Goal: Task Accomplishment & Management: Use online tool/utility

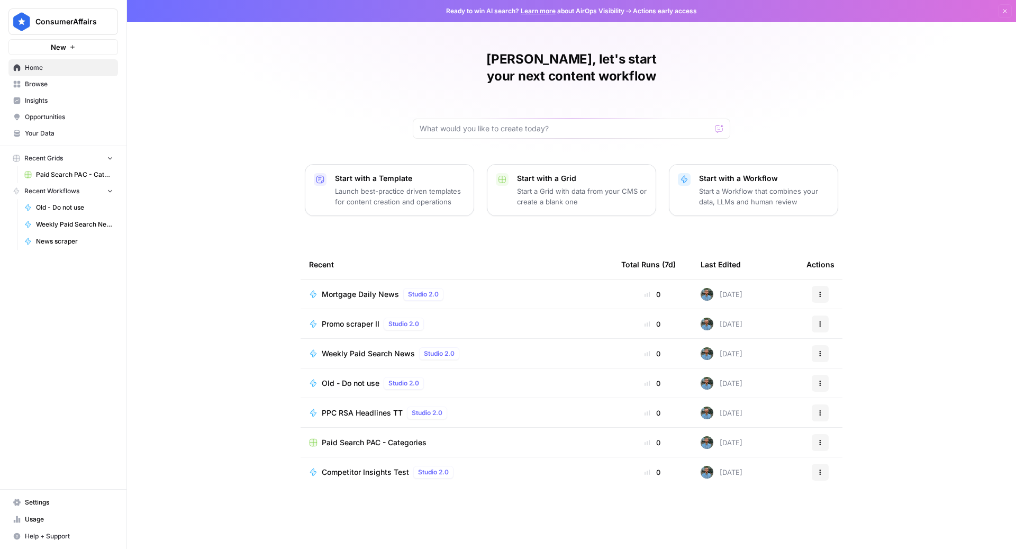
click at [357, 289] on span "Mortgage Daily News" at bounding box center [360, 294] width 77 height 11
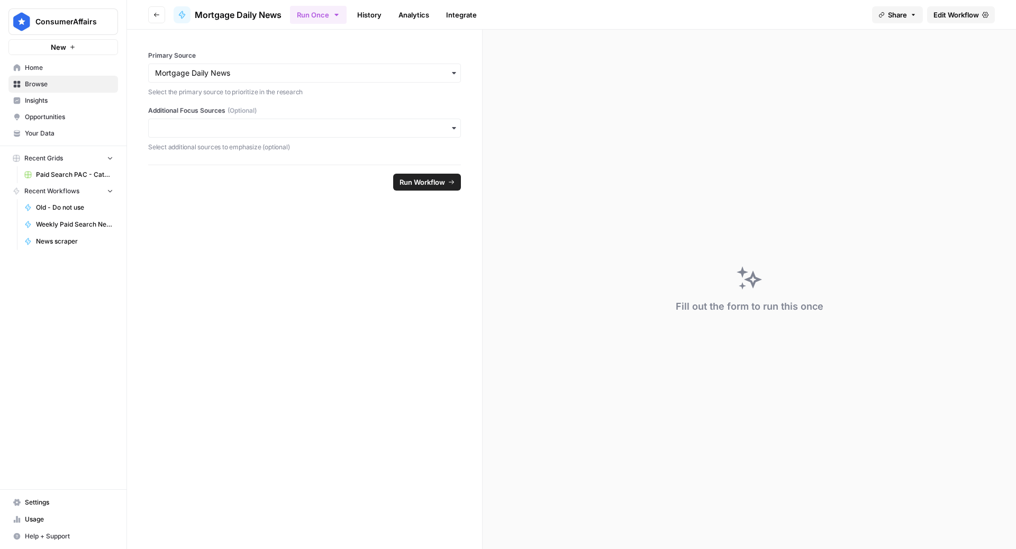
click at [959, 20] on link "Edit Workflow" at bounding box center [961, 14] width 68 height 17
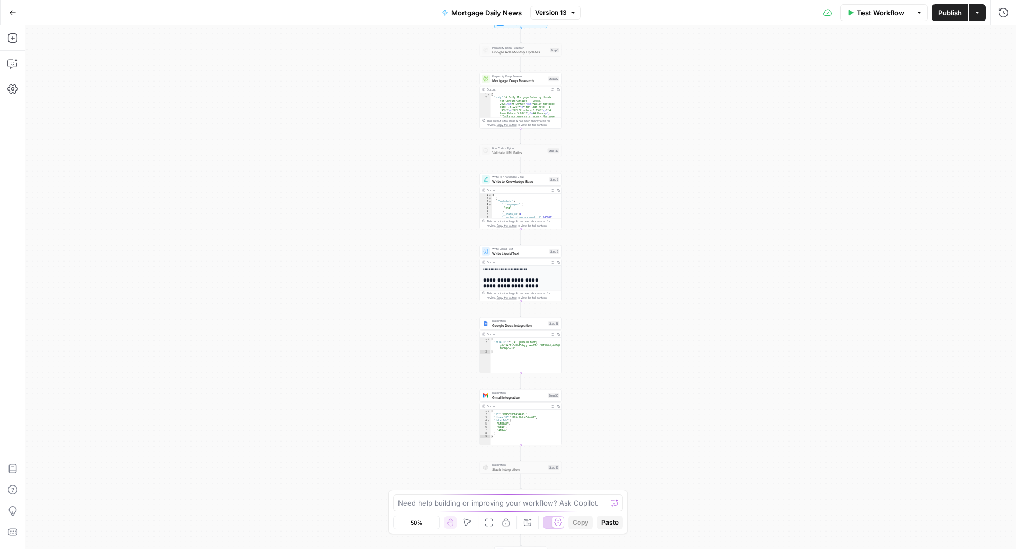
click at [9, 11] on icon "button" at bounding box center [12, 12] width 7 height 7
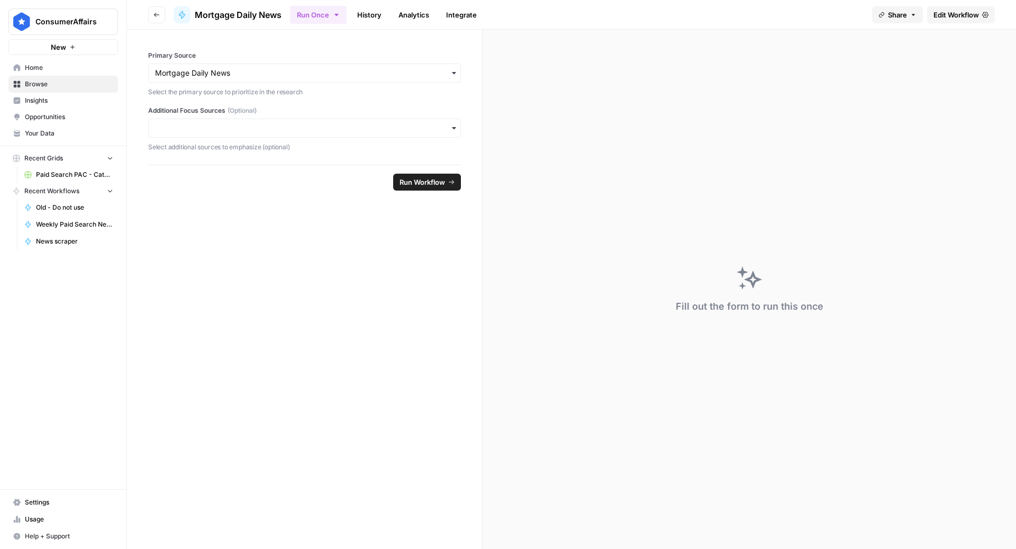
click at [332, 18] on icon "button" at bounding box center [336, 15] width 8 height 8
click at [347, 107] on span "Run this Workflow on a recurring schedule" at bounding box center [386, 110] width 126 height 10
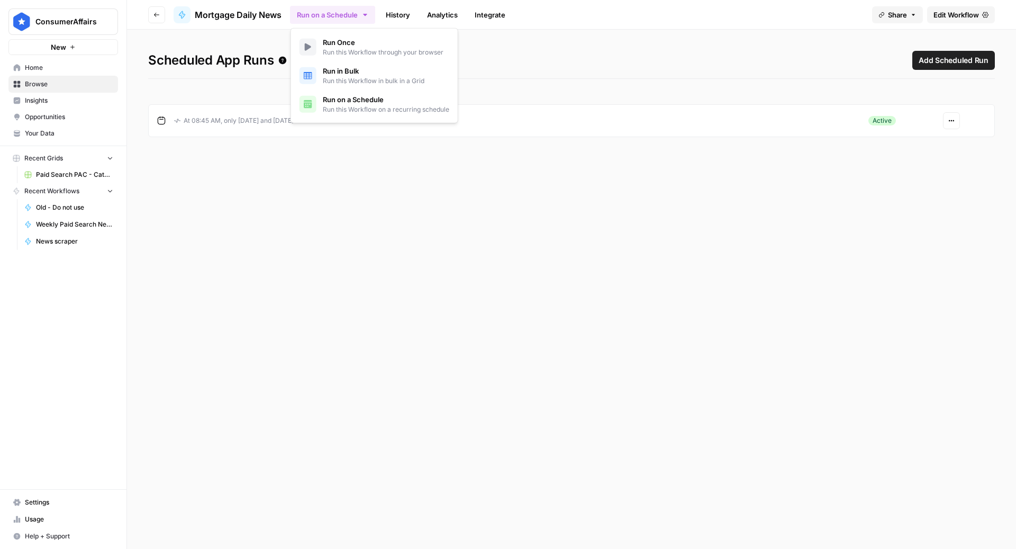
click at [952, 125] on button "Actions" at bounding box center [951, 120] width 17 height 17
click at [925, 163] on span "Edit" at bounding box center [923, 159] width 45 height 11
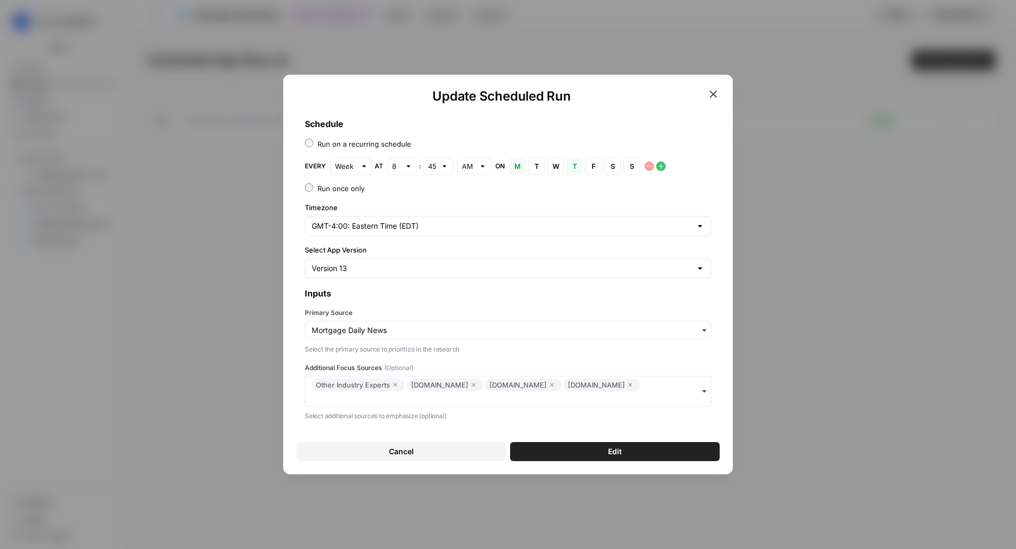
click at [716, 97] on icon "button" at bounding box center [712, 93] width 7 height 7
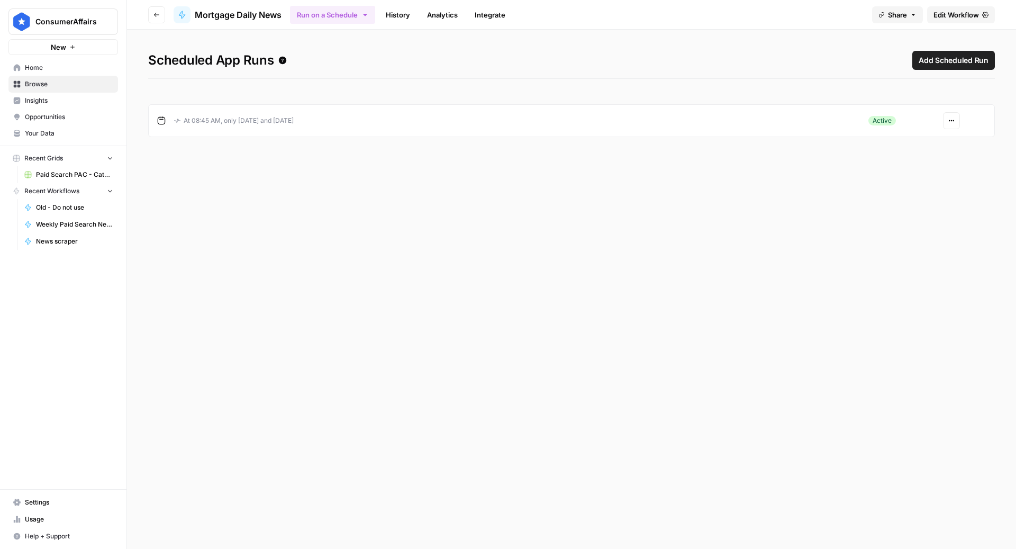
click at [957, 22] on link "Edit Workflow" at bounding box center [961, 14] width 68 height 17
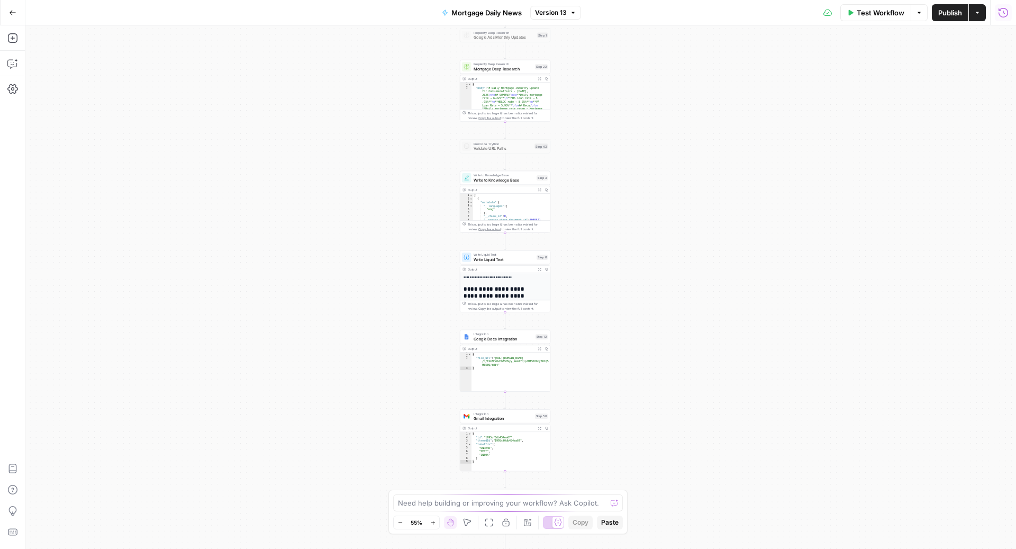
click at [1009, 20] on button "Run History" at bounding box center [1003, 12] width 17 height 17
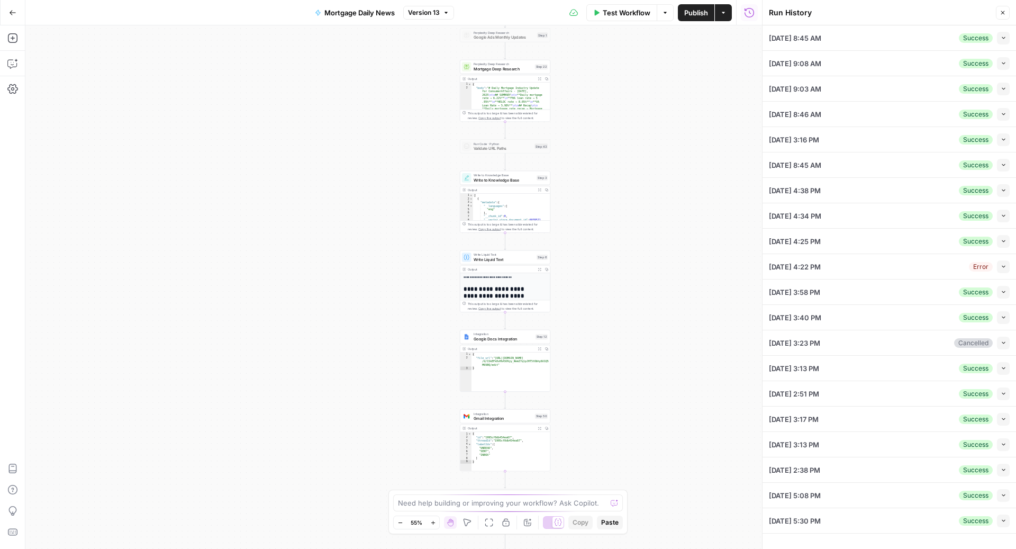
click at [886, 66] on div "09/18/25 at 9:08 AM Success Collapse" at bounding box center [889, 63] width 241 height 25
click at [1003, 63] on icon "button" at bounding box center [1003, 63] width 6 height 6
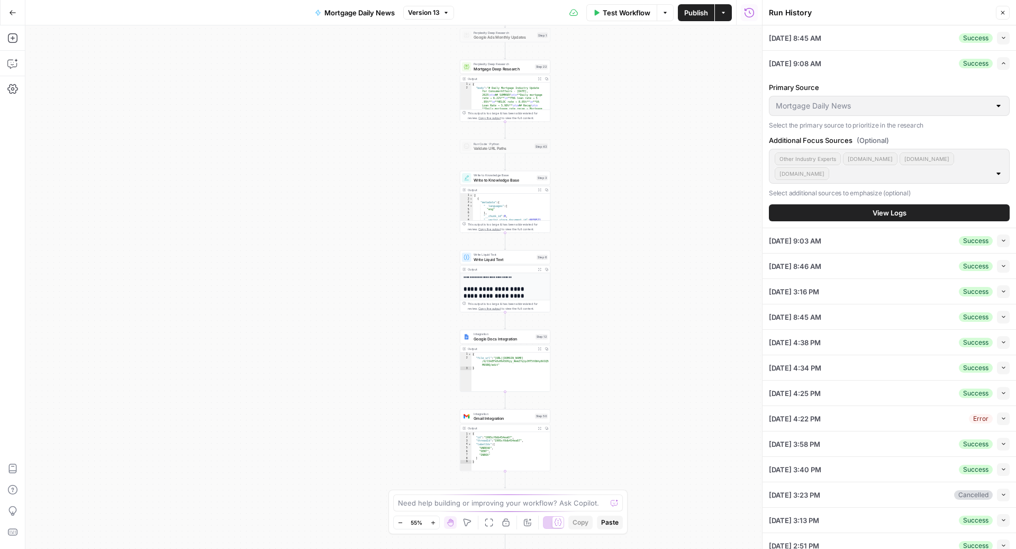
click at [843, 208] on button "View Logs" at bounding box center [889, 212] width 241 height 17
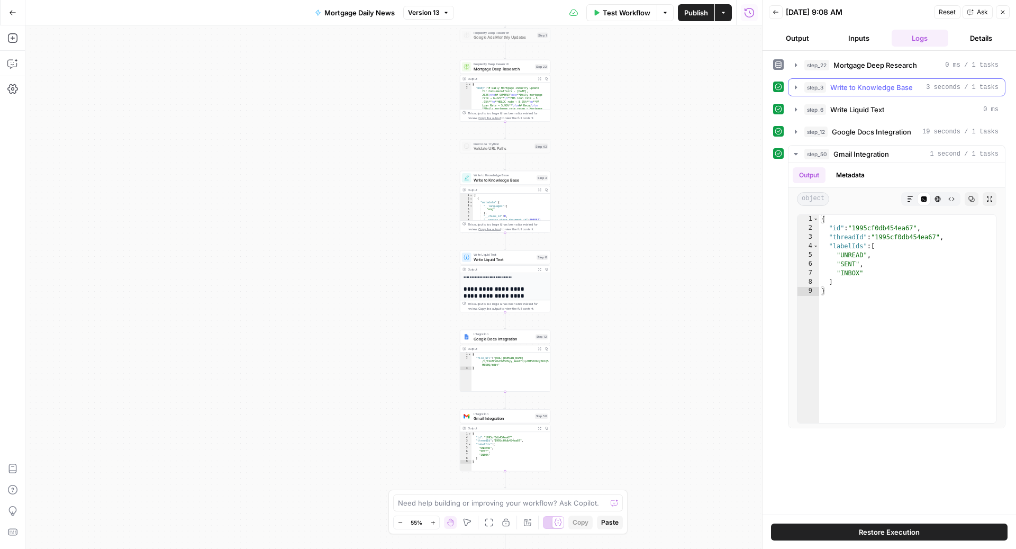
click at [858, 87] on span "Write to Knowledge Base" at bounding box center [871, 87] width 83 height 11
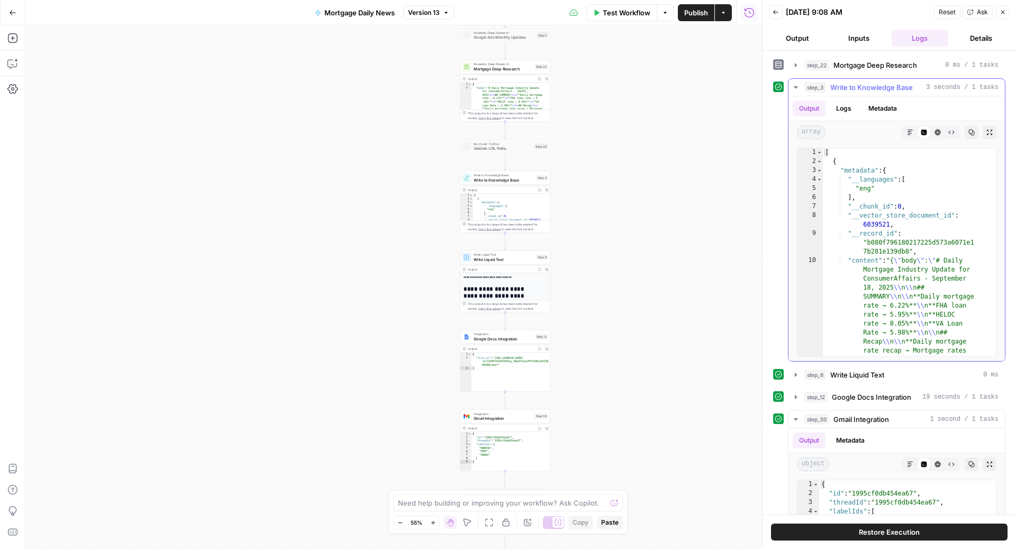
click at [858, 89] on span "Write to Knowledge Base" at bounding box center [871, 87] width 83 height 11
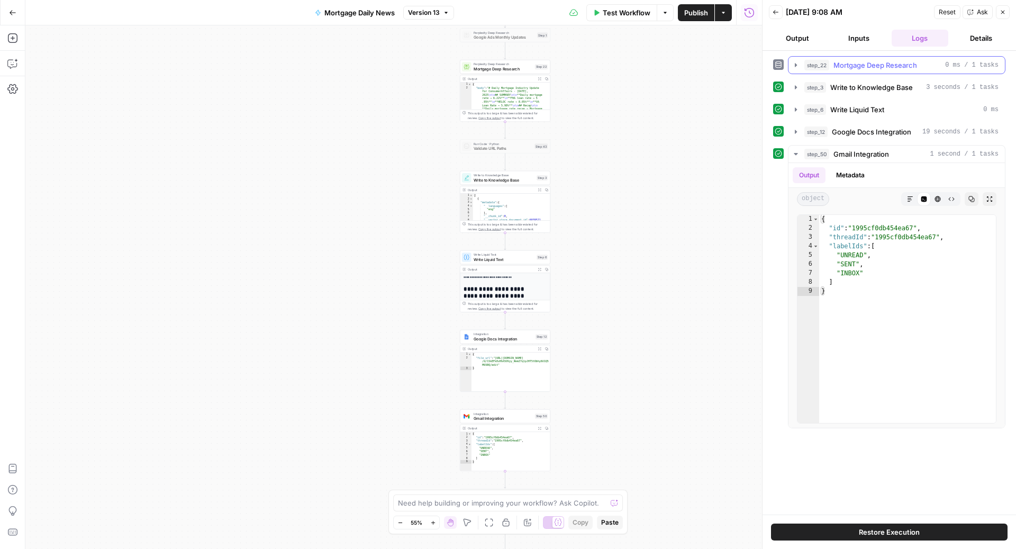
click at [859, 68] on span "Mortgage Deep Research" at bounding box center [875, 65] width 84 height 11
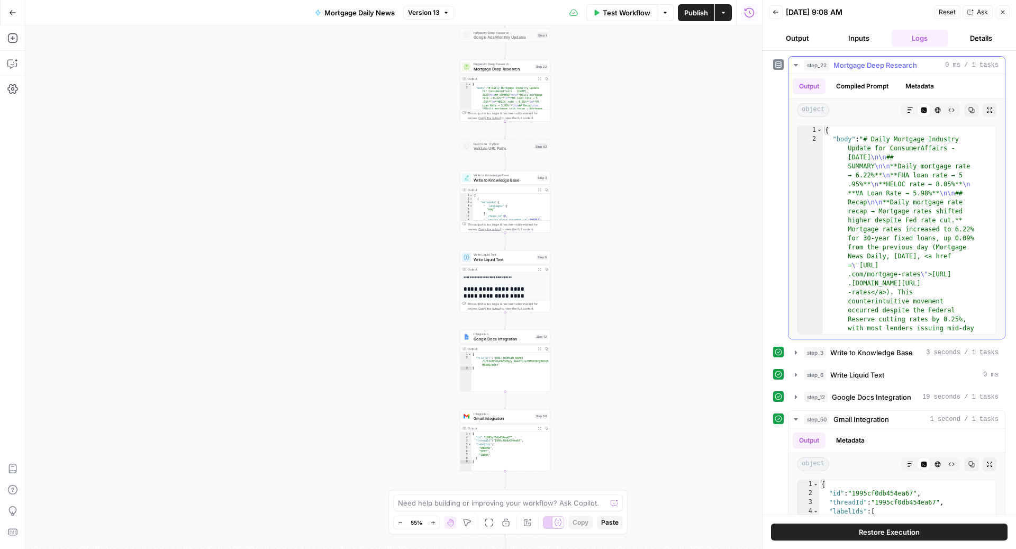
click at [859, 66] on span "Mortgage Deep Research" at bounding box center [875, 65] width 84 height 11
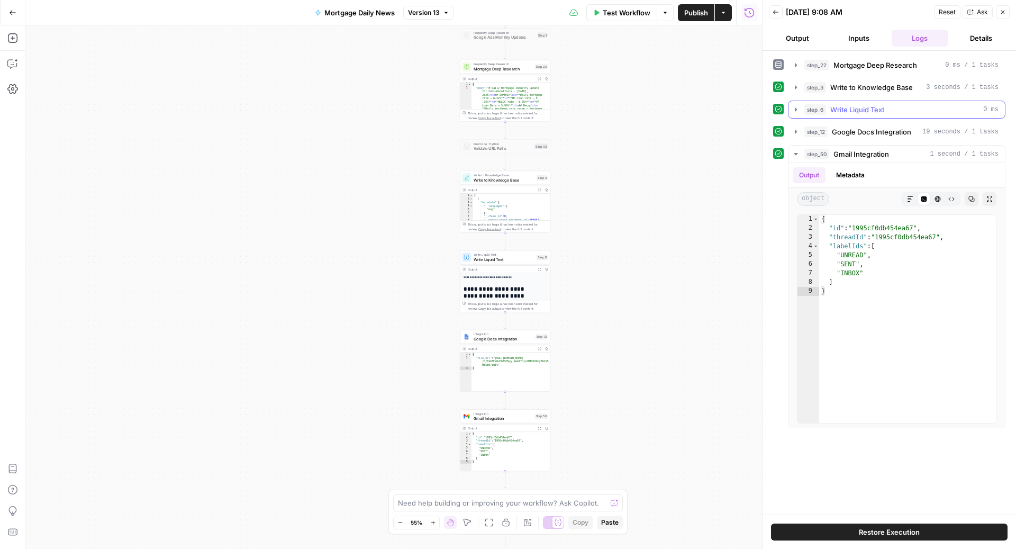
click at [857, 106] on span "Write Liquid Text" at bounding box center [857, 109] width 54 height 11
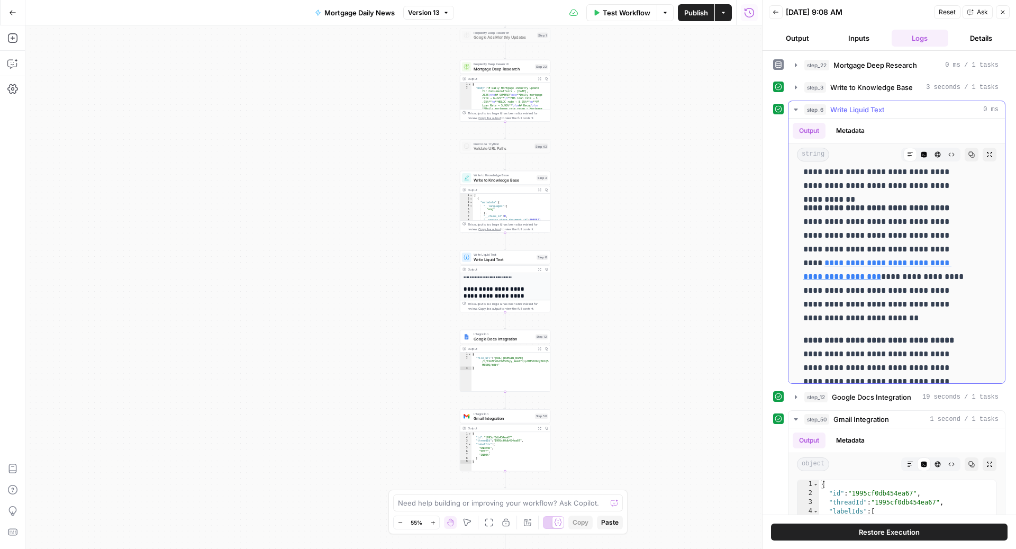
scroll to position [452, 0]
click at [797, 108] on icon "button" at bounding box center [796, 109] width 4 height 2
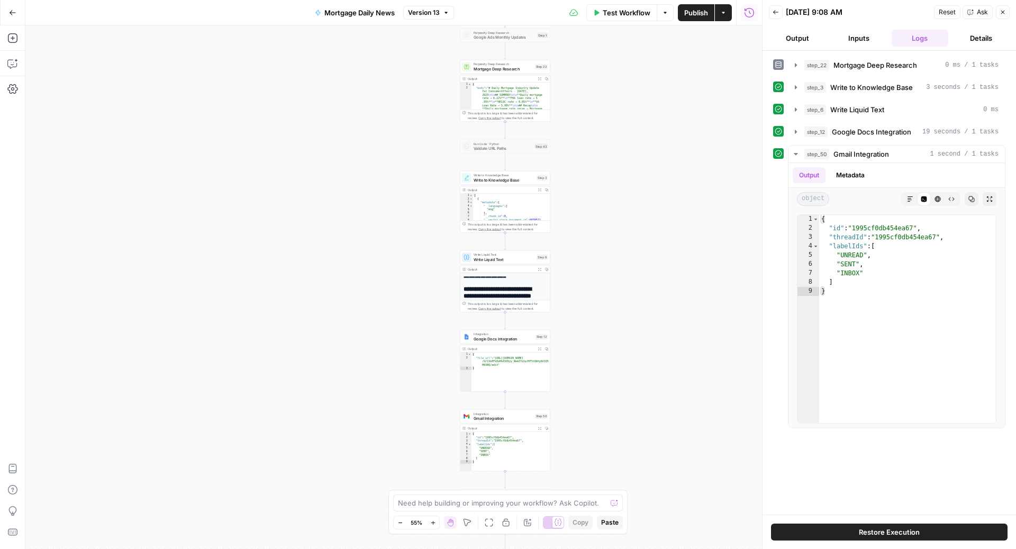
click at [751, 14] on icon "button" at bounding box center [749, 12] width 11 height 11
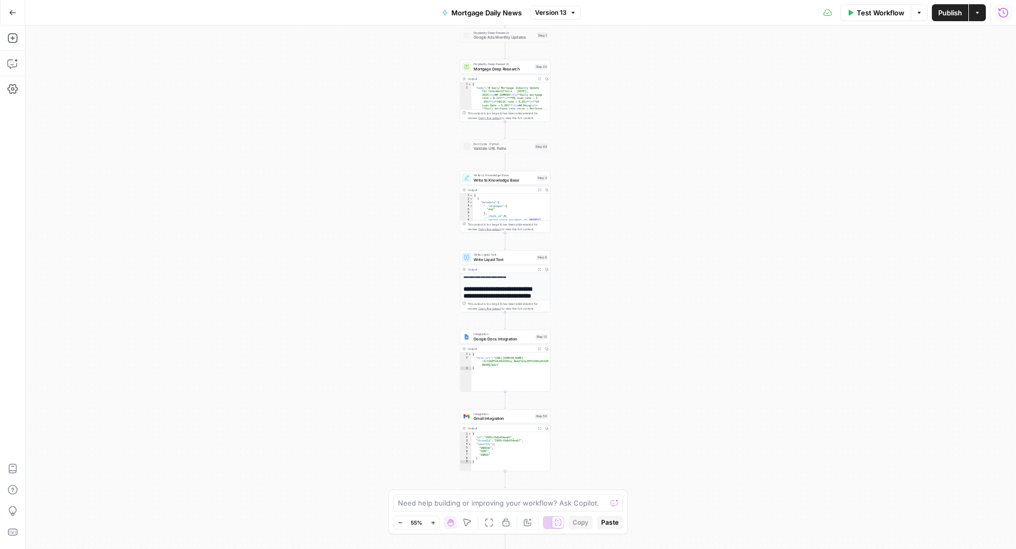
click at [1005, 13] on icon "button" at bounding box center [1003, 12] width 11 height 11
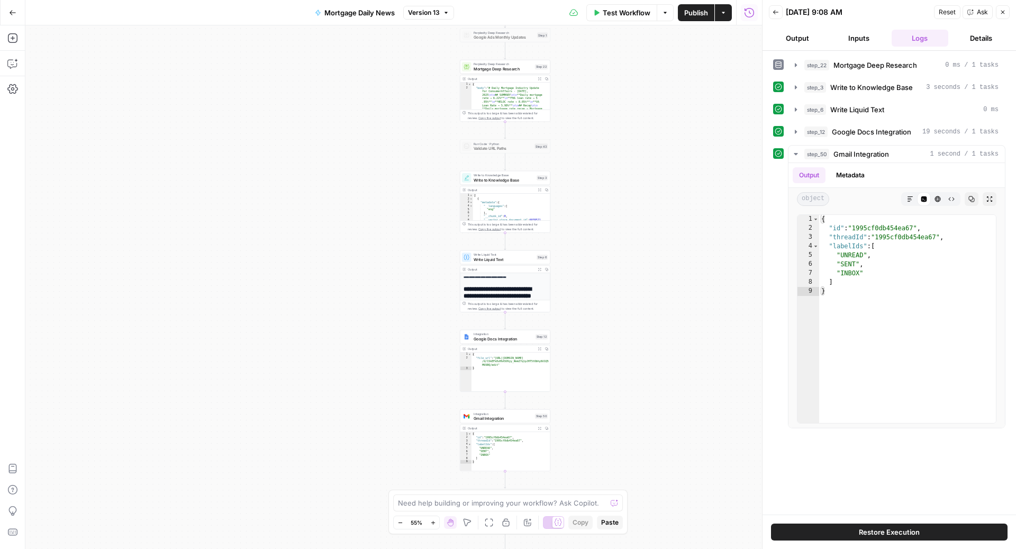
click at [780, 12] on button "Back" at bounding box center [776, 12] width 14 height 14
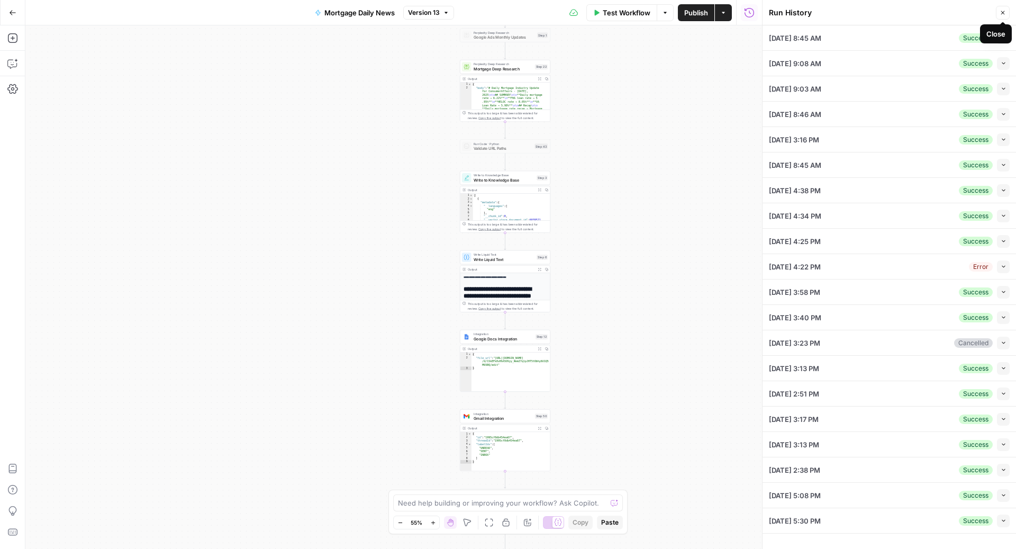
click at [998, 12] on button "Close" at bounding box center [1003, 13] width 14 height 14
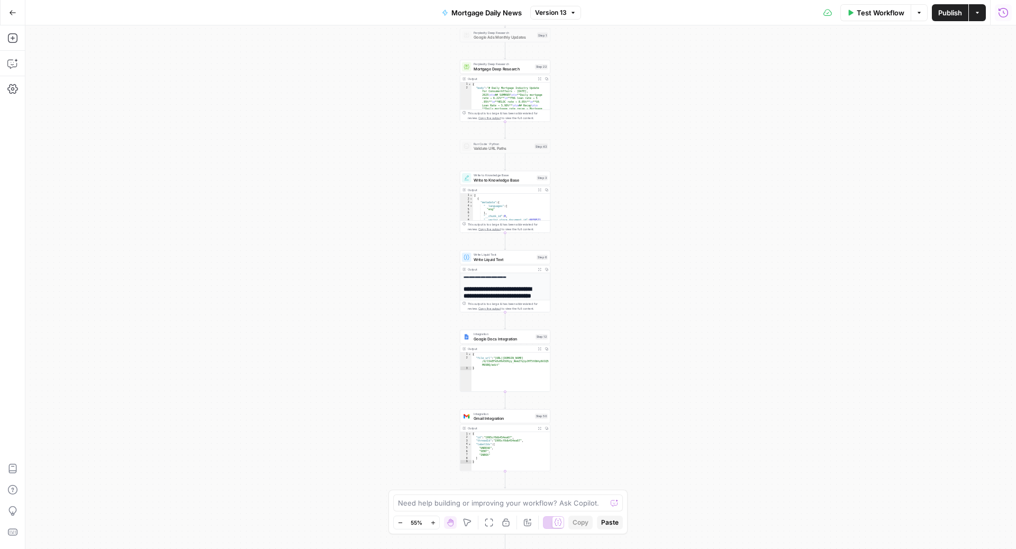
click at [1003, 18] on button "Run History" at bounding box center [1003, 12] width 17 height 17
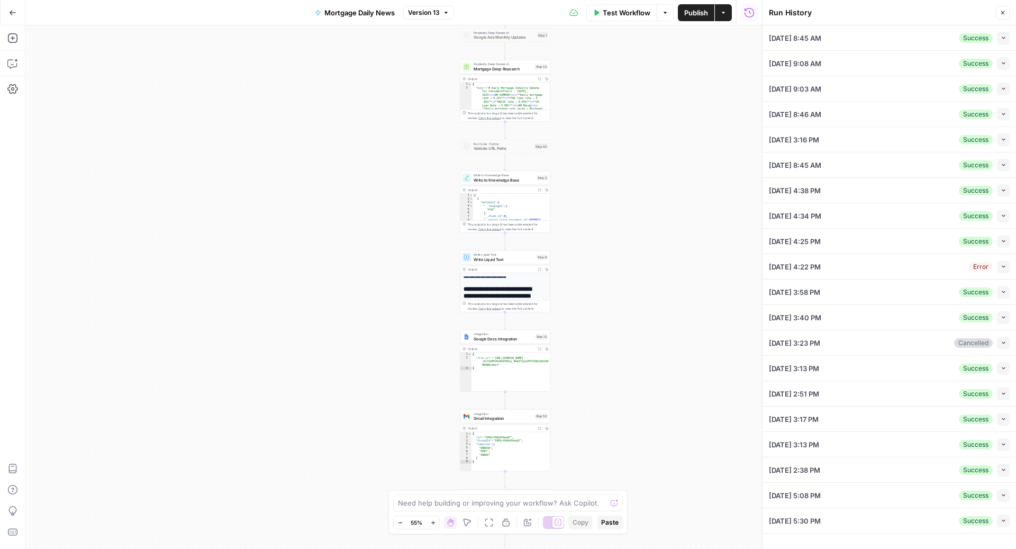
click at [1005, 39] on icon "button" at bounding box center [1003, 38] width 6 height 6
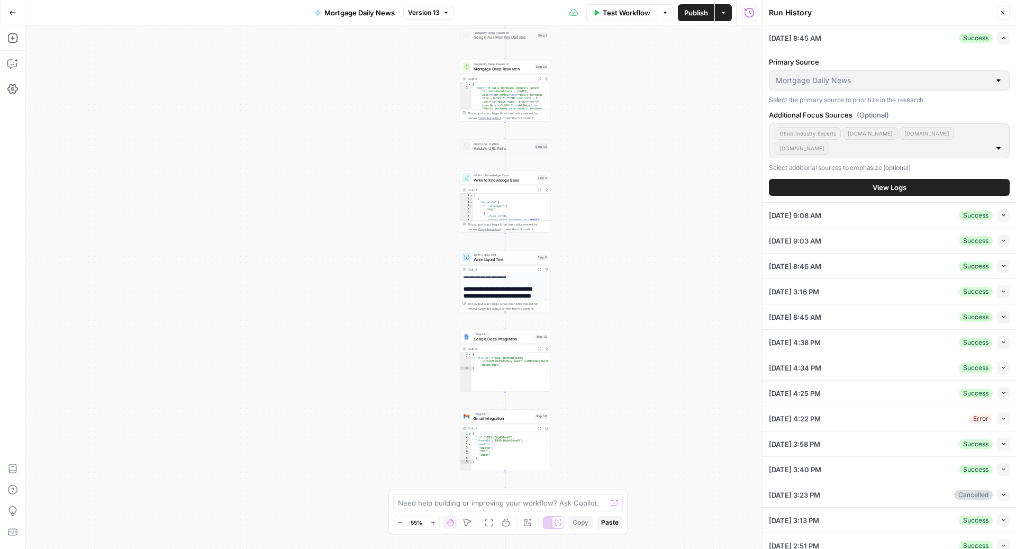
click at [864, 179] on button "View Logs" at bounding box center [889, 187] width 241 height 17
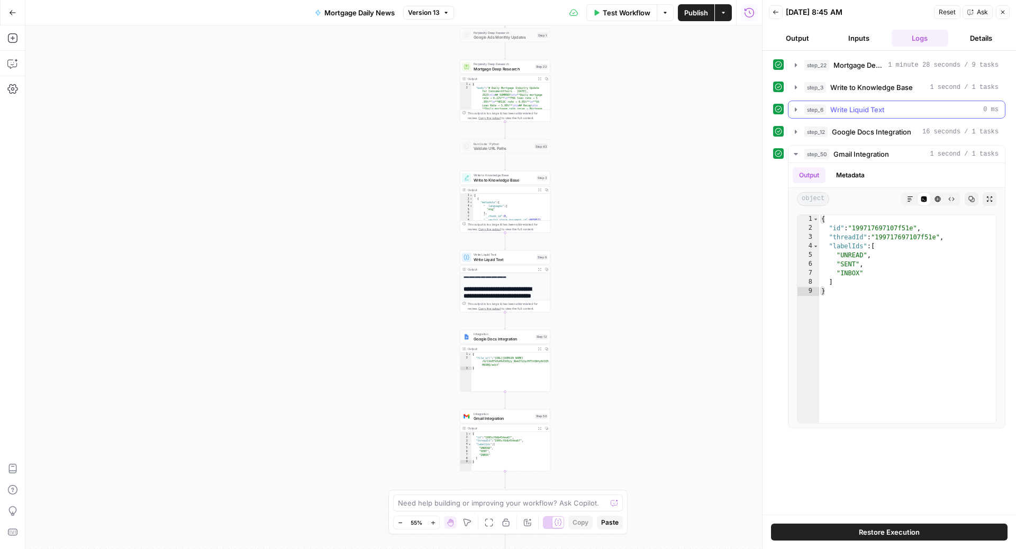
click at [844, 109] on span "Write Liquid Text" at bounding box center [857, 109] width 54 height 11
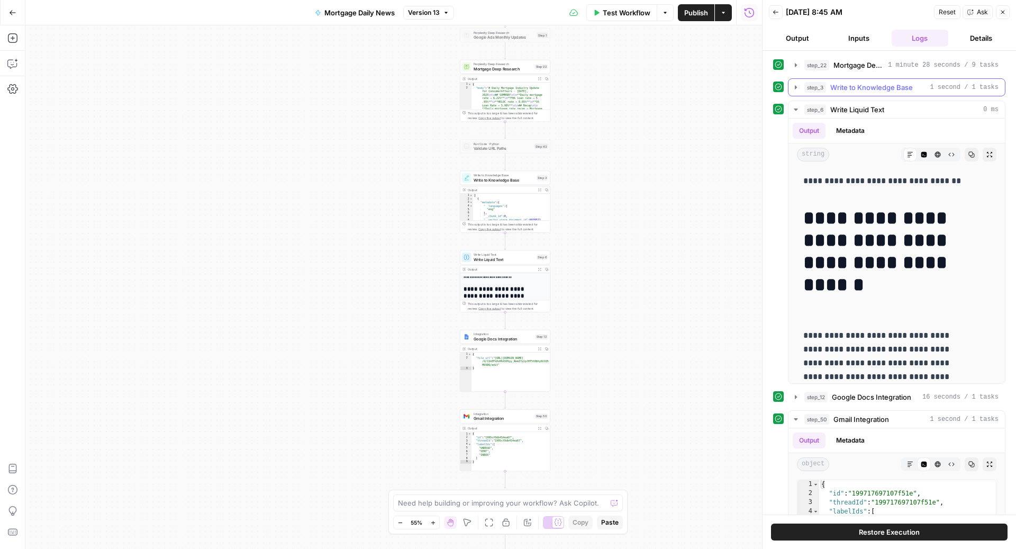
click at [839, 86] on span "Write to Knowledge Base" at bounding box center [871, 87] width 83 height 11
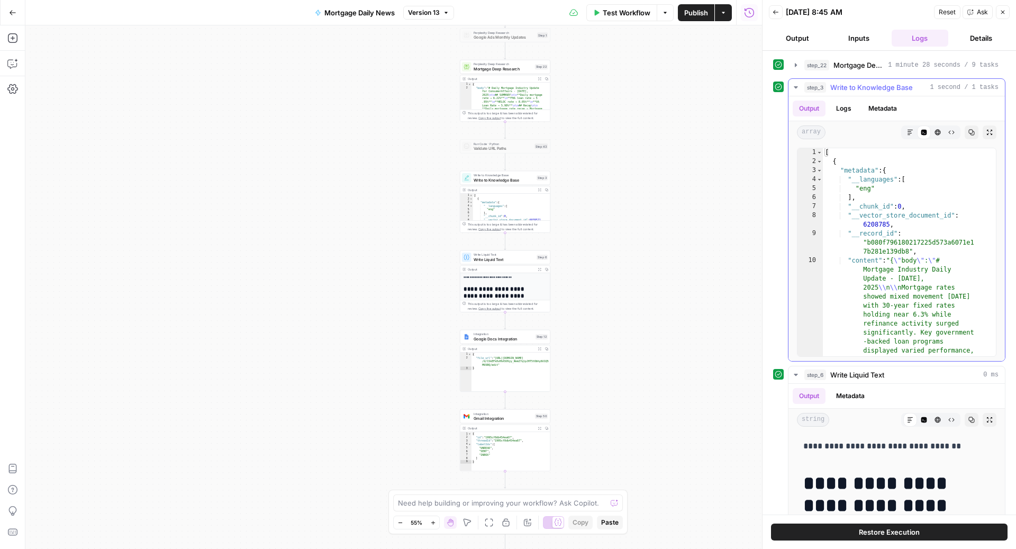
click at [839, 86] on span "Write to Knowledge Base" at bounding box center [871, 87] width 83 height 11
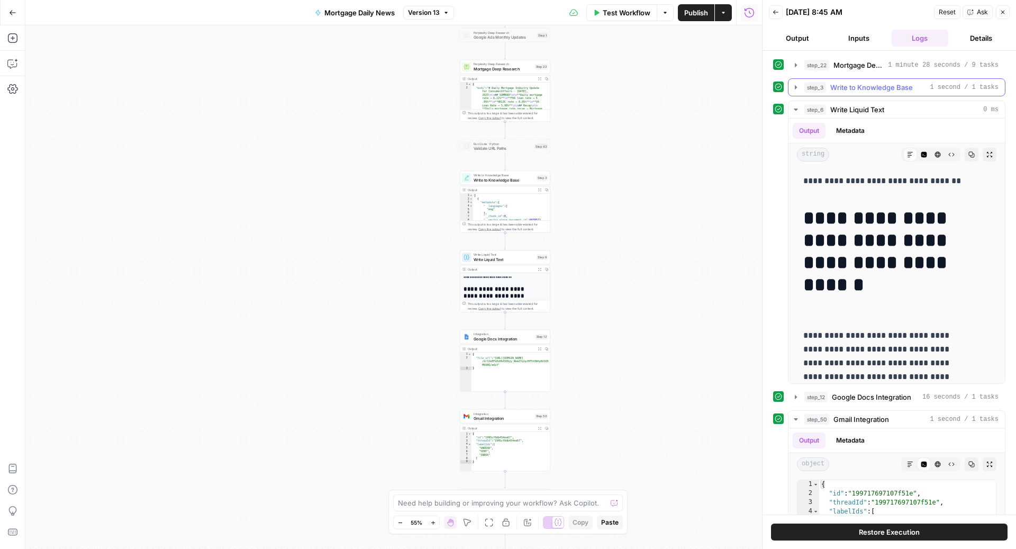
click at [839, 86] on span "Write to Knowledge Base" at bounding box center [871, 87] width 83 height 11
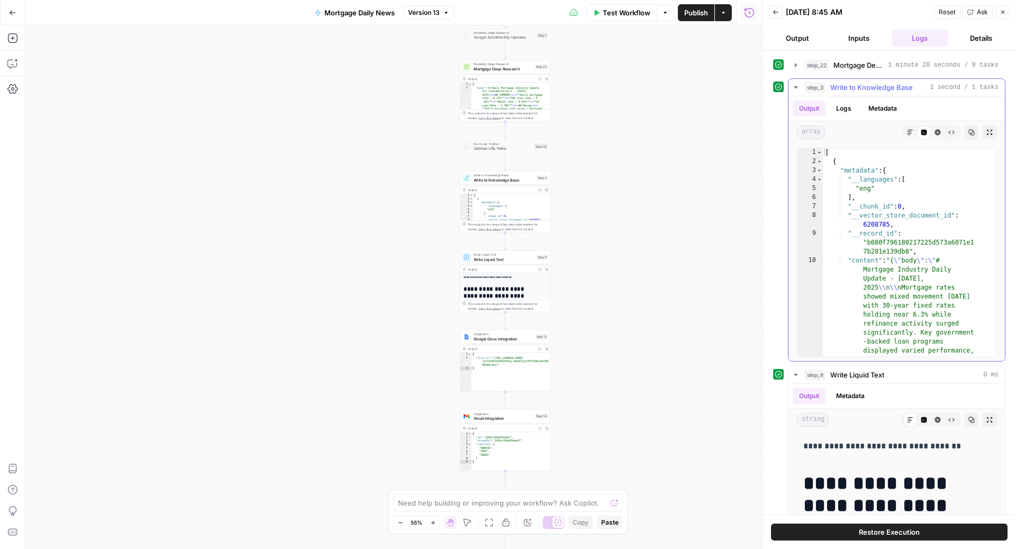
click at [838, 85] on span "Write to Knowledge Base" at bounding box center [871, 87] width 83 height 11
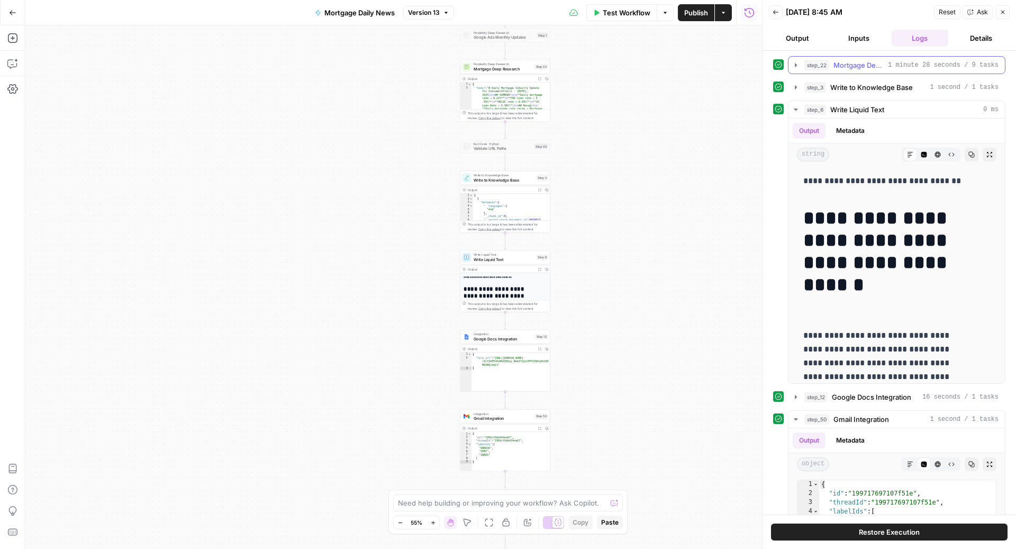
click at [840, 68] on span "Mortgage Deep Research" at bounding box center [858, 65] width 50 height 11
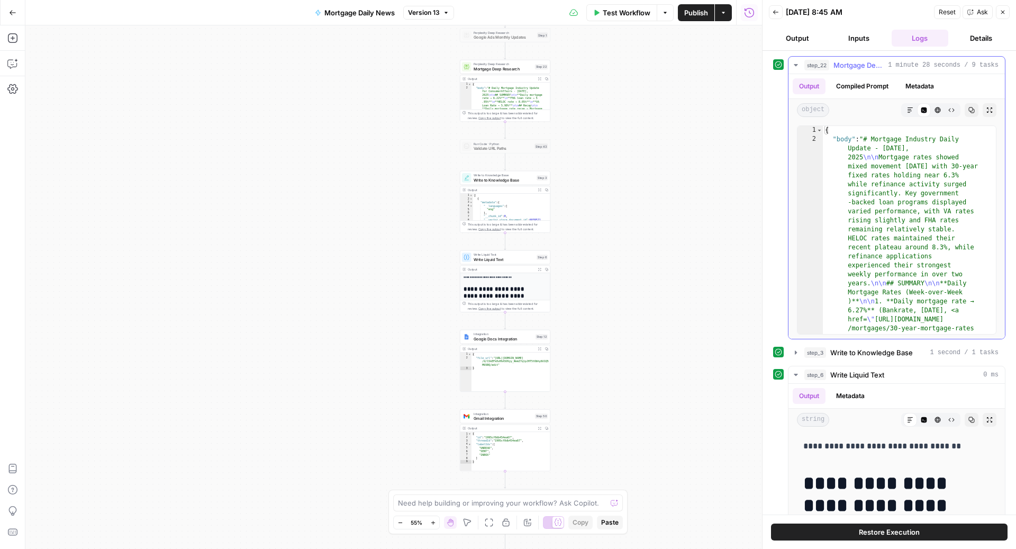
drag, startPoint x: 840, startPoint y: 68, endPoint x: 857, endPoint y: 251, distance: 183.9
click at [858, 250] on div "step_22 Mortgage Deep Research 1 minute 28 seconds / 9 tasks Output Compiled Pr…" at bounding box center [896, 197] width 217 height 283
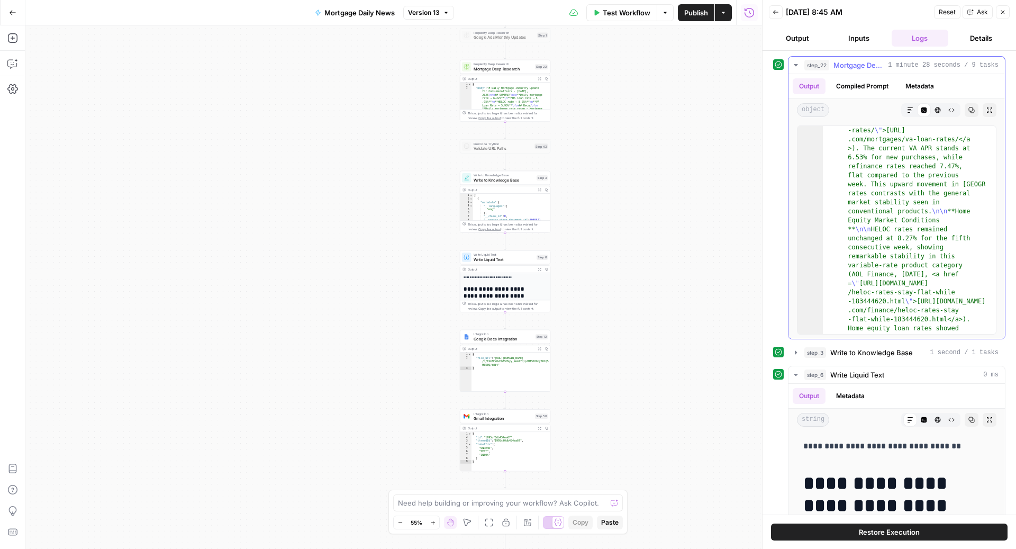
scroll to position [1169, 0]
click at [853, 60] on span "Mortgage Deep Research" at bounding box center [858, 65] width 50 height 11
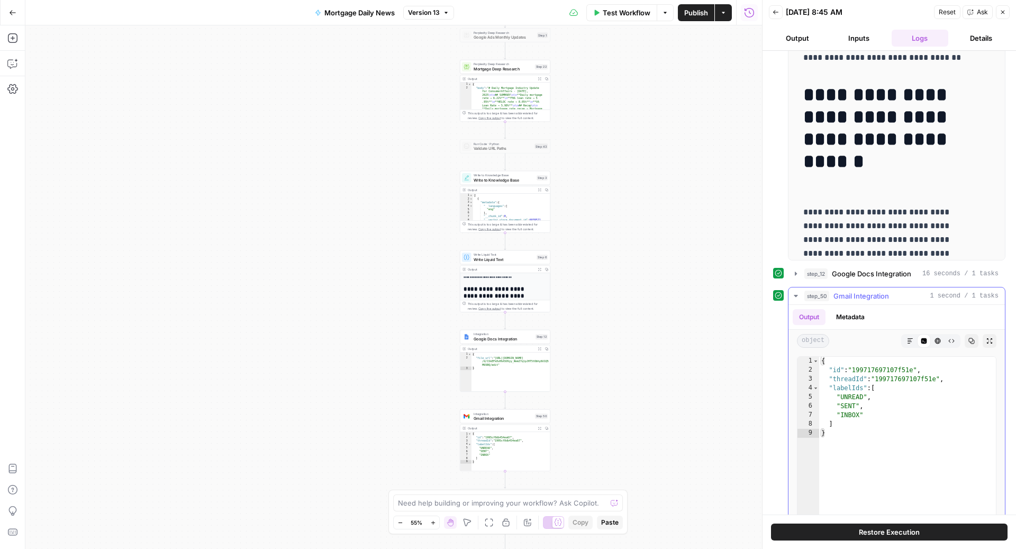
scroll to position [0, 0]
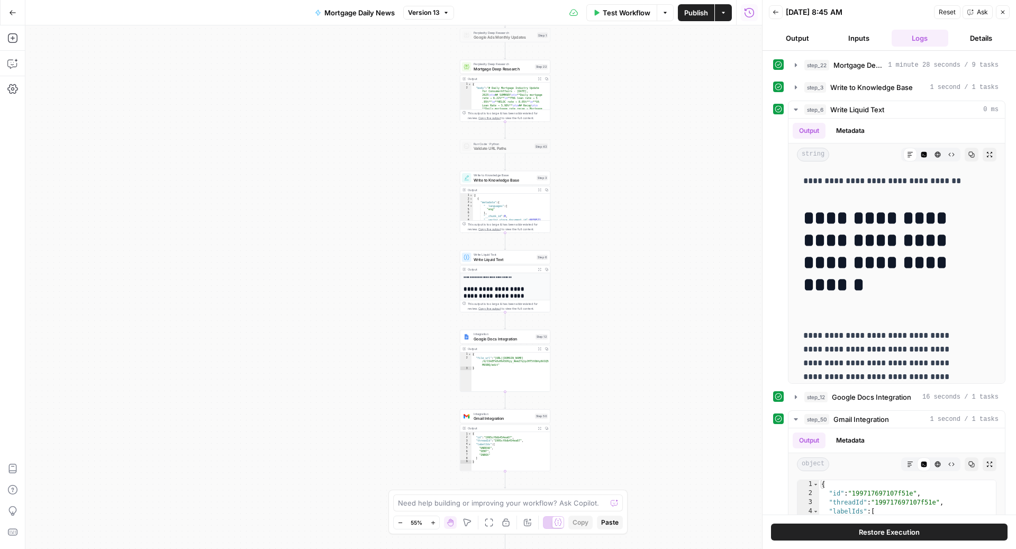
click at [850, 31] on button "Inputs" at bounding box center [858, 38] width 57 height 17
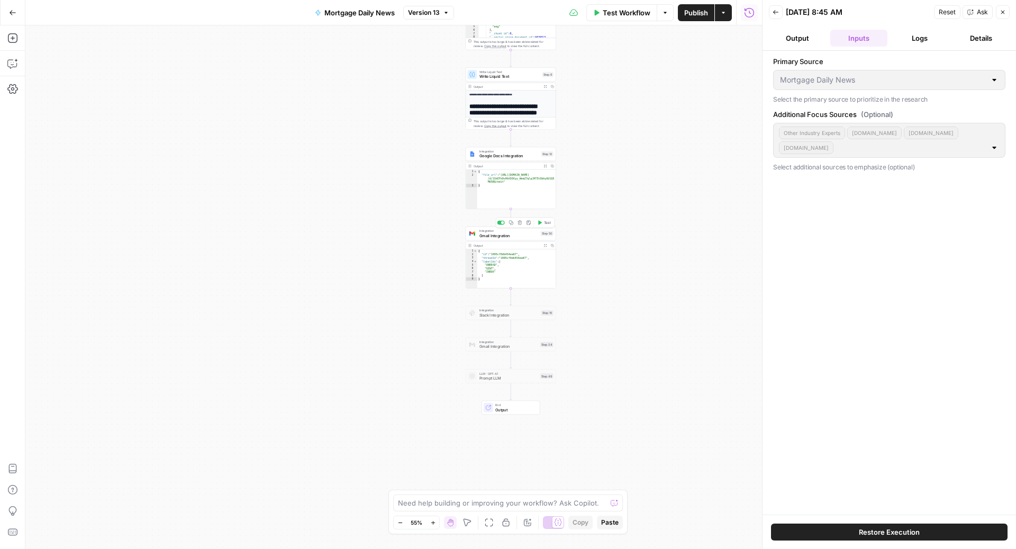
click at [509, 238] on span "Gmail Integration" at bounding box center [508, 235] width 59 height 6
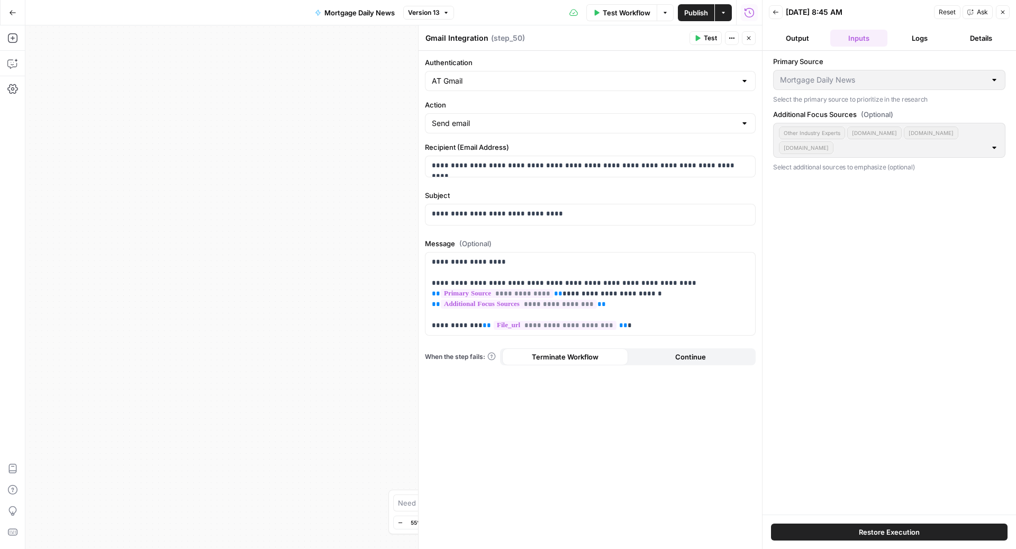
click at [747, 38] on icon "button" at bounding box center [748, 38] width 6 height 6
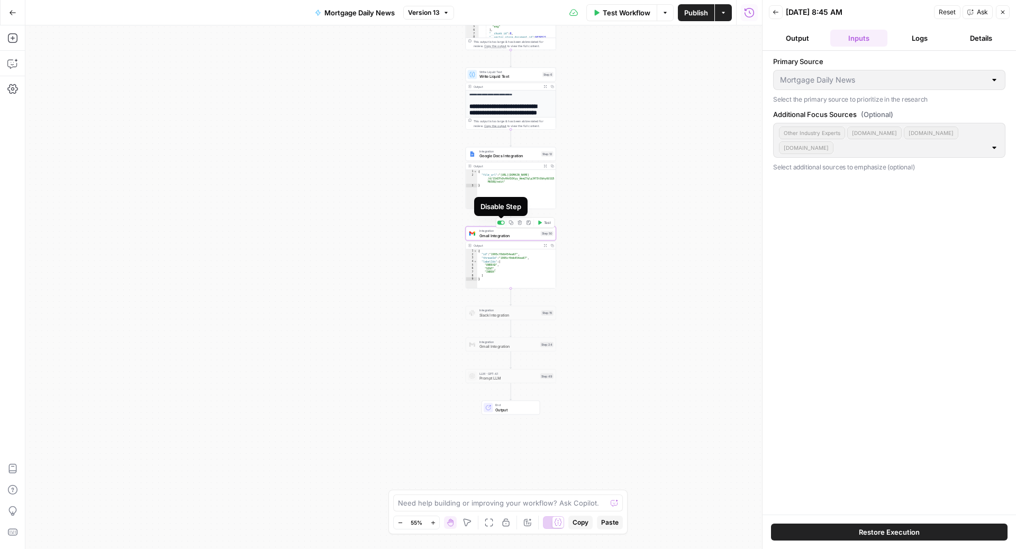
click at [503, 223] on div at bounding box center [502, 222] width 3 height 3
click at [505, 299] on span "Gmail Integration" at bounding box center [508, 299] width 59 height 6
click at [501, 284] on div at bounding box center [500, 286] width 7 height 4
click at [490, 298] on span "Gmail Integration" at bounding box center [508, 299] width 59 height 6
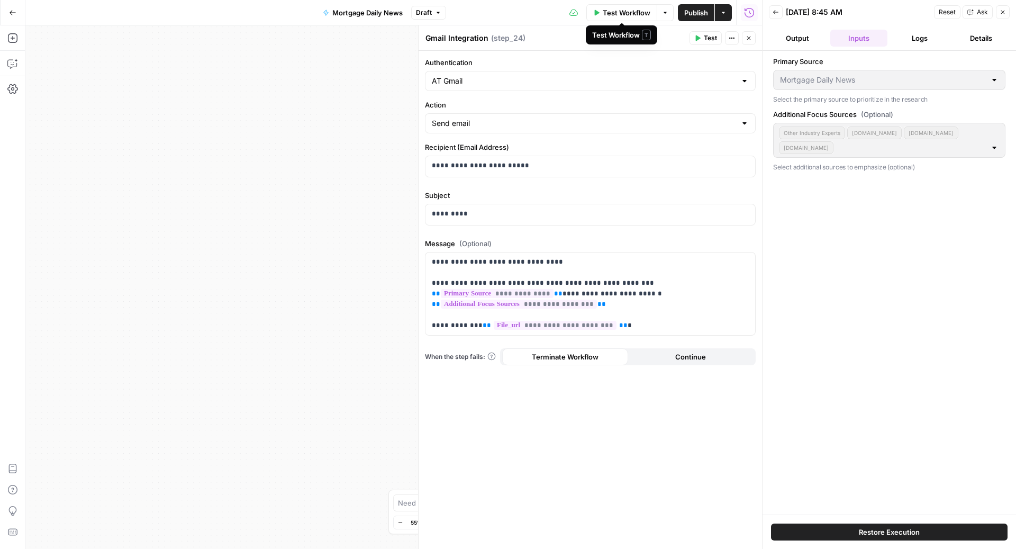
click at [633, 14] on span "Test Workflow" at bounding box center [627, 12] width 48 height 11
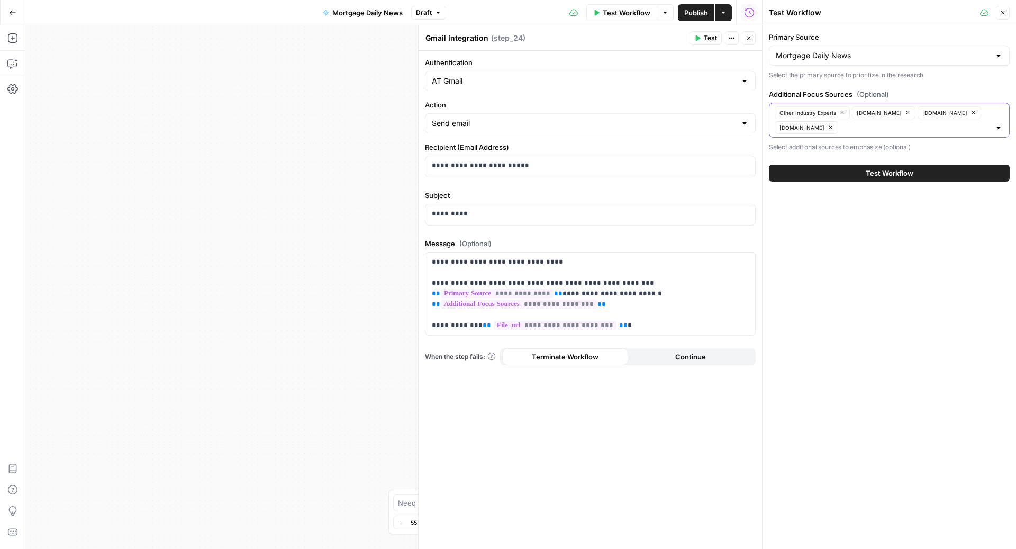
click at [971, 113] on icon "button" at bounding box center [972, 112] width 3 height 3
click at [870, 172] on span "Test Workflow" at bounding box center [889, 173] width 48 height 11
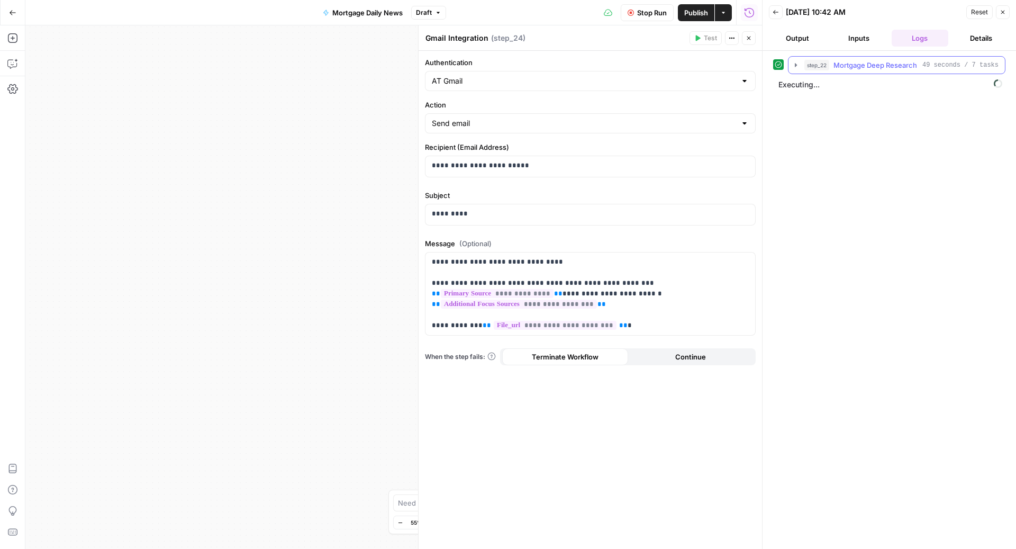
click at [854, 60] on span "Mortgage Deep Research" at bounding box center [875, 65] width 84 height 11
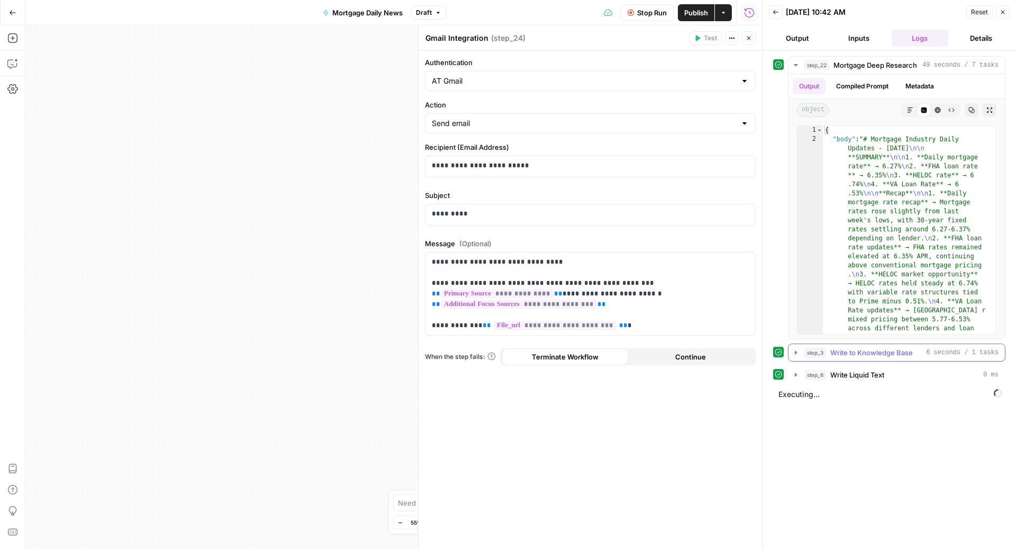
click at [878, 354] on span "Write to Knowledge Base" at bounding box center [871, 352] width 83 height 11
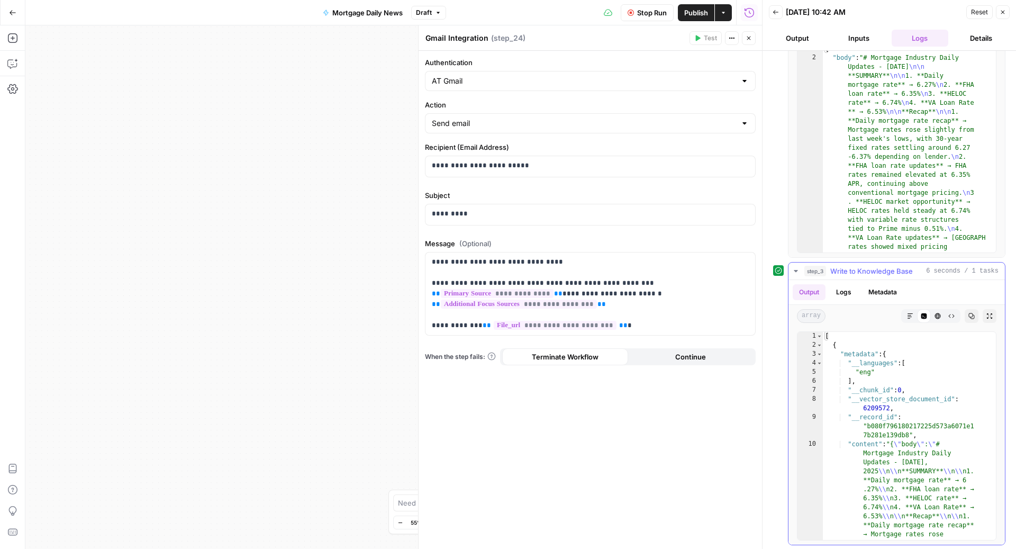
scroll to position [122, 0]
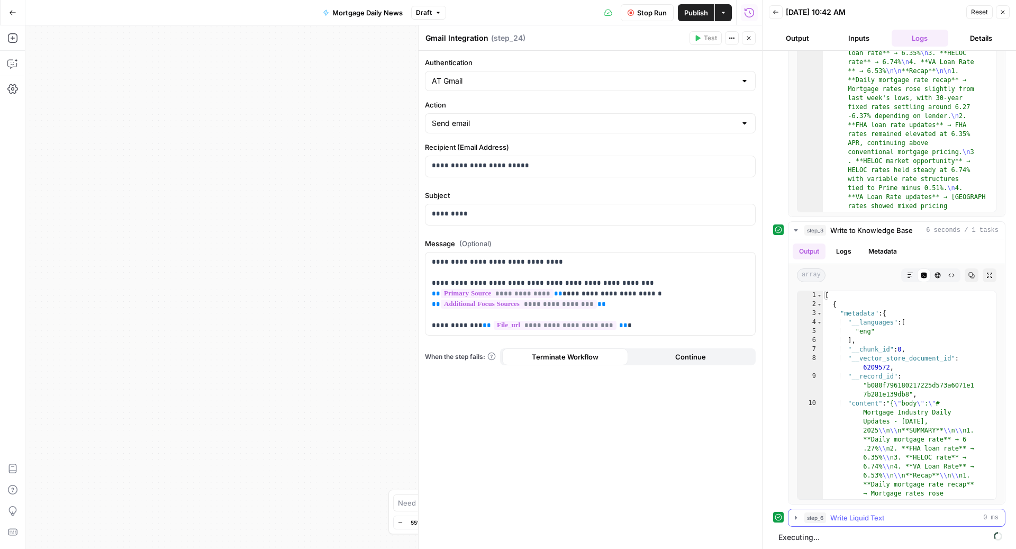
click at [841, 516] on span "Write Liquid Text" at bounding box center [857, 517] width 54 height 11
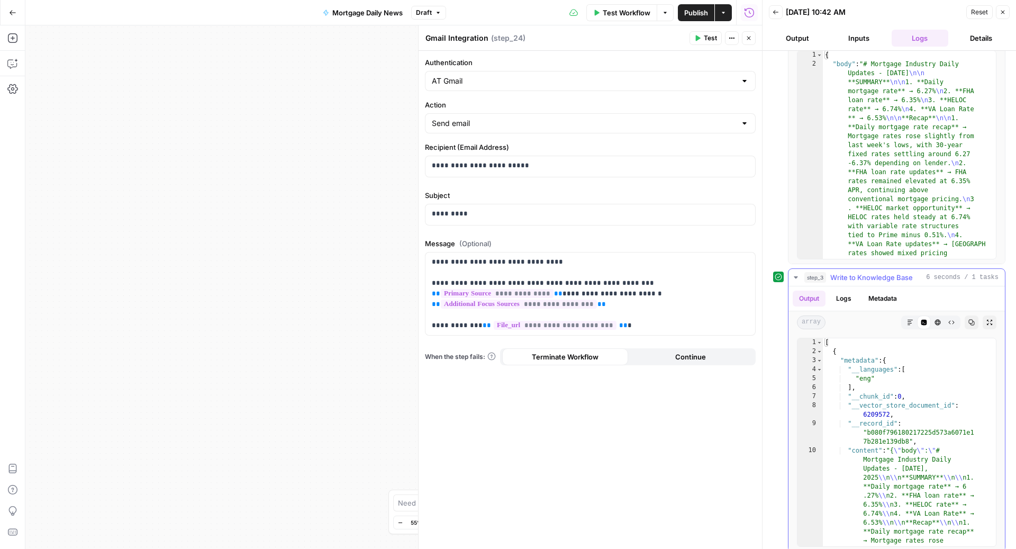
scroll to position [0, 0]
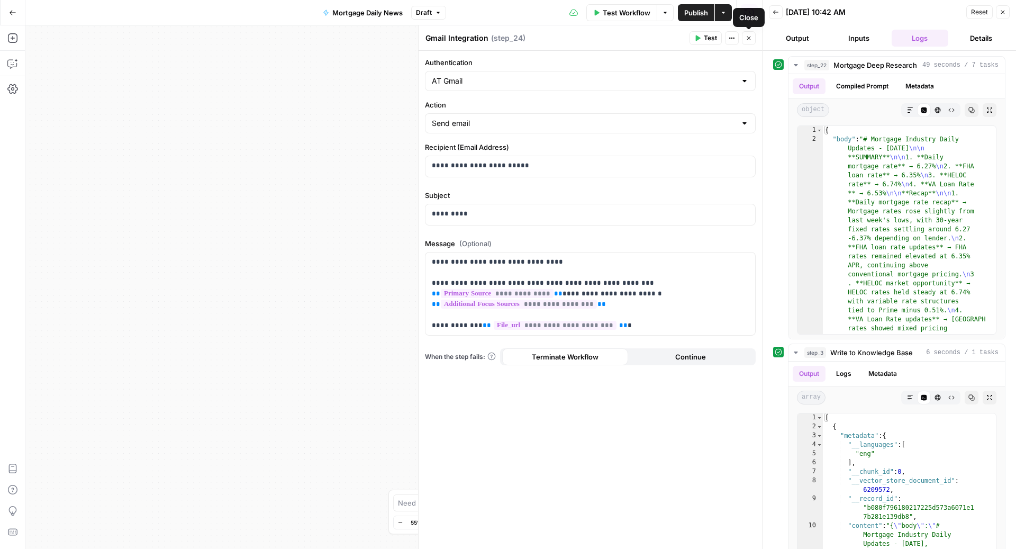
click at [747, 38] on icon "button" at bounding box center [748, 38] width 6 height 6
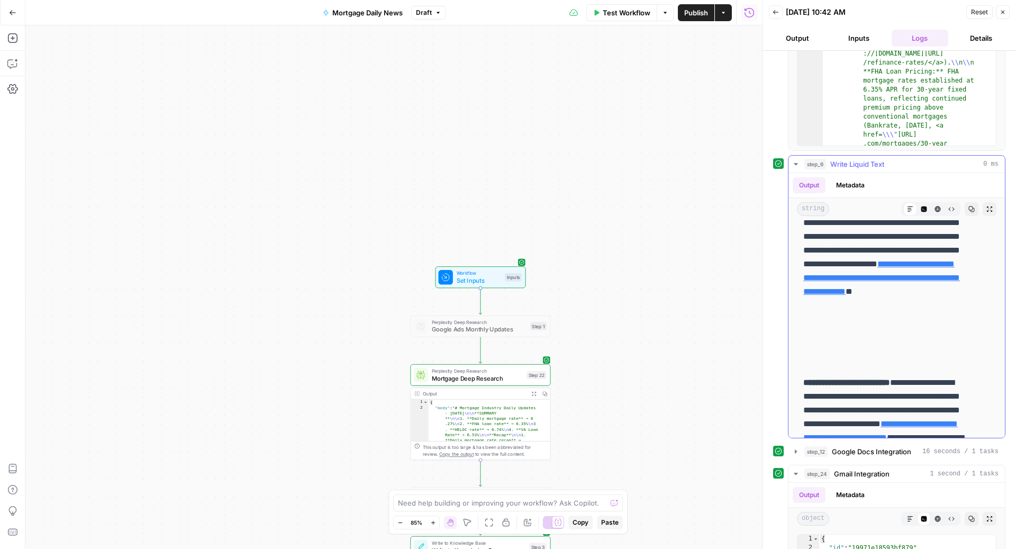
scroll to position [1088, 0]
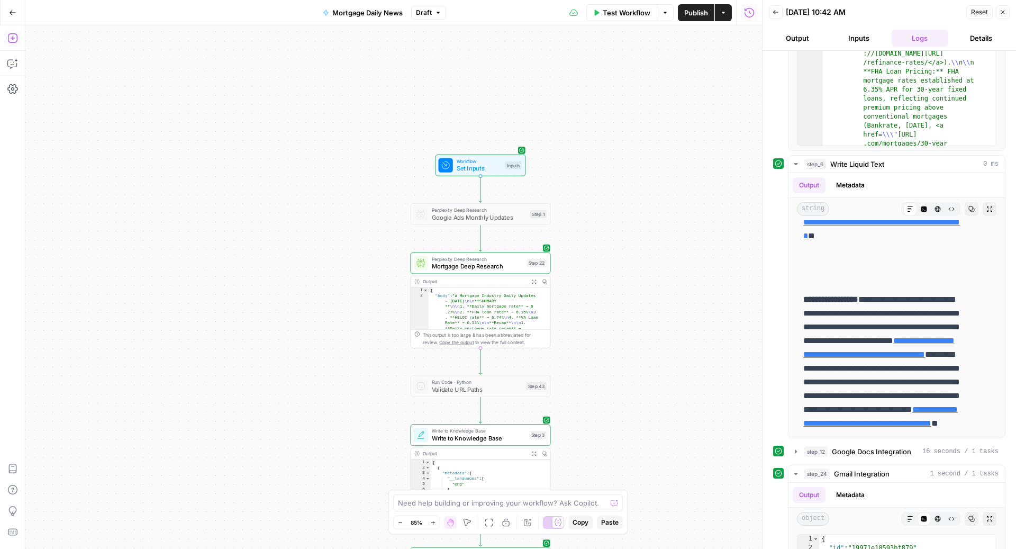
click at [17, 35] on icon "button" at bounding box center [12, 38] width 10 height 10
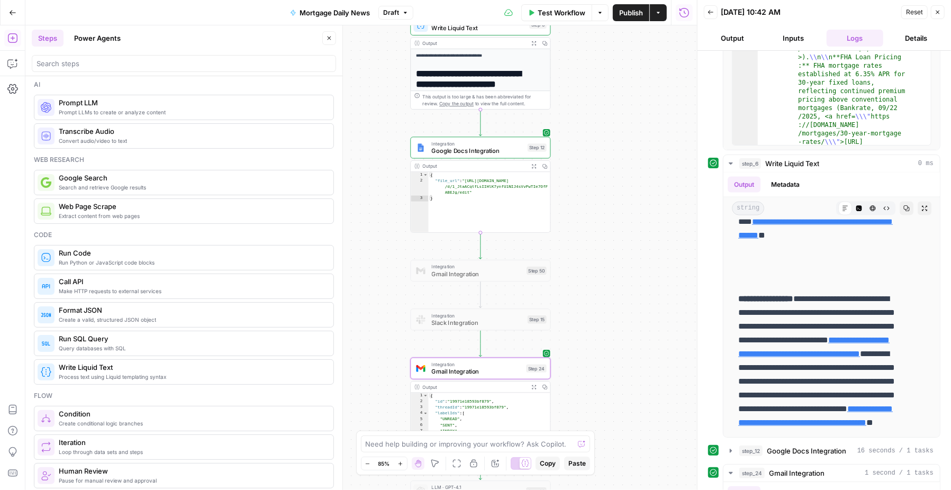
click at [74, 214] on span "Extract content from web pages" at bounding box center [192, 216] width 266 height 8
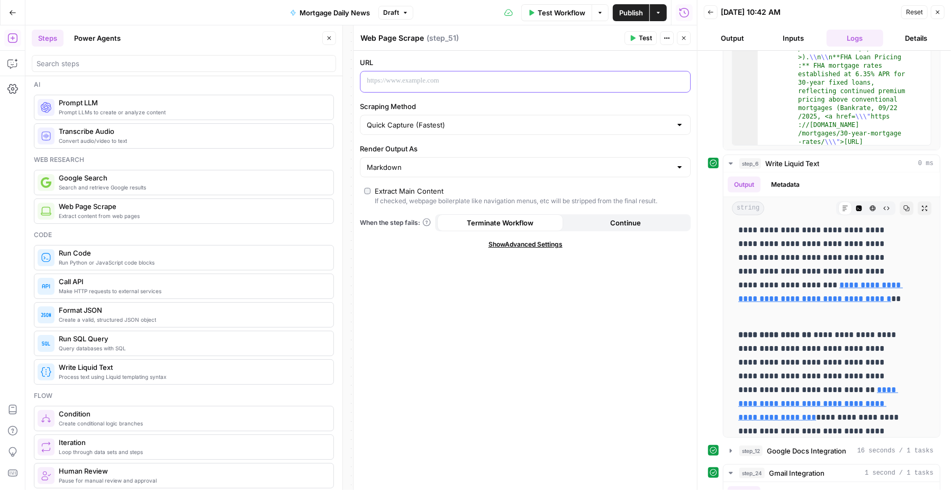
click at [448, 80] on p at bounding box center [517, 81] width 300 height 11
click at [452, 104] on label "Scraping Method" at bounding box center [525, 106] width 331 height 11
click at [452, 120] on input "Quick Capture (Fastest)" at bounding box center [519, 125] width 304 height 11
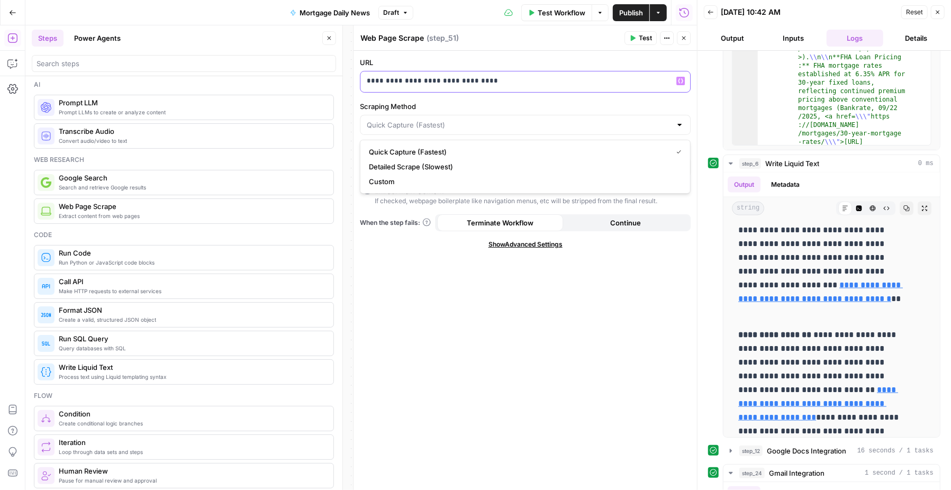
type input "Quick Capture (Fastest)"
click at [466, 86] on p "**********" at bounding box center [525, 81] width 316 height 11
click at [466, 86] on p "**********" at bounding box center [516, 81] width 299 height 11
click at [450, 352] on div "**********" at bounding box center [524, 271] width 343 height 440
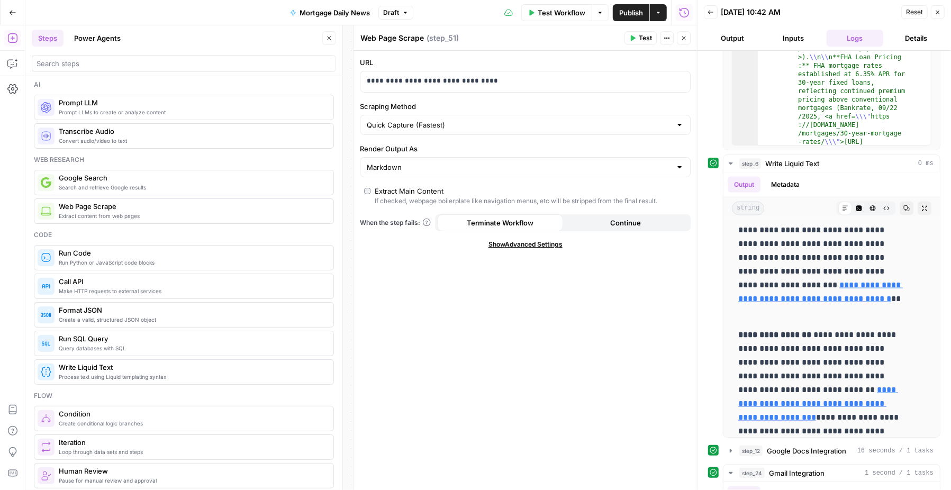
click at [532, 247] on span "Show Advanced Settings" at bounding box center [525, 245] width 74 height 10
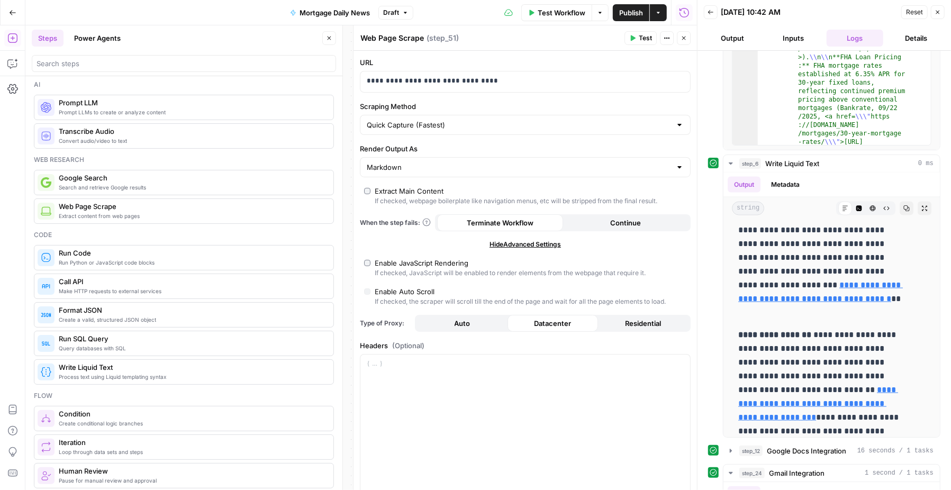
click at [547, 177] on div "Markdown" at bounding box center [525, 167] width 331 height 20
click at [460, 195] on span "Text" at bounding box center [518, 194] width 298 height 11
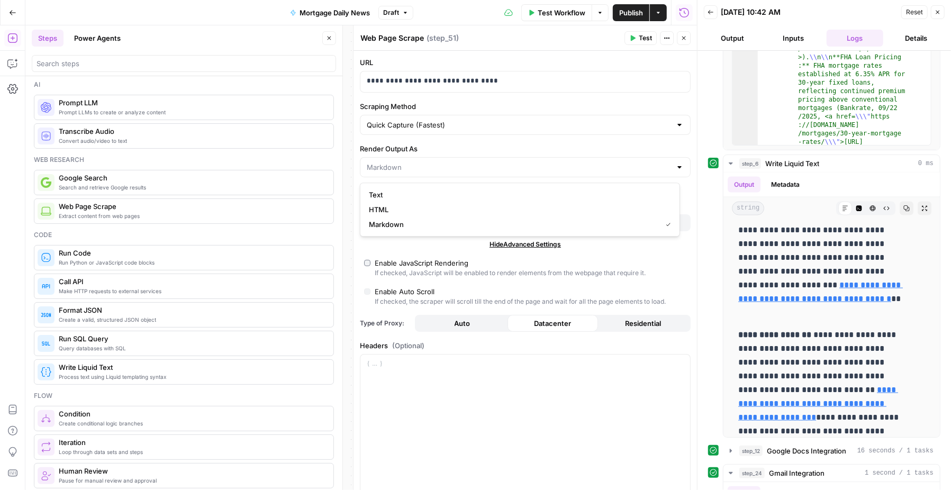
type input "Text"
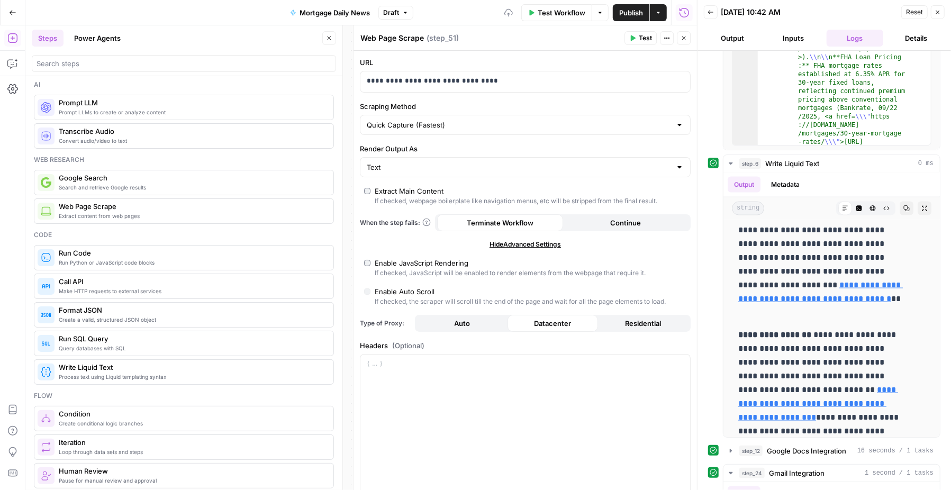
click at [494, 151] on label "Render Output As" at bounding box center [525, 148] width 331 height 11
click at [494, 162] on input "Text" at bounding box center [519, 167] width 304 height 11
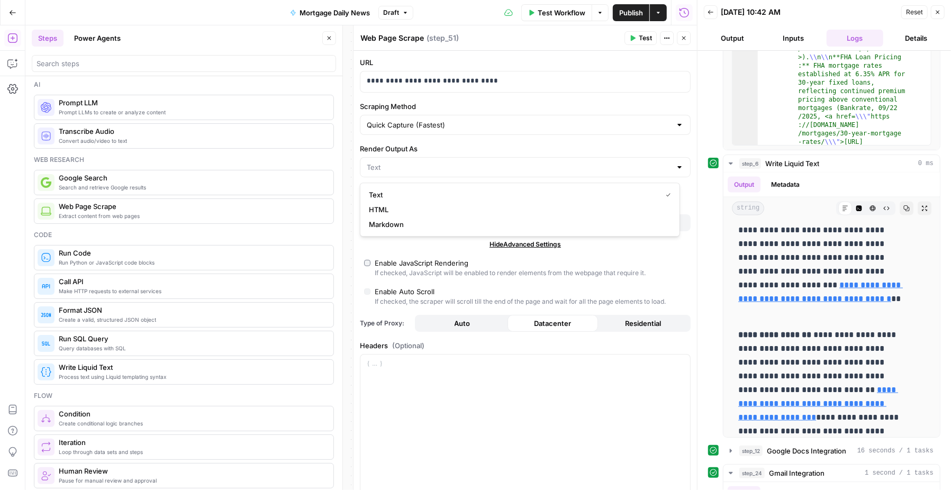
type input "Text"
click at [498, 145] on label "Render Output As" at bounding box center [525, 148] width 331 height 11
click at [498, 162] on input "Text" at bounding box center [519, 167] width 304 height 11
type input "Text"
click at [663, 266] on label "Enable JavaScript Rendering If checked, JavaScript will be enabled to render el…" at bounding box center [525, 268] width 322 height 20
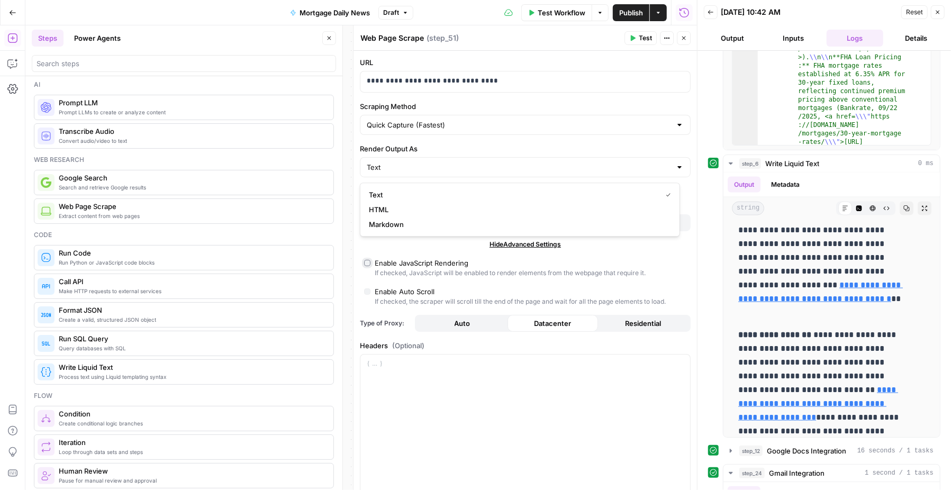
type input "Custom"
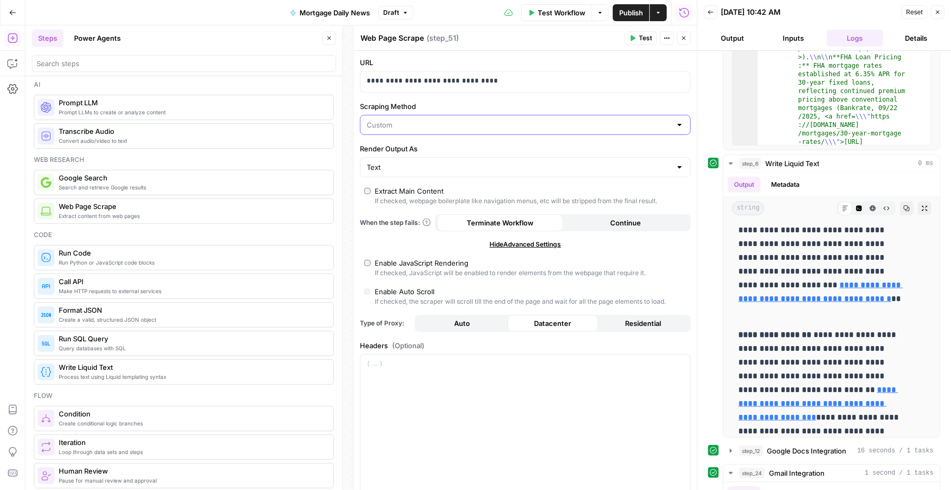
click at [587, 127] on input "Scraping Method" at bounding box center [519, 125] width 304 height 11
click at [517, 149] on span "Quick Capture (Fastest)" at bounding box center [518, 152] width 298 height 11
type input "Quick Capture (Fastest)"
click at [587, 123] on input "Scraping Method" at bounding box center [519, 125] width 304 height 11
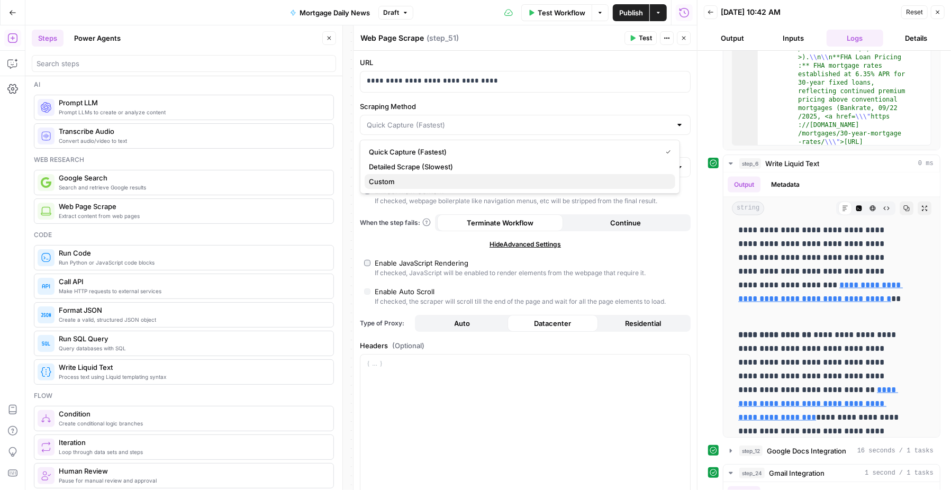
click at [528, 187] on button "Custom" at bounding box center [520, 181] width 311 height 15
type input "Custom"
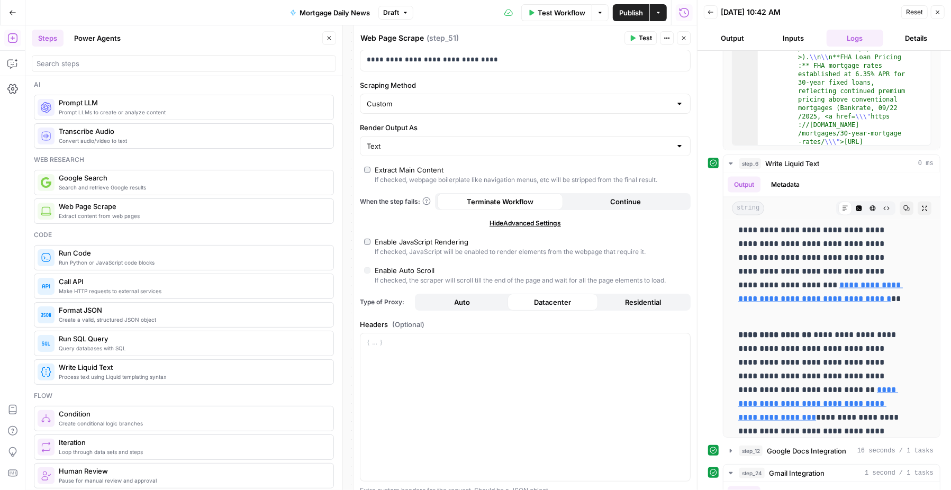
scroll to position [0, 0]
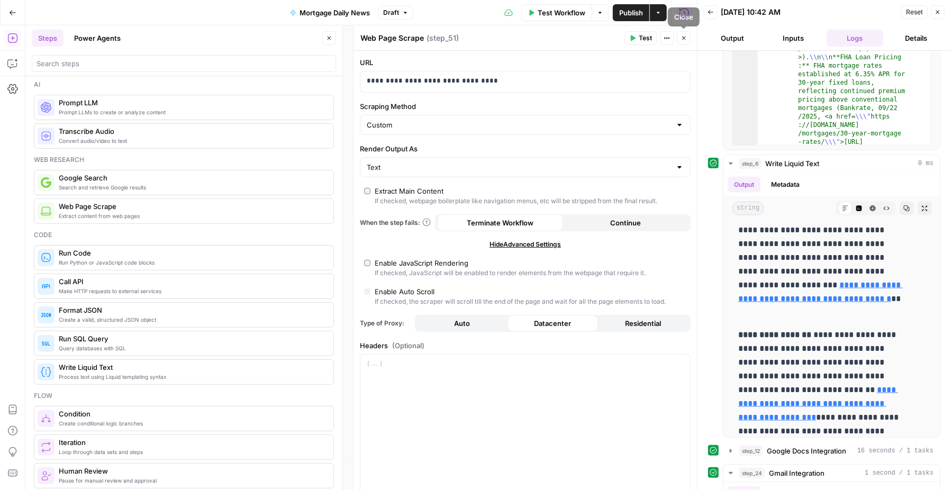
click at [684, 37] on icon "button" at bounding box center [683, 38] width 6 height 6
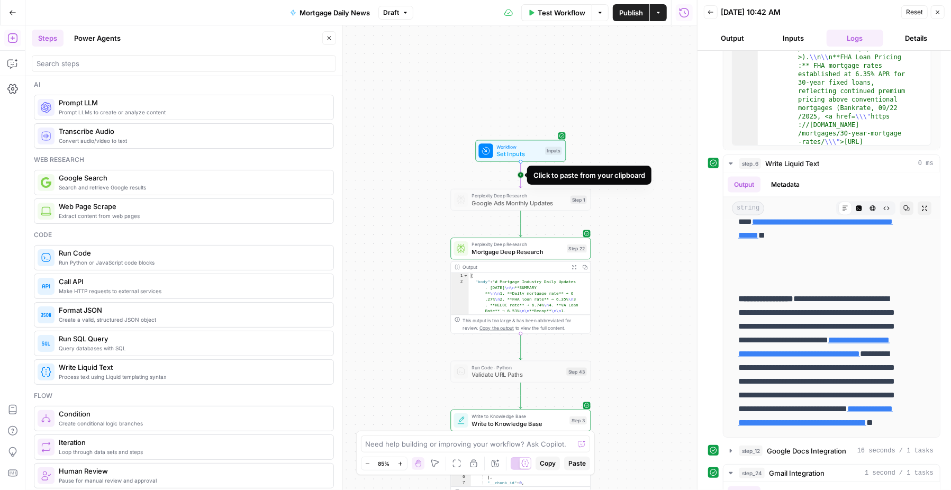
click at [522, 176] on icon "Edge from start to step_1" at bounding box center [520, 175] width 3 height 26
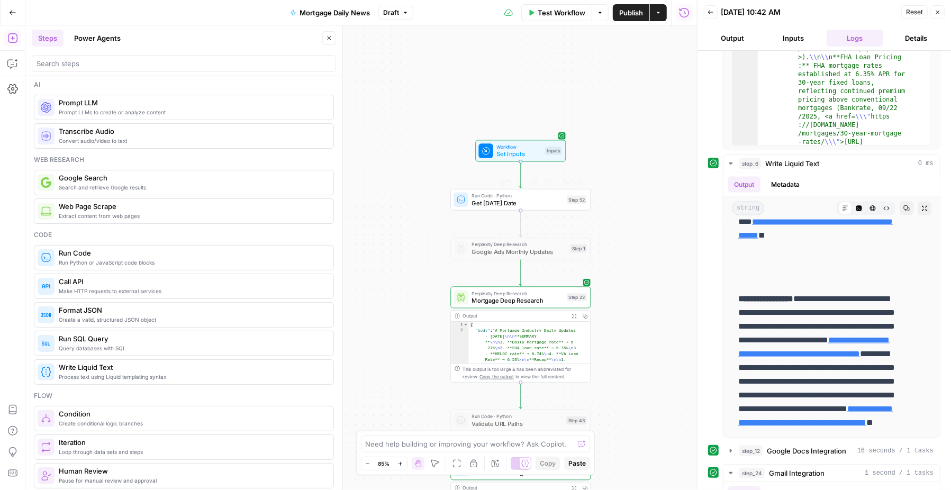
click at [499, 203] on span "Get Today's Date" at bounding box center [518, 202] width 92 height 9
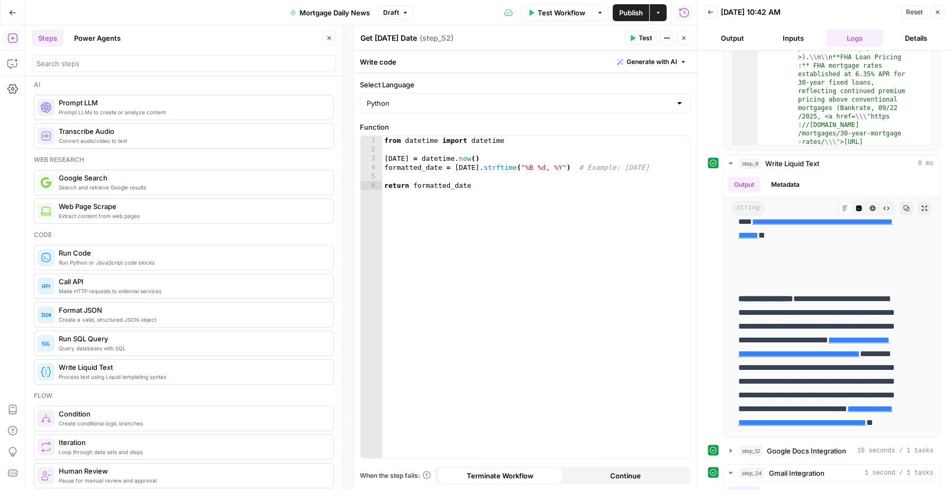
click at [685, 37] on icon "button" at bounding box center [683, 38] width 6 height 6
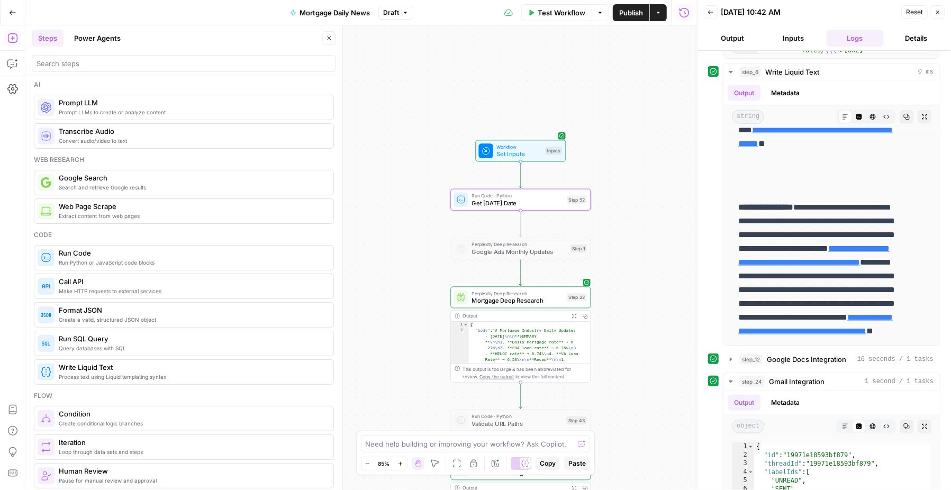
scroll to position [588, 0]
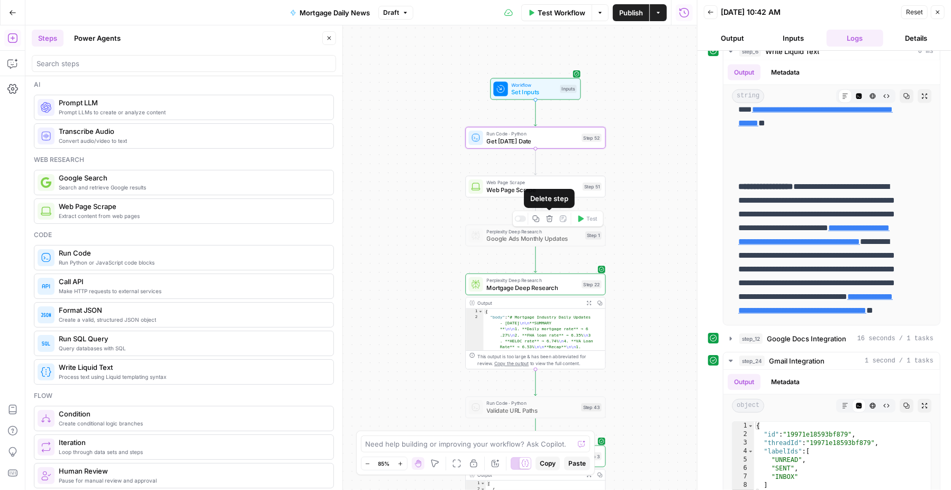
click at [547, 218] on icon "button" at bounding box center [549, 218] width 7 height 7
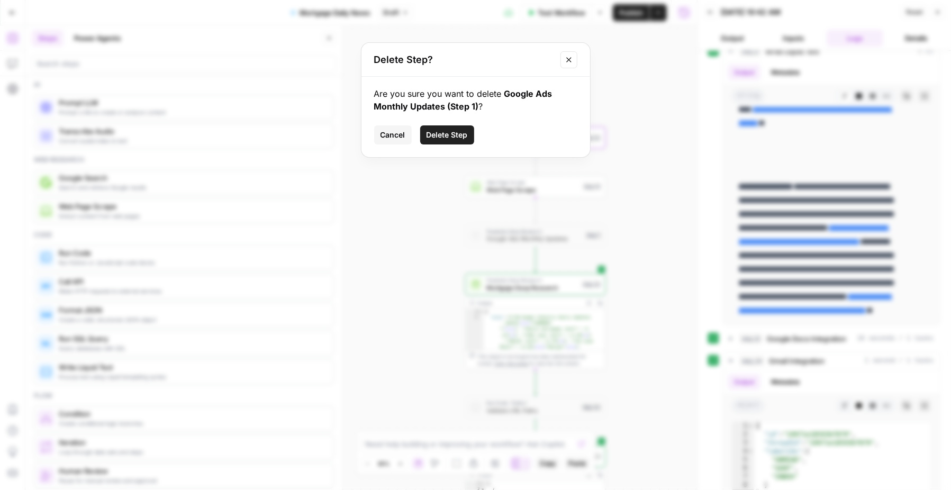
click at [452, 132] on span "Delete Step" at bounding box center [446, 135] width 41 height 11
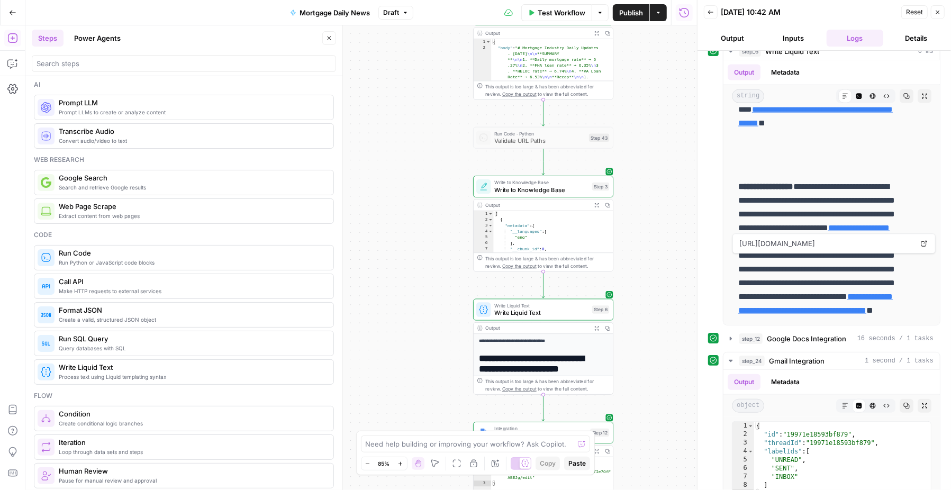
click at [521, 186] on span "Write to Knowledge Base" at bounding box center [541, 189] width 94 height 9
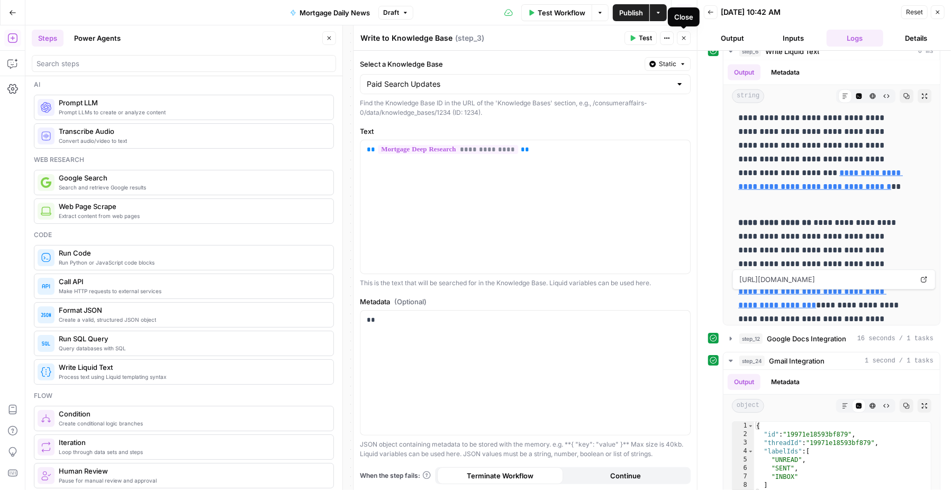
click at [686, 39] on button "Close" at bounding box center [684, 38] width 14 height 14
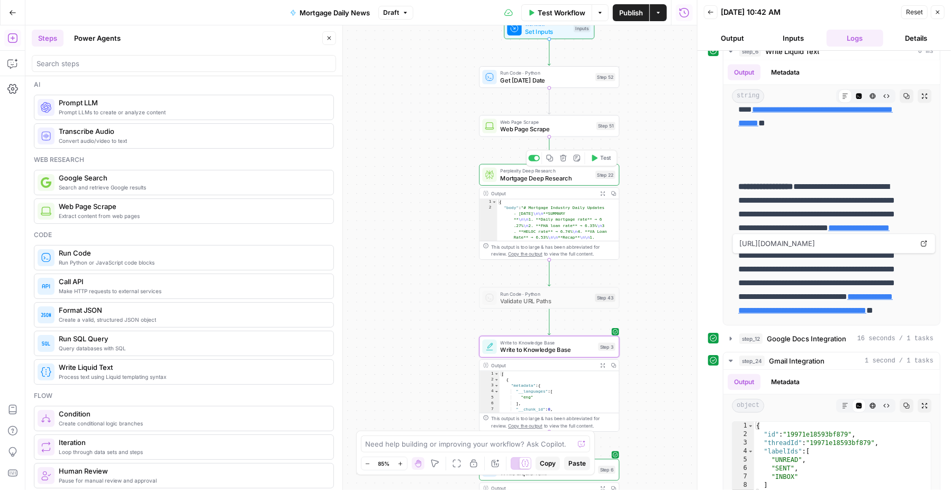
click at [531, 178] on span "Mortgage Deep Research" at bounding box center [546, 178] width 92 height 9
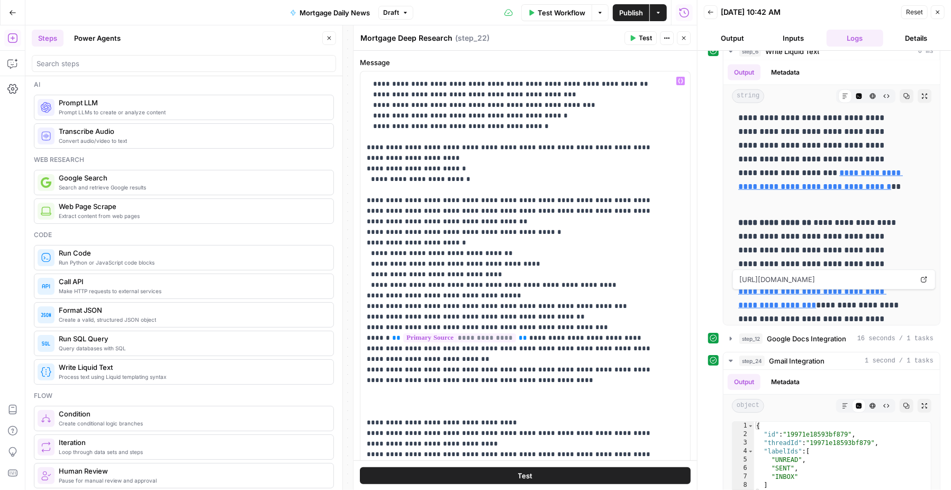
scroll to position [615, 0]
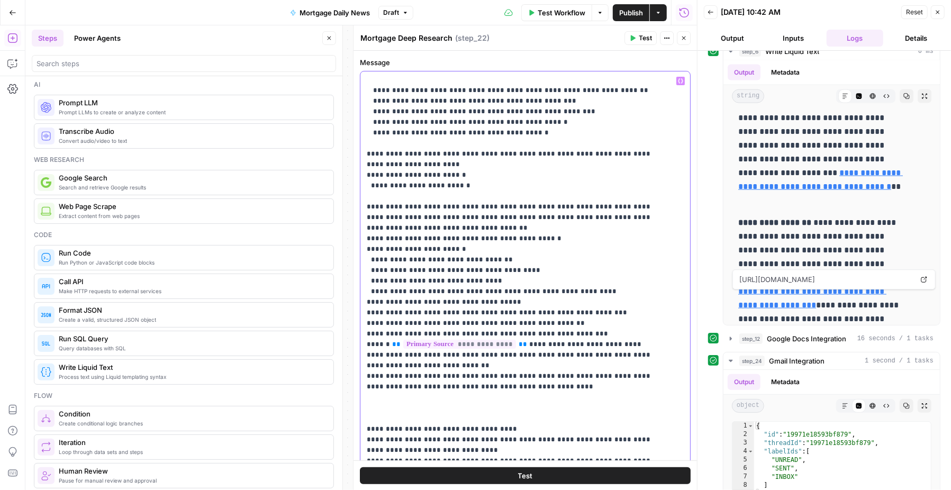
click at [468, 225] on p "**********" at bounding box center [514, 249] width 295 height 1577
type input "mortgage"
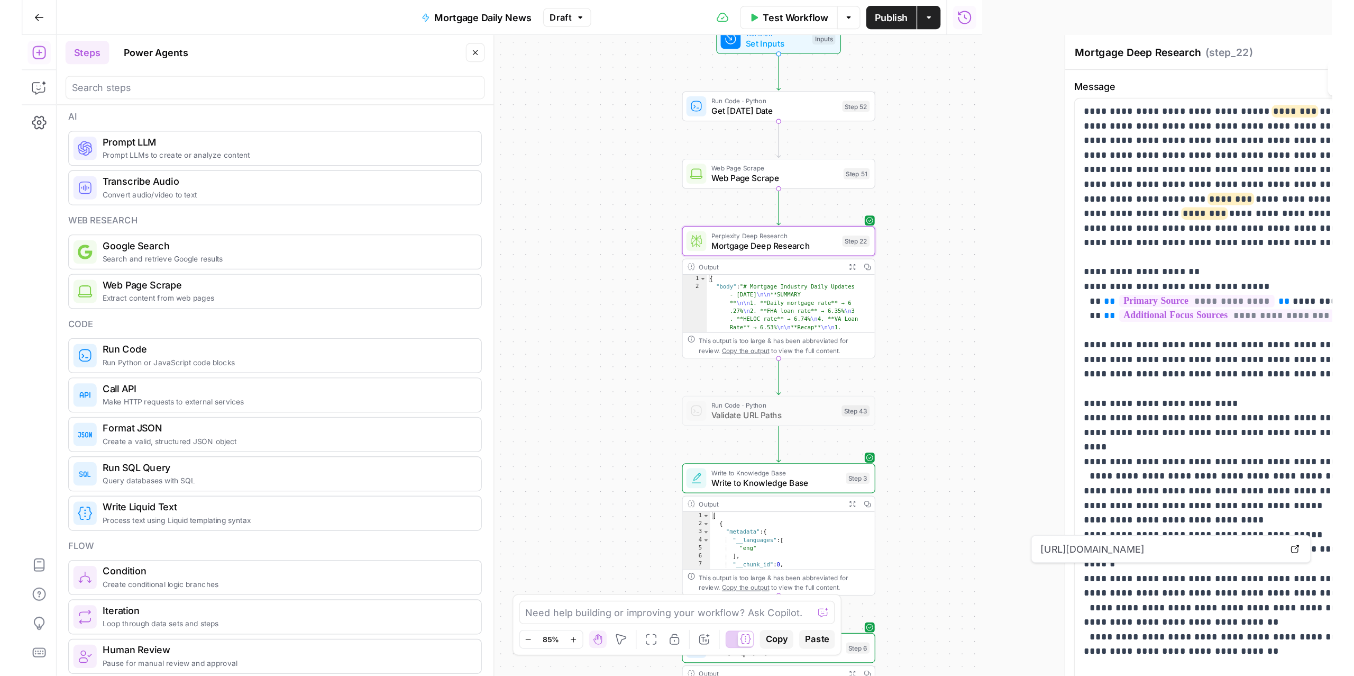
scroll to position [555, 0]
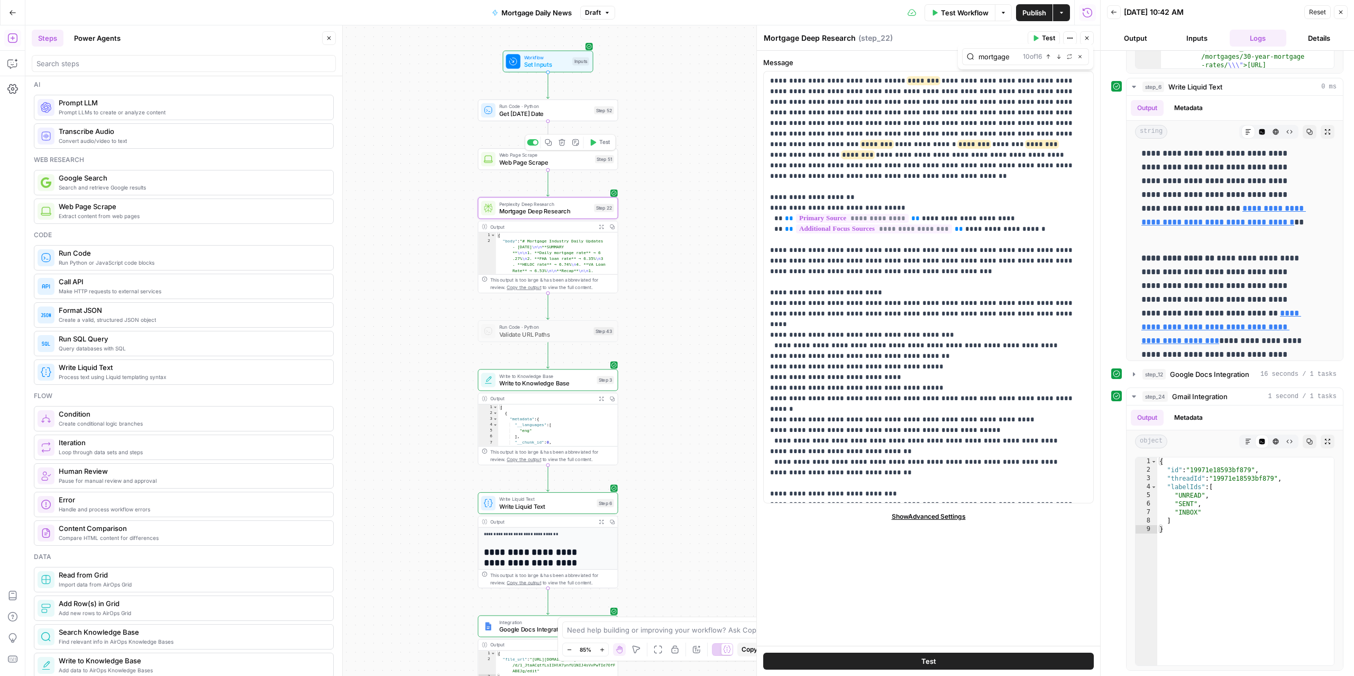
drag, startPoint x: 533, startPoint y: 156, endPoint x: 541, endPoint y: 154, distance: 7.6
click at [533, 156] on span "Web Page Scrape" at bounding box center [545, 154] width 92 height 7
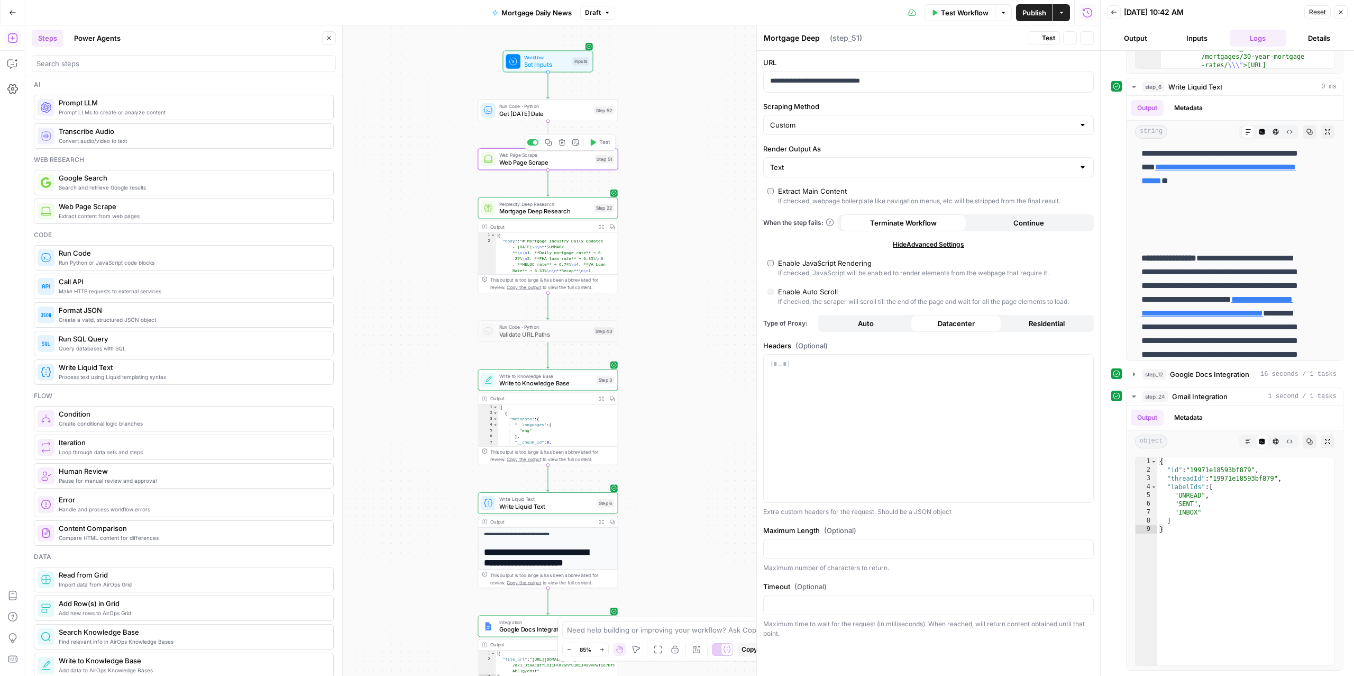
type textarea "Web Page Scrape"
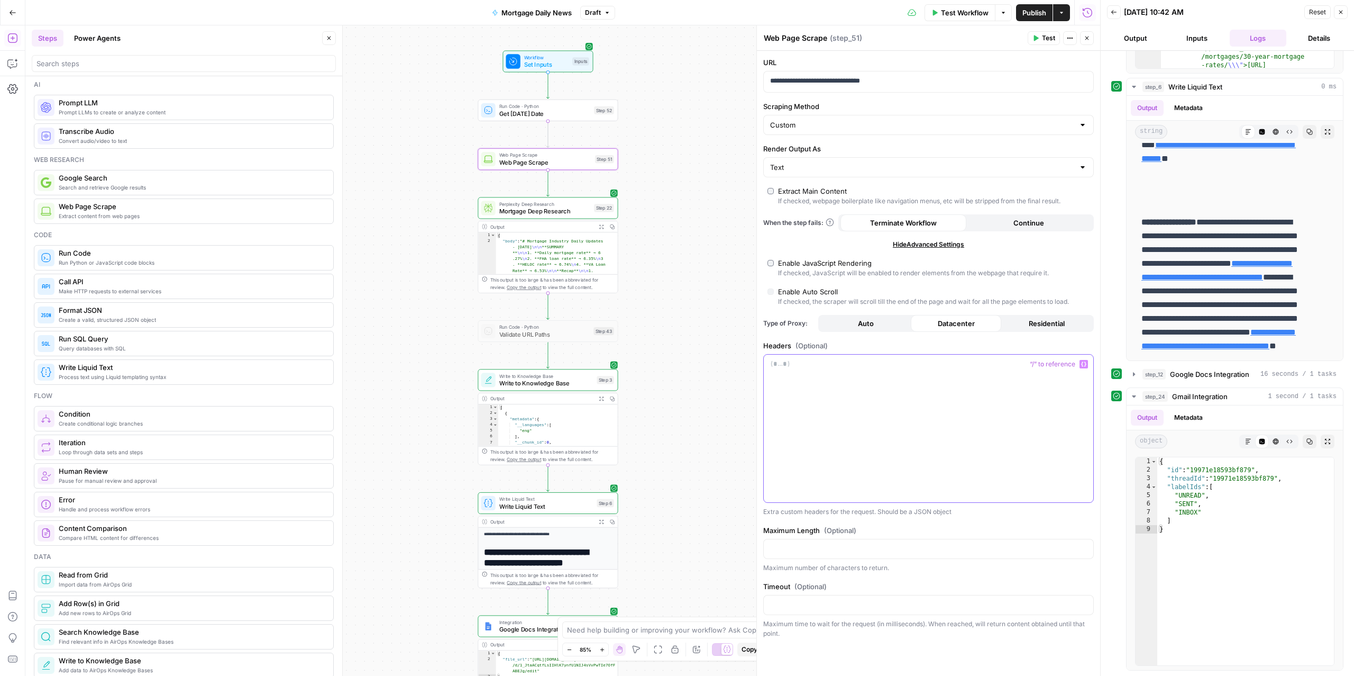
click at [818, 418] on div at bounding box center [929, 428] width 330 height 148
click at [550, 208] on span "Mortgage Deep Research" at bounding box center [545, 210] width 92 height 9
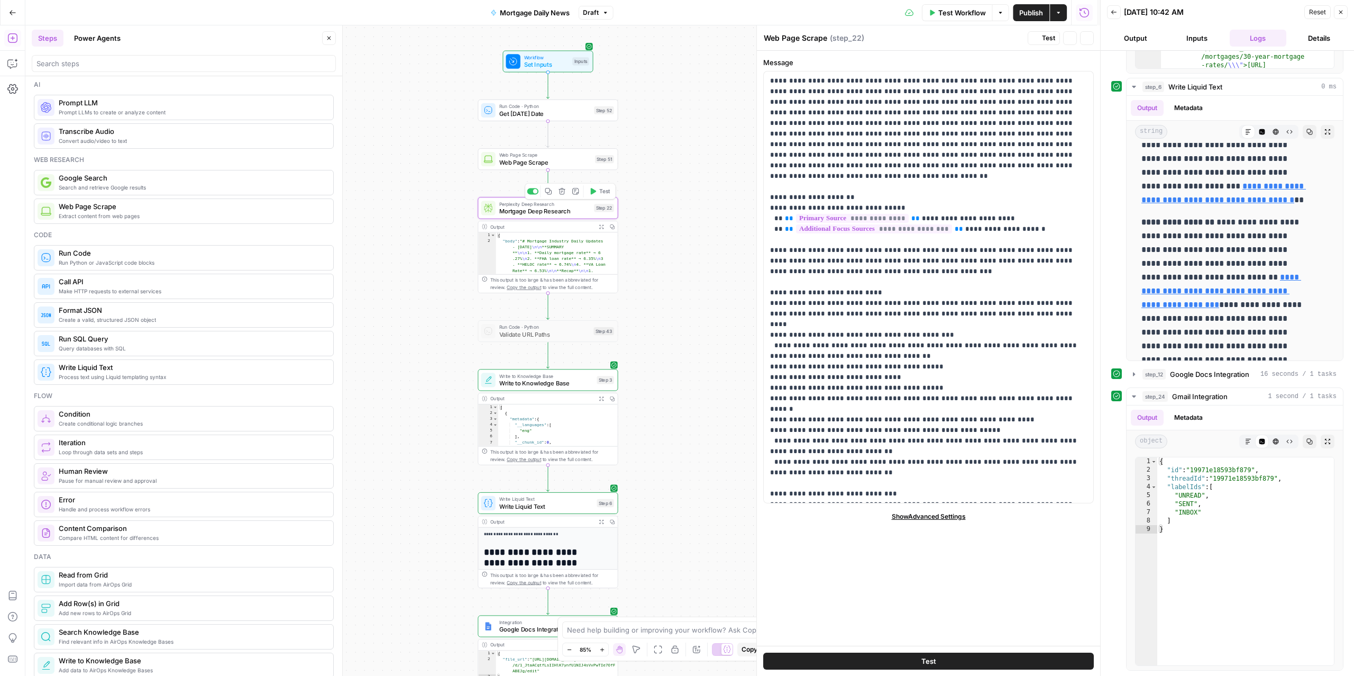
type textarea "Mortgage Deep Research"
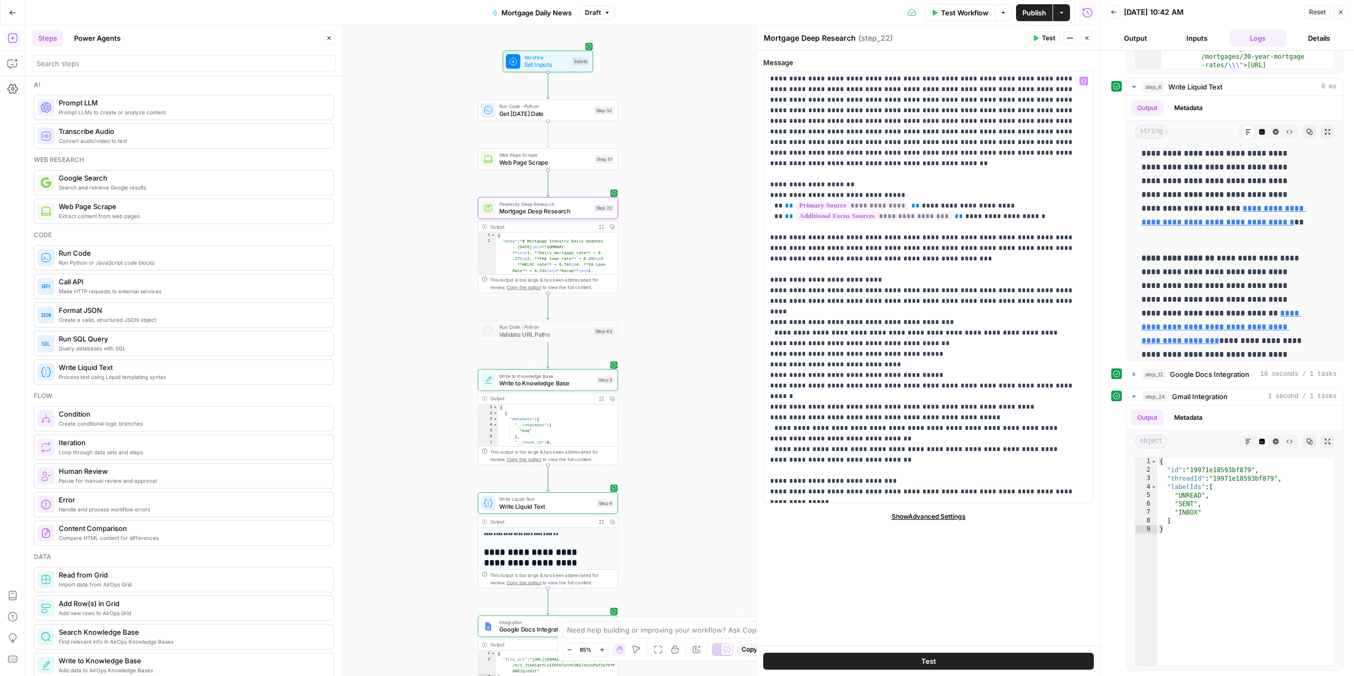
scroll to position [0, 0]
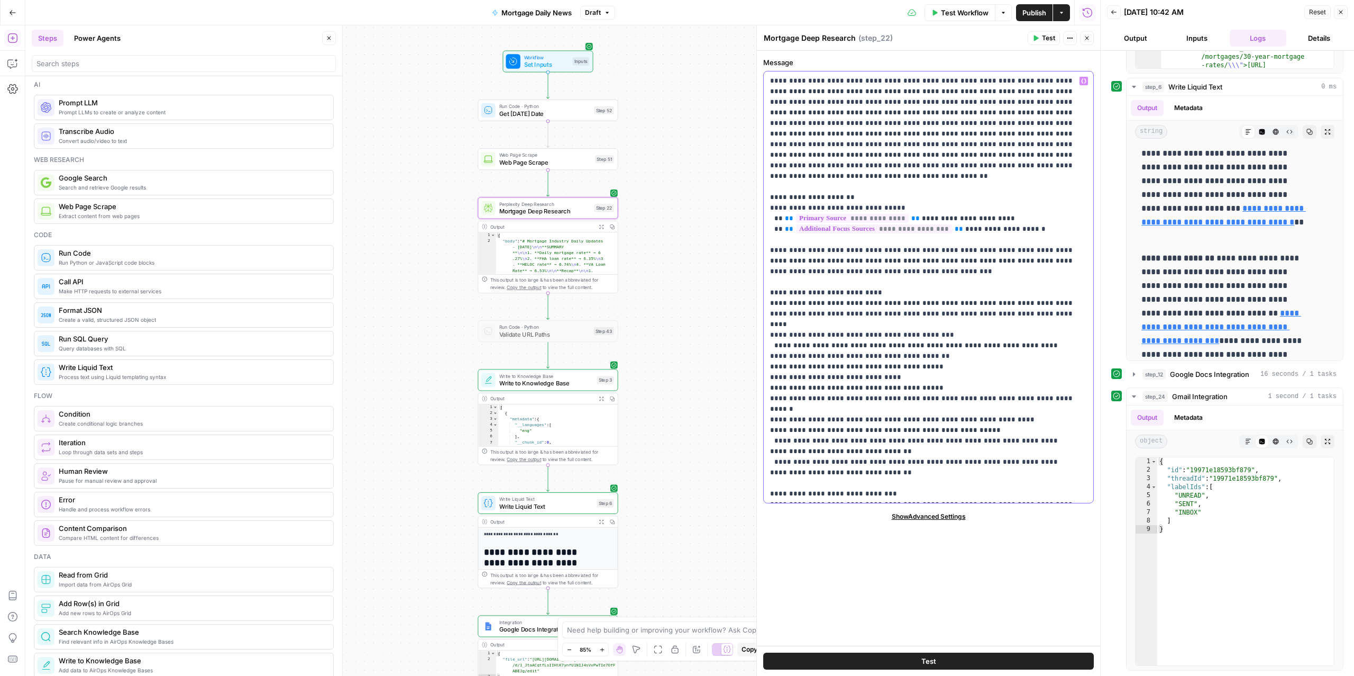
drag, startPoint x: 1009, startPoint y: 207, endPoint x: 759, endPoint y: 207, distance: 250.2
click at [759, 207] on div "**********" at bounding box center [929, 350] width 344 height 650
drag, startPoint x: 910, startPoint y: 210, endPoint x: 789, endPoint y: 207, distance: 121.7
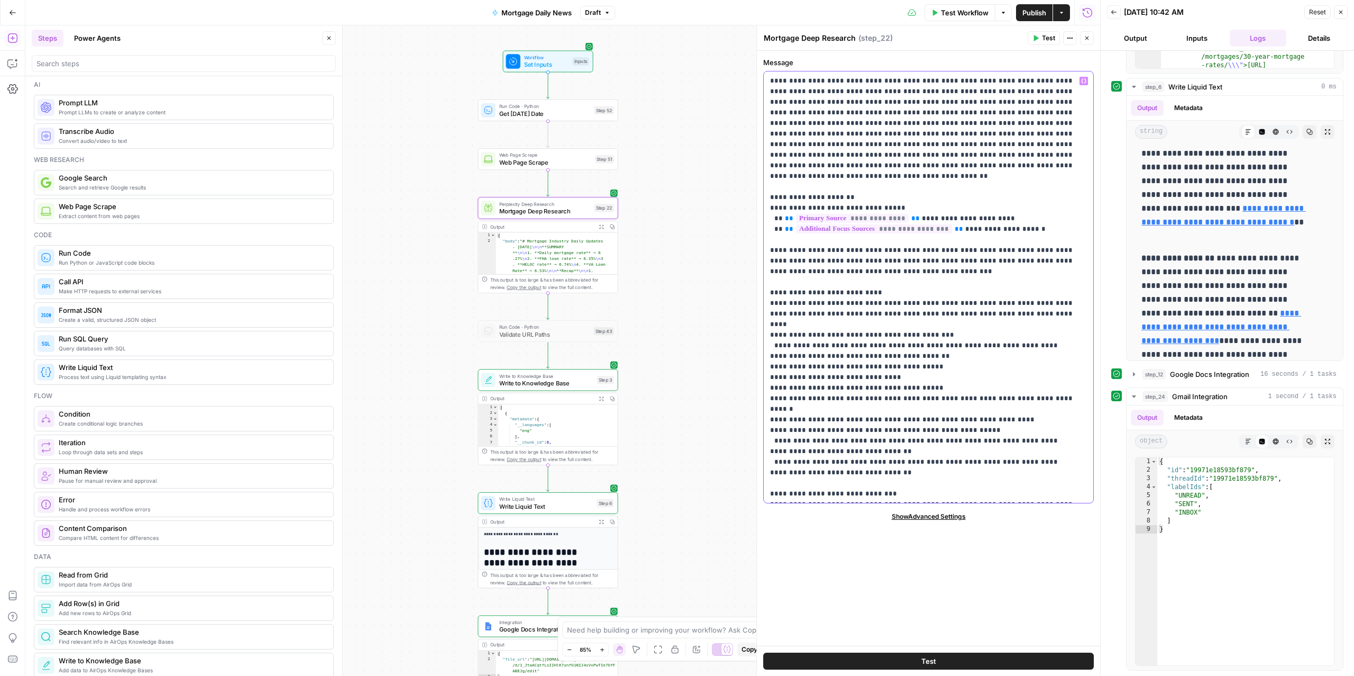
click at [785, 215] on span "**" at bounding box center [789, 218] width 8 height 7
drag, startPoint x: 911, startPoint y: 205, endPoint x: 792, endPoint y: 206, distance: 118.5
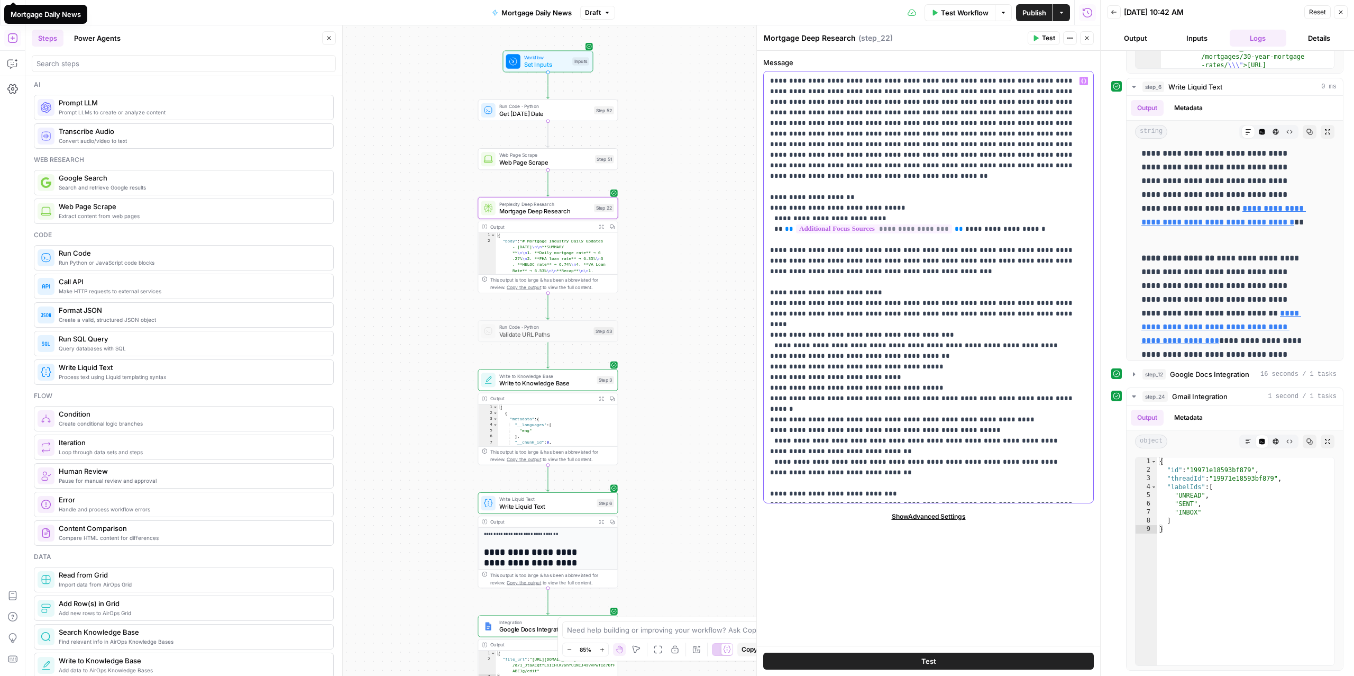
click at [1015, 82] on icon "button" at bounding box center [1083, 80] width 5 height 5
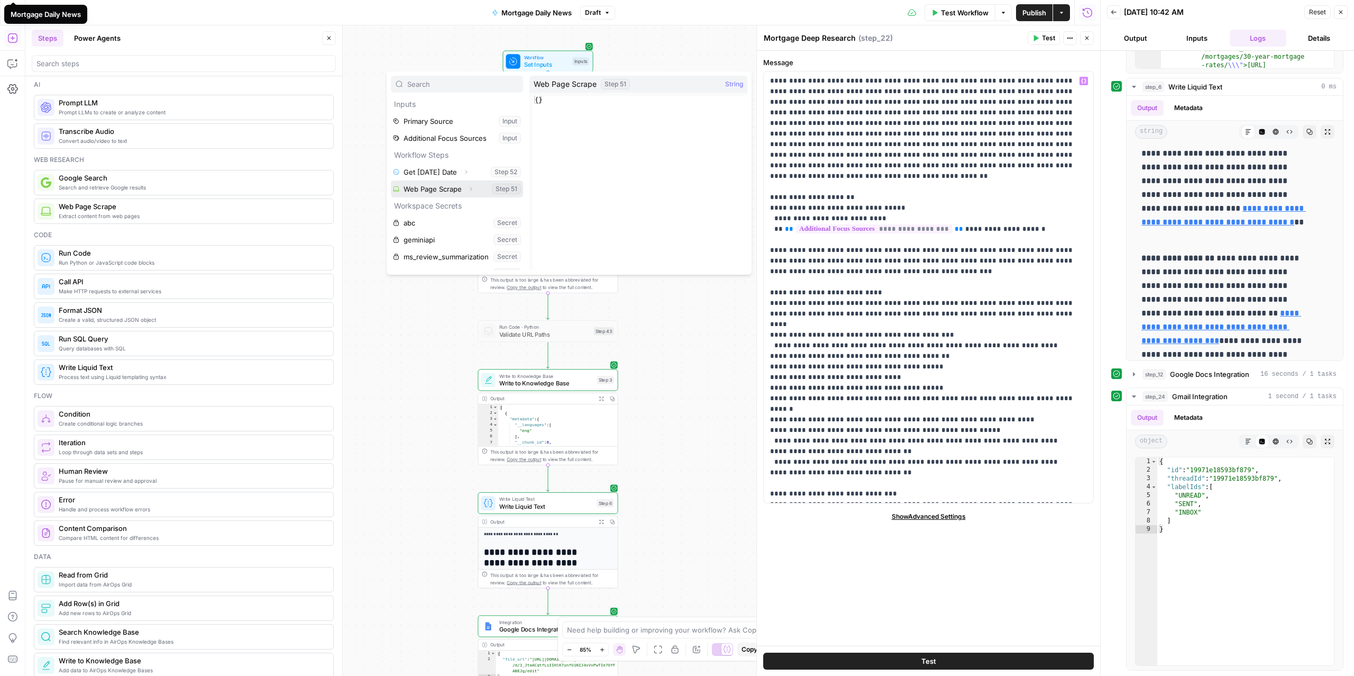
click at [434, 192] on button "Select variable Web Page Scrape" at bounding box center [457, 188] width 132 height 17
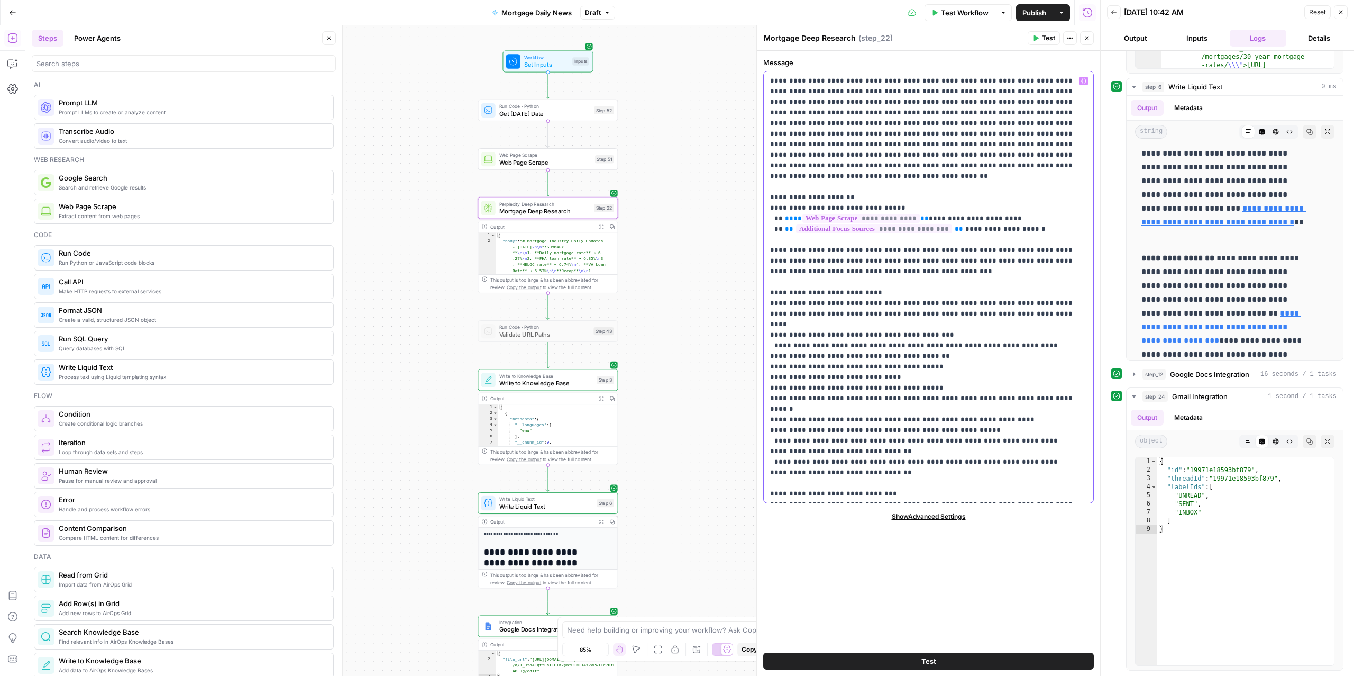
click at [794, 215] on span "**" at bounding box center [798, 218] width 8 height 7
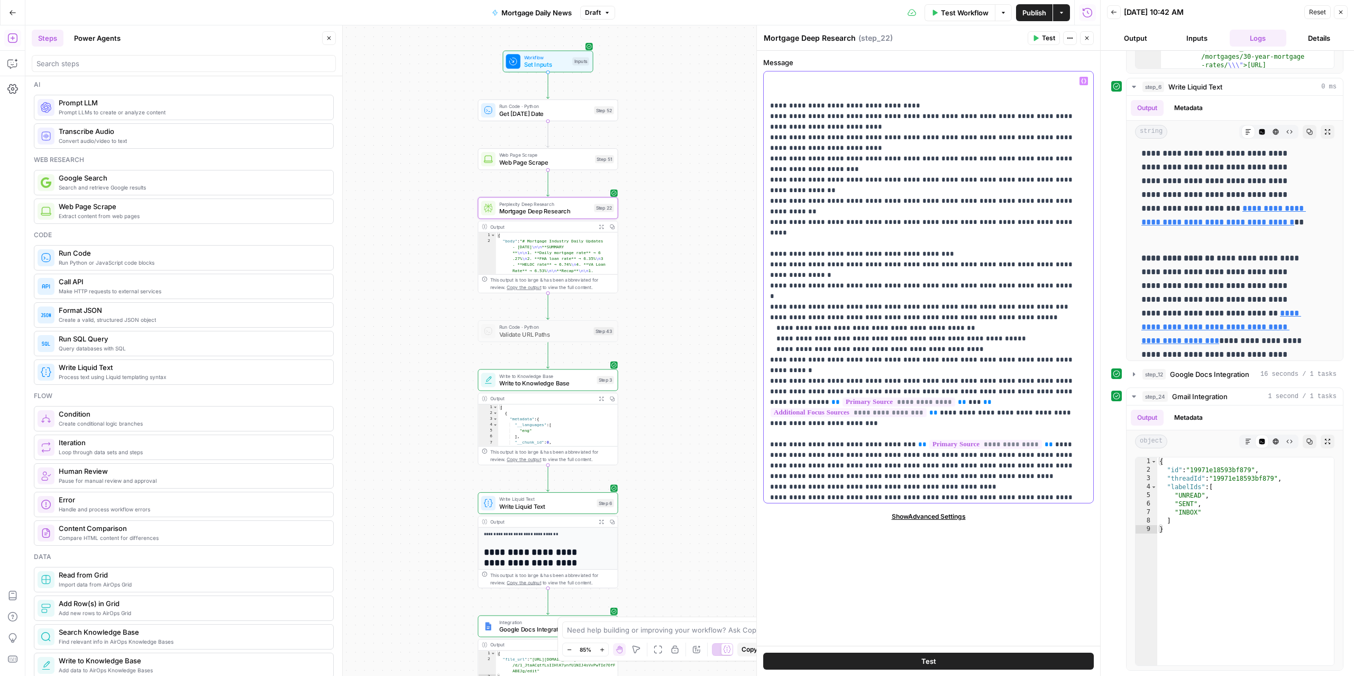
scroll to position [931, 0]
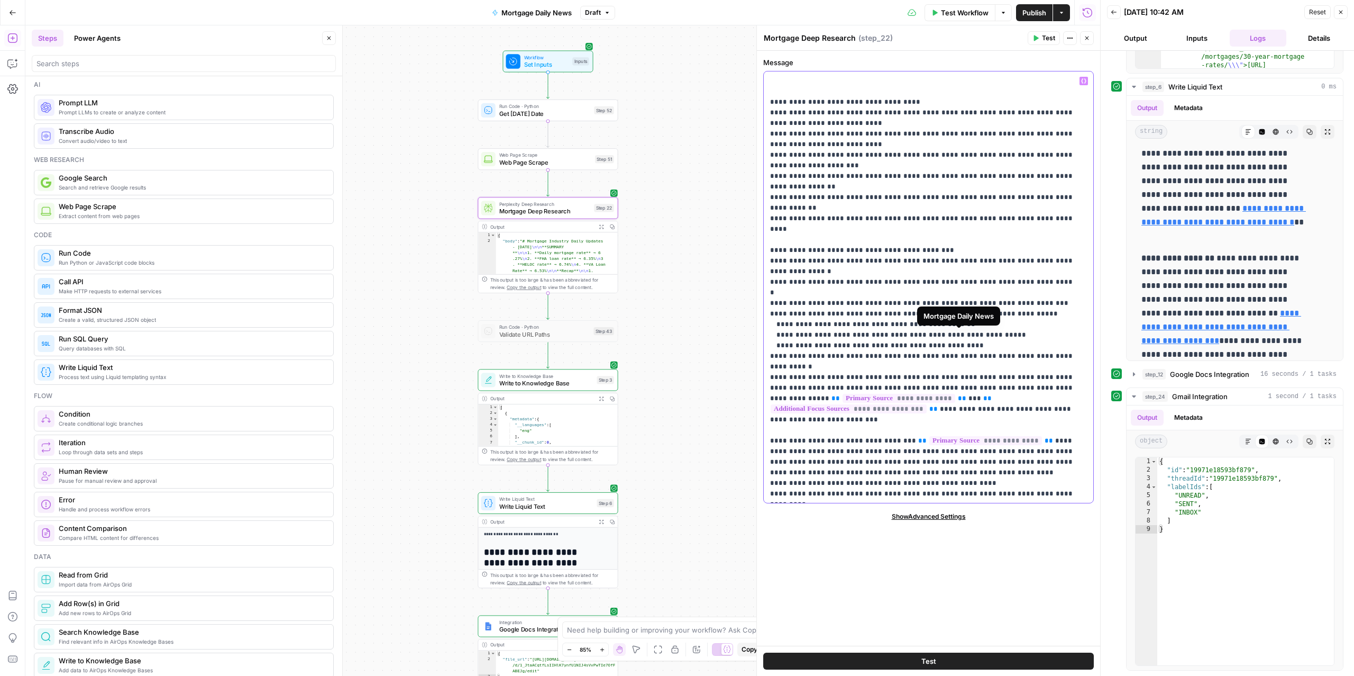
click at [1005, 436] on span "**********" at bounding box center [986, 440] width 113 height 9
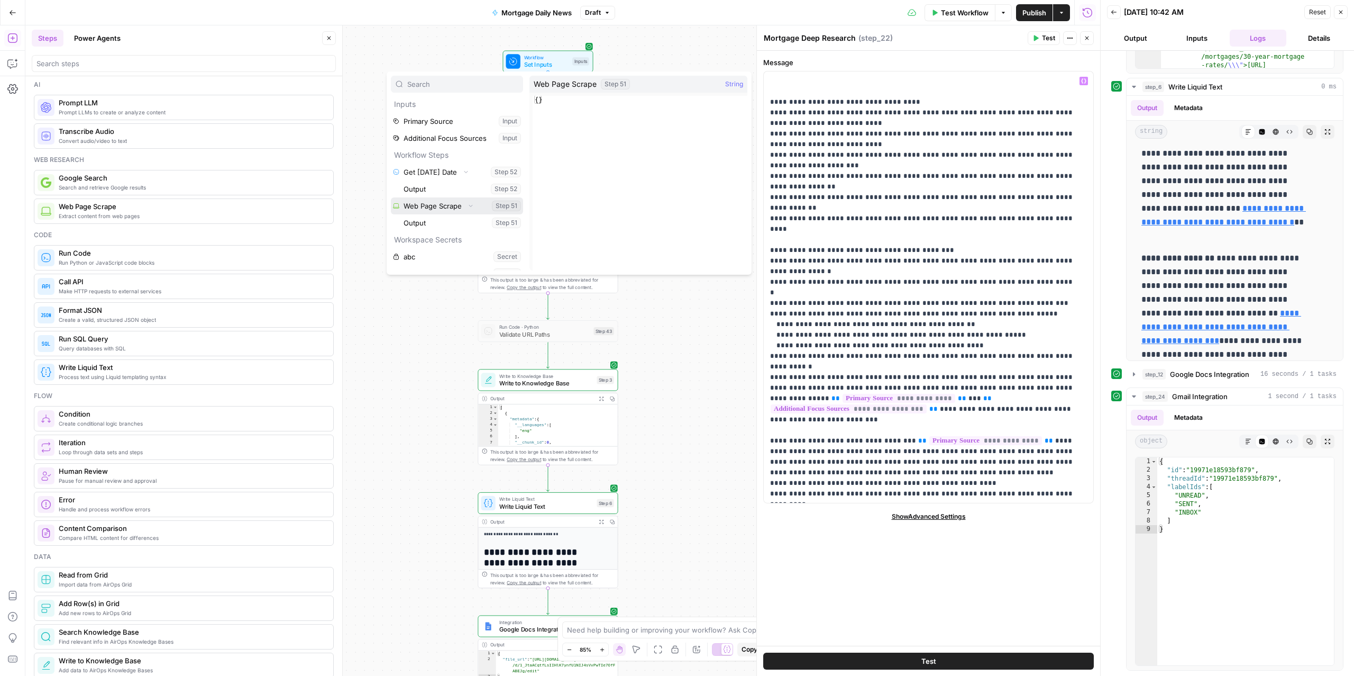
click at [431, 205] on button "Select variable Web Page Scrape" at bounding box center [457, 205] width 132 height 17
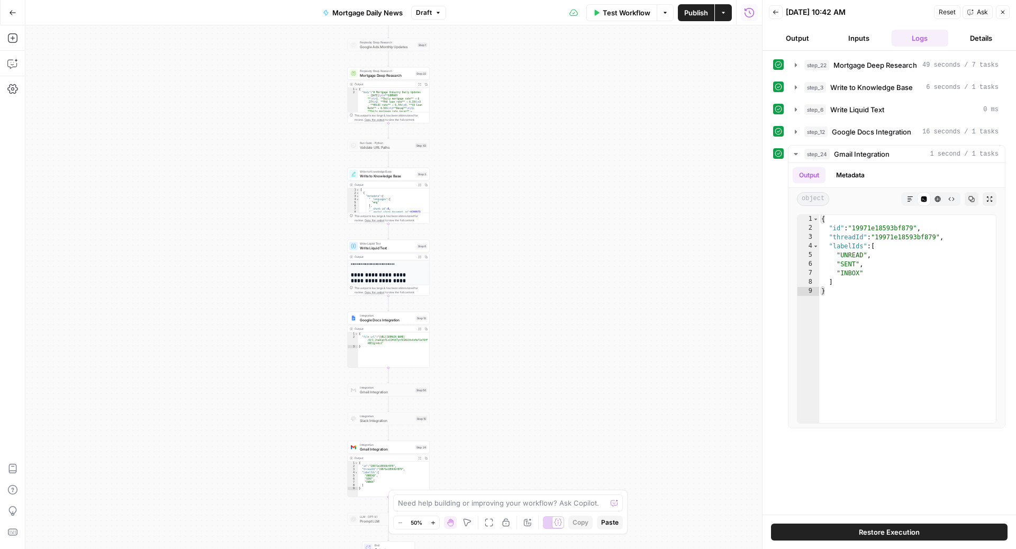
click at [14, 12] on icon "button" at bounding box center [12, 12] width 7 height 7
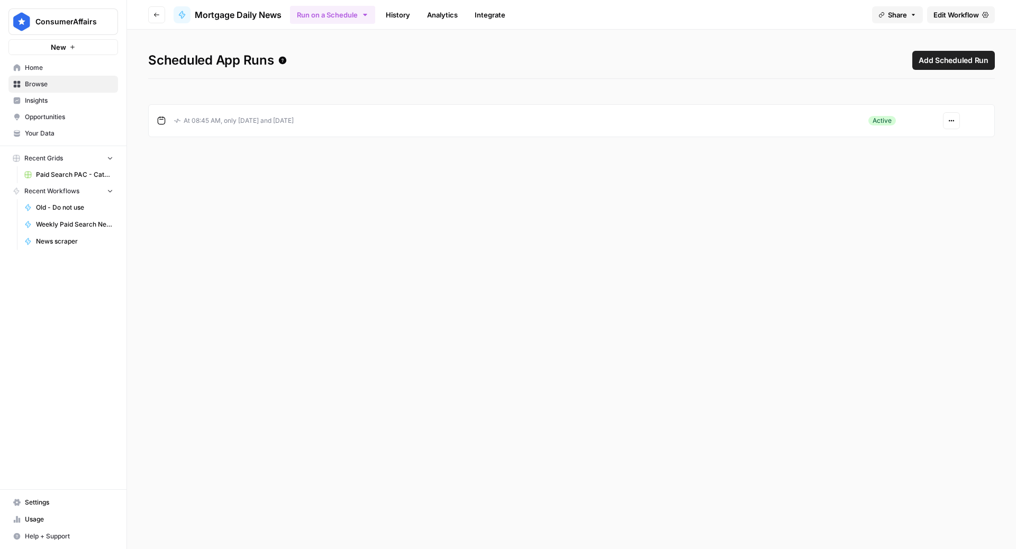
click at [156, 15] on icon "button" at bounding box center [156, 15] width 6 height 6
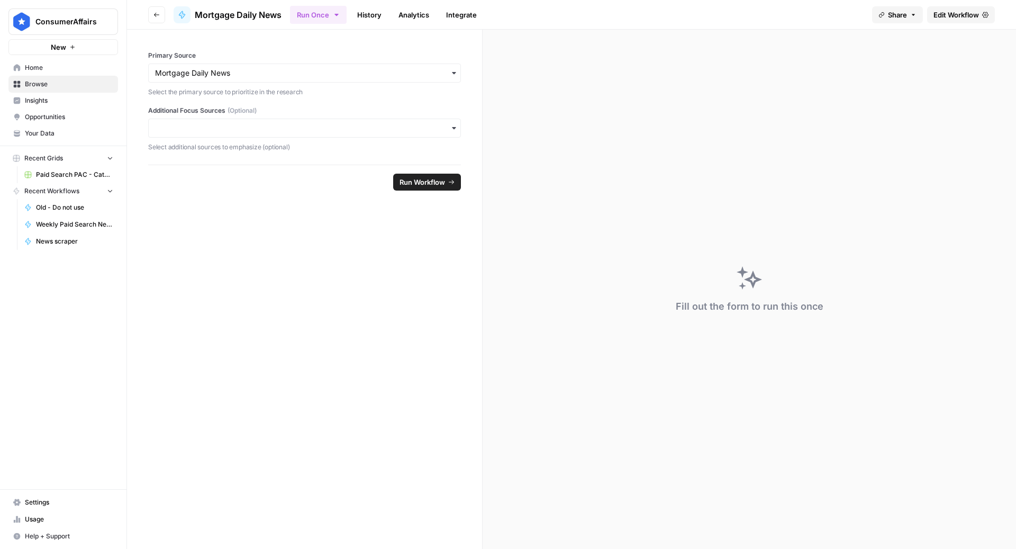
click at [150, 14] on button "Go back" at bounding box center [156, 14] width 17 height 17
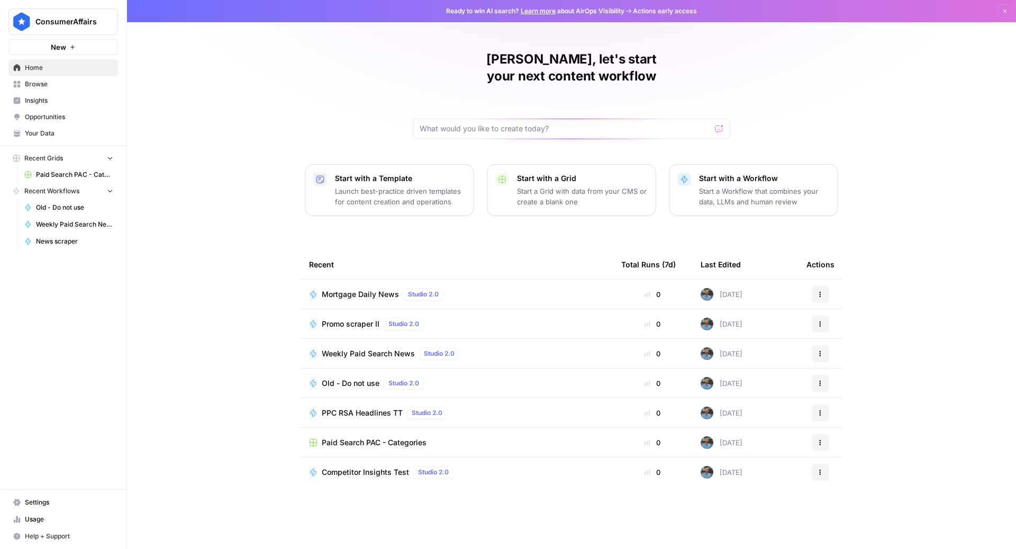
click at [364, 318] on span "Promo scraper II" at bounding box center [351, 323] width 58 height 11
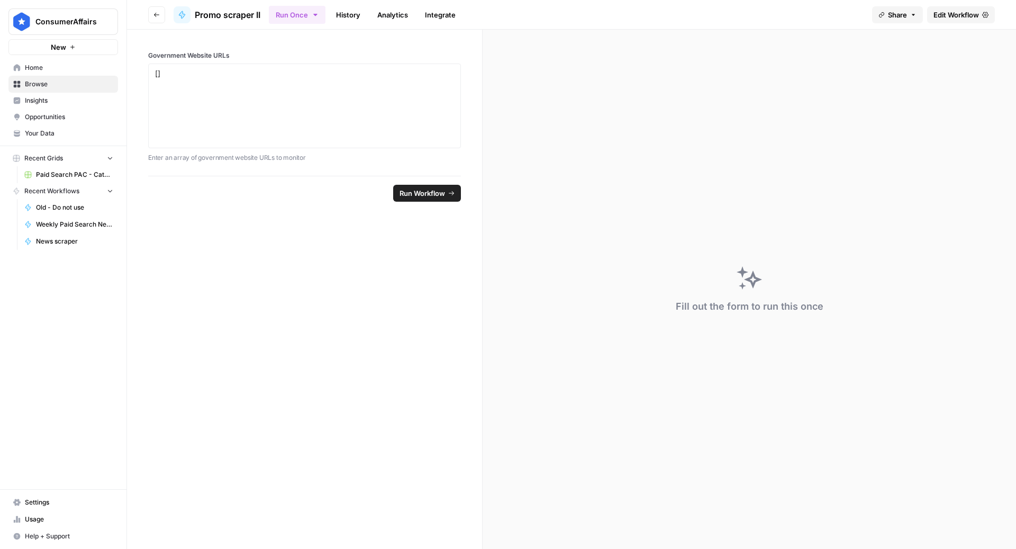
click at [951, 14] on span "Edit Workflow" at bounding box center [955, 15] width 45 height 11
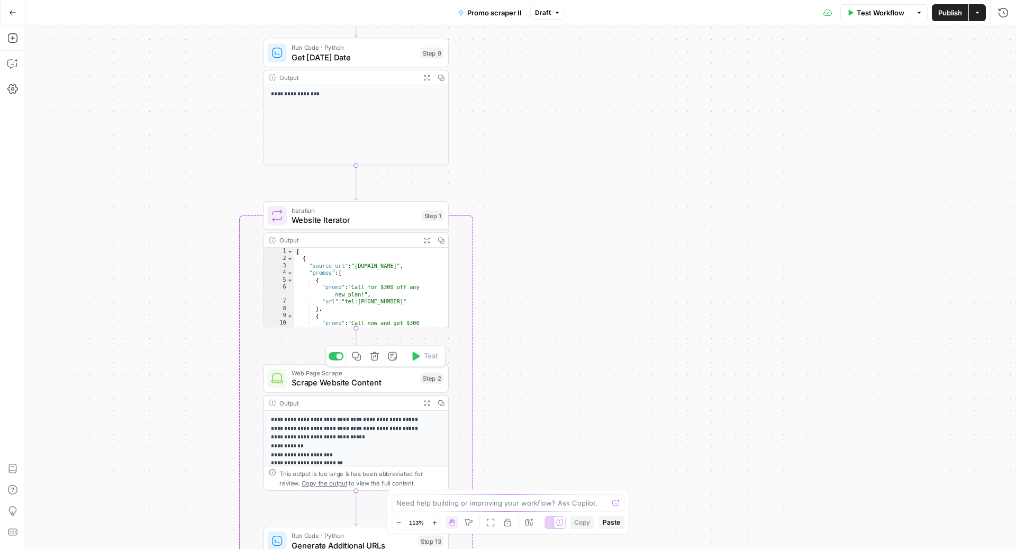
click at [348, 388] on span "Scrape Website Content" at bounding box center [353, 382] width 124 height 12
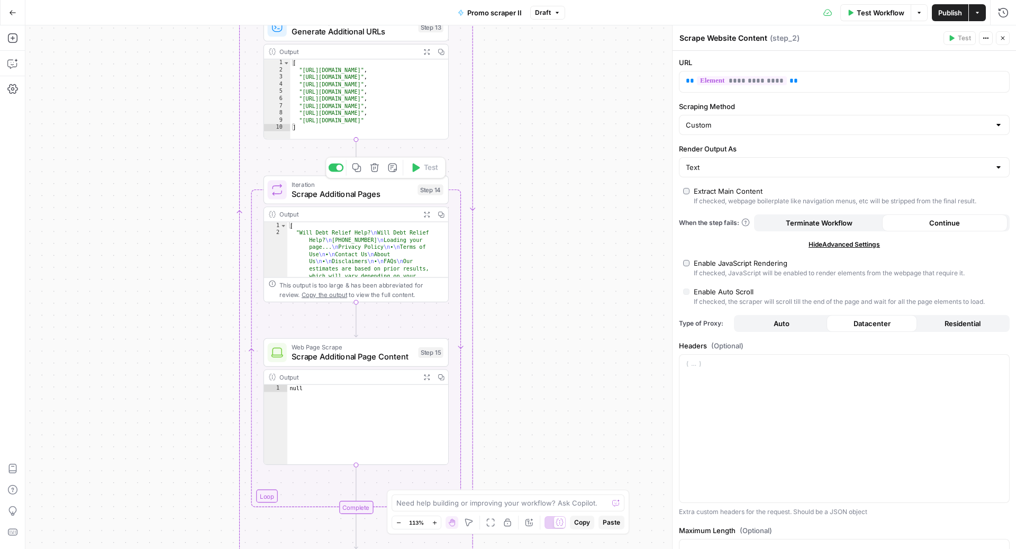
click at [330, 193] on span "Scrape Additional Pages" at bounding box center [351, 194] width 121 height 12
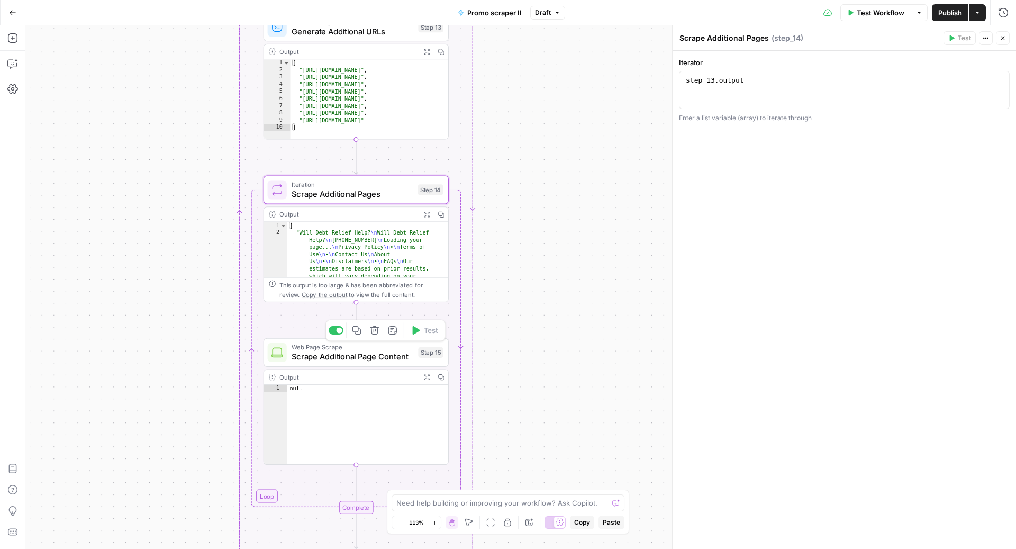
click at [330, 351] on span "Scrape Additional Page Content" at bounding box center [352, 356] width 122 height 12
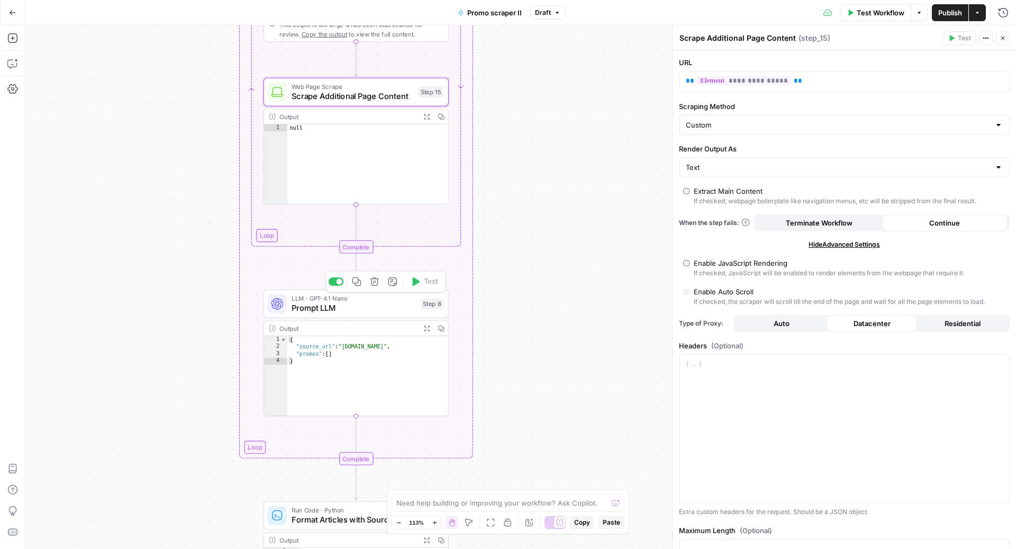
click at [353, 308] on span "Prompt LLM" at bounding box center [353, 308] width 124 height 12
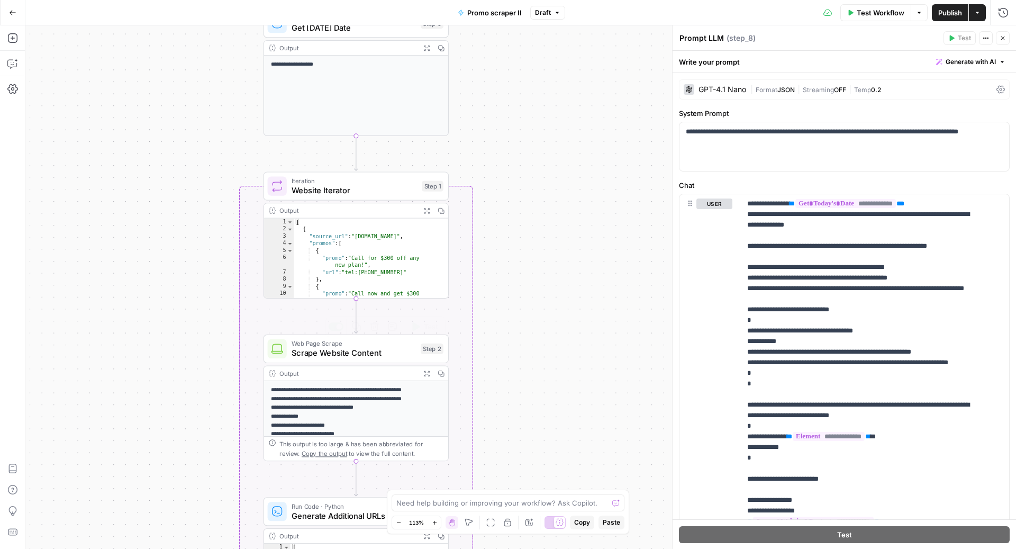
click at [311, 352] on span "Scrape Website Content" at bounding box center [353, 353] width 124 height 12
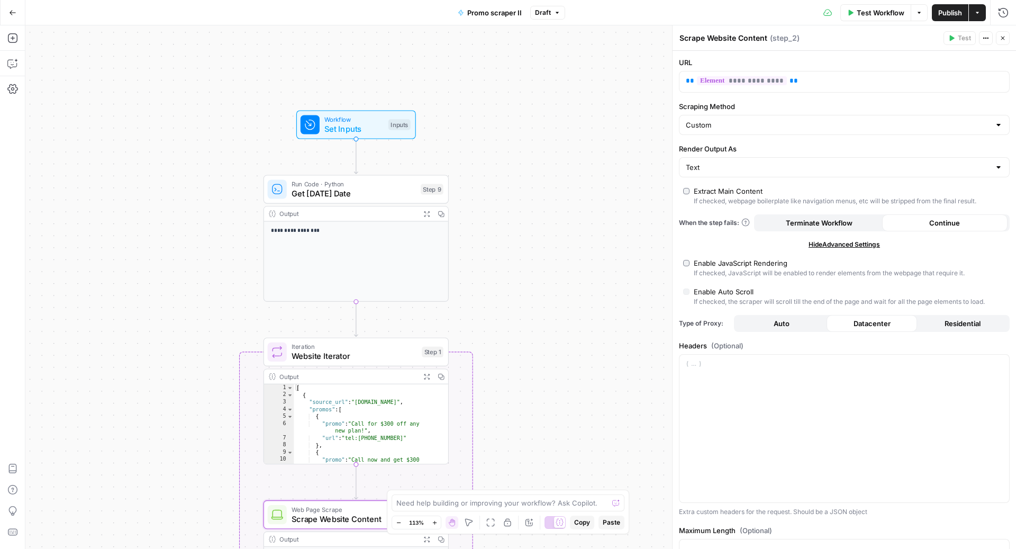
click at [369, 193] on span "Get Today's Date" at bounding box center [353, 193] width 124 height 12
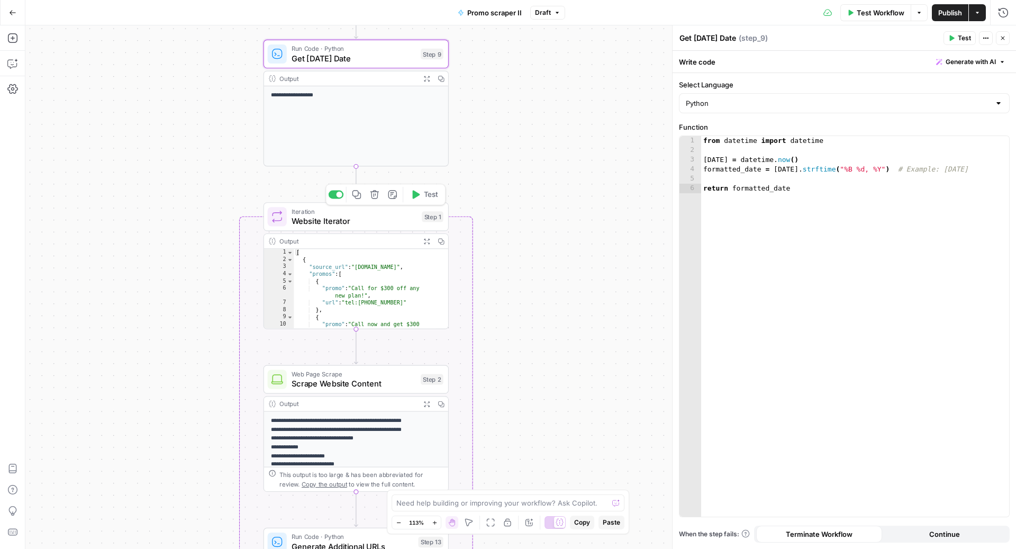
click at [348, 218] on span "Website Iterator" at bounding box center [353, 221] width 125 height 12
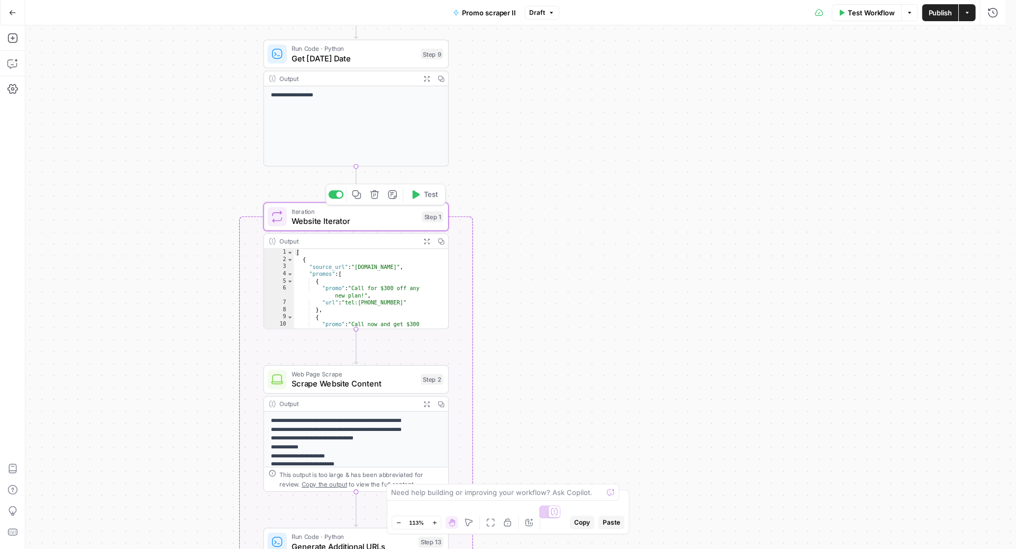
type textarea "Website Iterator"
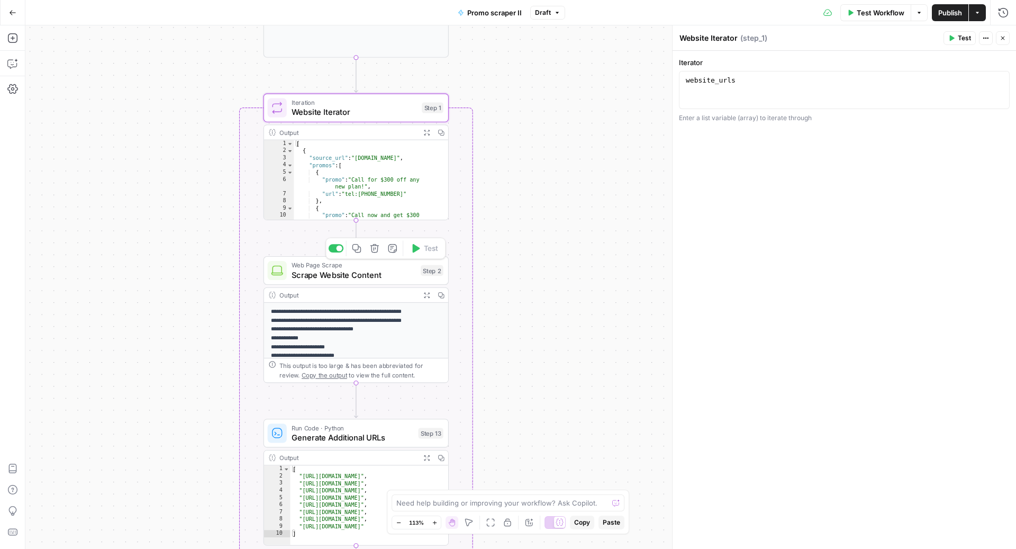
click at [348, 276] on span "Scrape Website Content" at bounding box center [353, 275] width 124 height 12
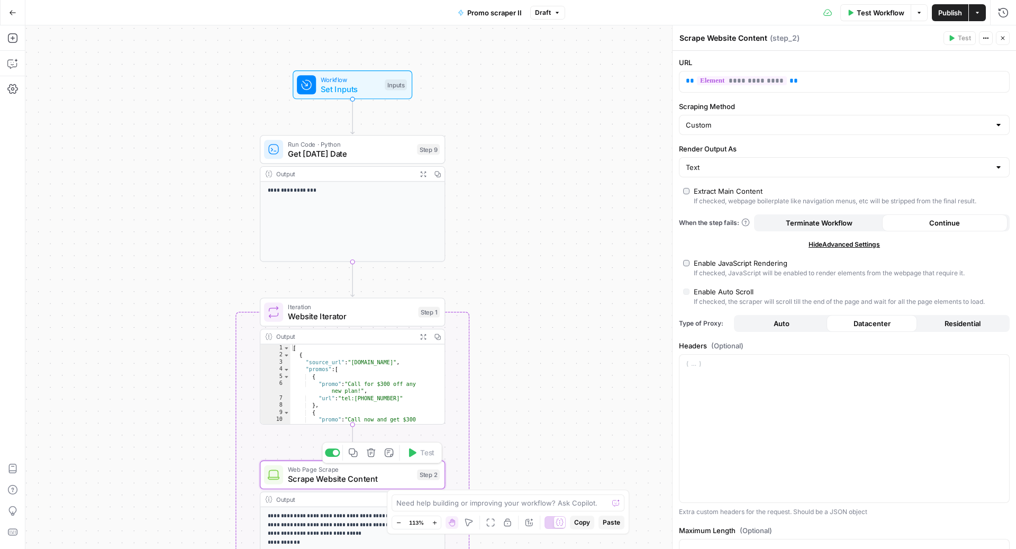
click at [310, 480] on span "Scrape Website Content" at bounding box center [350, 479] width 124 height 12
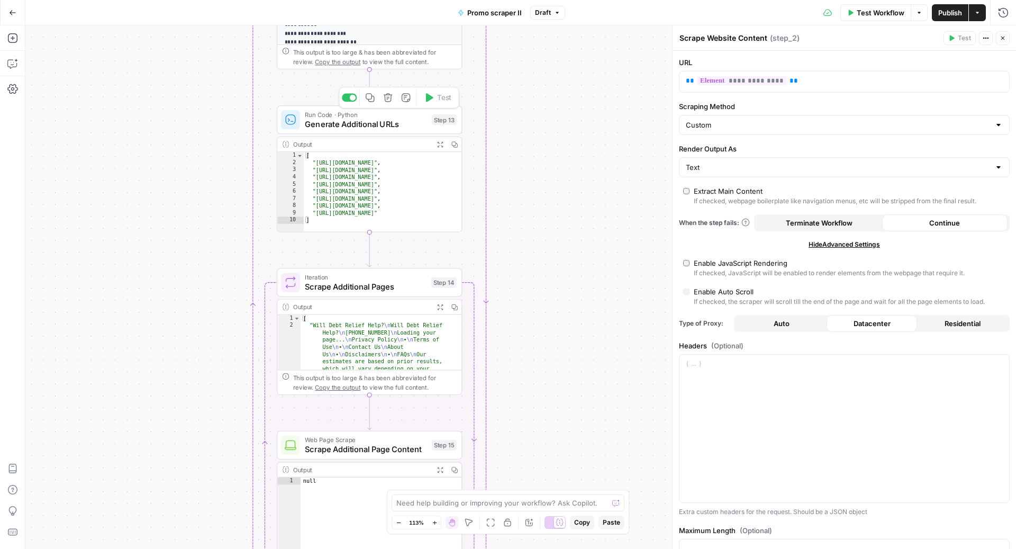
click at [347, 127] on span "Generate Additional URLs" at bounding box center [366, 124] width 122 height 12
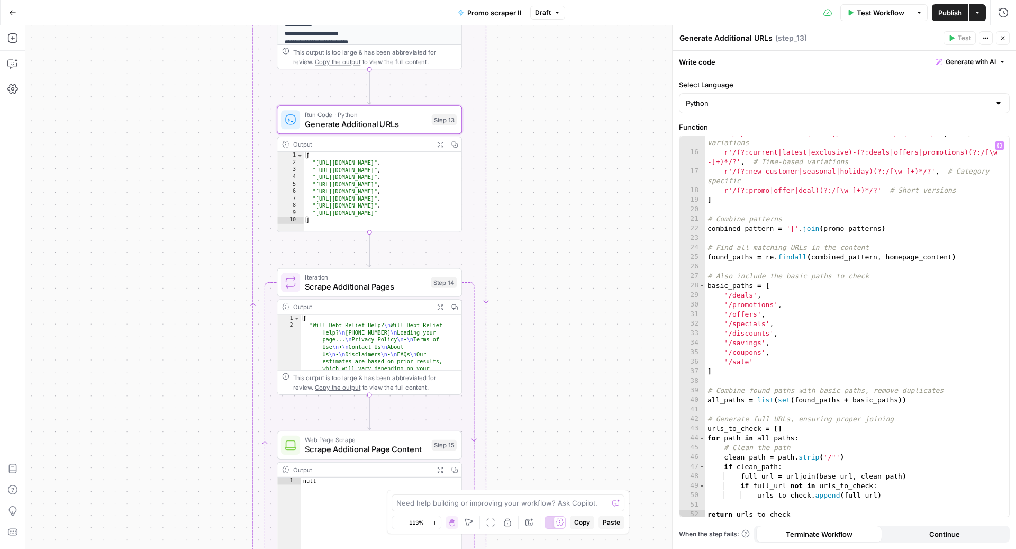
scroll to position [151, 0]
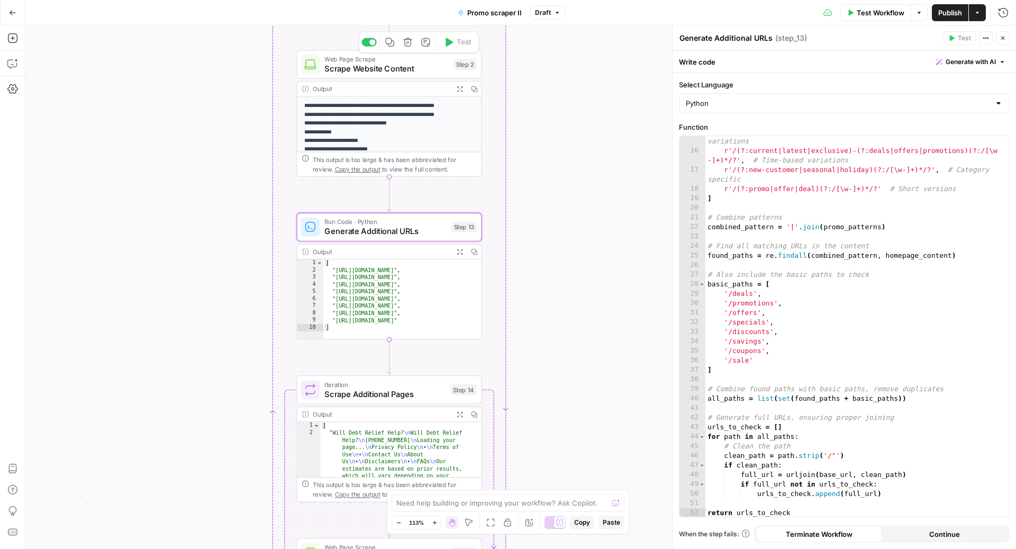
click at [391, 70] on span "Scrape Website Content" at bounding box center [386, 68] width 124 height 12
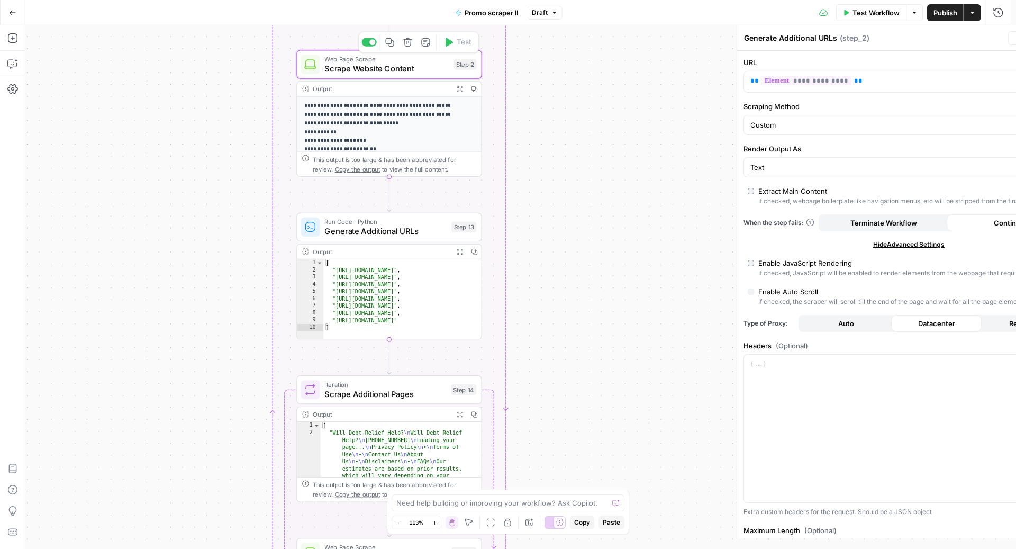
type textarea "Scrape Website Content"
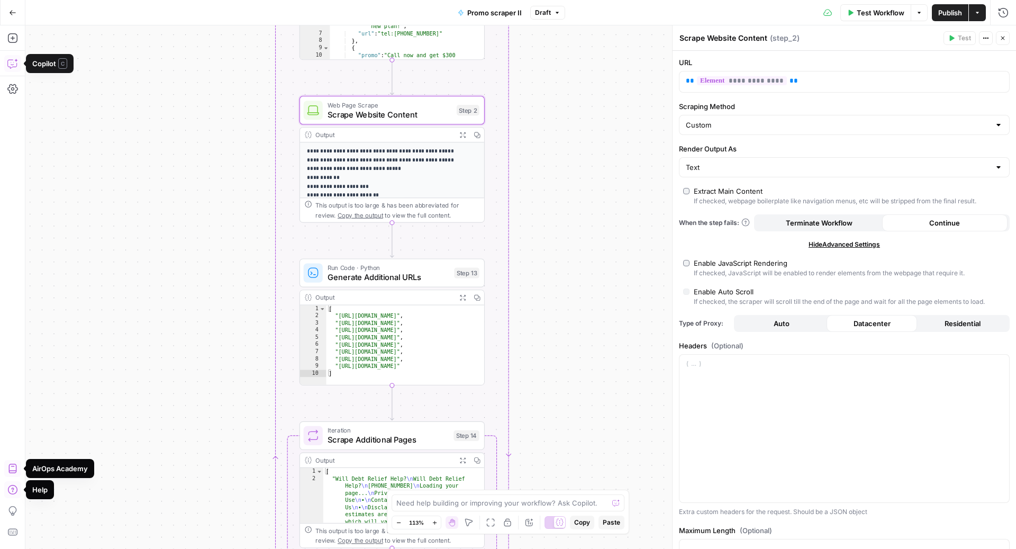
click at [12, 62] on icon "button" at bounding box center [12, 63] width 11 height 11
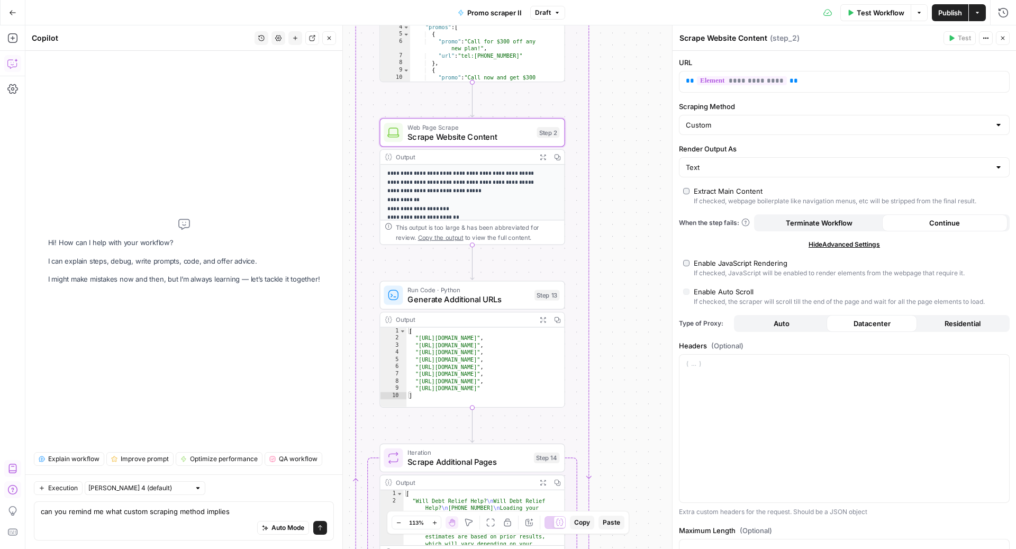
type textarea "can you remind me what custom scraping method implies"
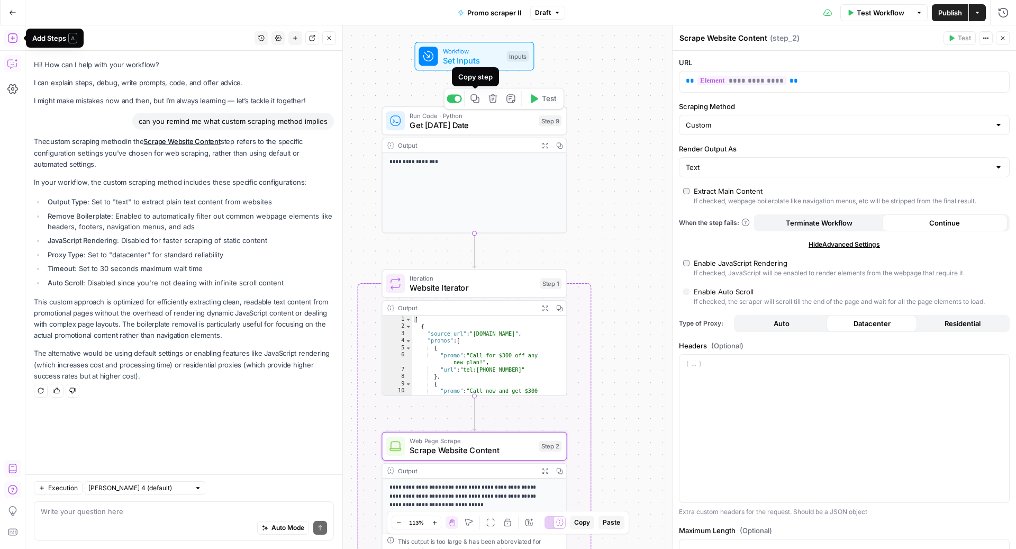
click at [478, 96] on icon "button" at bounding box center [475, 99] width 10 height 10
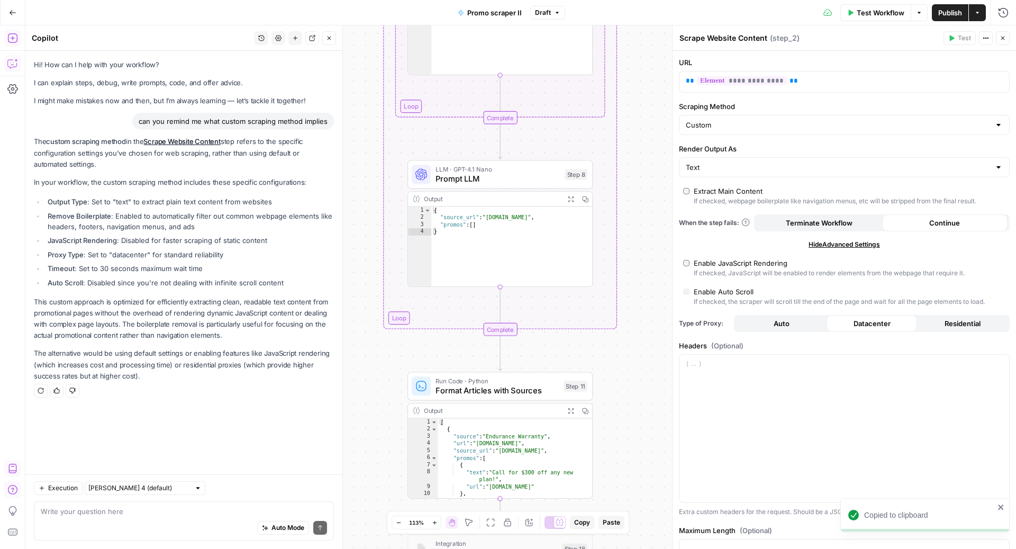
click at [491, 173] on span "Prompt LLM" at bounding box center [497, 178] width 124 height 12
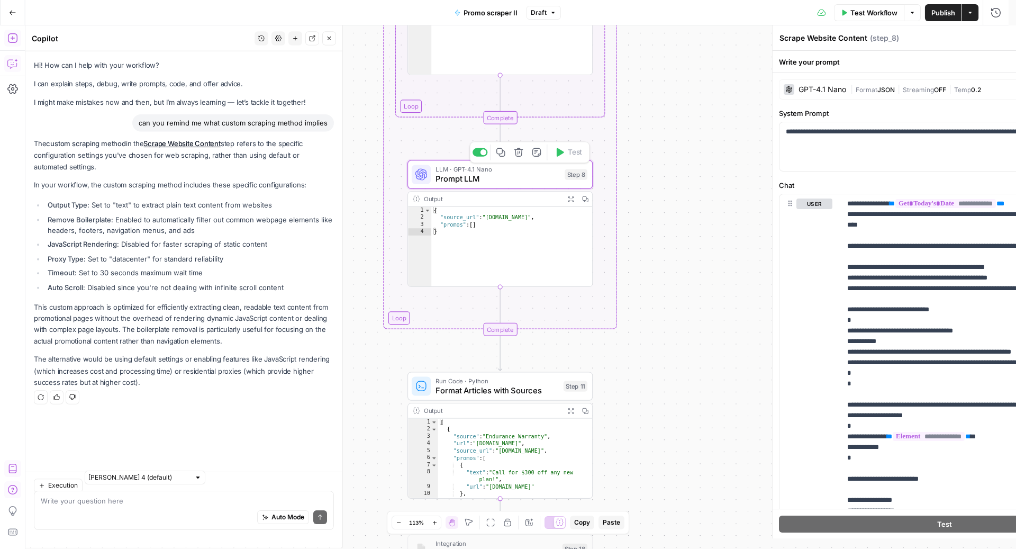
type textarea "Prompt LLM"
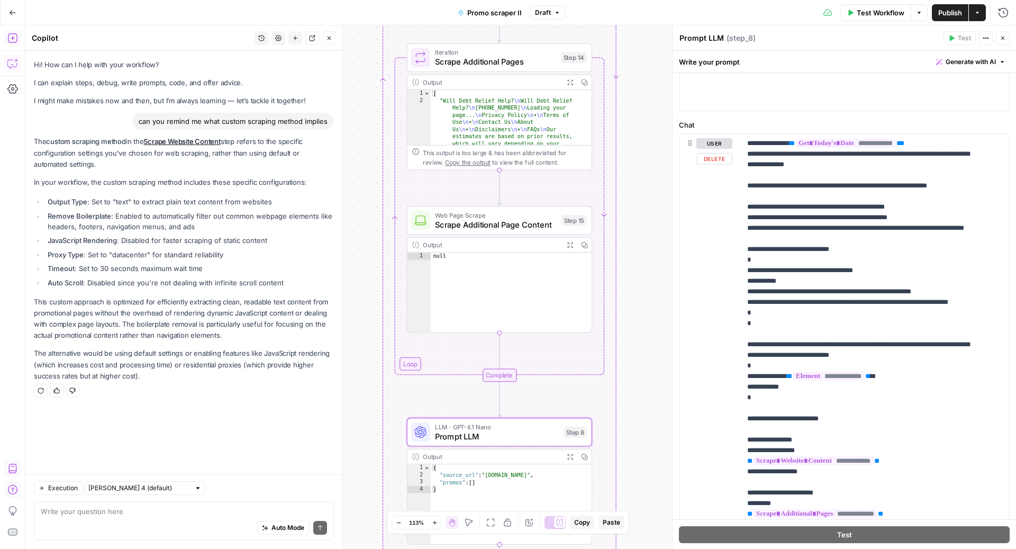
scroll to position [73, 0]
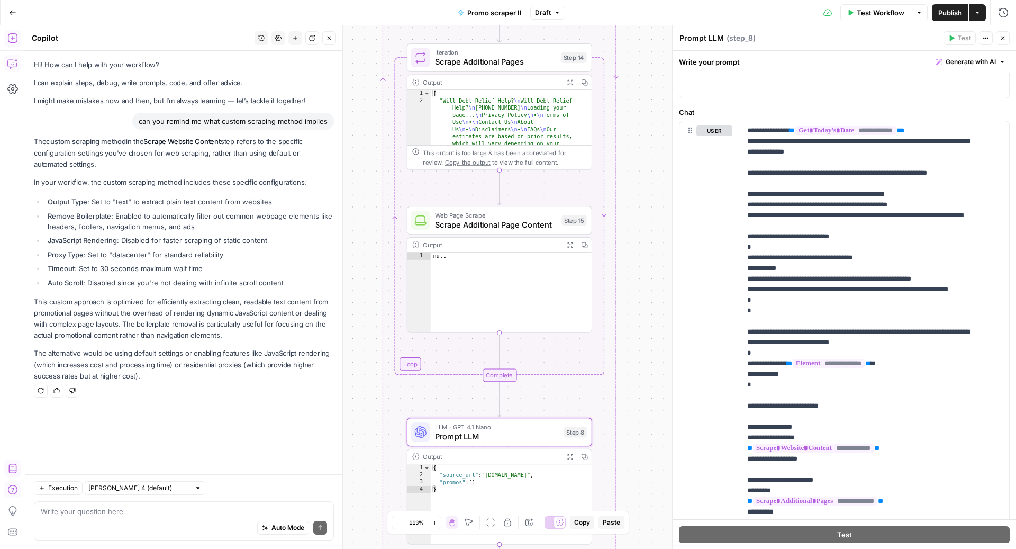
click at [462, 220] on span "Scrape Additional Page Content" at bounding box center [496, 224] width 122 height 12
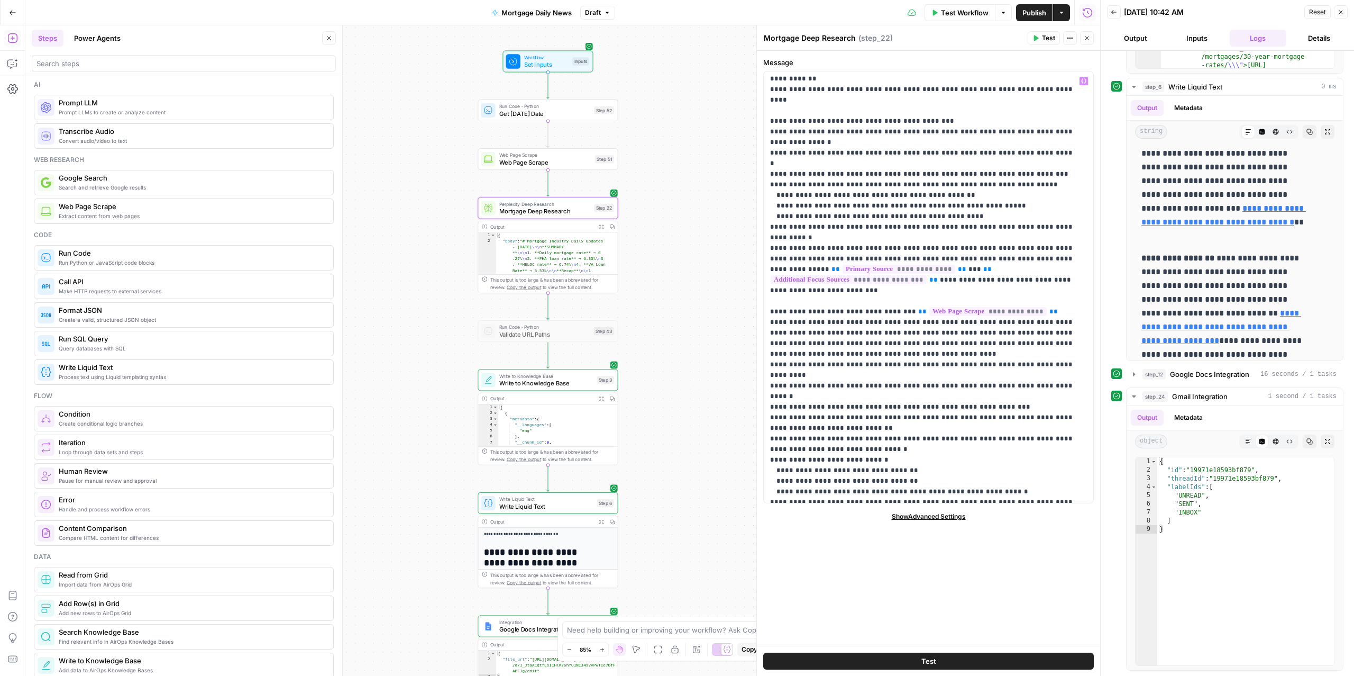
scroll to position [1101, 0]
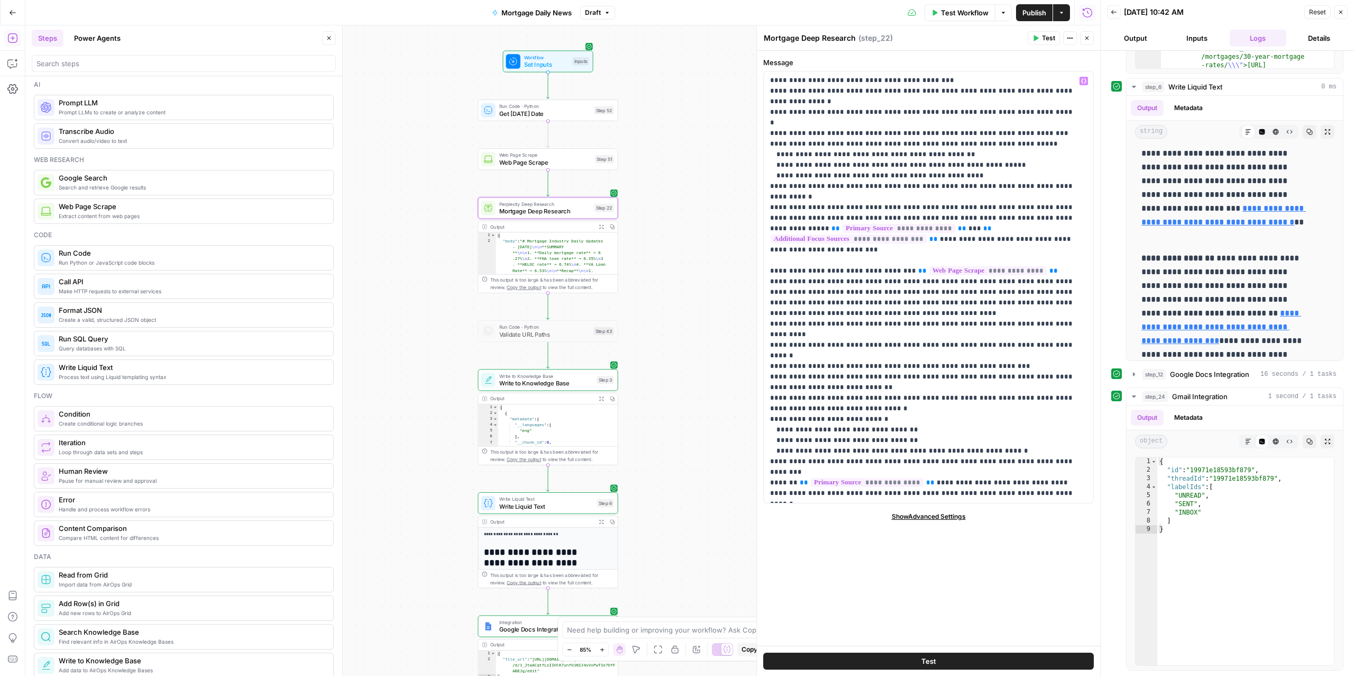
click at [979, 636] on span "**********" at bounding box center [956, 640] width 113 height 9
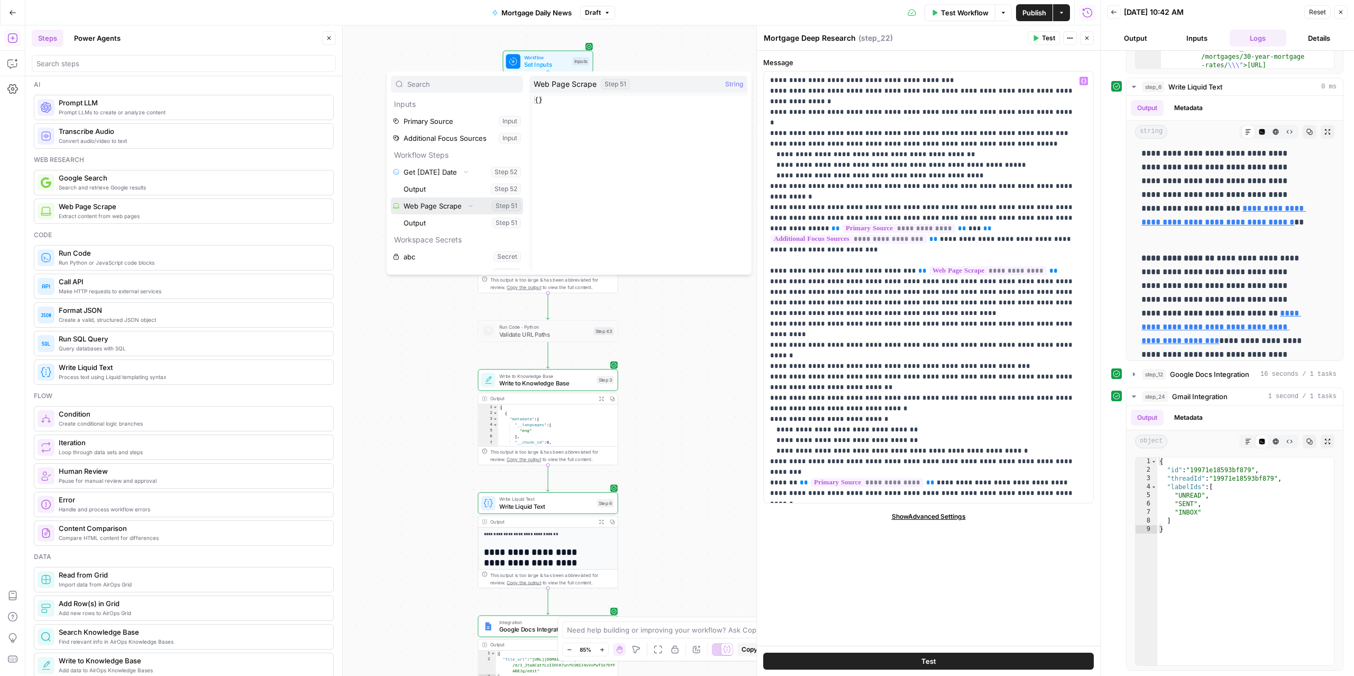
click at [429, 203] on button "Select variable Web Page Scrape" at bounding box center [457, 205] width 132 height 17
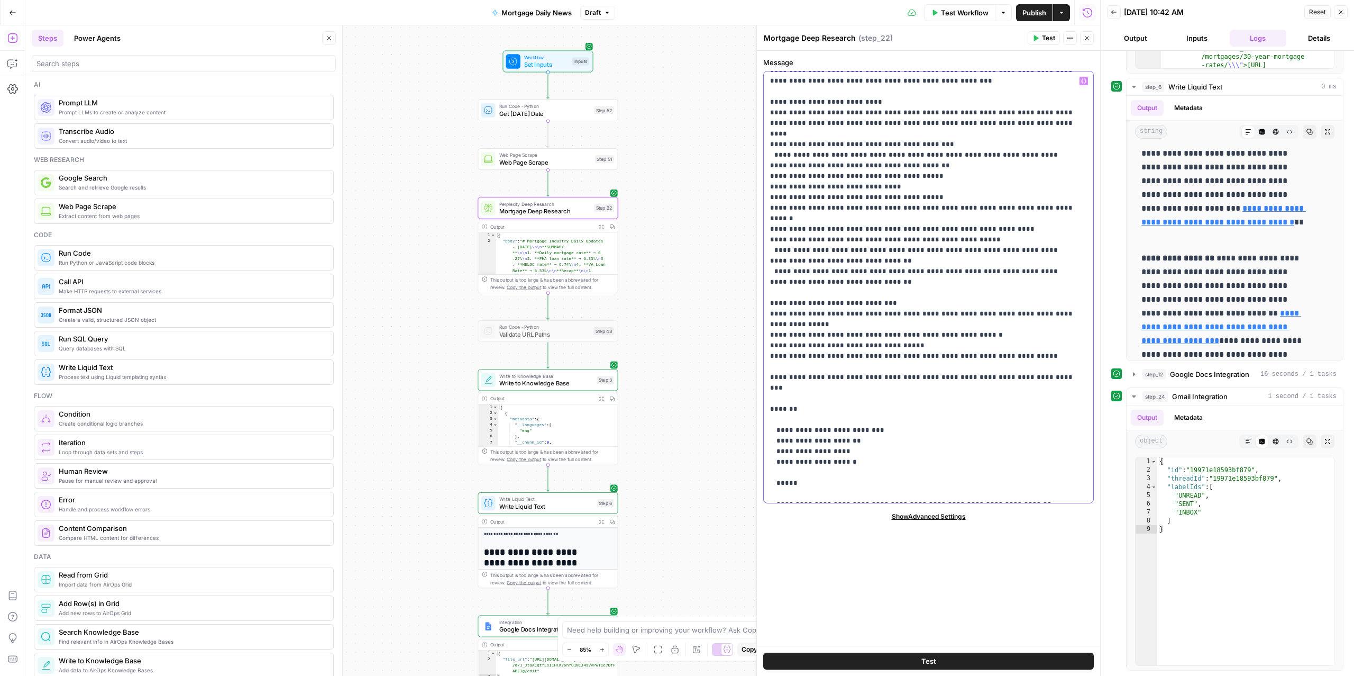
scroll to position [0, 0]
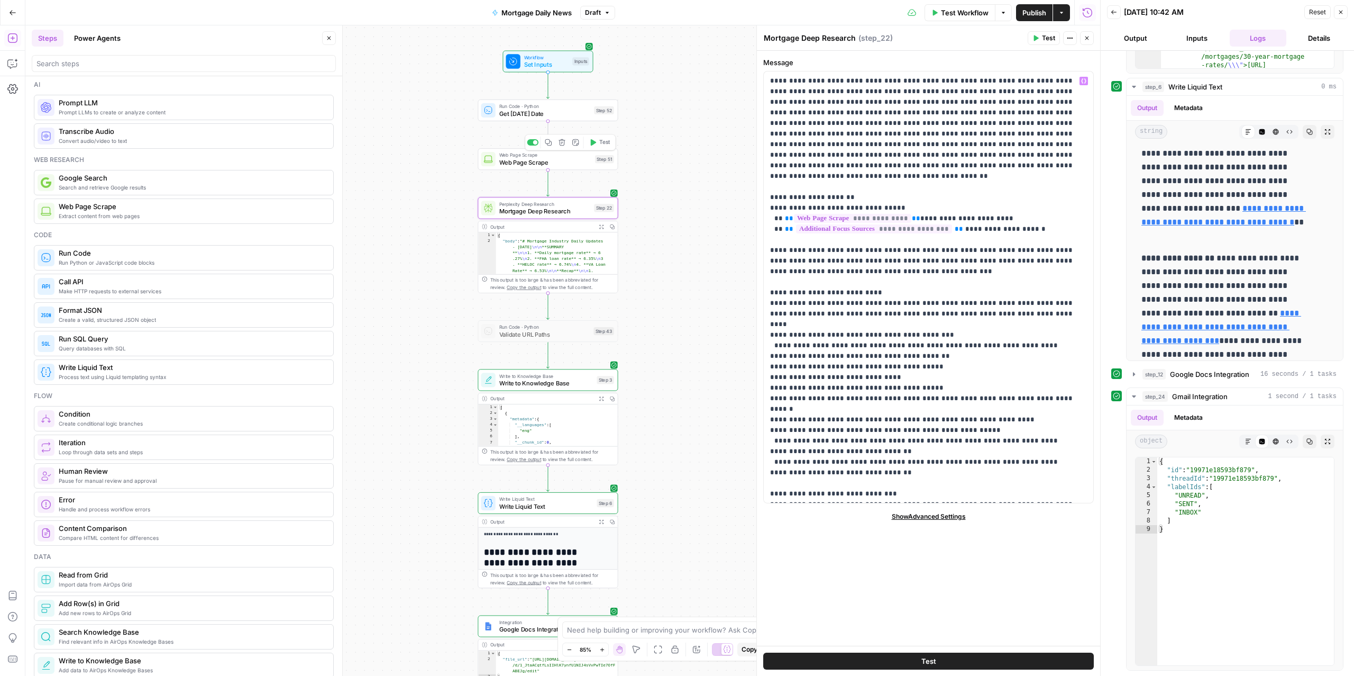
click at [542, 165] on span "Web Page Scrape" at bounding box center [545, 162] width 92 height 9
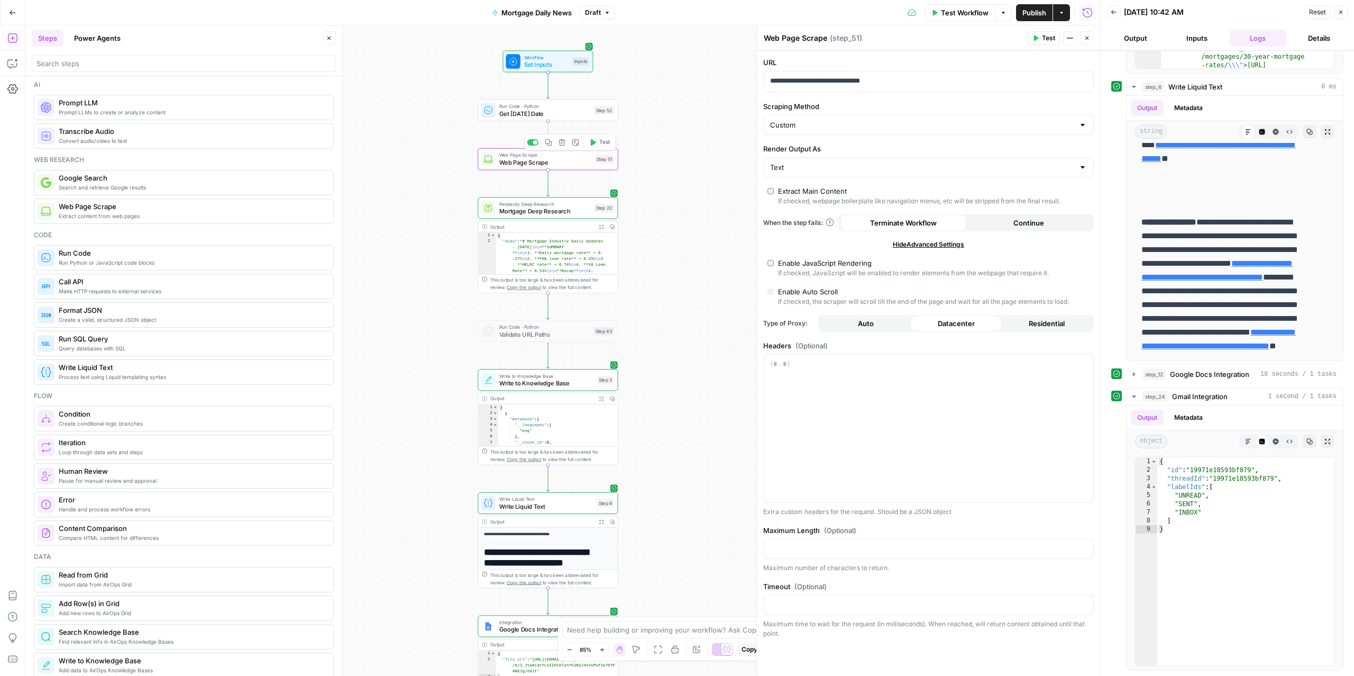
click at [535, 162] on span "Web Page Scrape" at bounding box center [545, 162] width 92 height 9
click at [1040, 38] on button "Test" at bounding box center [1044, 38] width 32 height 14
drag, startPoint x: 775, startPoint y: 58, endPoint x: 564, endPoint y: 103, distance: 215.2
click at [564, 102] on div "Test Previous Steps Testing this step requires running previous untested steps …" at bounding box center [677, 106] width 230 height 128
click at [655, 149] on span "Test All Steps" at bounding box center [639, 147] width 50 height 11
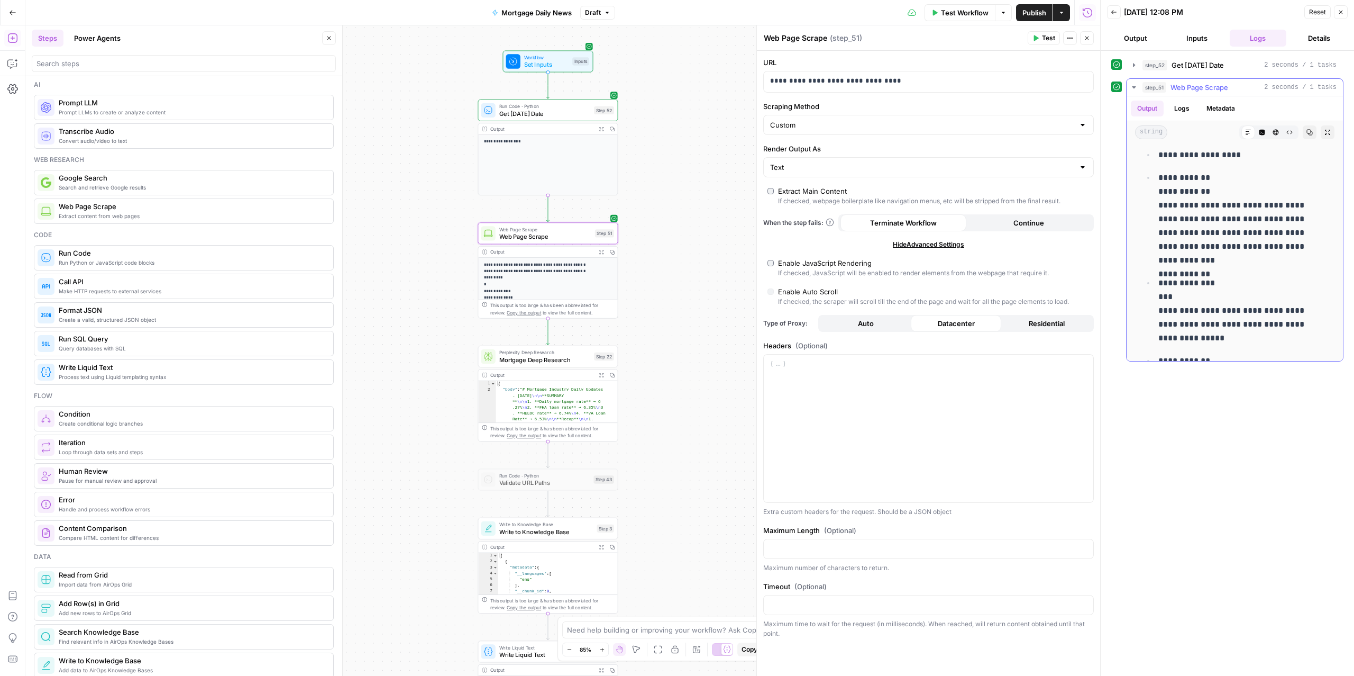
scroll to position [8542, 0]
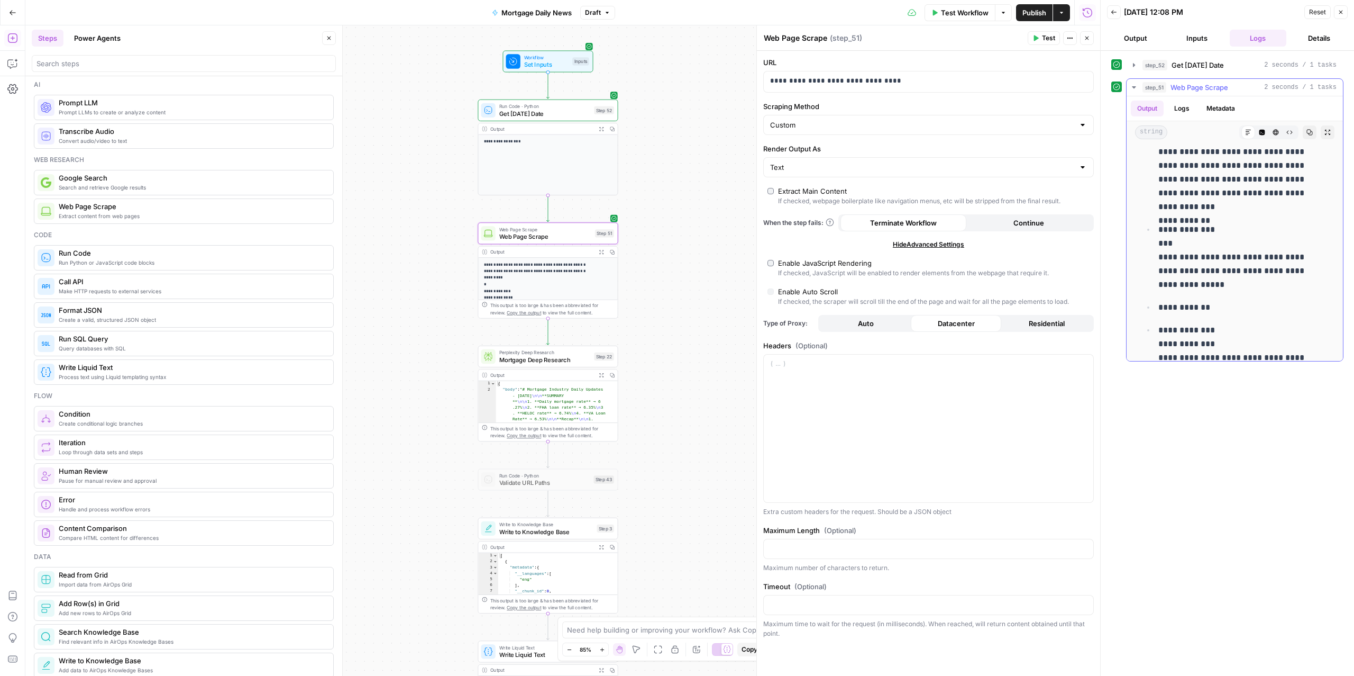
click at [1243, 214] on p "**********" at bounding box center [1238, 165] width 159 height 96
click at [1189, 214] on p "**********" at bounding box center [1238, 165] width 159 height 96
click at [1214, 214] on p "**********" at bounding box center [1238, 165] width 159 height 96
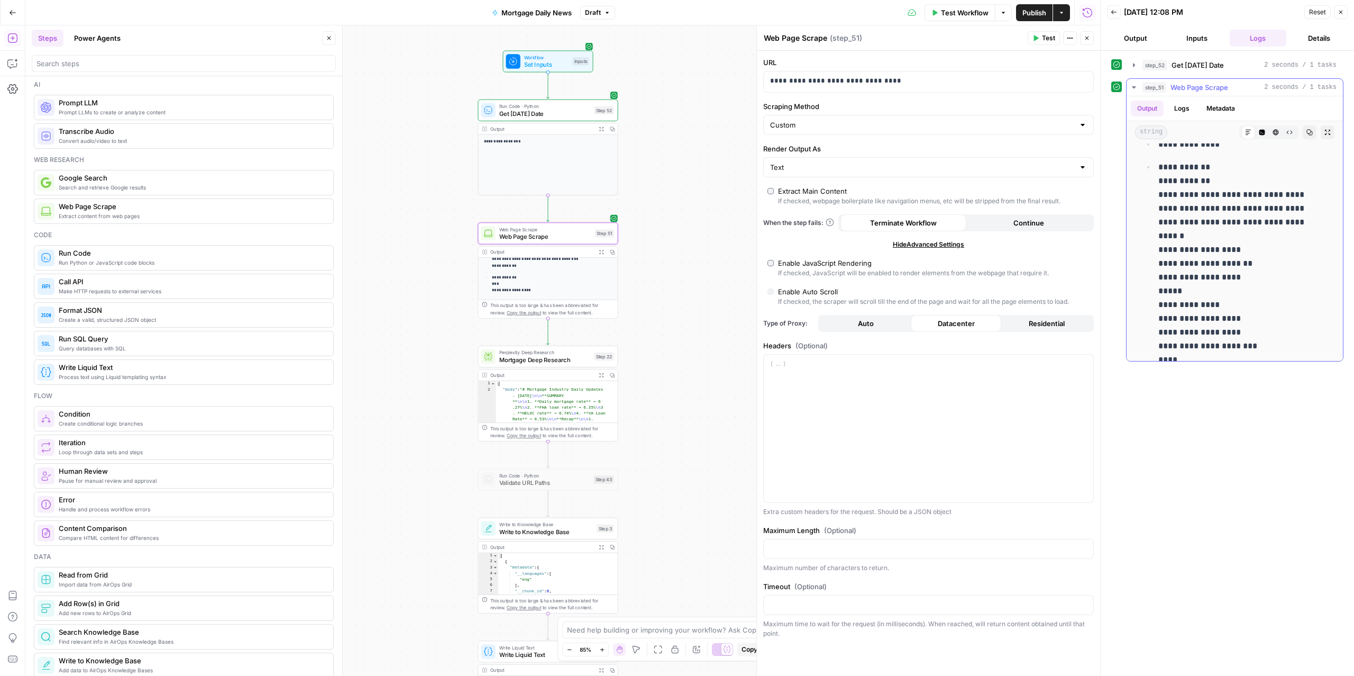
scroll to position [9892, 0]
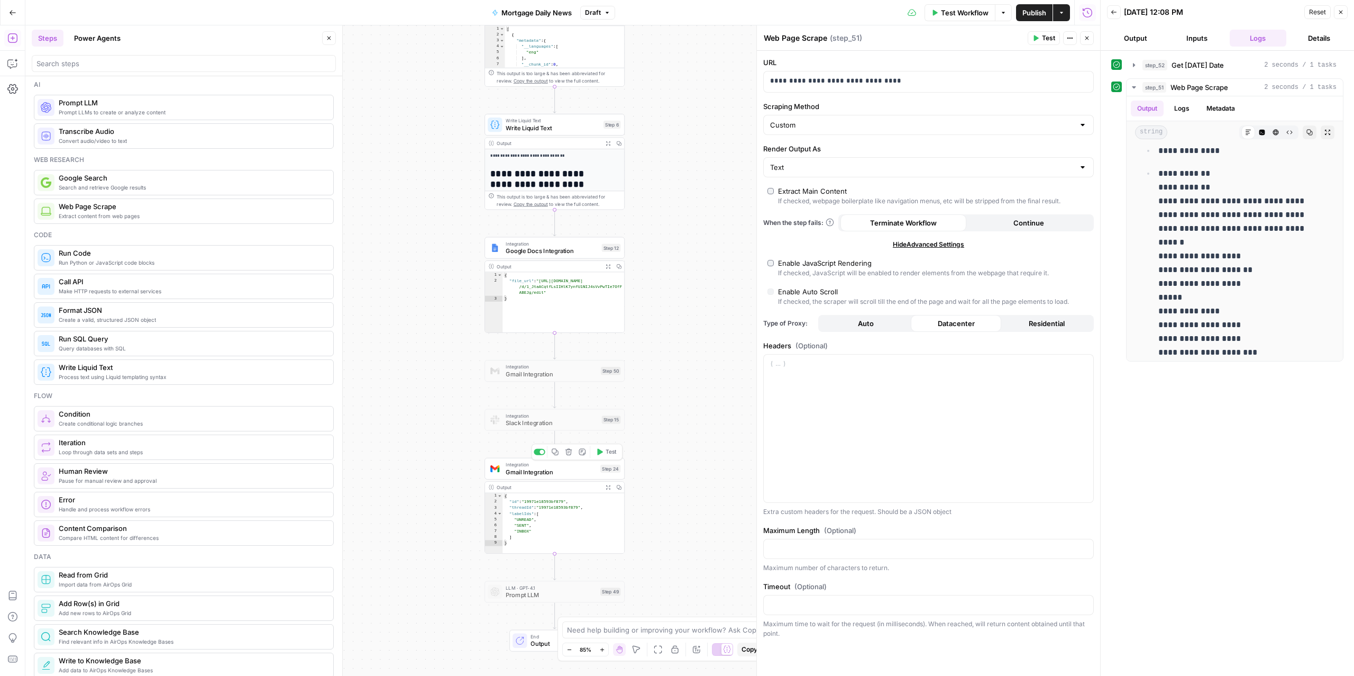
click at [511, 469] on span "Gmail Integration" at bounding box center [551, 471] width 91 height 9
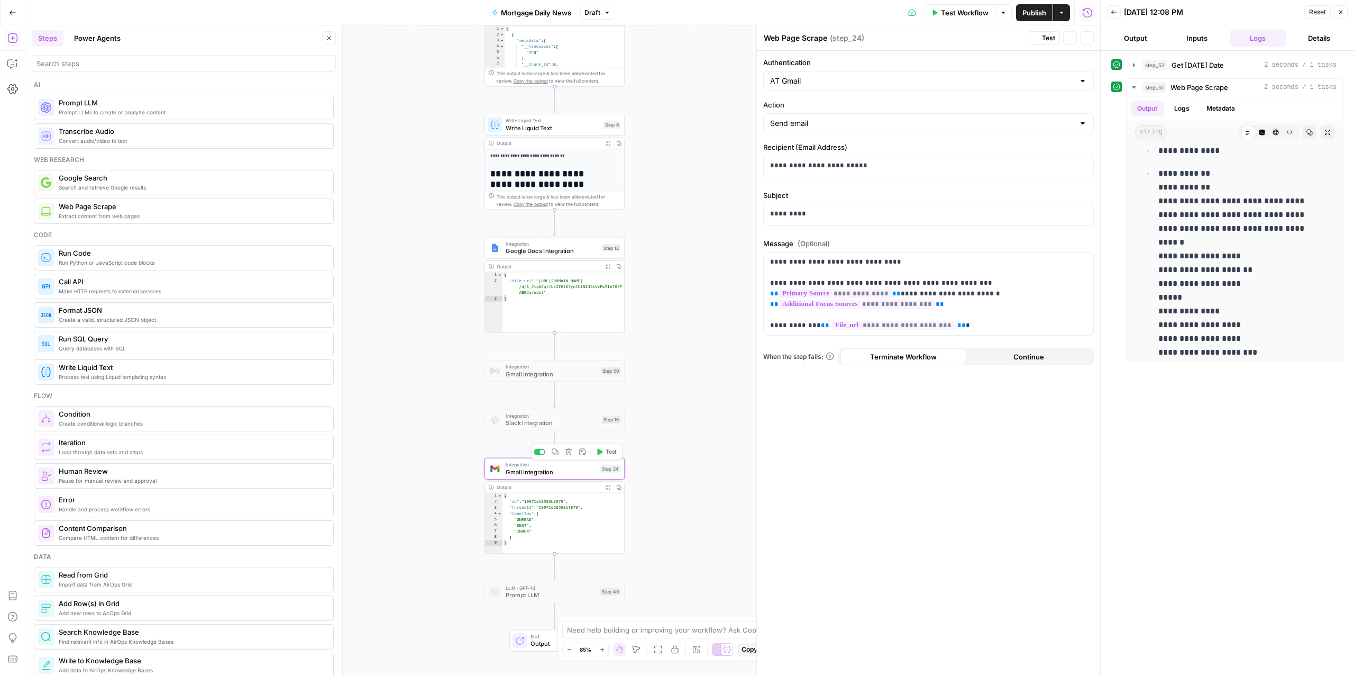
type textarea "Gmail Integration"
click at [1090, 36] on button "Close" at bounding box center [1087, 38] width 14 height 14
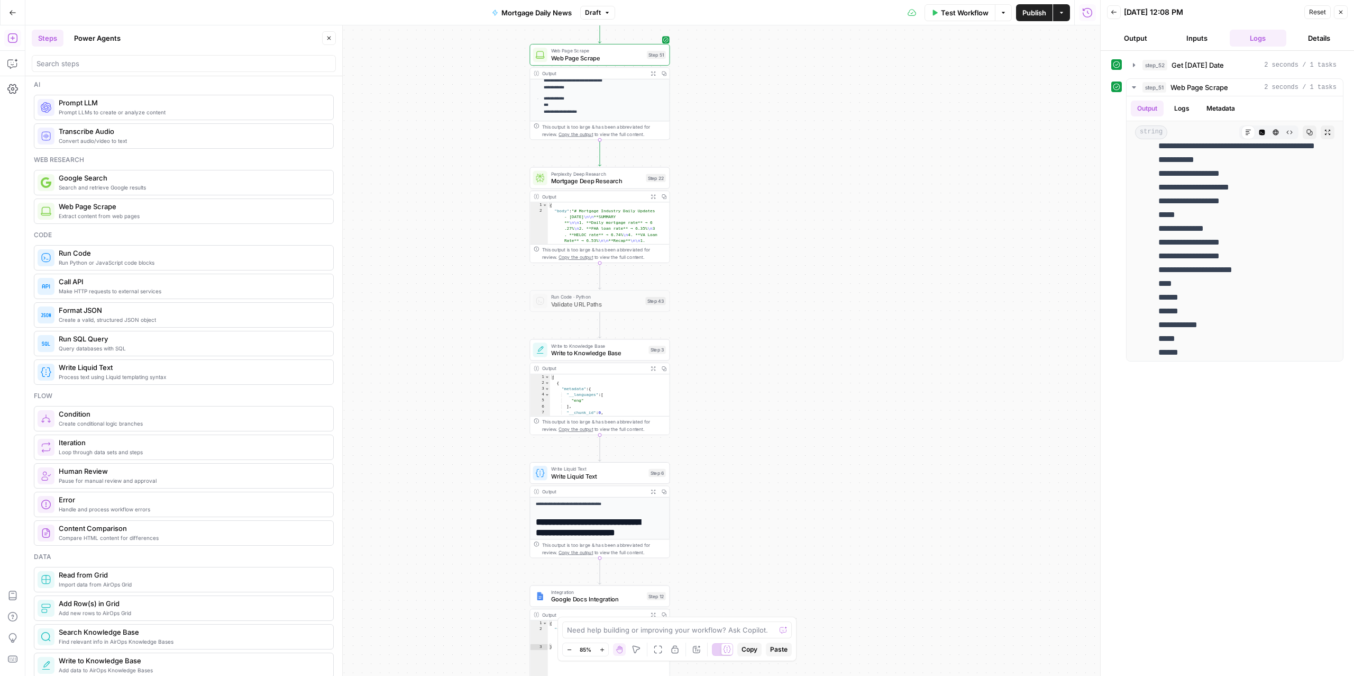
click at [944, 7] on span "Test Workflow" at bounding box center [965, 12] width 48 height 11
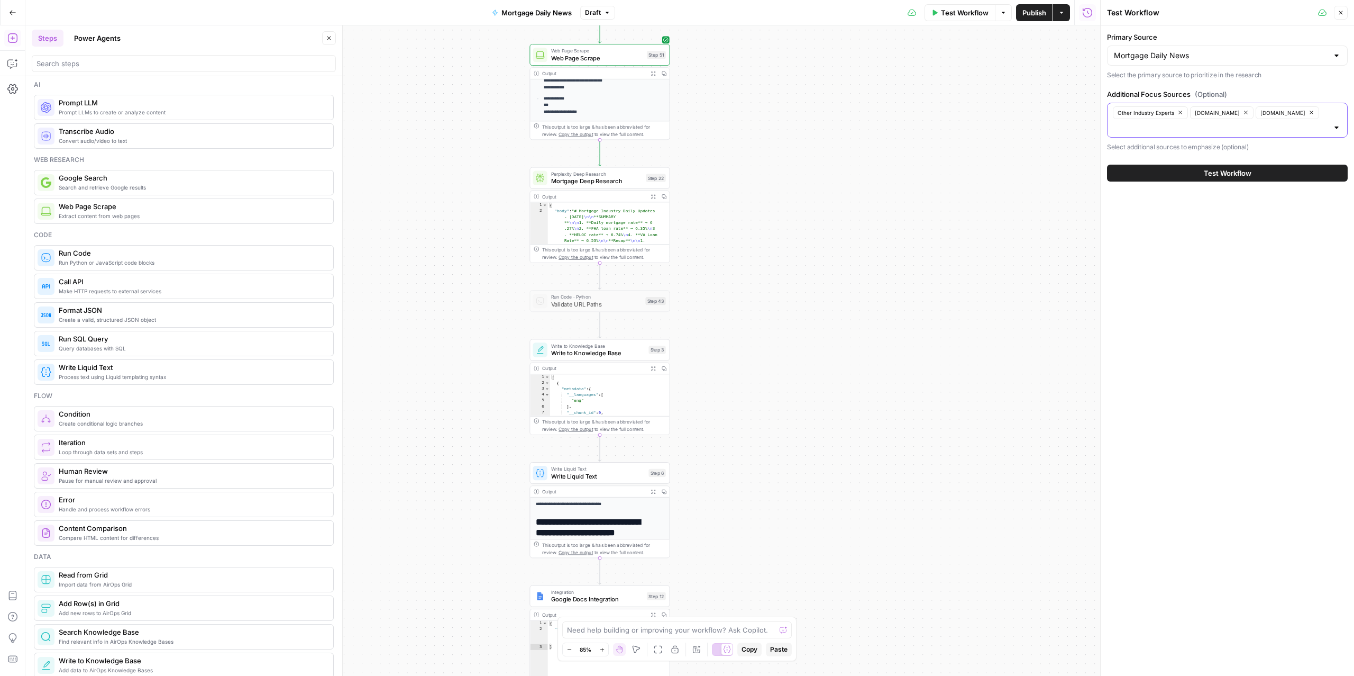
click at [1207, 132] on input "Additional Focus Sources (Optional)" at bounding box center [1221, 127] width 214 height 11
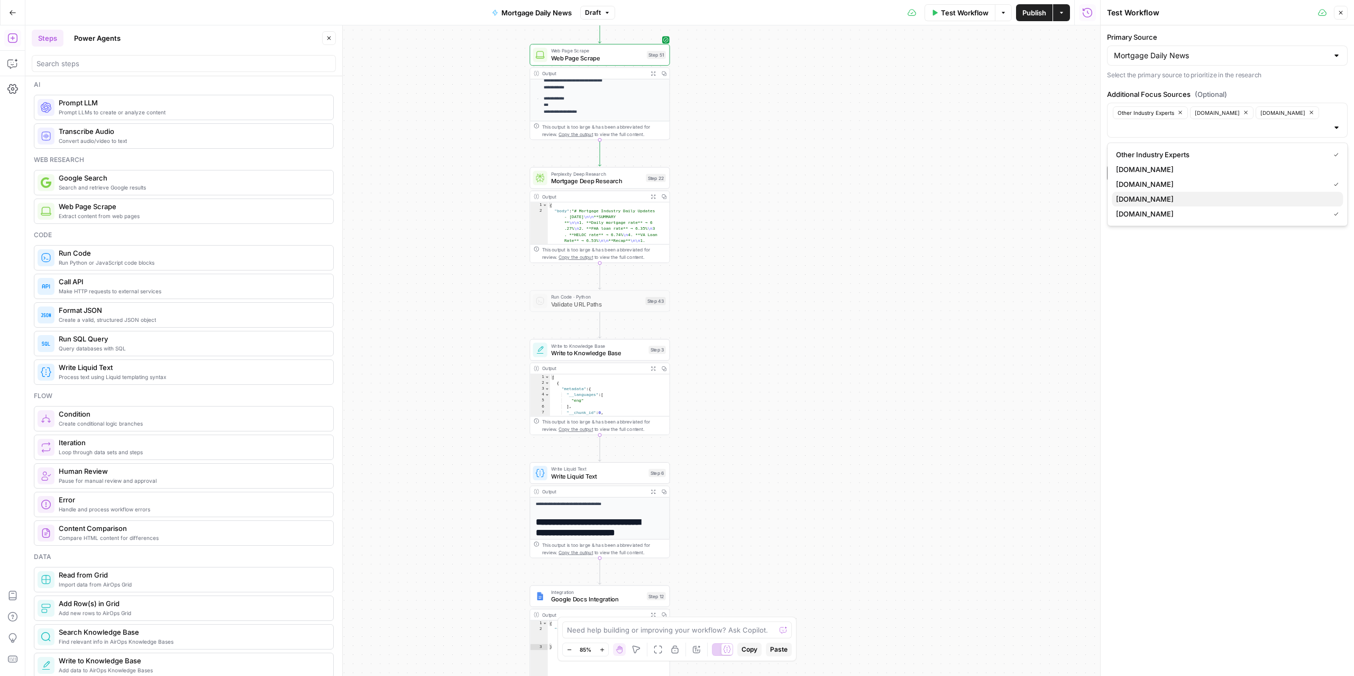
click at [1150, 203] on span "[DOMAIN_NAME]" at bounding box center [1225, 199] width 218 height 11
click at [964, 15] on span "Test Workflow" at bounding box center [965, 12] width 48 height 11
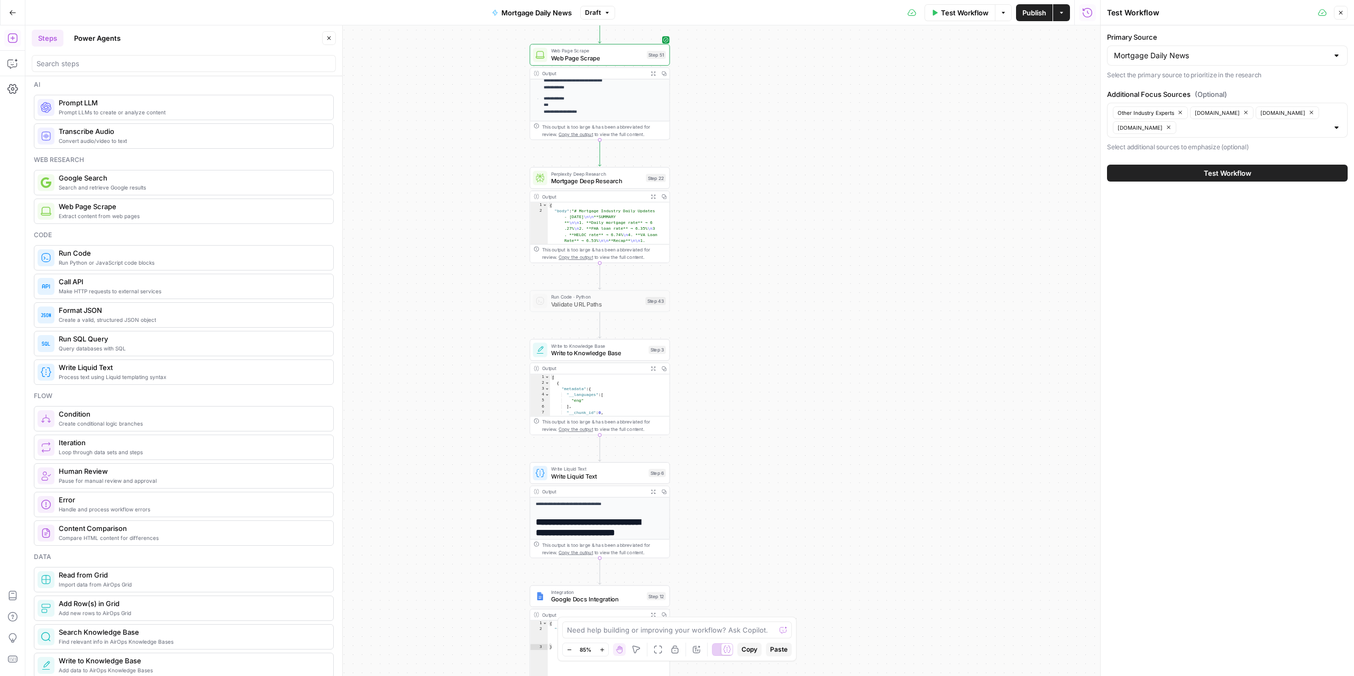
click at [1201, 174] on button "Test Workflow" at bounding box center [1227, 173] width 241 height 17
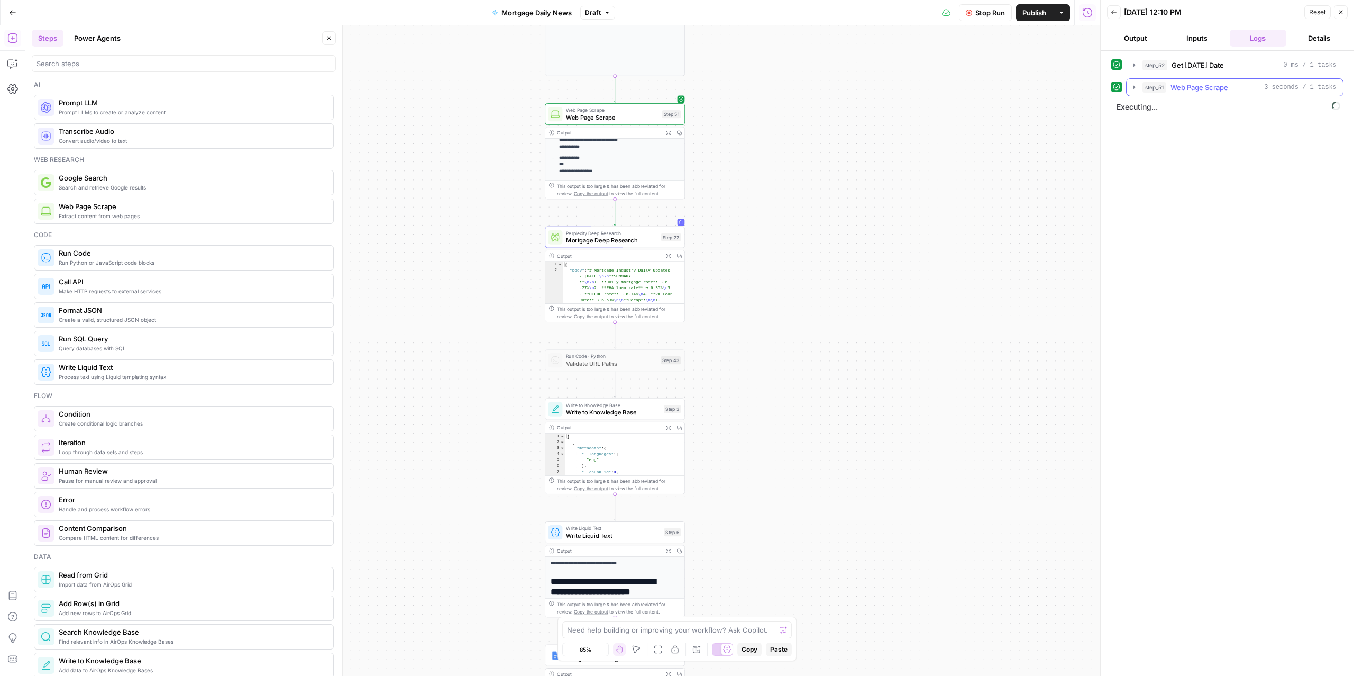
click at [1172, 89] on span "Web Page Scrape" at bounding box center [1200, 87] width 58 height 11
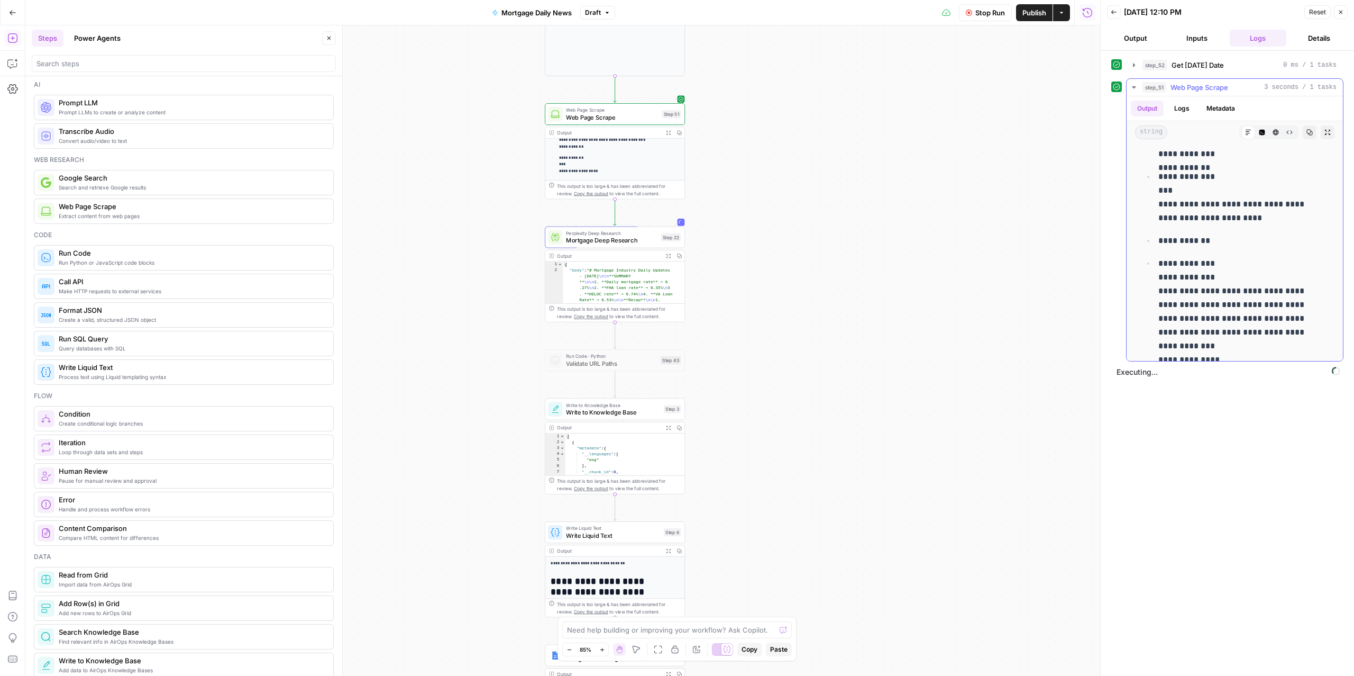
scroll to position [7593, 0]
click at [1199, 87] on span "Web Page Scrape" at bounding box center [1200, 87] width 58 height 11
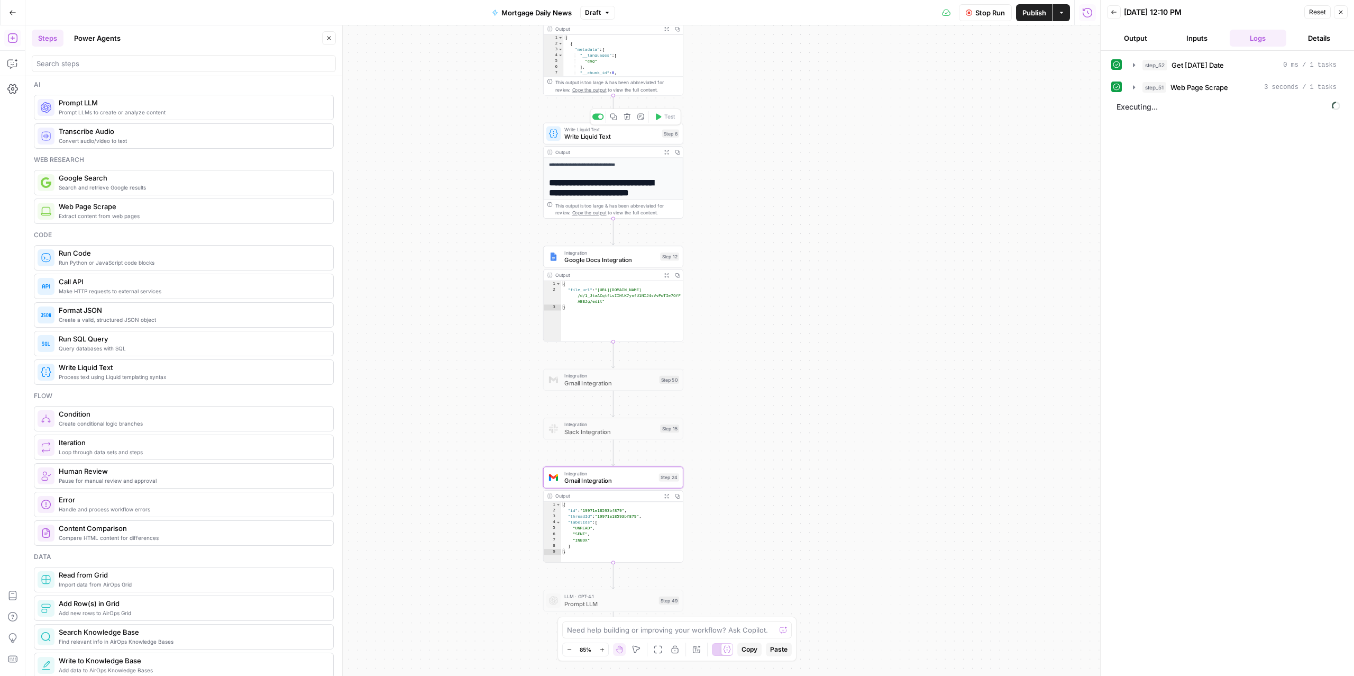
click at [602, 137] on span "Write Liquid Text" at bounding box center [611, 136] width 94 height 9
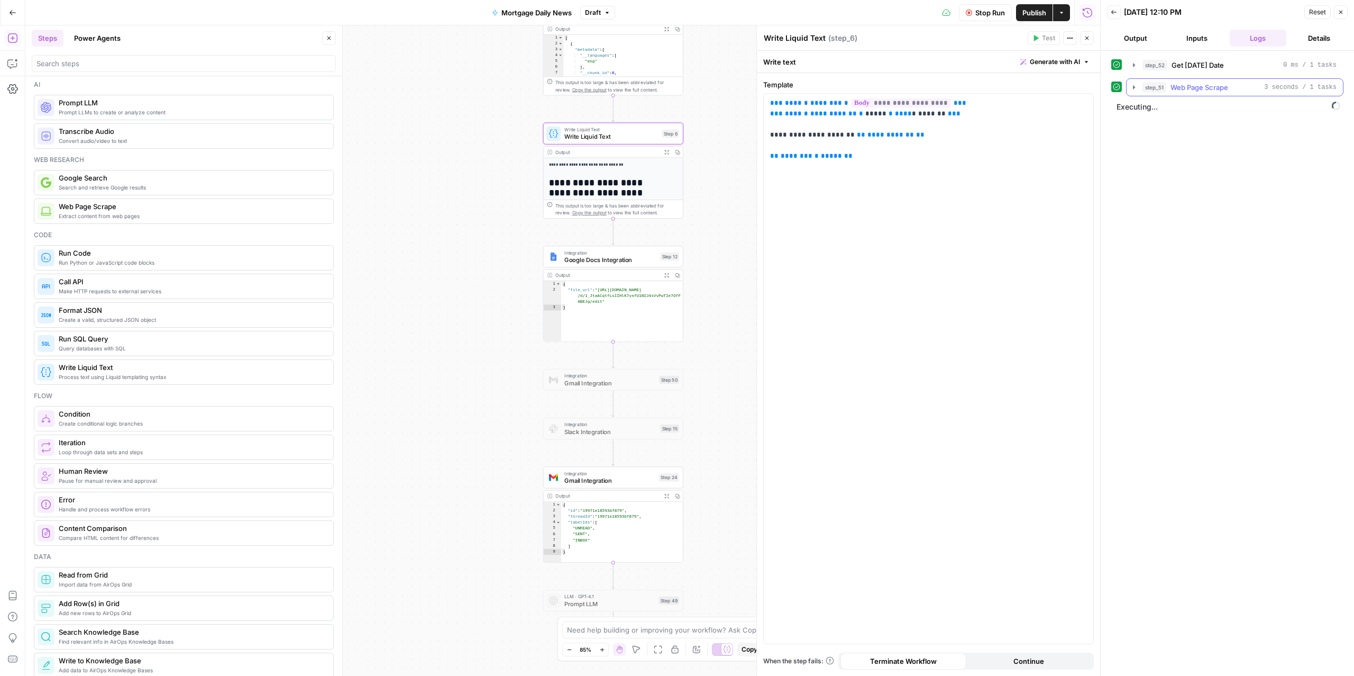
click at [1177, 88] on span "Web Page Scrape" at bounding box center [1200, 87] width 58 height 11
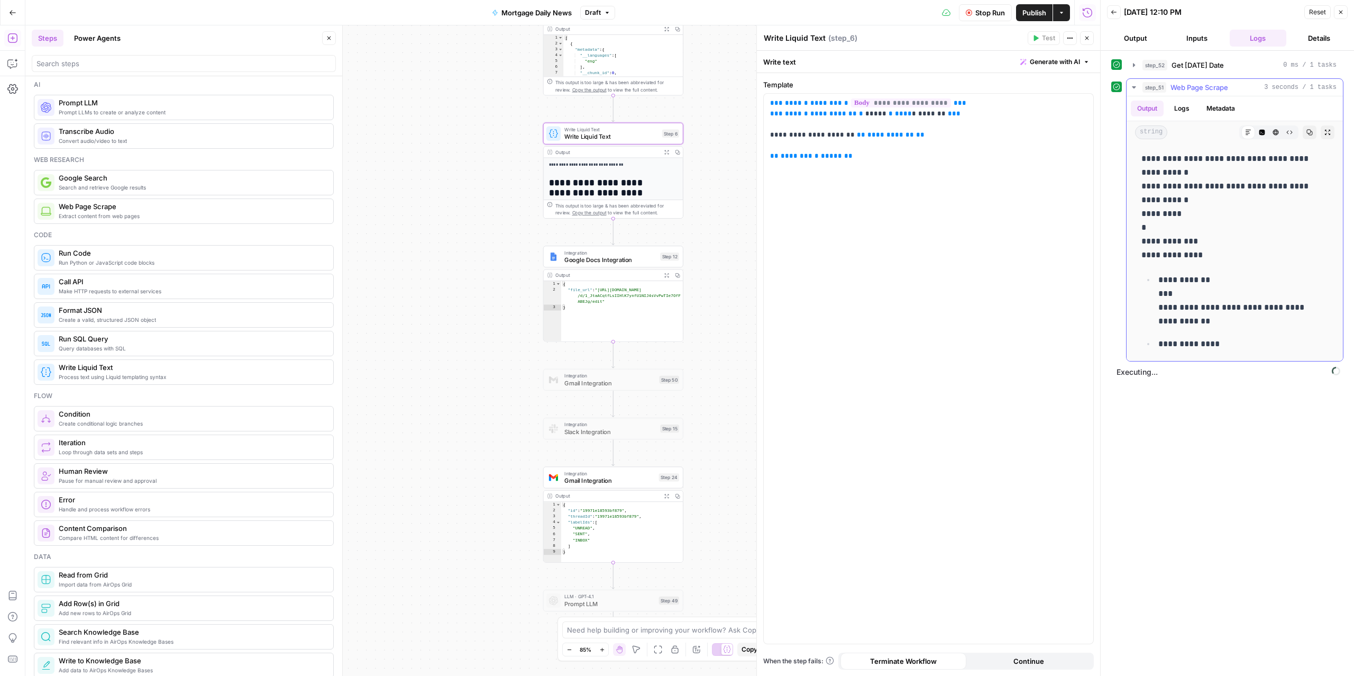
click at [1178, 91] on span "Web Page Scrape" at bounding box center [1200, 87] width 58 height 11
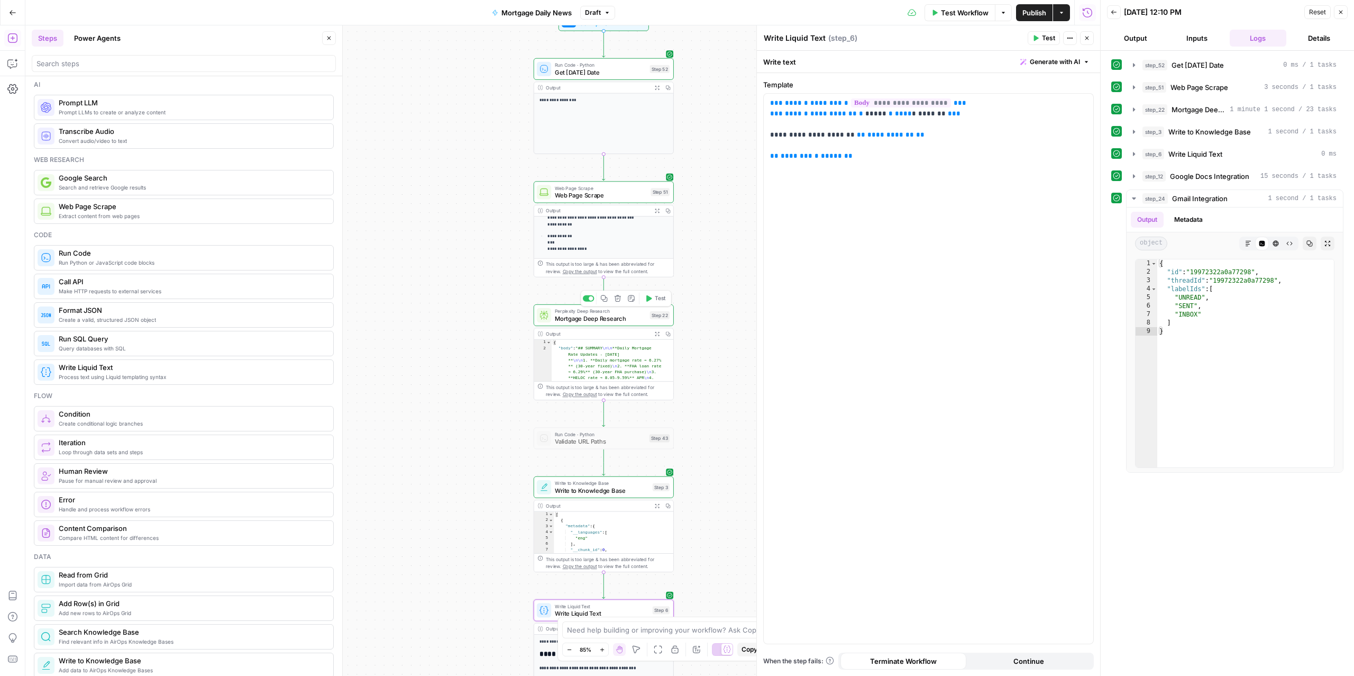
click at [572, 322] on span "Mortgage Deep Research" at bounding box center [601, 318] width 92 height 9
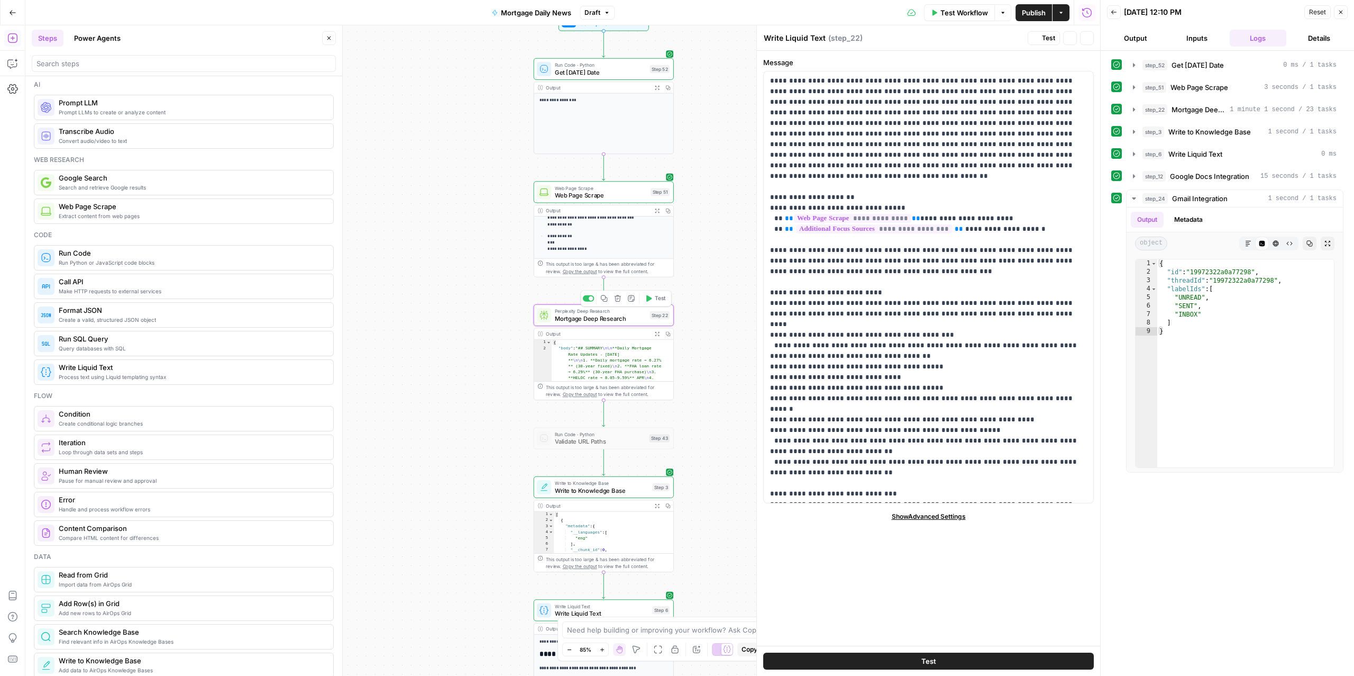
type textarea "Mortgage Deep Research"
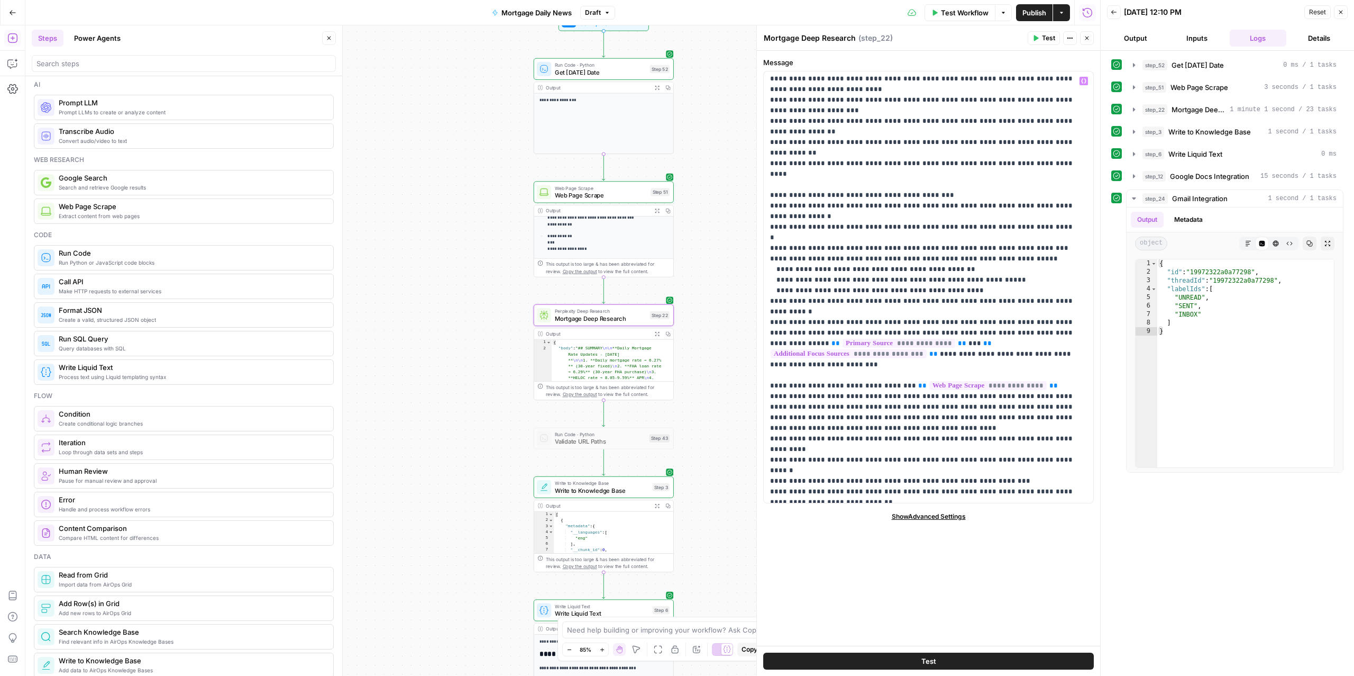
scroll to position [987, 0]
click at [604, 321] on span "Mortgage Deep Research" at bounding box center [601, 318] width 92 height 9
click at [1205, 88] on span "Web Page Scrape" at bounding box center [1200, 87] width 58 height 11
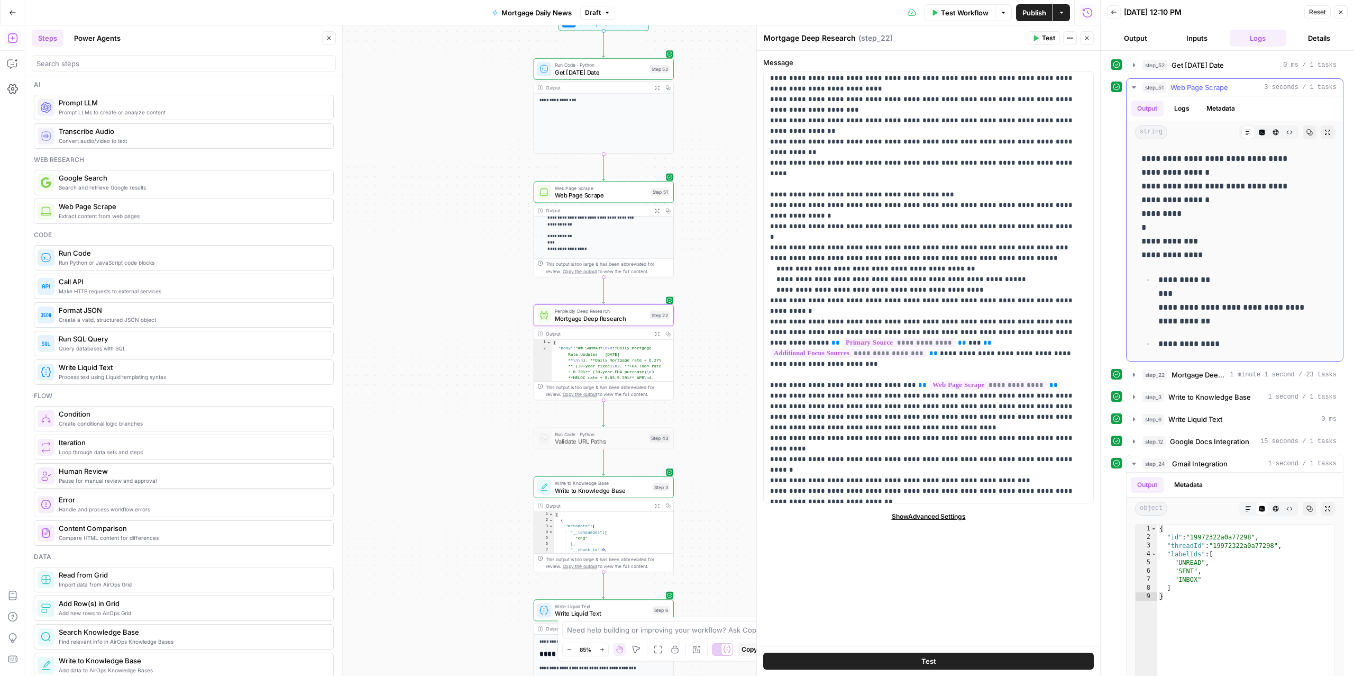
click at [1203, 93] on span "Web Page Scrape" at bounding box center [1200, 87] width 58 height 11
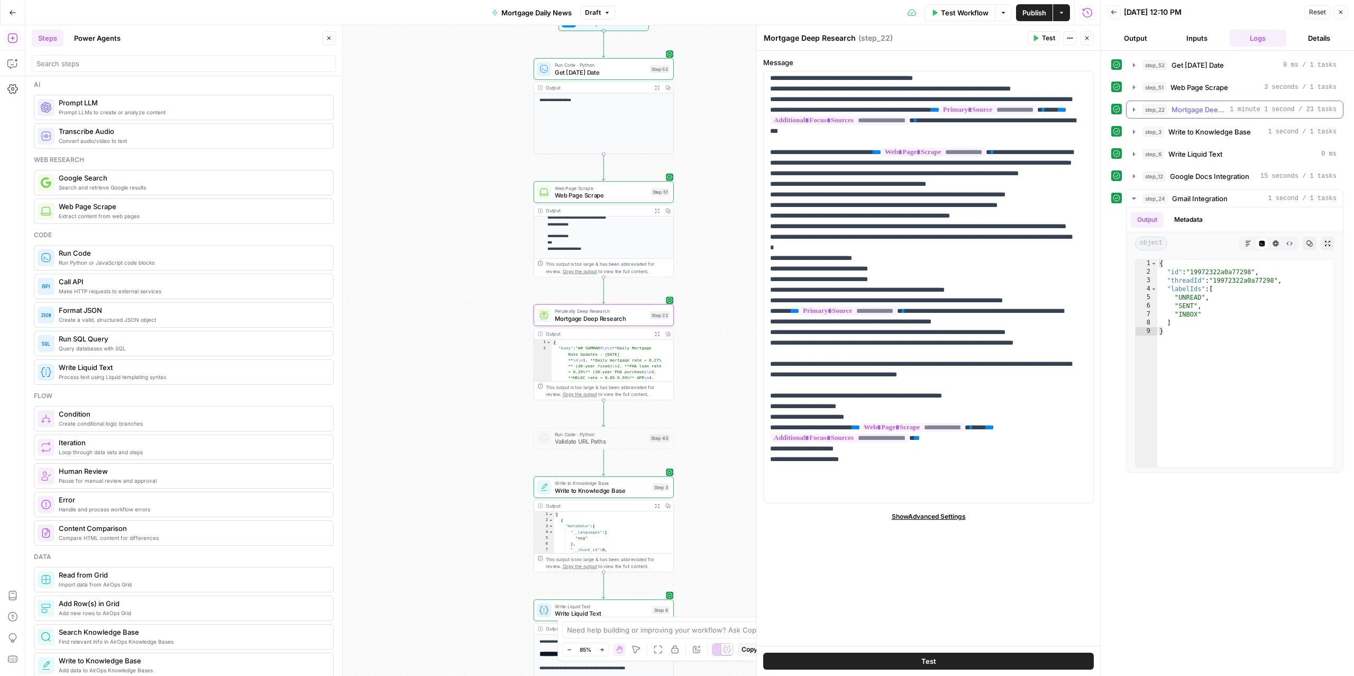
click at [1193, 114] on span "Mortgage Deep Research" at bounding box center [1199, 109] width 54 height 11
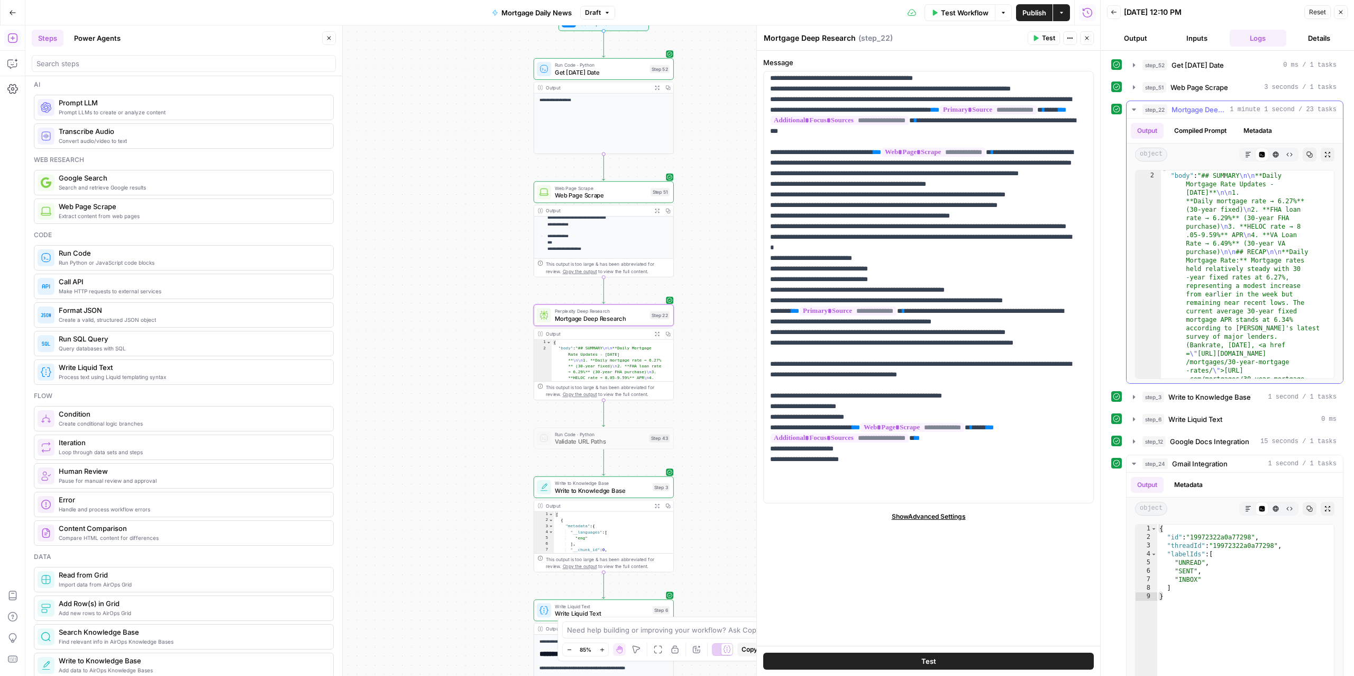
scroll to position [14, 0]
click at [1182, 114] on span "Mortgage Deep Research" at bounding box center [1199, 109] width 54 height 11
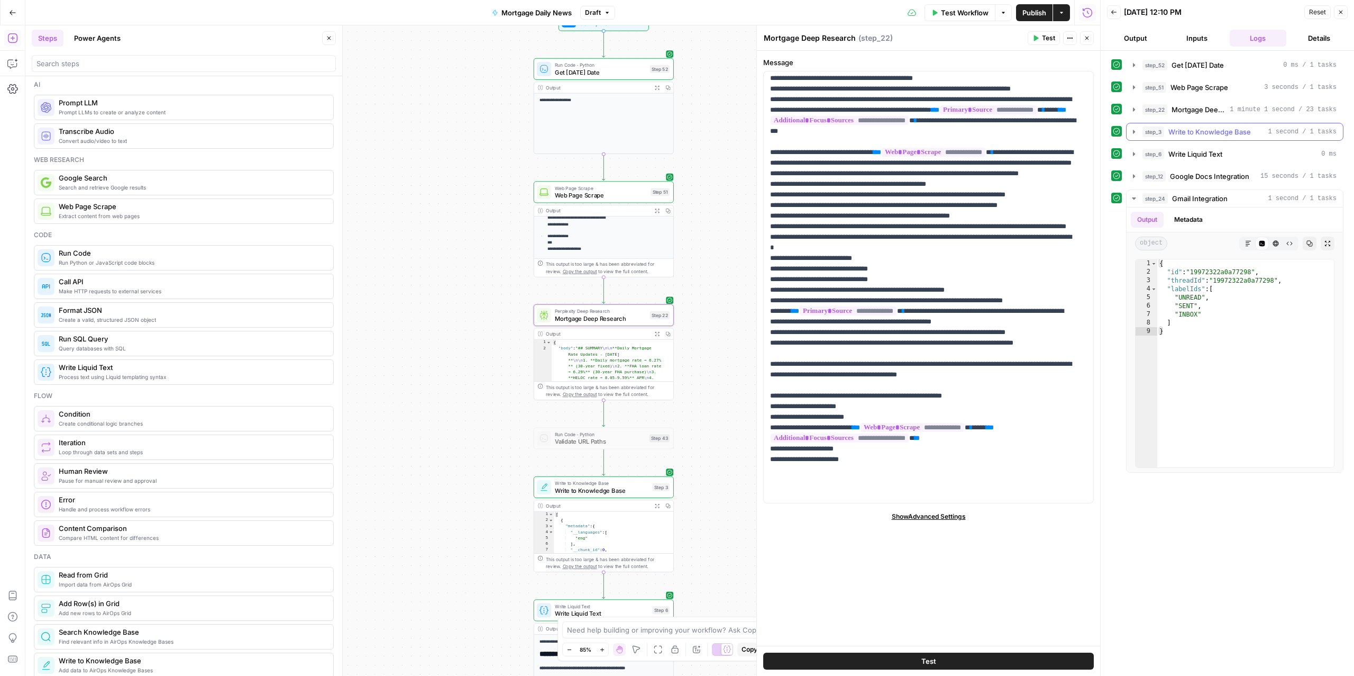
click at [1185, 140] on button "step_3 Write to Knowledge Base 1 second / 1 tasks" at bounding box center [1235, 131] width 216 height 17
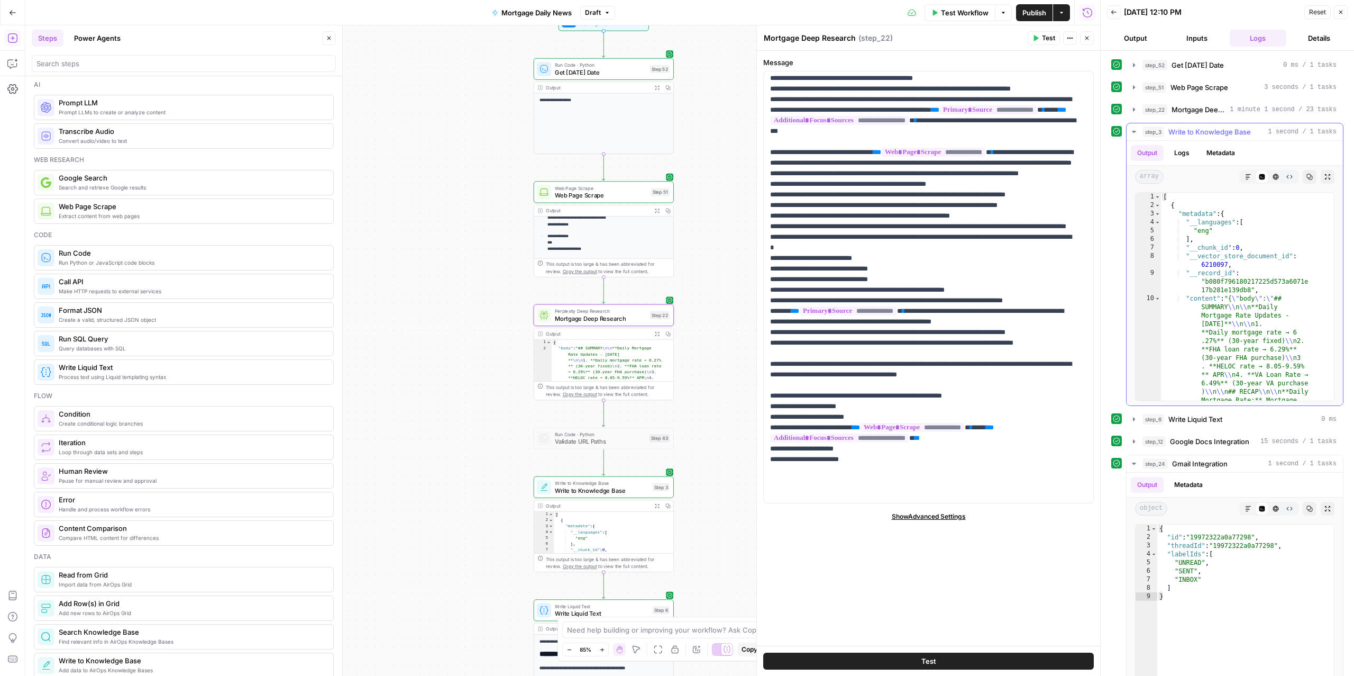
click at [1185, 140] on button "step_3 Write to Knowledge Base 1 second / 1 tasks" at bounding box center [1235, 131] width 216 height 17
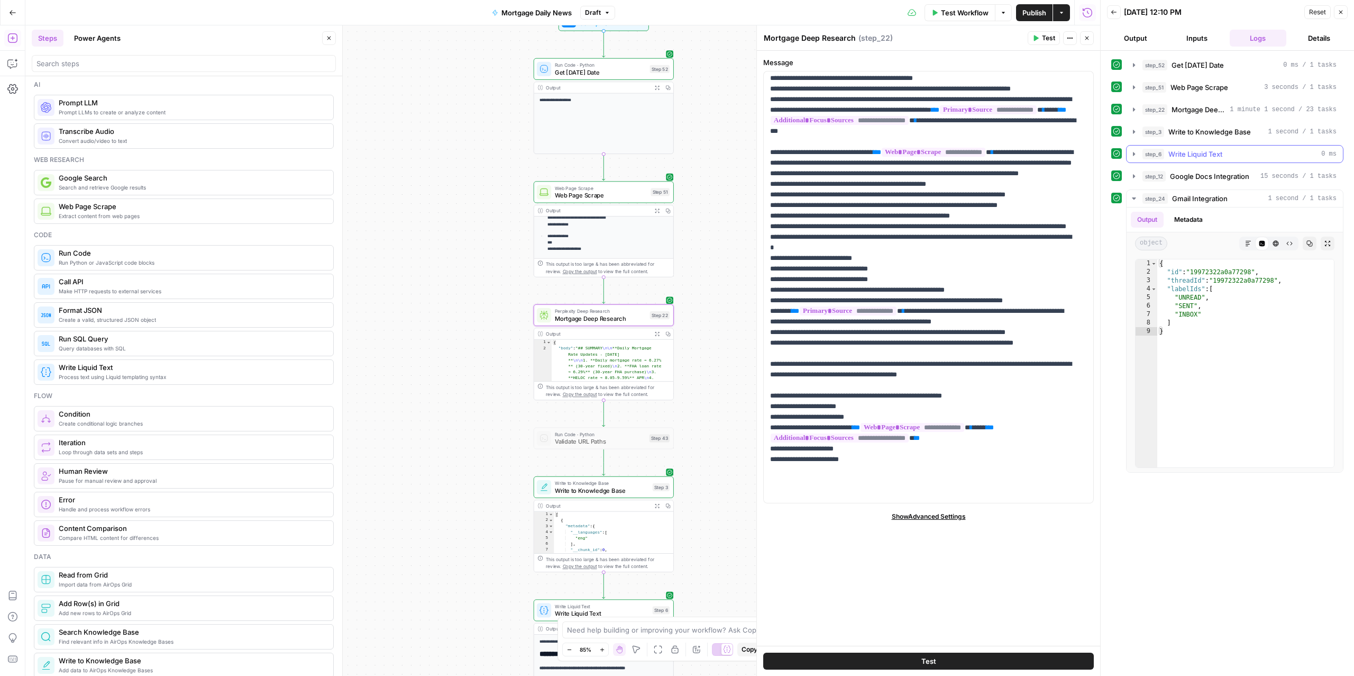
click at [1191, 159] on span "Write Liquid Text" at bounding box center [1196, 154] width 54 height 11
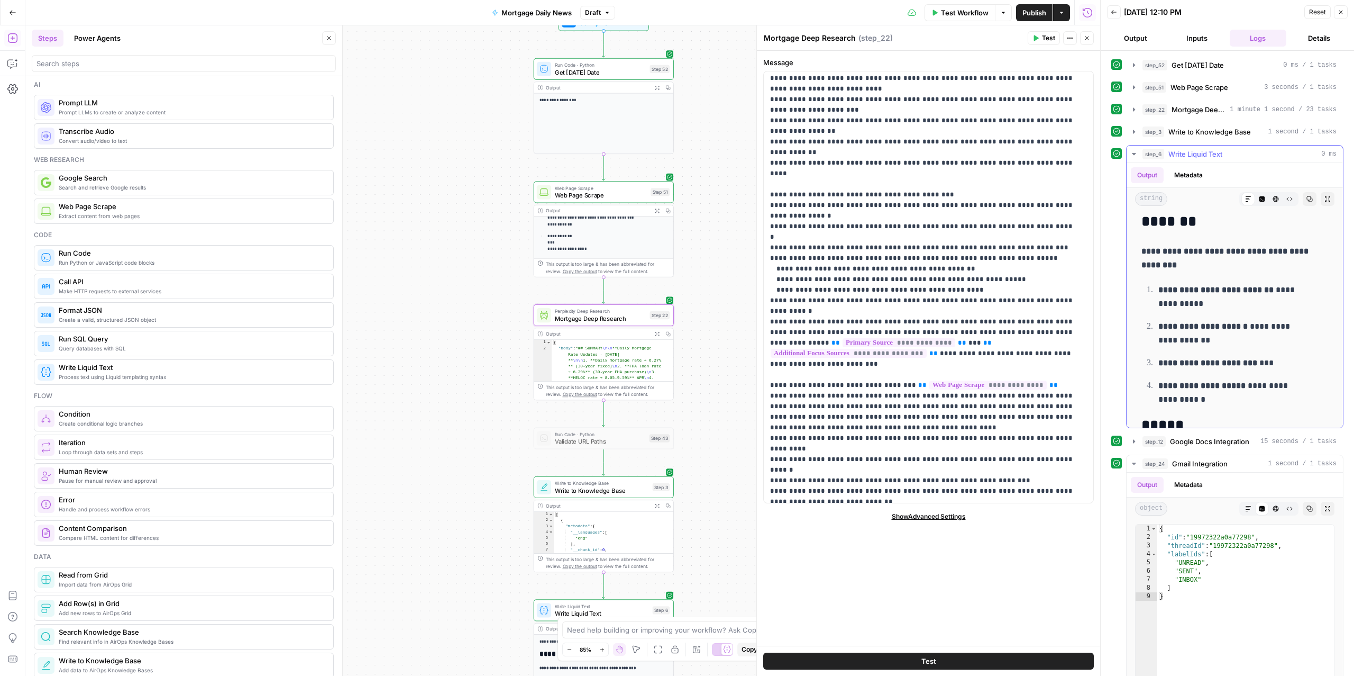
scroll to position [0, 0]
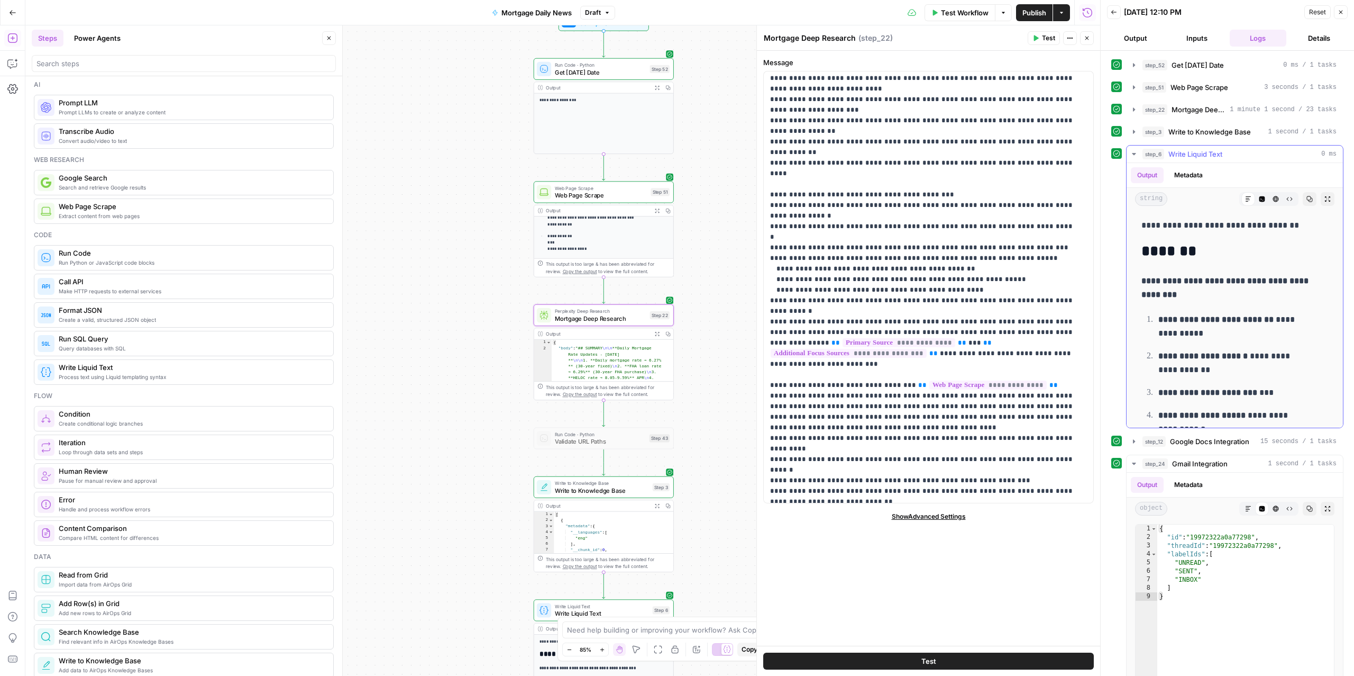
click at [1176, 158] on span "Write Liquid Text" at bounding box center [1196, 154] width 54 height 11
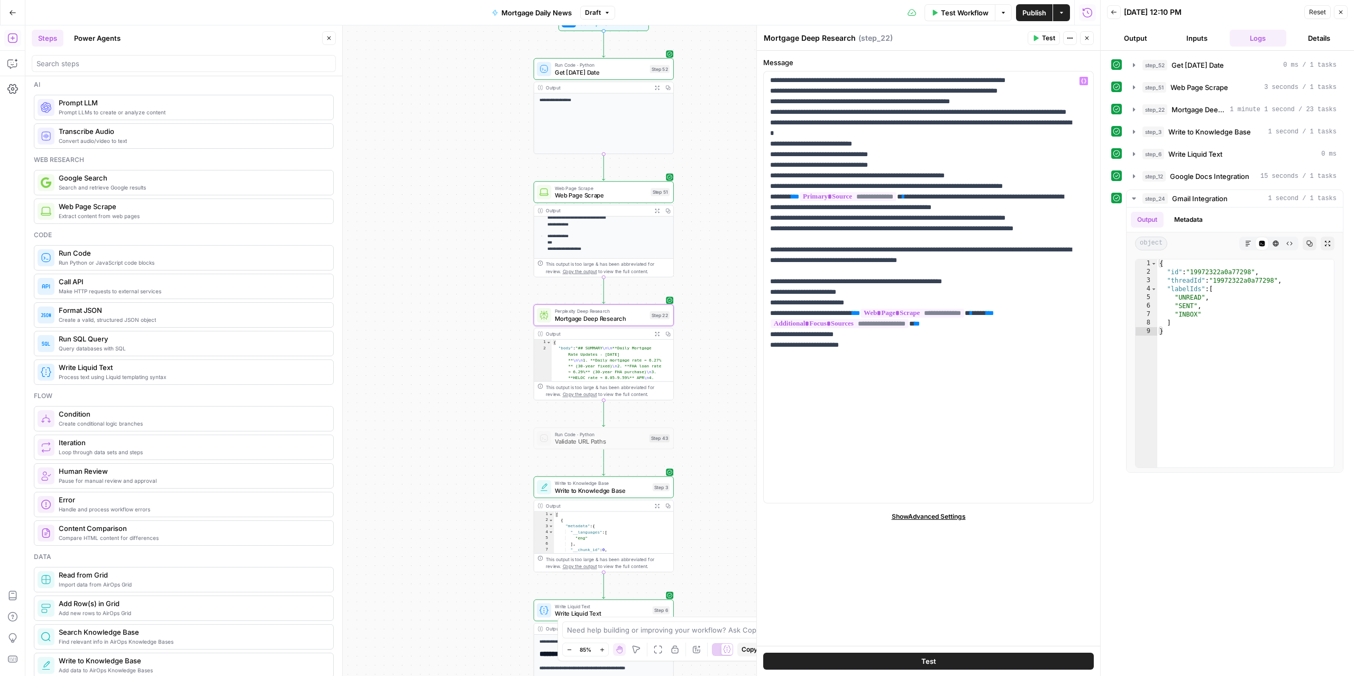
scroll to position [1099, 0]
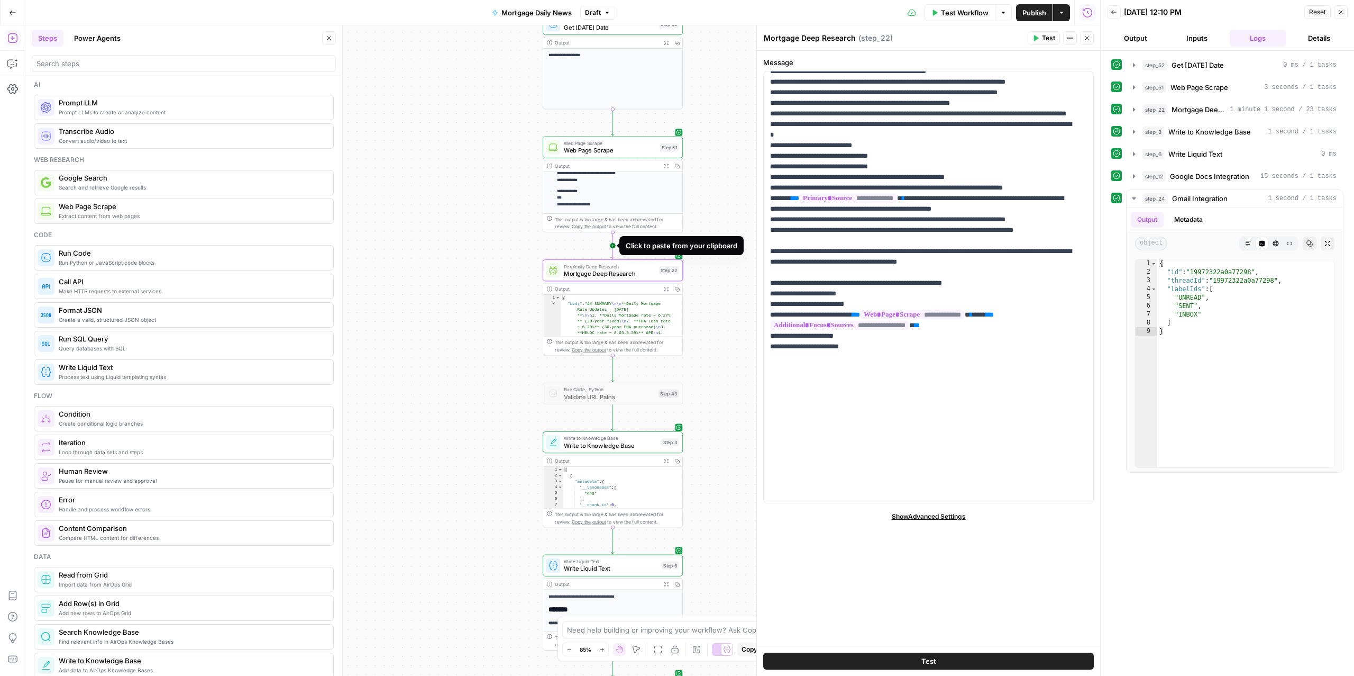
click at [614, 246] on icon "Edge from step_51 to step_22" at bounding box center [613, 246] width 3 height 26
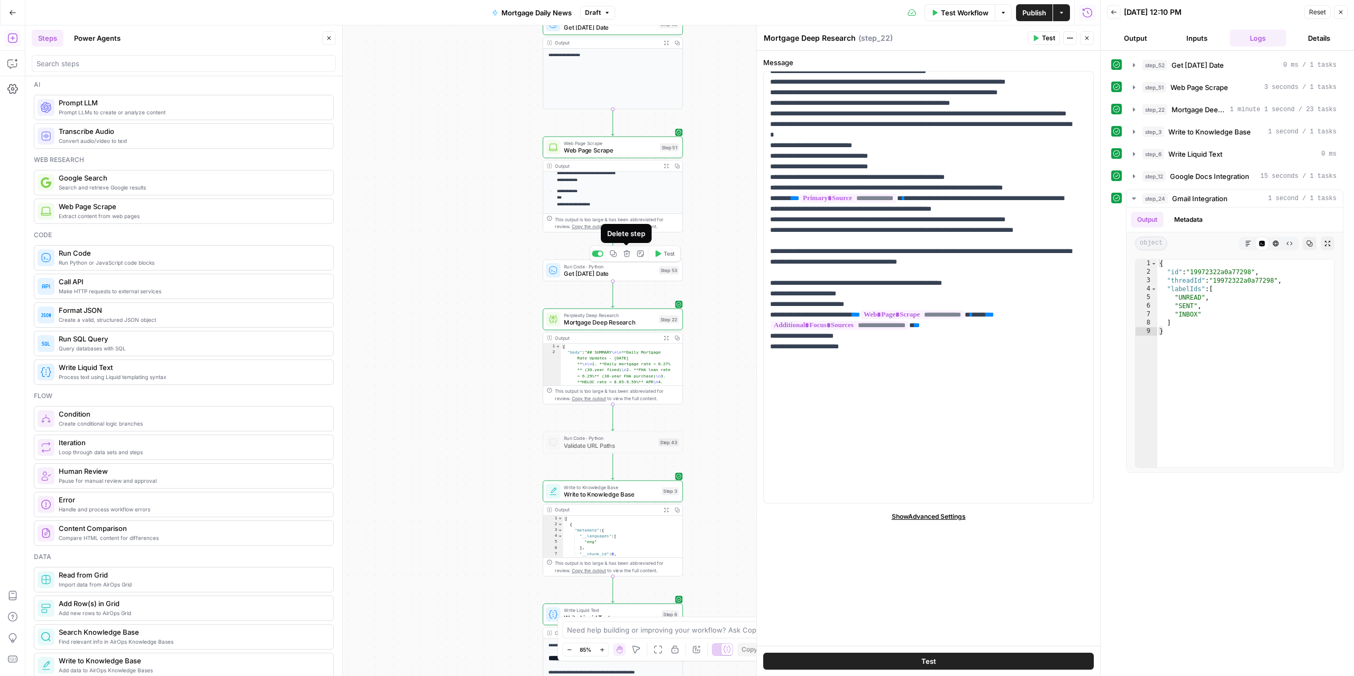
click at [626, 253] on icon "button" at bounding box center [626, 253] width 7 height 7
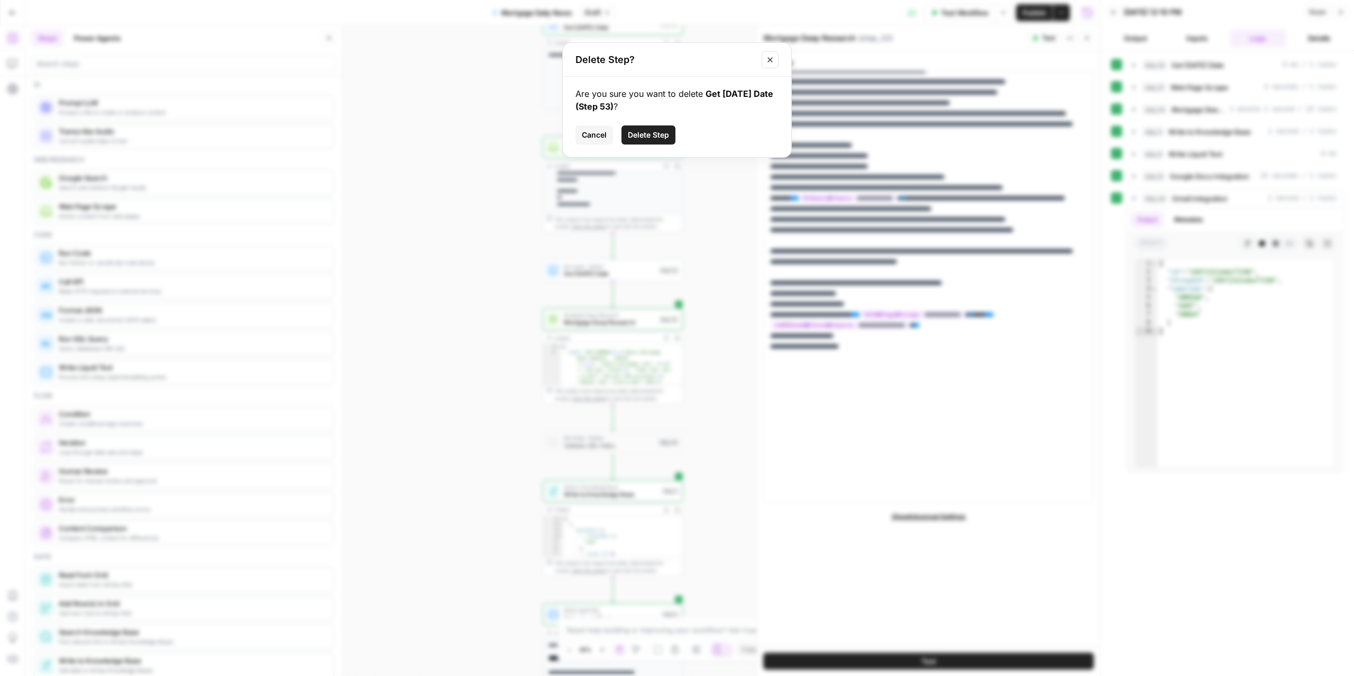
click at [657, 136] on span "Delete Step" at bounding box center [648, 135] width 41 height 11
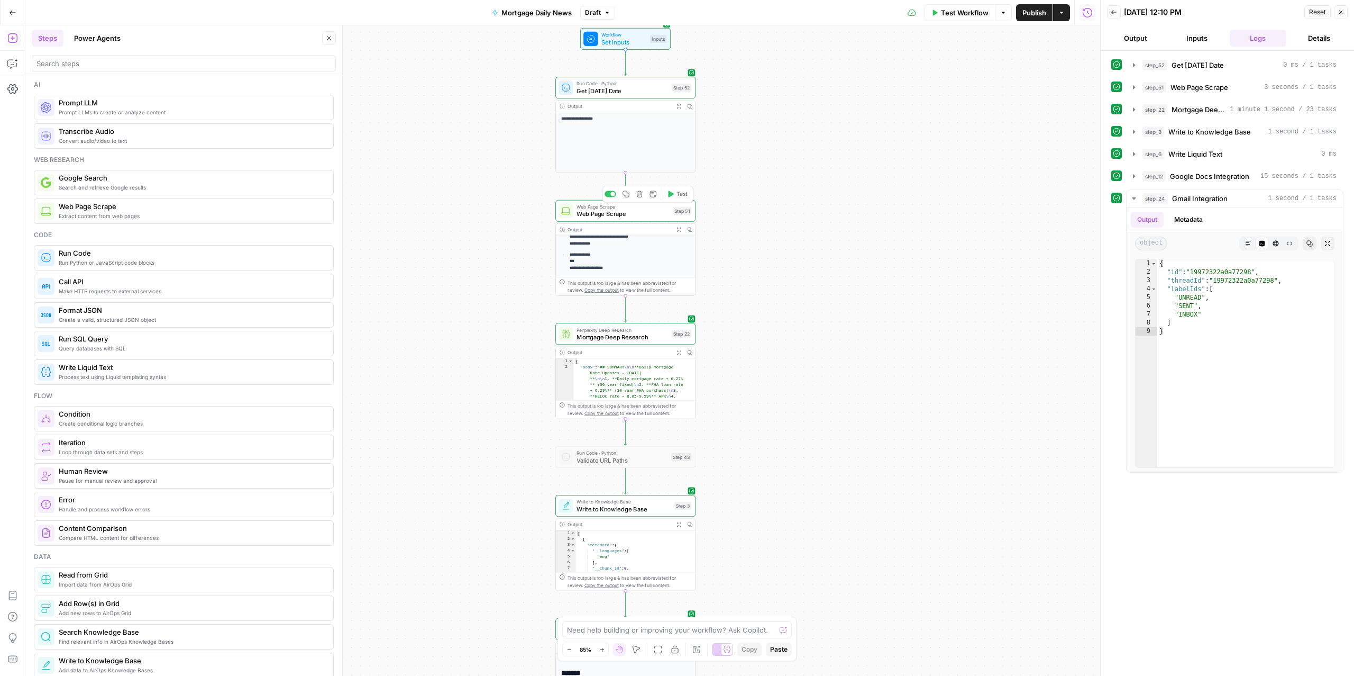
click at [617, 213] on span "Web Page Scrape" at bounding box center [623, 213] width 92 height 9
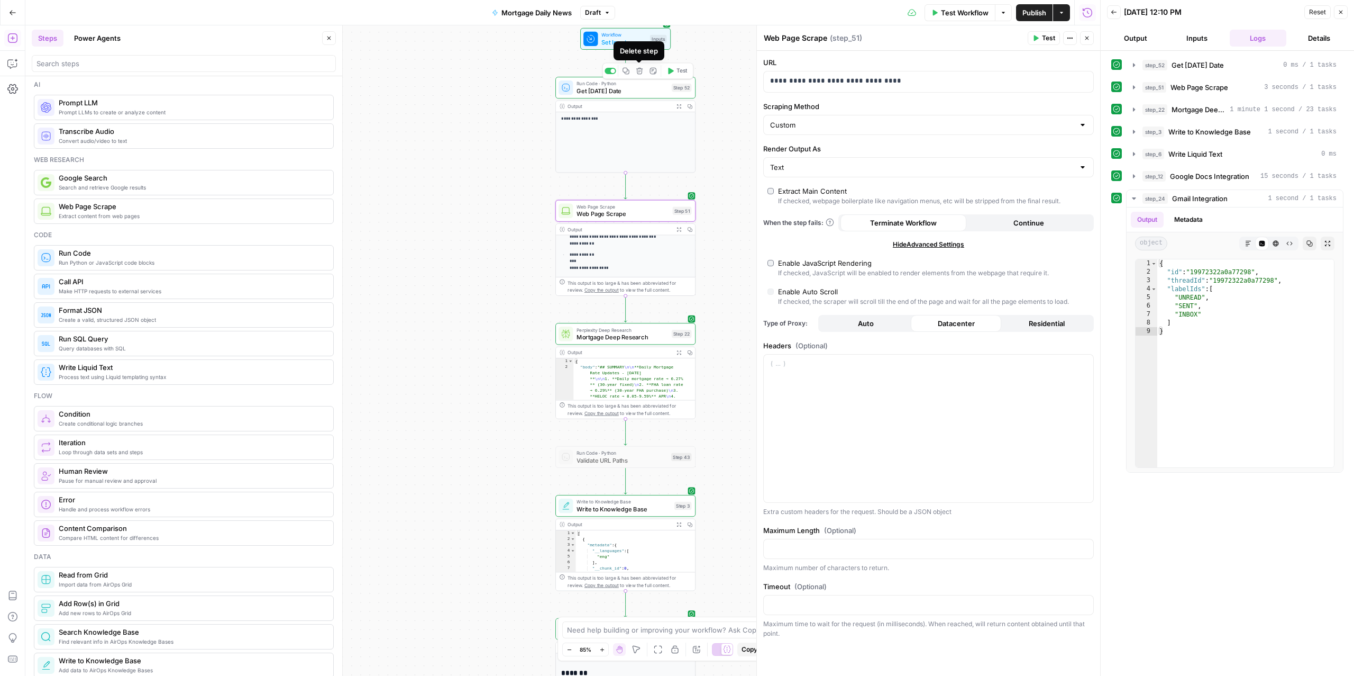
click at [641, 74] on button "Delete step" at bounding box center [640, 71] width 12 height 12
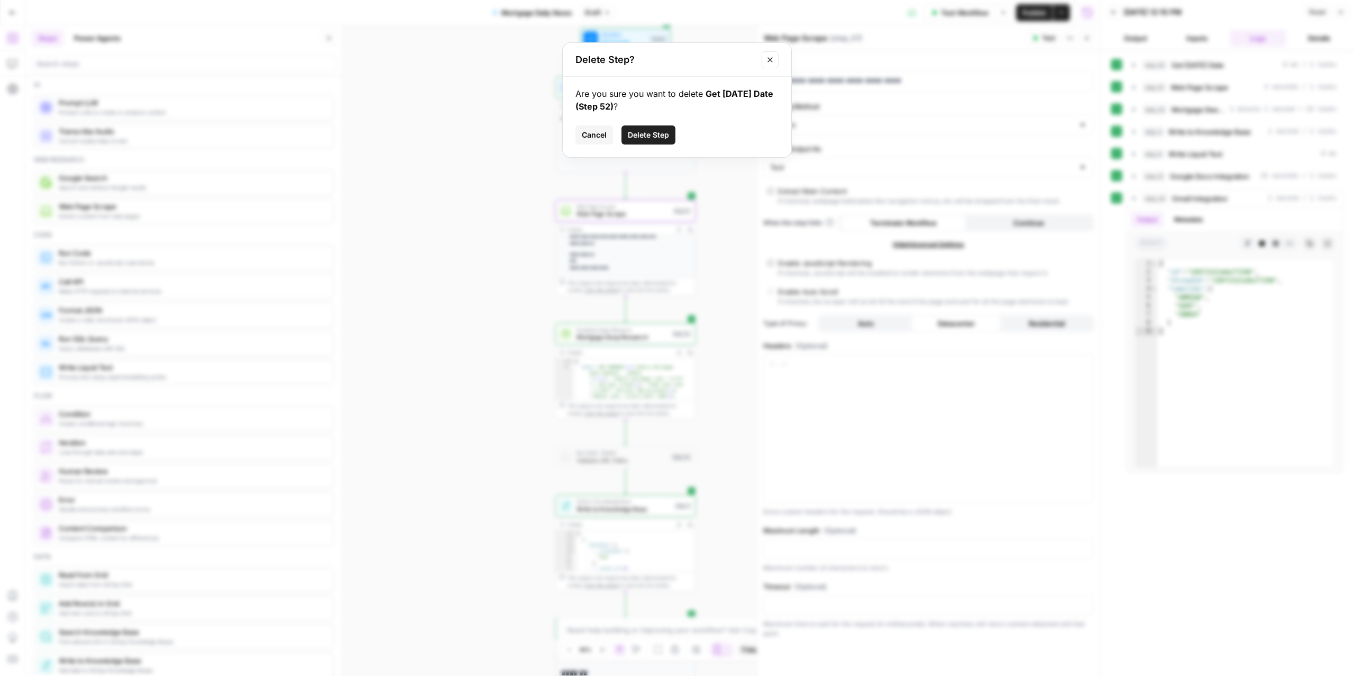
click at [646, 134] on span "Delete Step" at bounding box center [648, 135] width 41 height 11
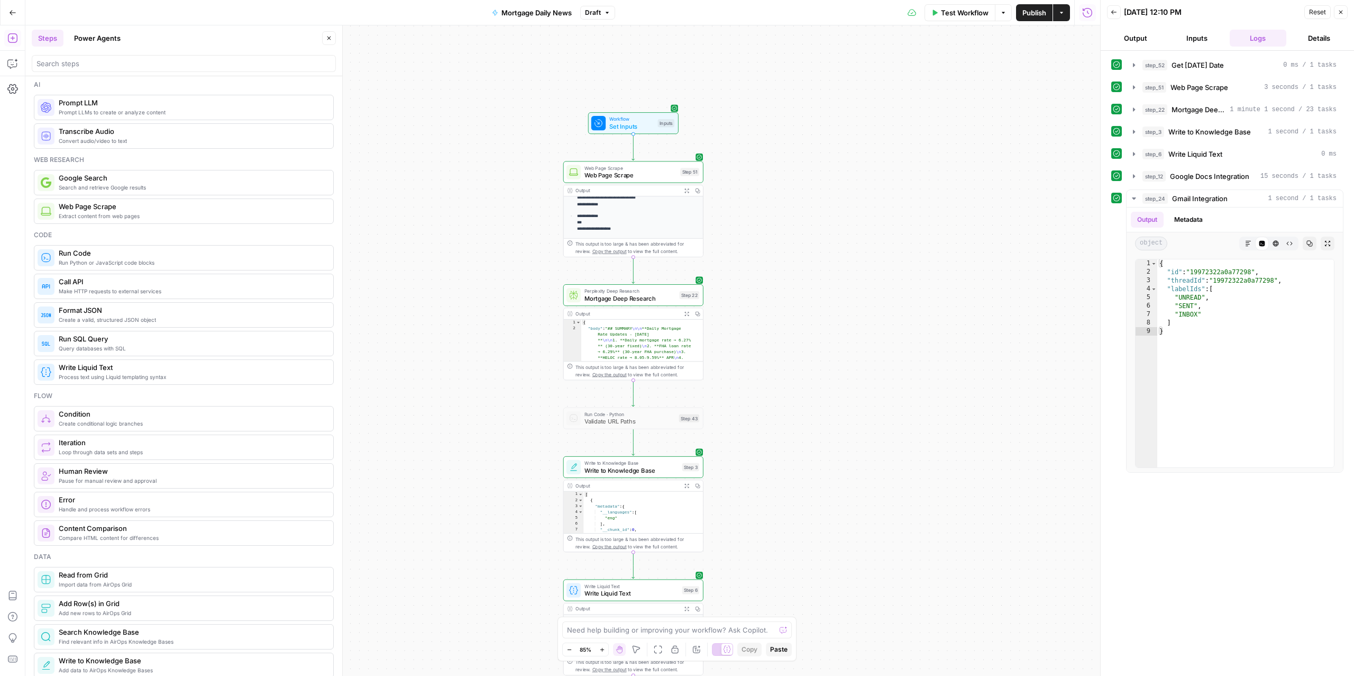
click at [606, 175] on span "Web Page Scrape" at bounding box center [631, 174] width 92 height 9
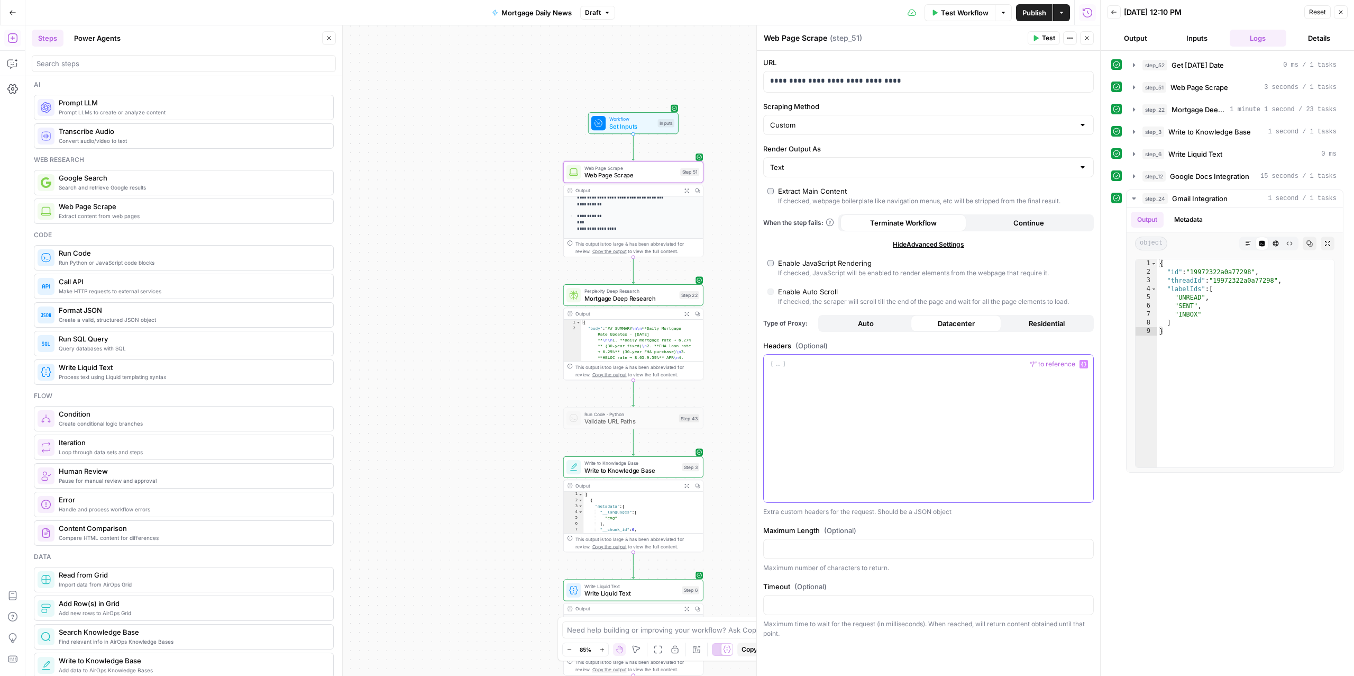
click at [860, 428] on div at bounding box center [929, 428] width 330 height 148
click at [12, 68] on icon "button" at bounding box center [12, 63] width 11 height 11
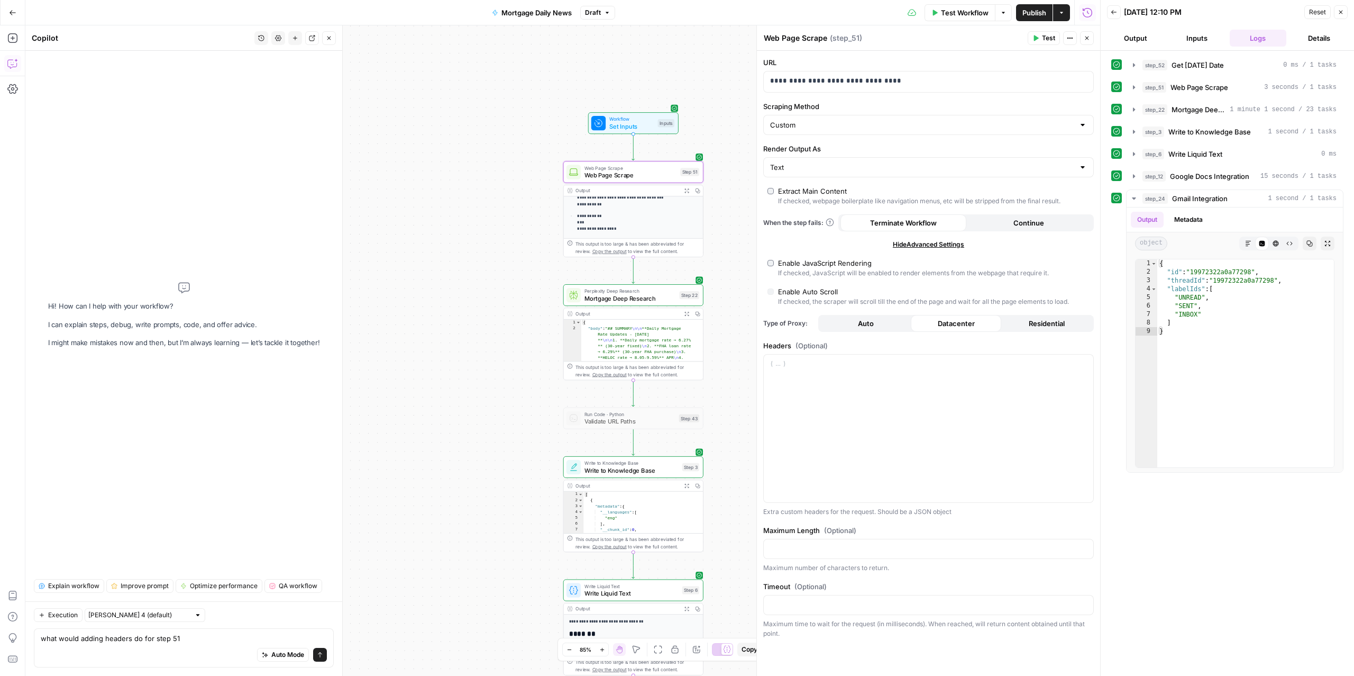
type textarea "what would adding headers do for step 51?"
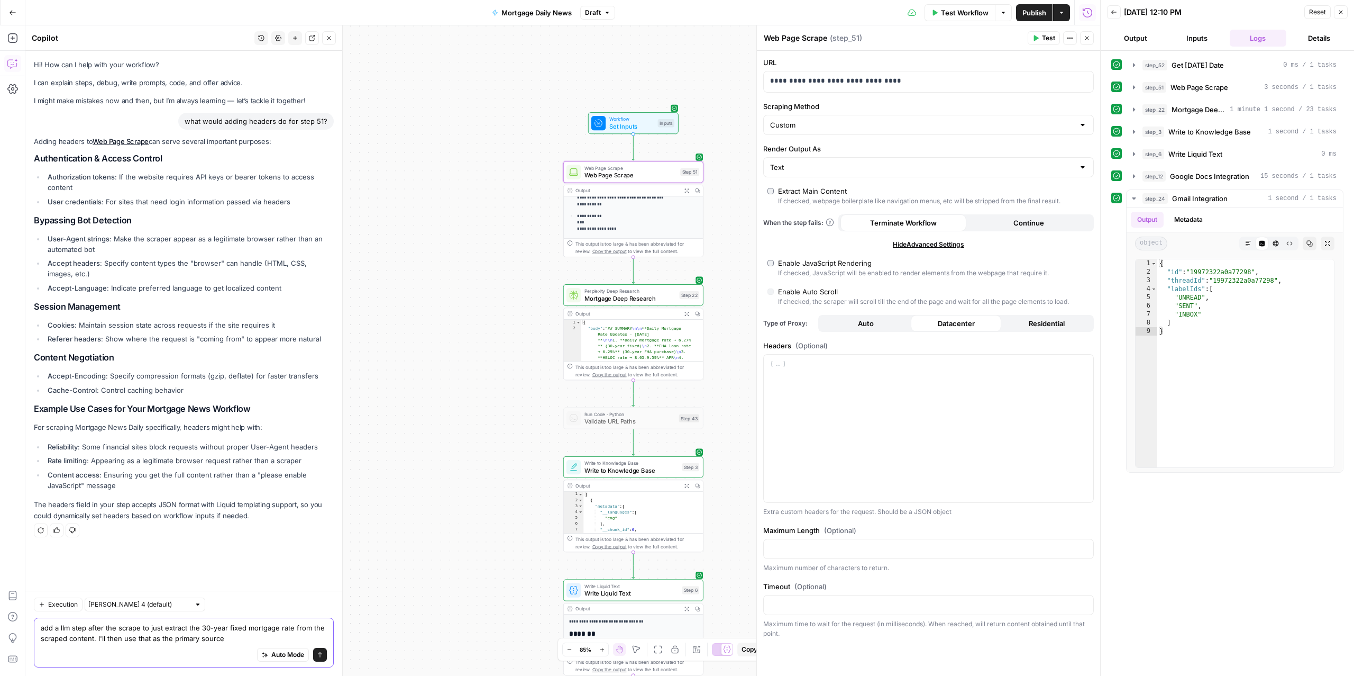
click at [121, 639] on textarea "add a llm step after the scrape to just extract the 30-year fixed mortgage rate…" at bounding box center [184, 632] width 286 height 21
type textarea "add a llm step after the scrape to just extract the 30-year fixed mortgage rate…"
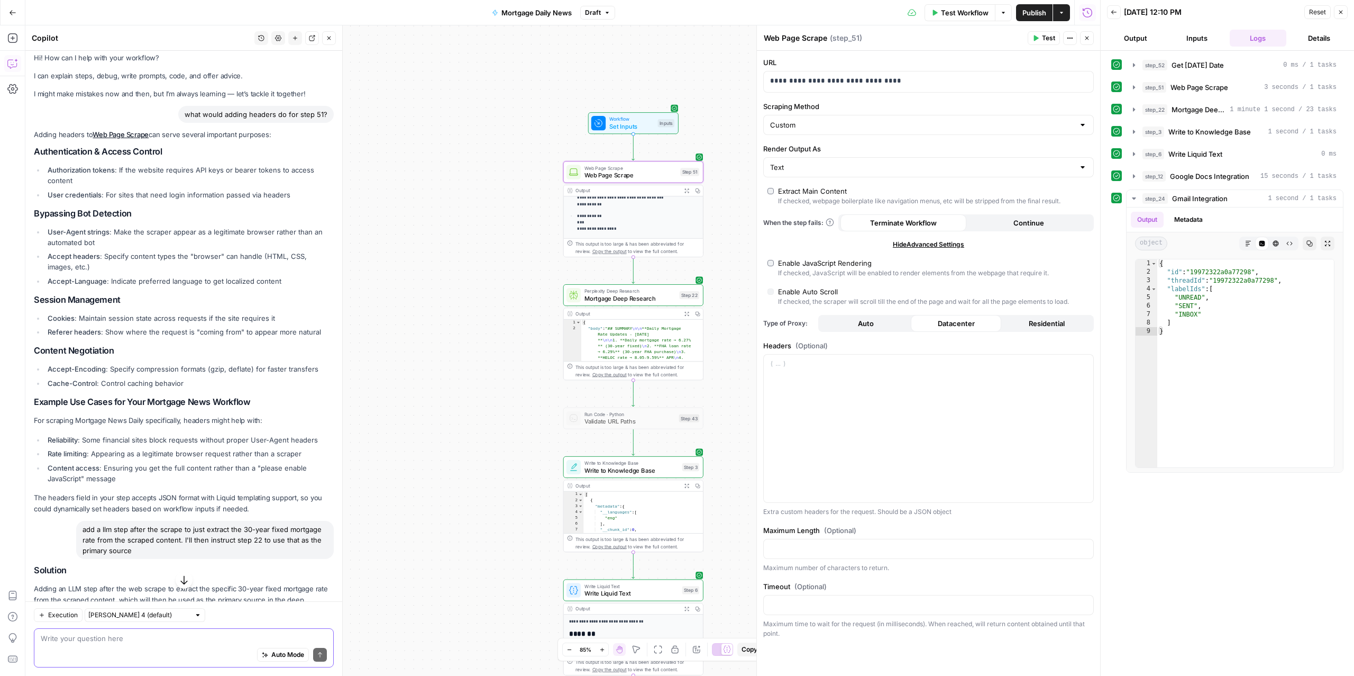
scroll to position [235, 0]
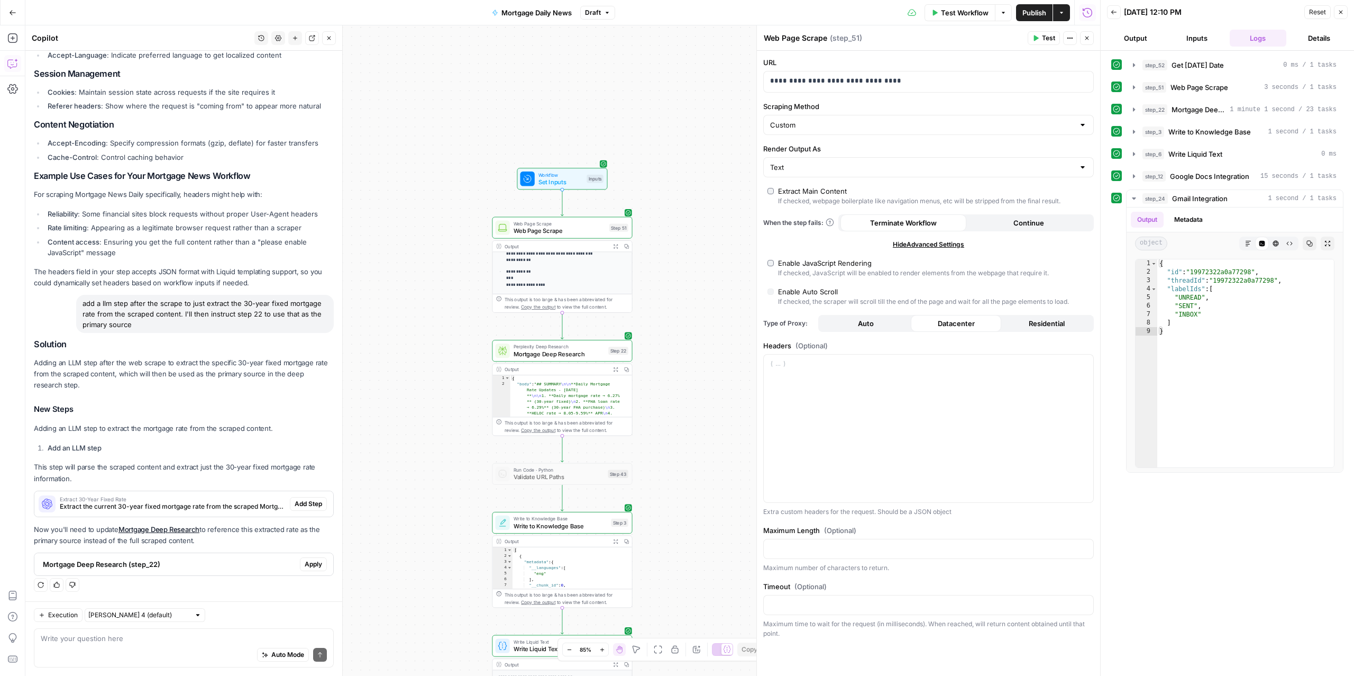
drag, startPoint x: 181, startPoint y: 507, endPoint x: 168, endPoint y: 425, distance: 83.5
click at [168, 425] on div "Solution Adding an LLM step after the web scrape to extract the specific 30-yea…" at bounding box center [184, 457] width 300 height 236
click at [252, 564] on span "Mortgage Deep Research (step_22)" at bounding box center [169, 564] width 253 height 11
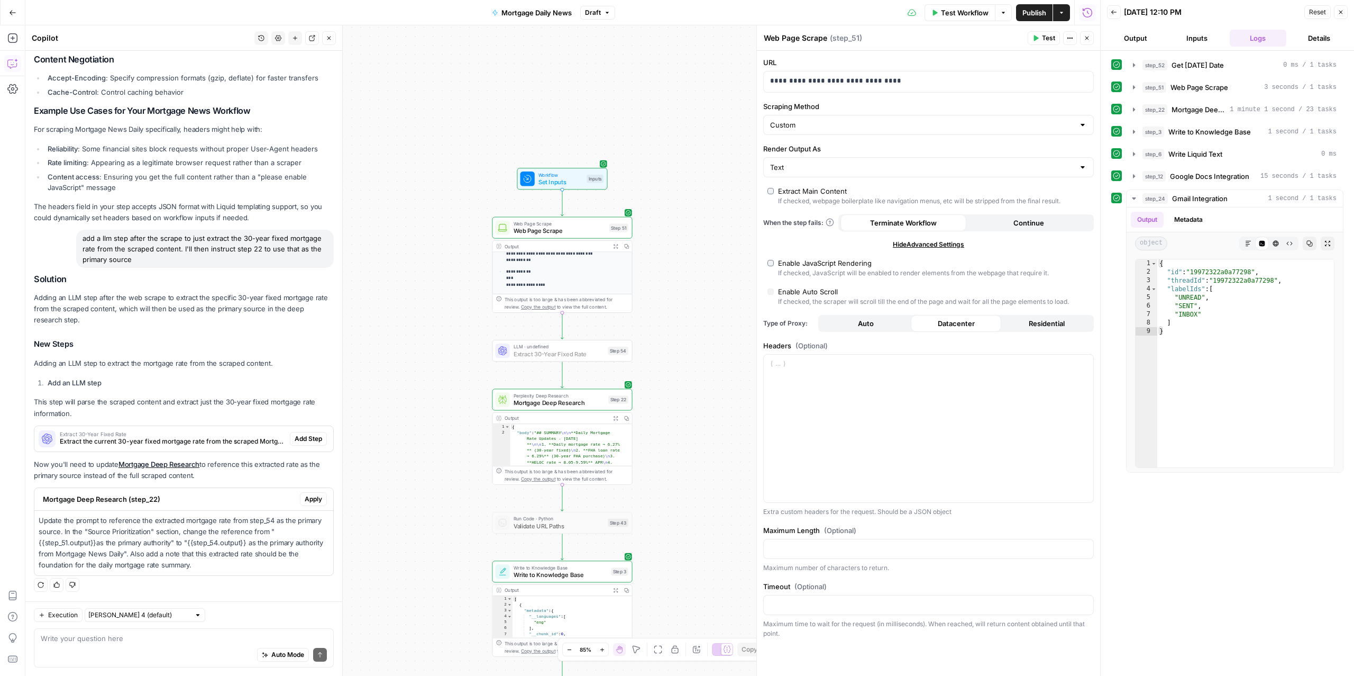
click at [296, 434] on span "Add Step" at bounding box center [309, 439] width 28 height 10
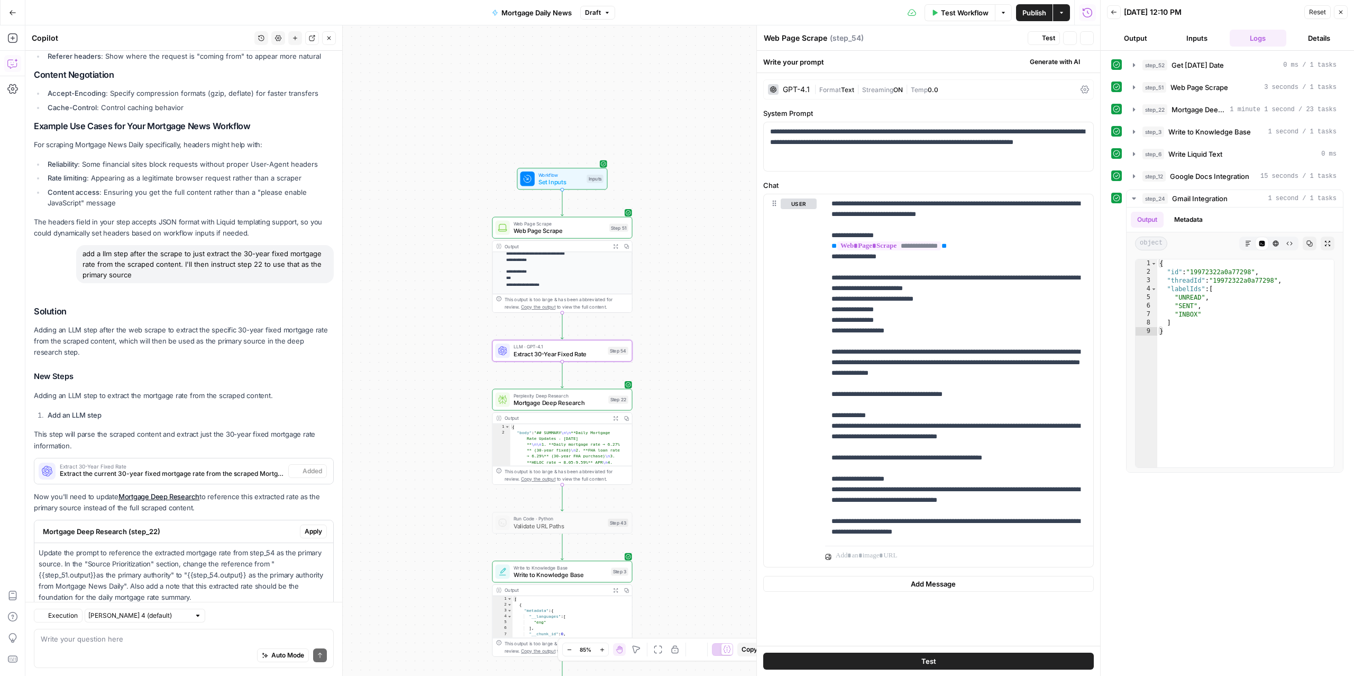
type textarea "Extract 30-Year Fixed Rate"
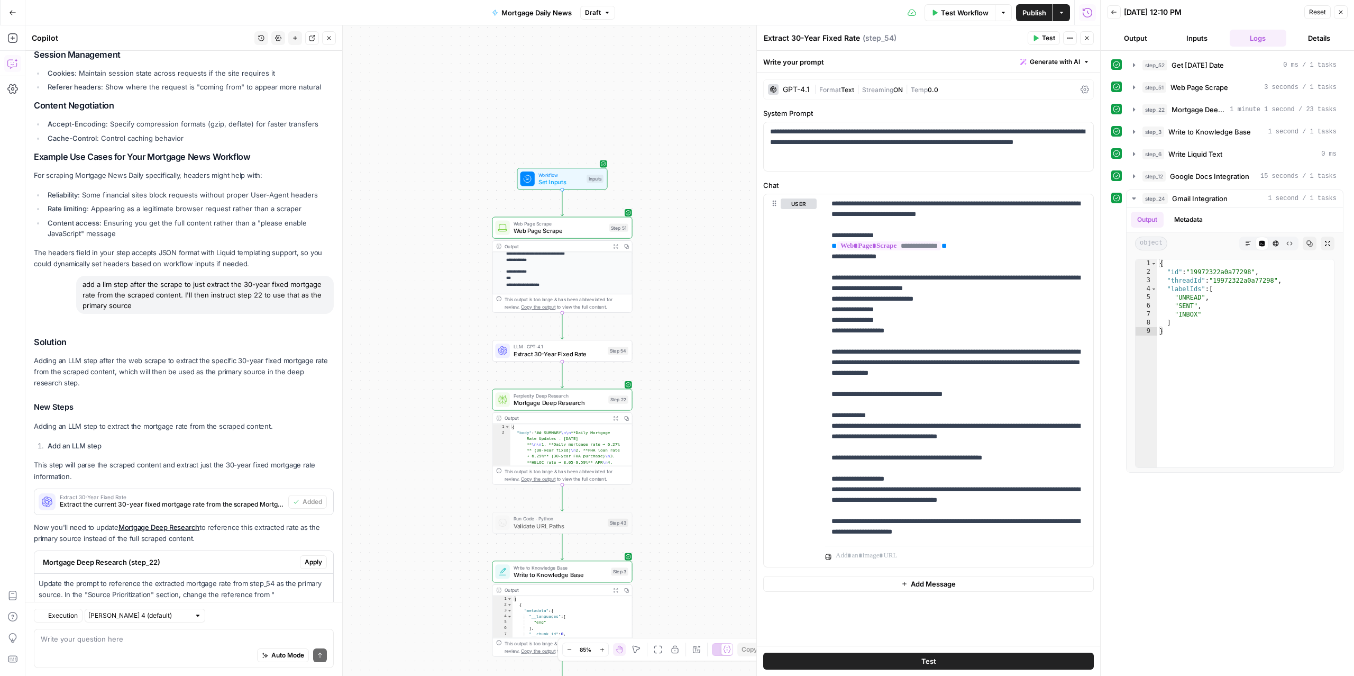
scroll to position [333, 0]
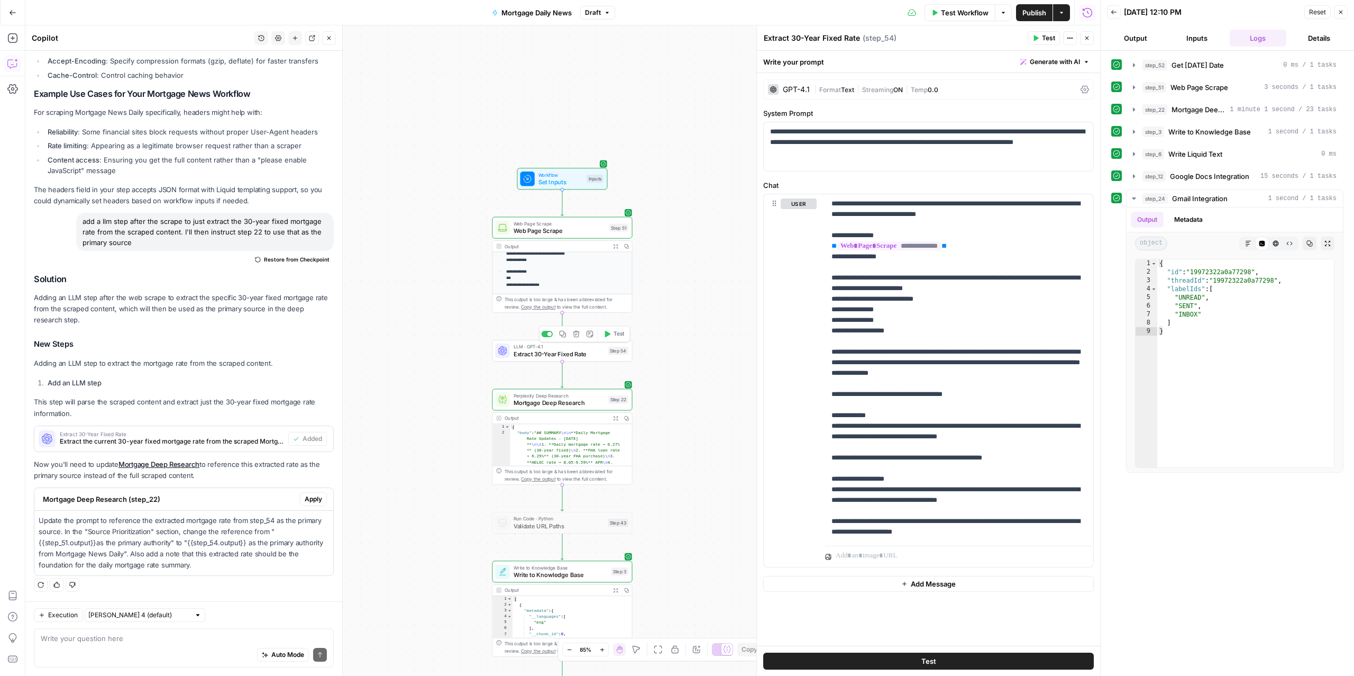
click at [559, 356] on span "Extract 30-Year Fixed Rate" at bounding box center [559, 353] width 91 height 9
click at [539, 403] on span "Mortgage Deep Research" at bounding box center [560, 402] width 92 height 9
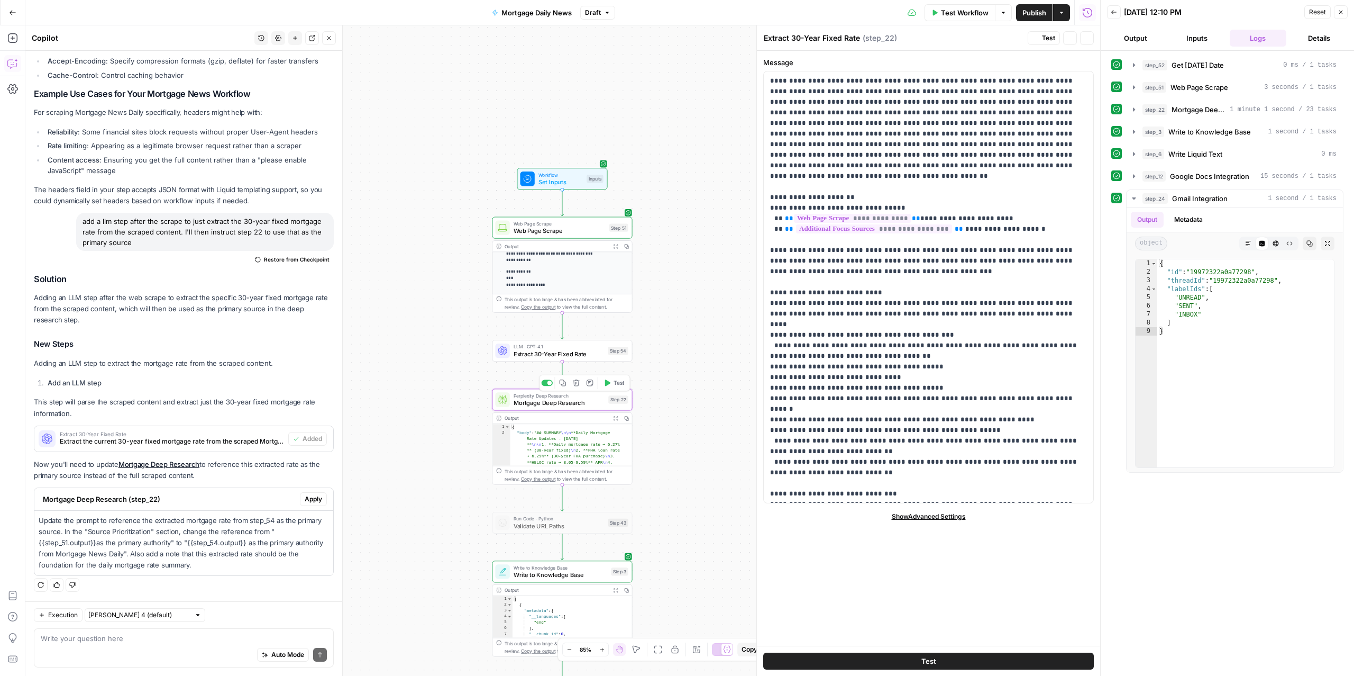
type textarea "Mortgage Deep Research"
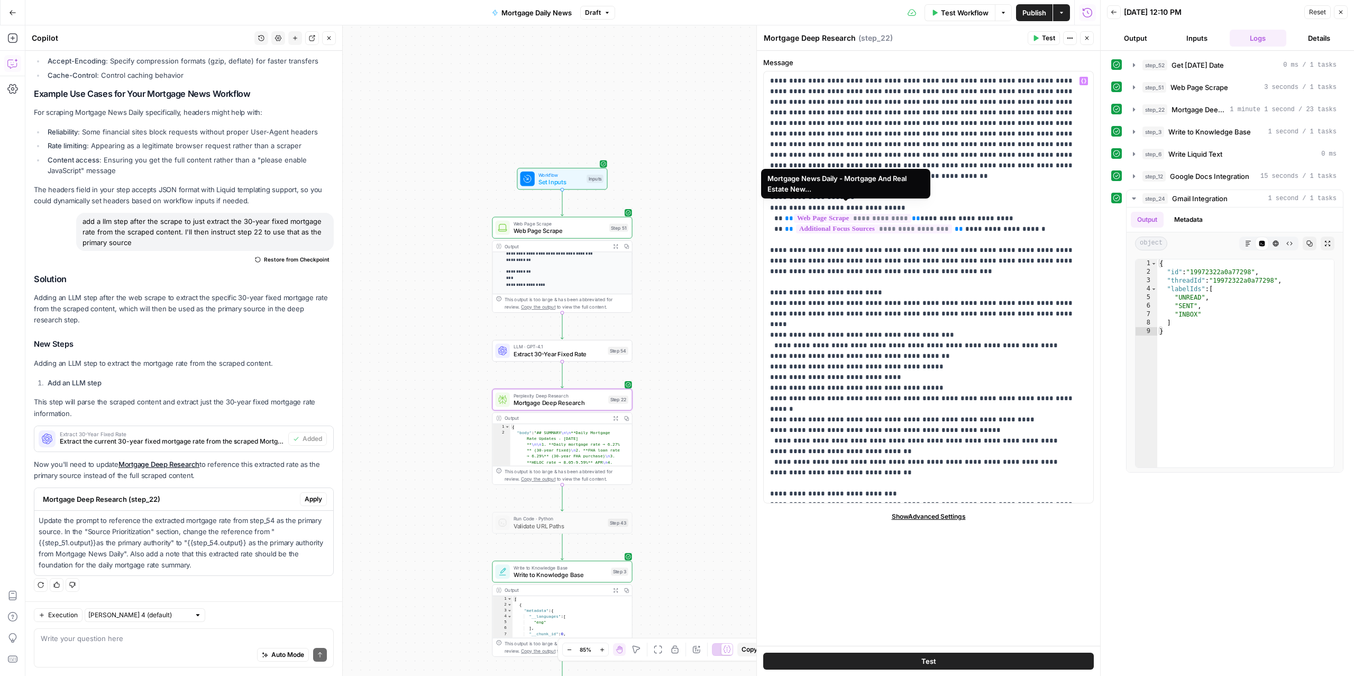
click at [873, 214] on span "**********" at bounding box center [852, 218] width 117 height 9
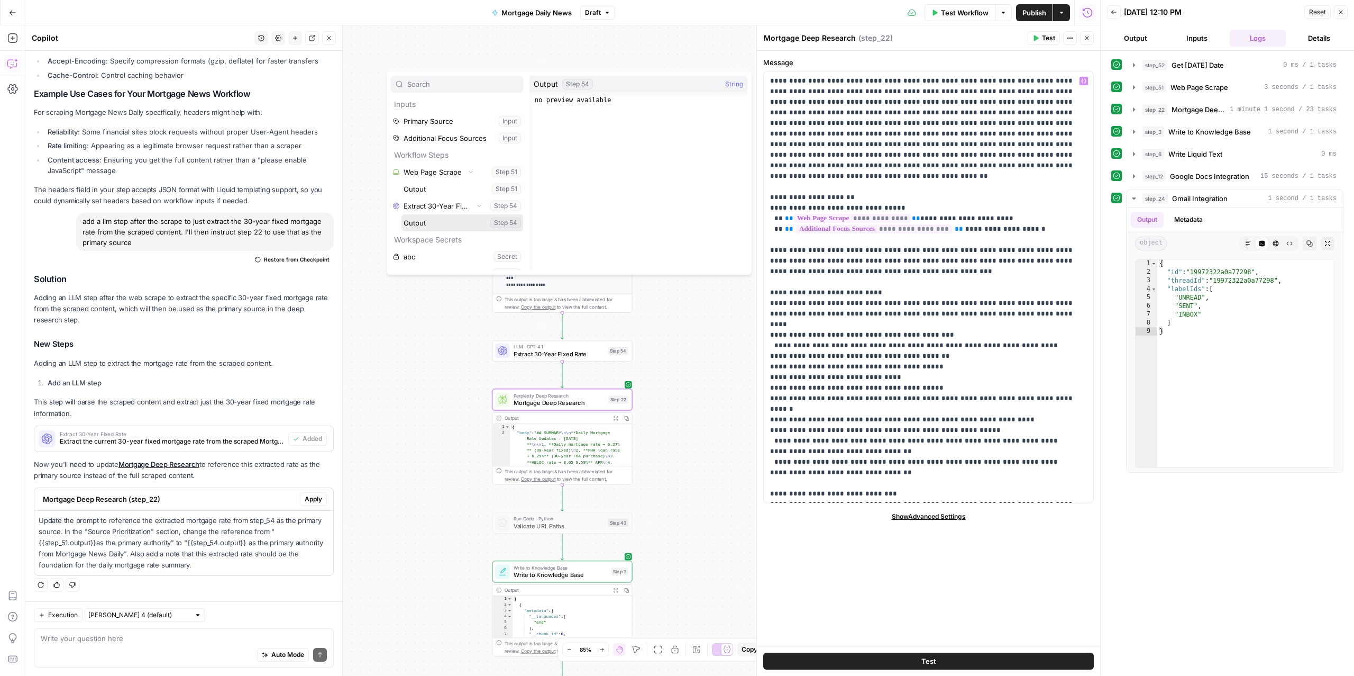
click at [432, 225] on button "Select variable Output" at bounding box center [463, 222] width 122 height 17
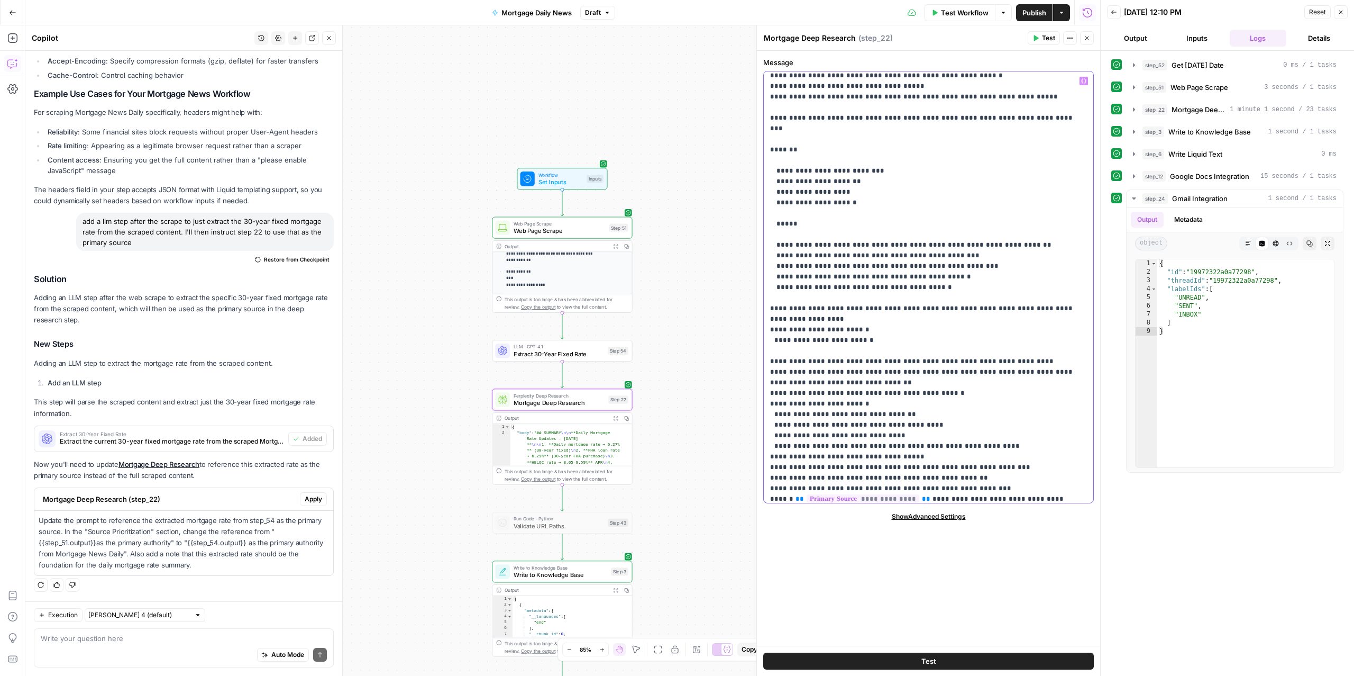
scroll to position [573, 0]
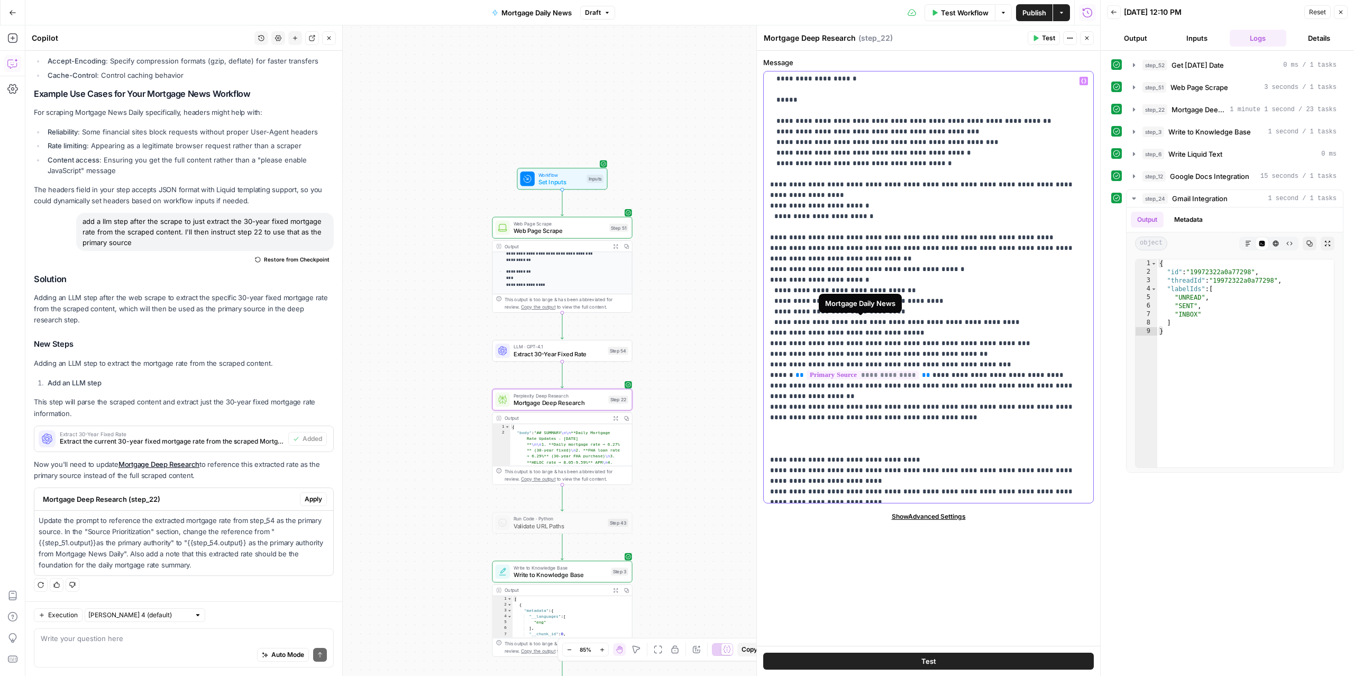
click at [859, 370] on span "**********" at bounding box center [863, 374] width 113 height 9
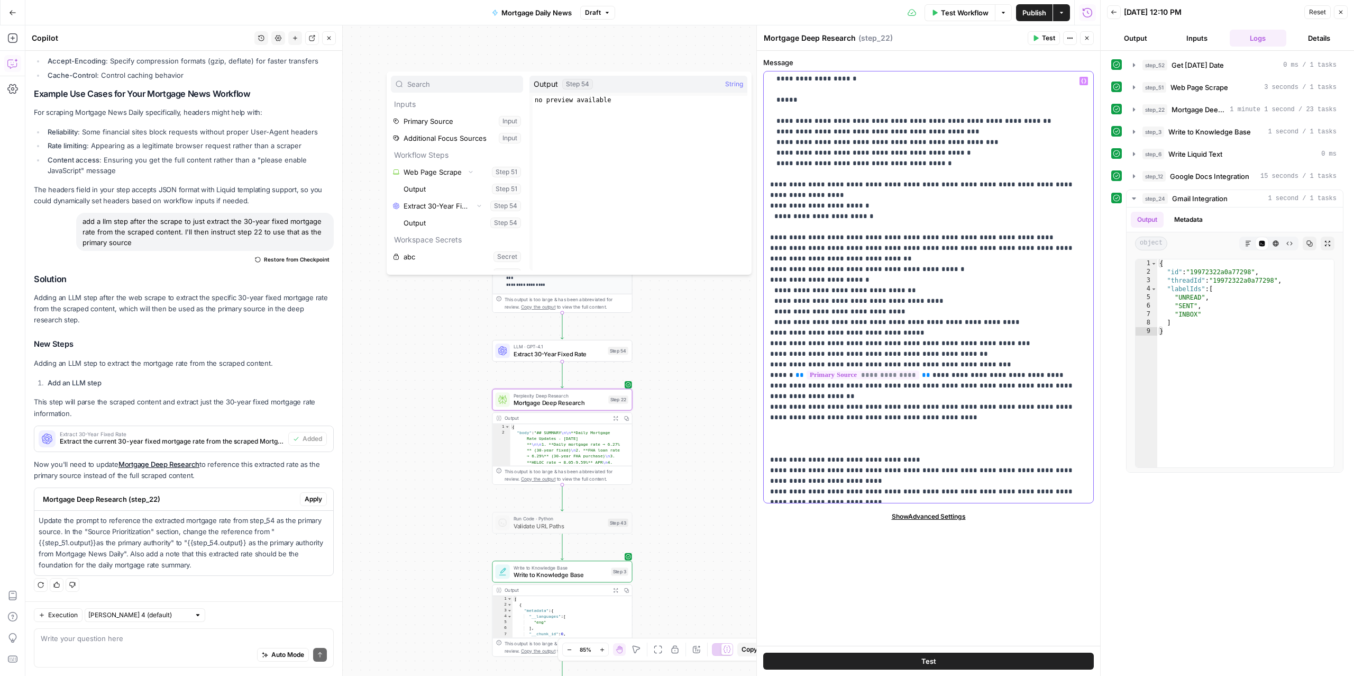
click at [922, 401] on p "**********" at bounding box center [923, 264] width 306 height 1524
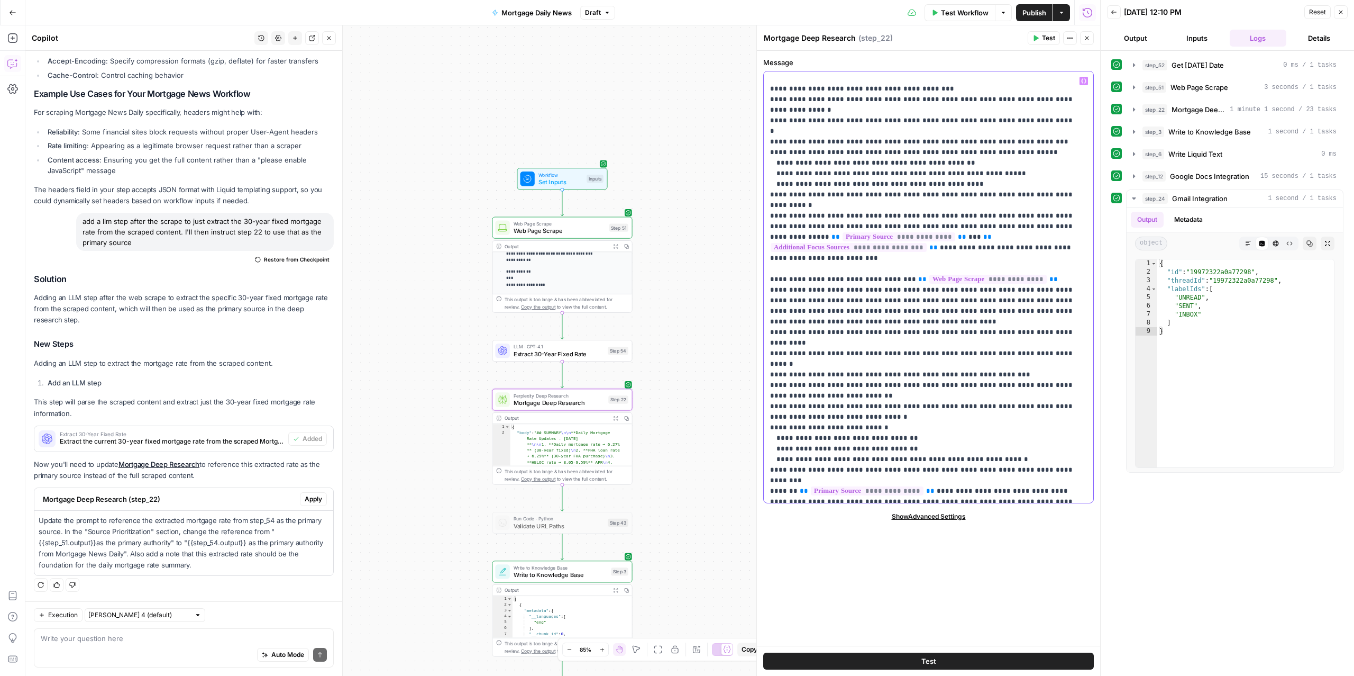
scroll to position [1101, 0]
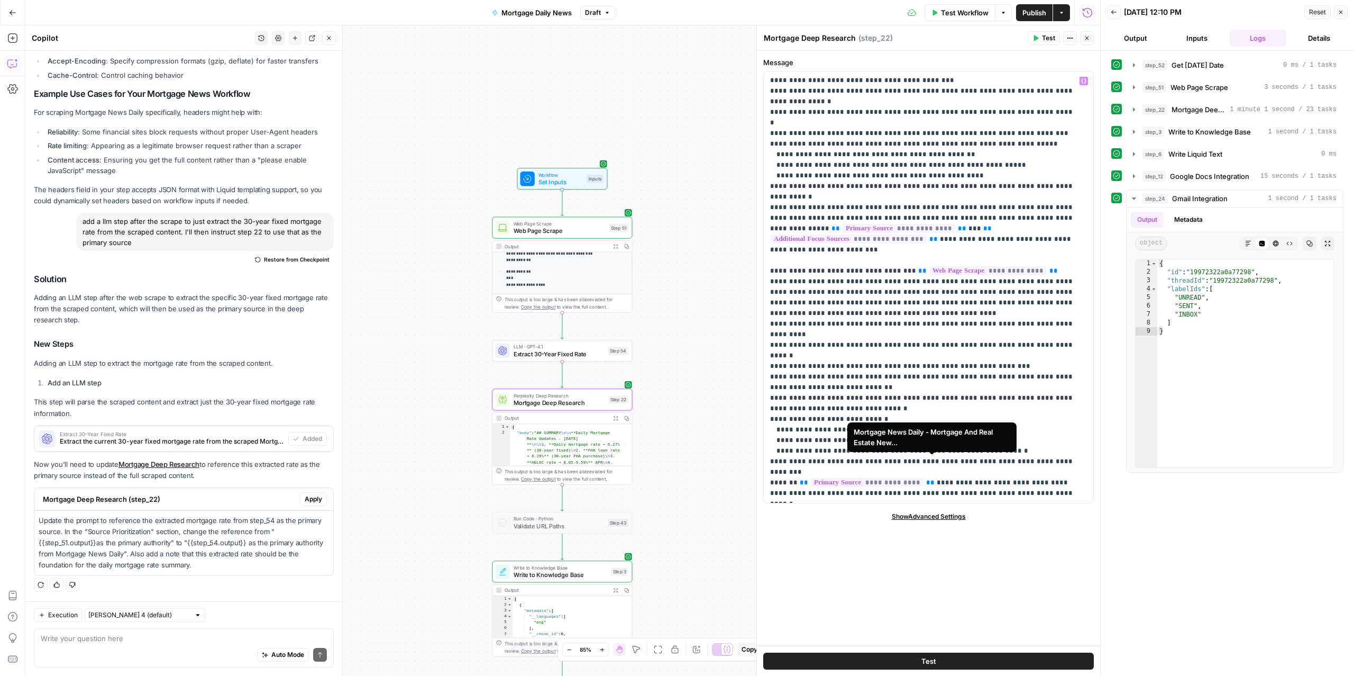
click at [921, 636] on span "**********" at bounding box center [958, 640] width 117 height 9
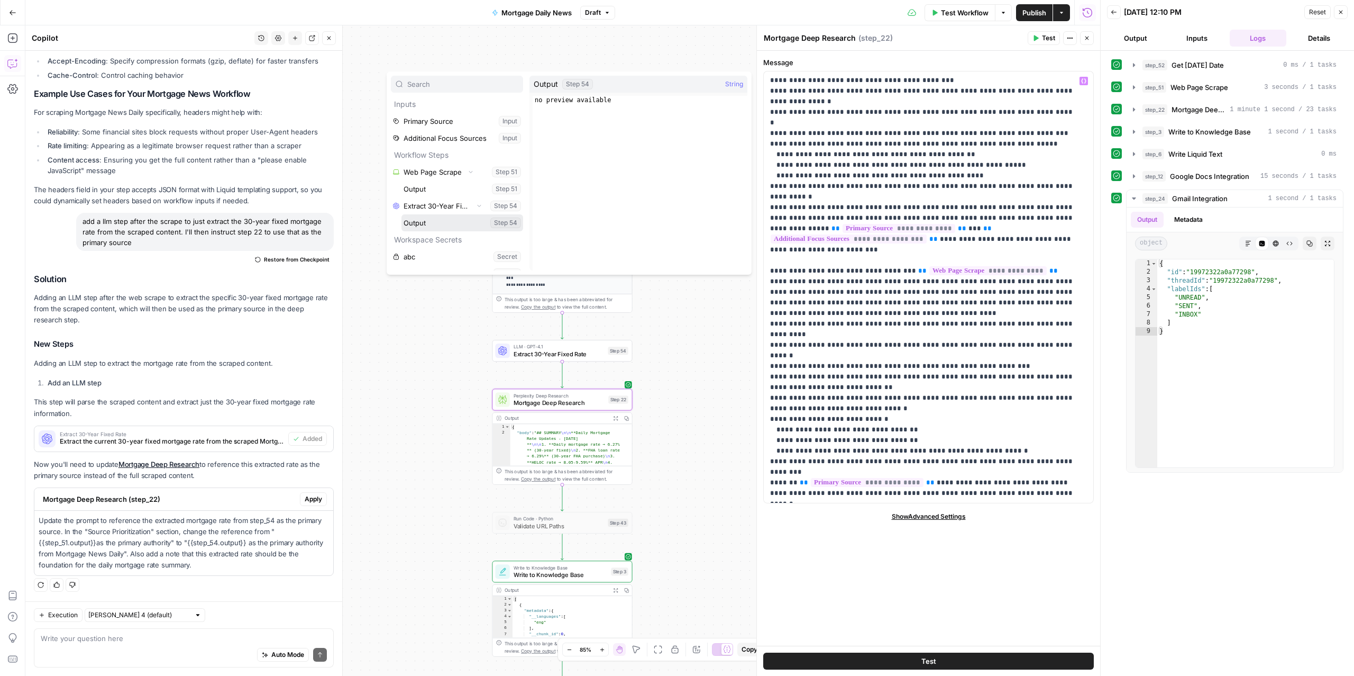
click at [418, 221] on button "Select variable Output" at bounding box center [463, 222] width 122 height 17
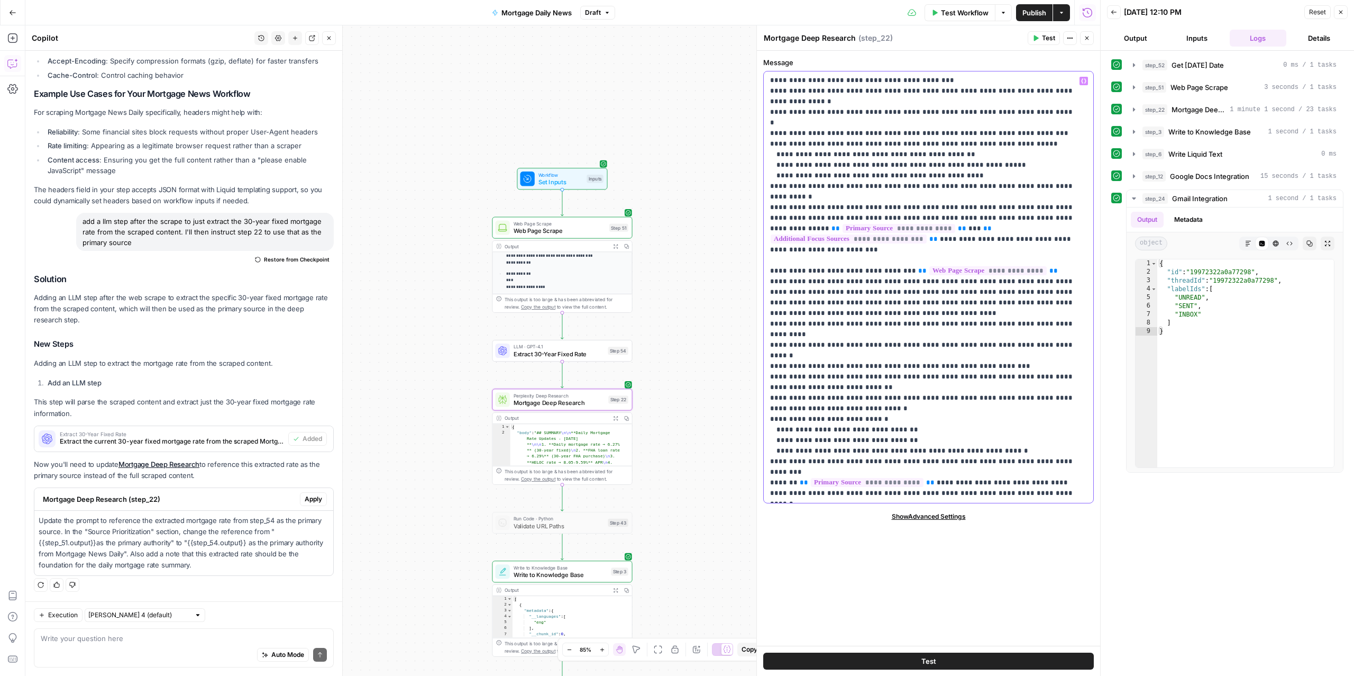
scroll to position [305, 0]
click at [535, 356] on span "Extract 30-Year Fixed Rate" at bounding box center [559, 353] width 91 height 9
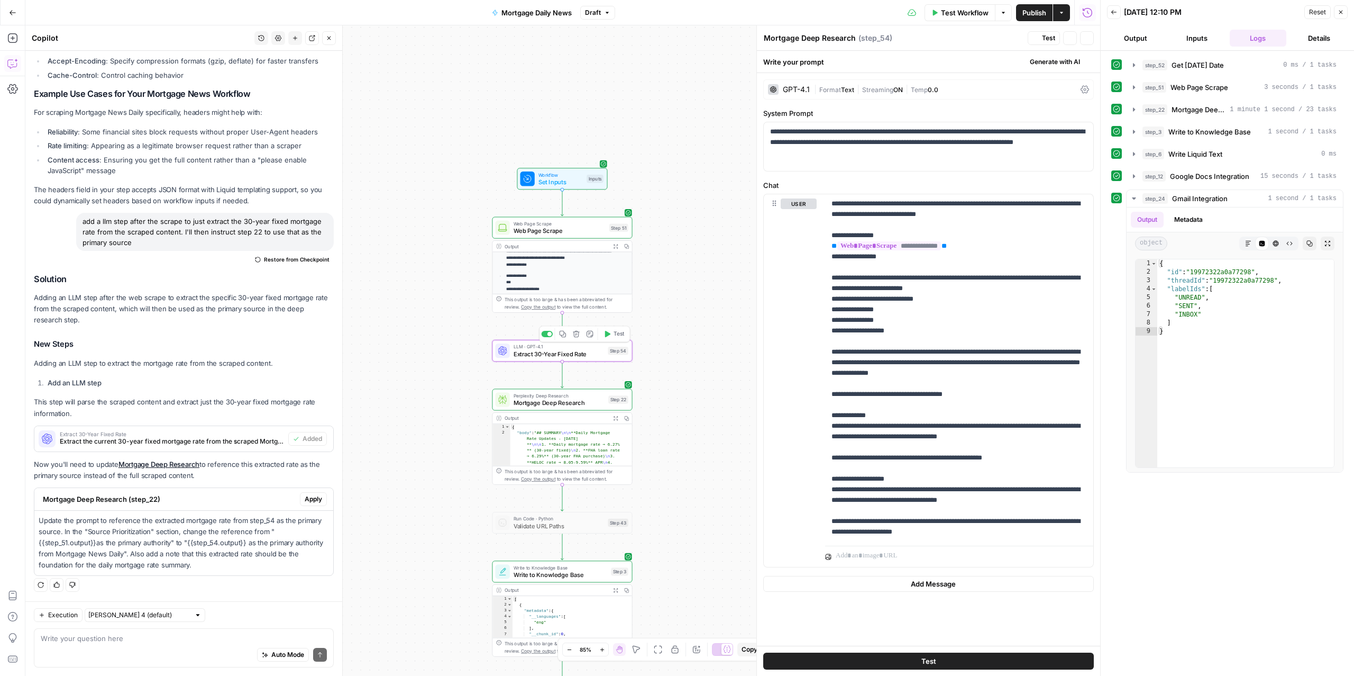
type textarea "Extract 30-Year Fixed Rate"
click at [610, 334] on icon "button" at bounding box center [607, 333] width 7 height 7
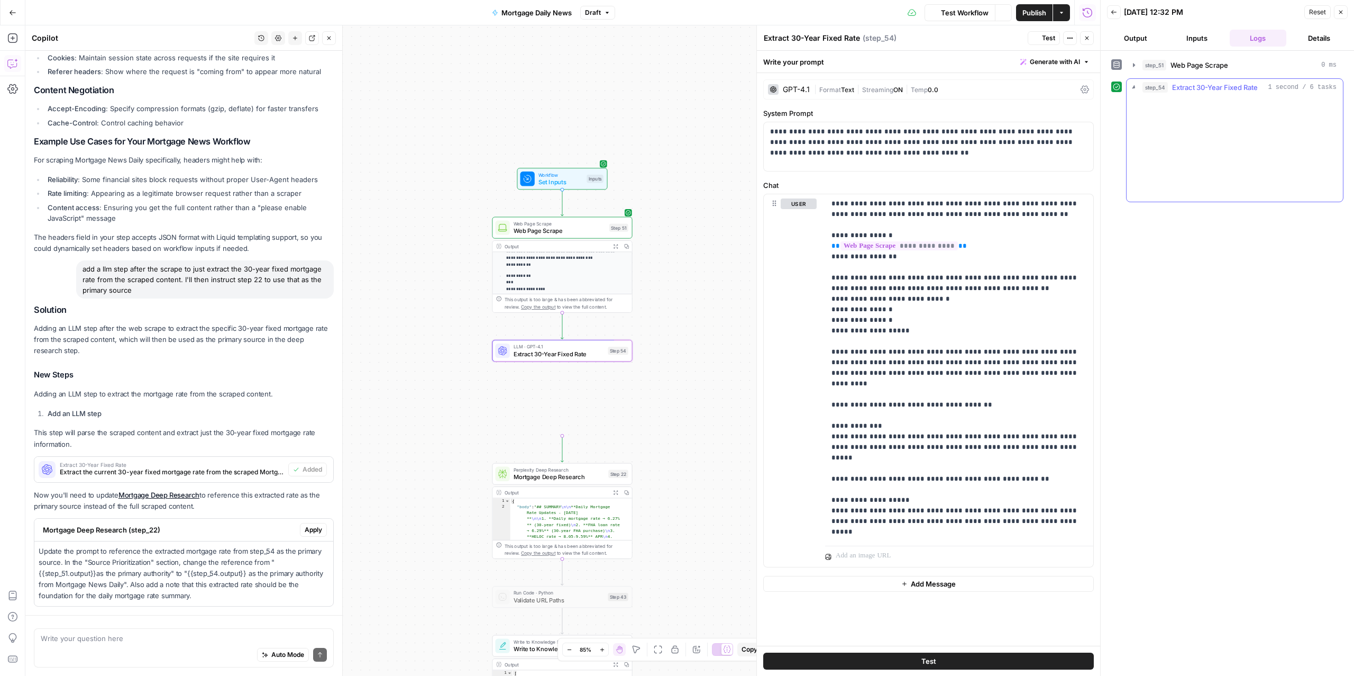
scroll to position [269, 0]
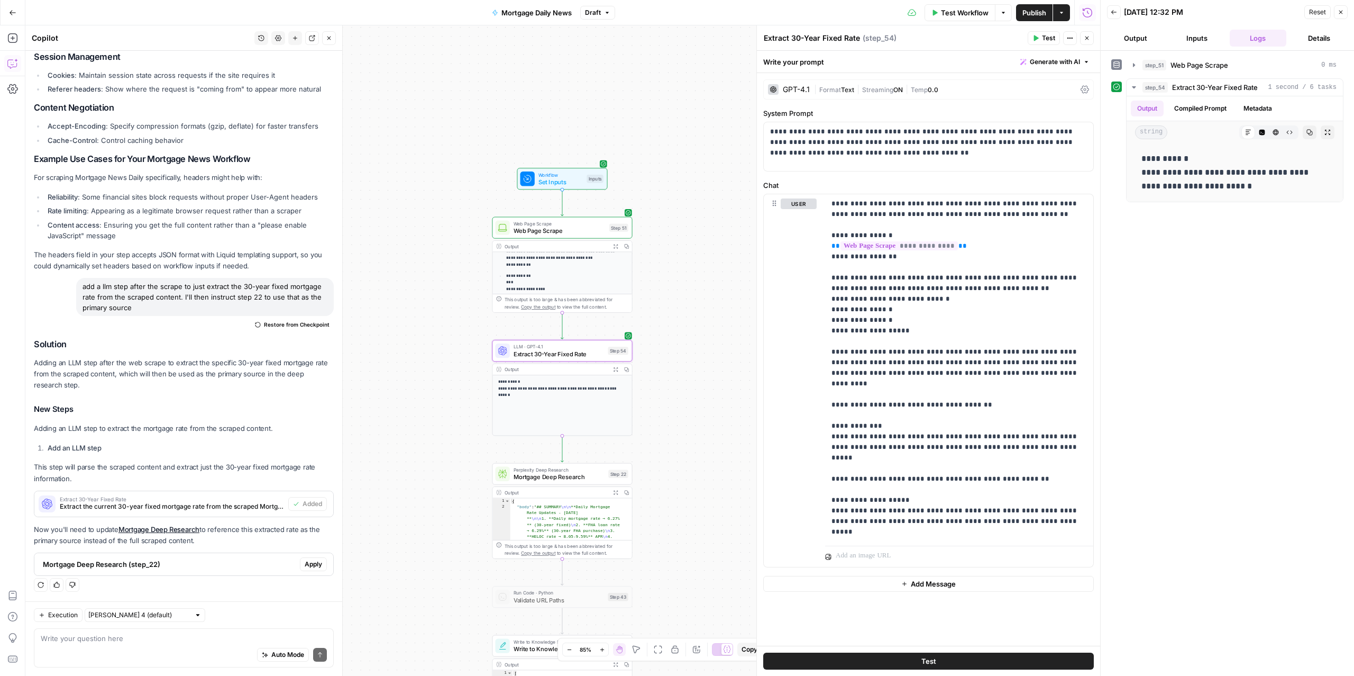
click at [961, 11] on span "Test Workflow" at bounding box center [965, 12] width 48 height 11
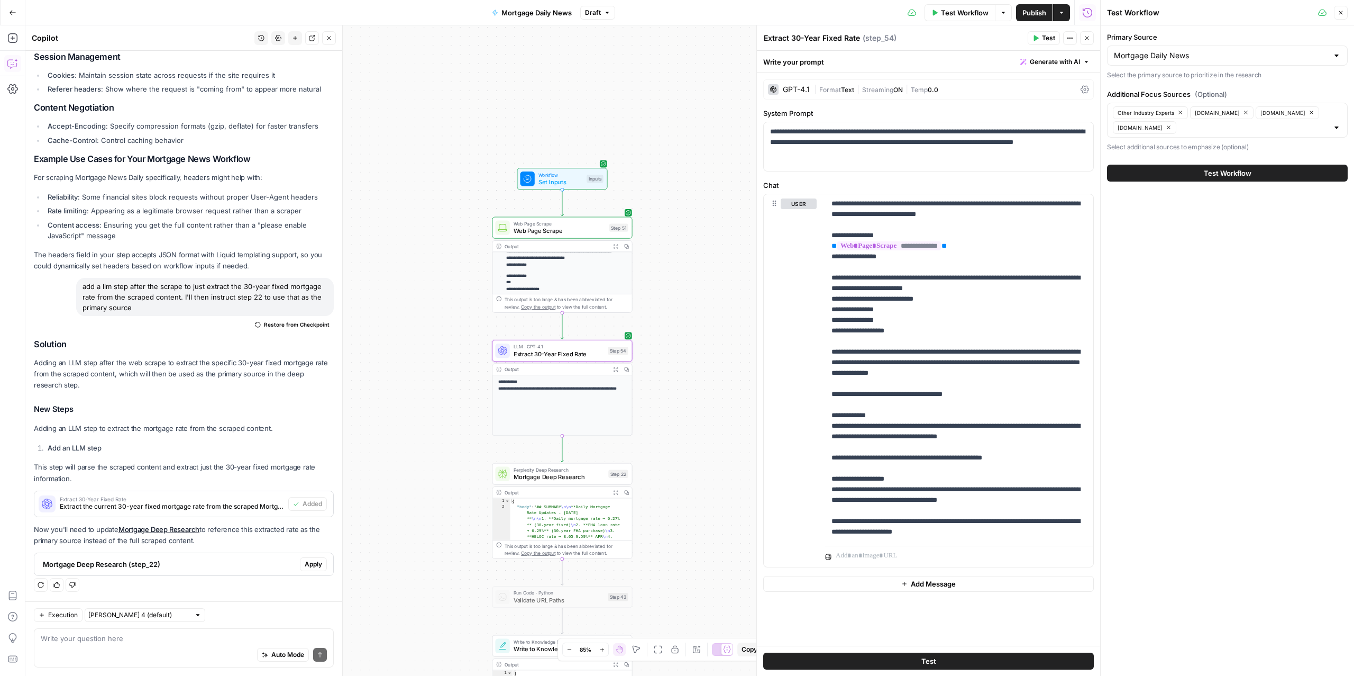
click at [1163, 177] on button "Test Workflow" at bounding box center [1227, 173] width 241 height 17
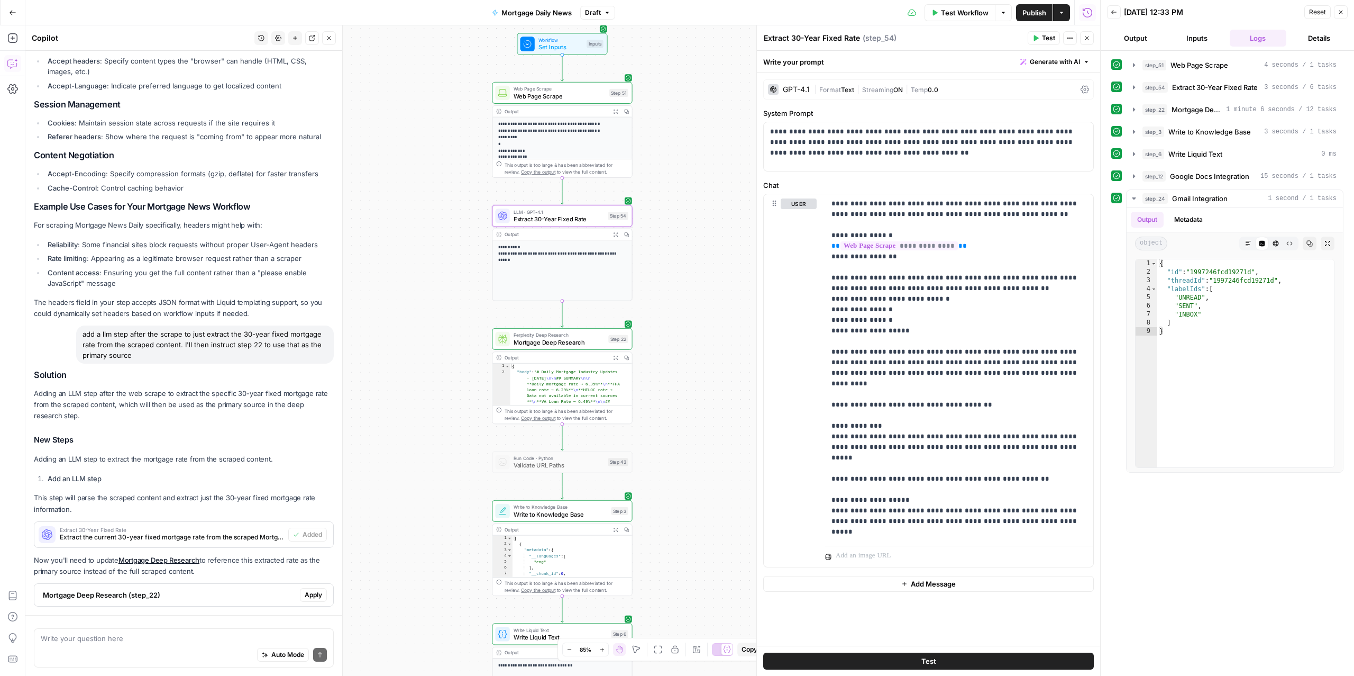
scroll to position [269, 0]
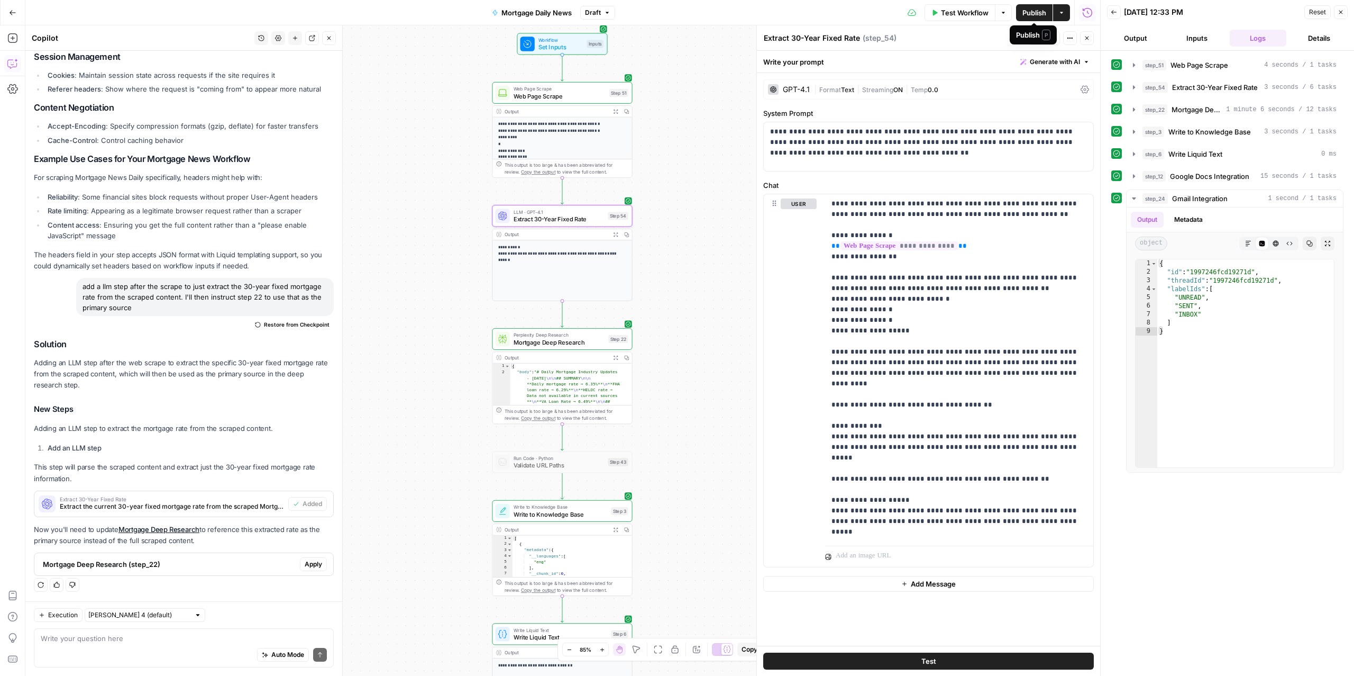
click at [1036, 12] on span "Publish" at bounding box center [1035, 12] width 24 height 11
click at [10, 6] on button "Go Back" at bounding box center [12, 12] width 19 height 19
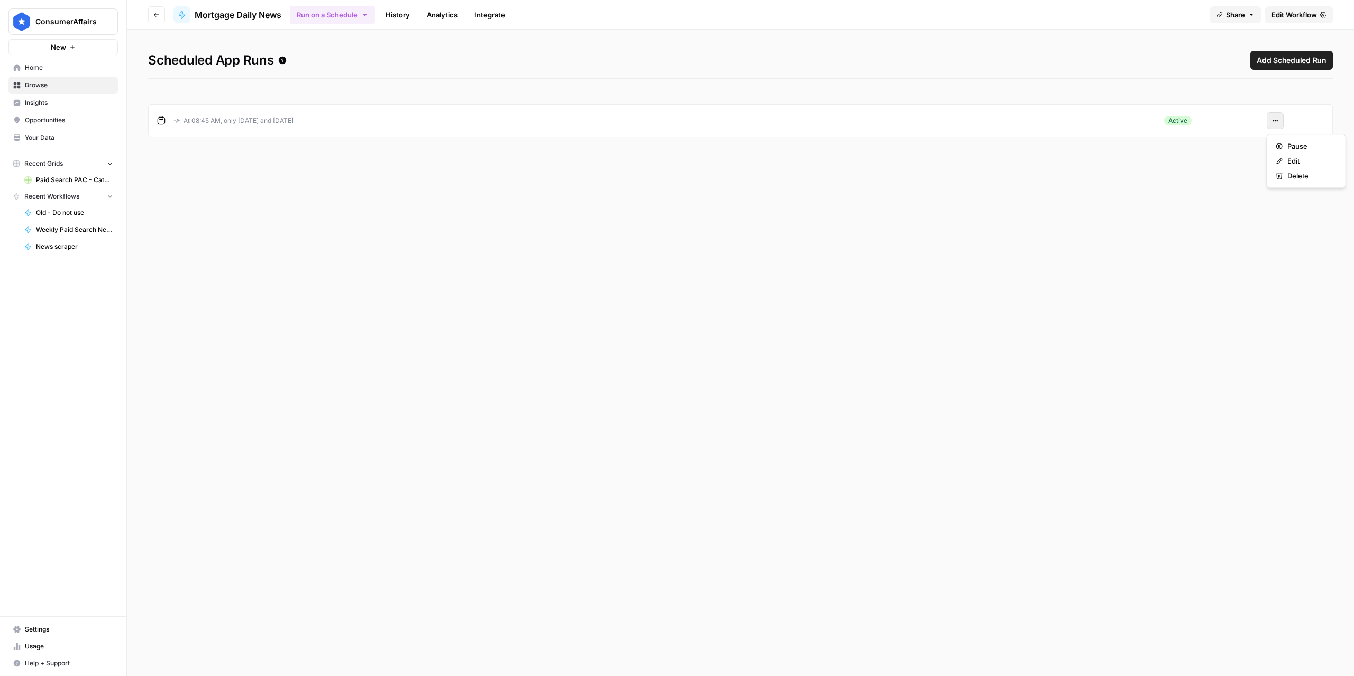
click at [1270, 123] on button "Actions" at bounding box center [1275, 120] width 17 height 17
click at [1284, 162] on div "Edit" at bounding box center [1306, 161] width 61 height 11
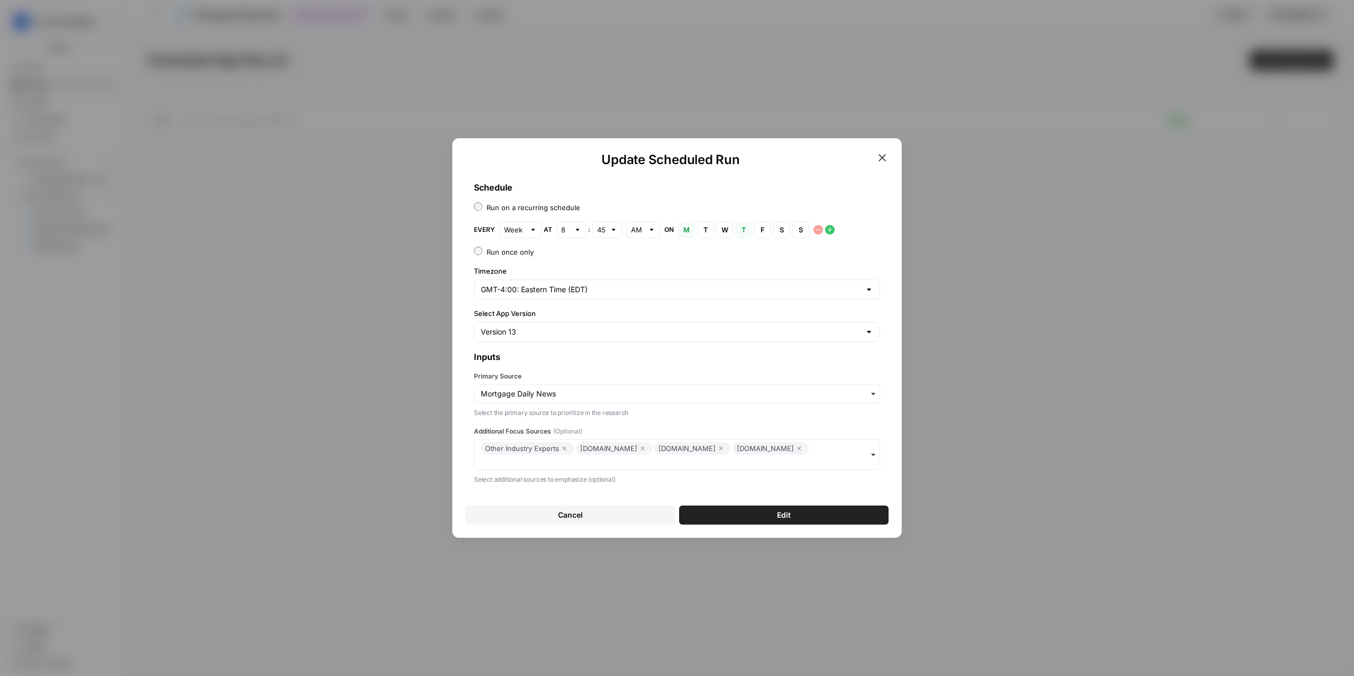
click at [880, 159] on icon "button" at bounding box center [882, 157] width 7 height 7
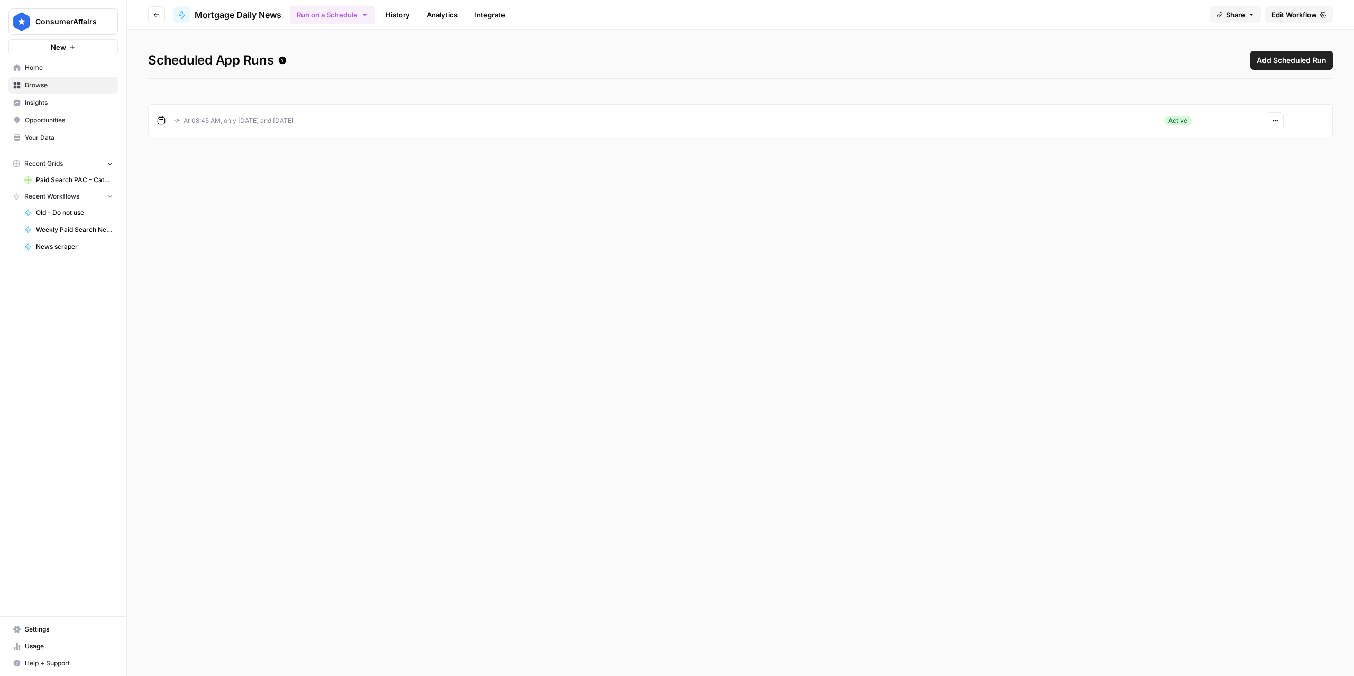
click at [1275, 16] on span "Edit Workflow" at bounding box center [1294, 15] width 45 height 11
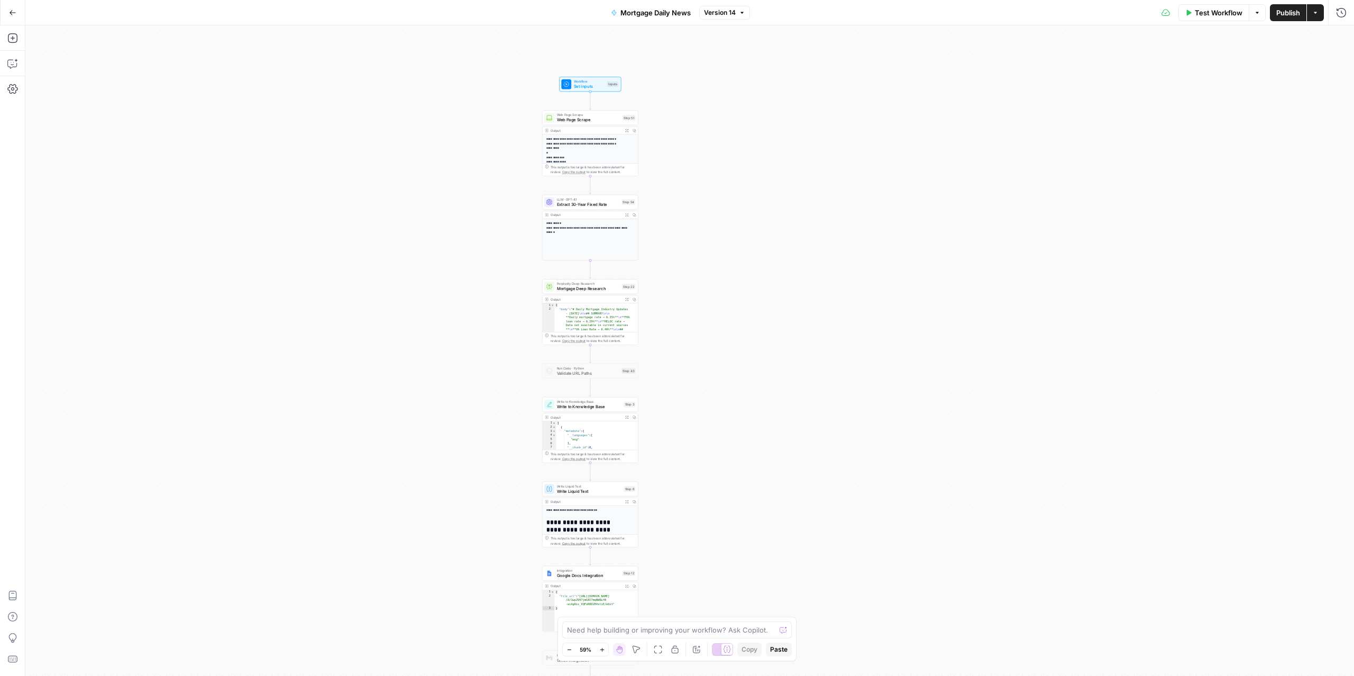
drag, startPoint x: 826, startPoint y: 224, endPoint x: 1052, endPoint y: 232, distance: 226.6
click at [1052, 232] on div "**********" at bounding box center [689, 350] width 1329 height 650
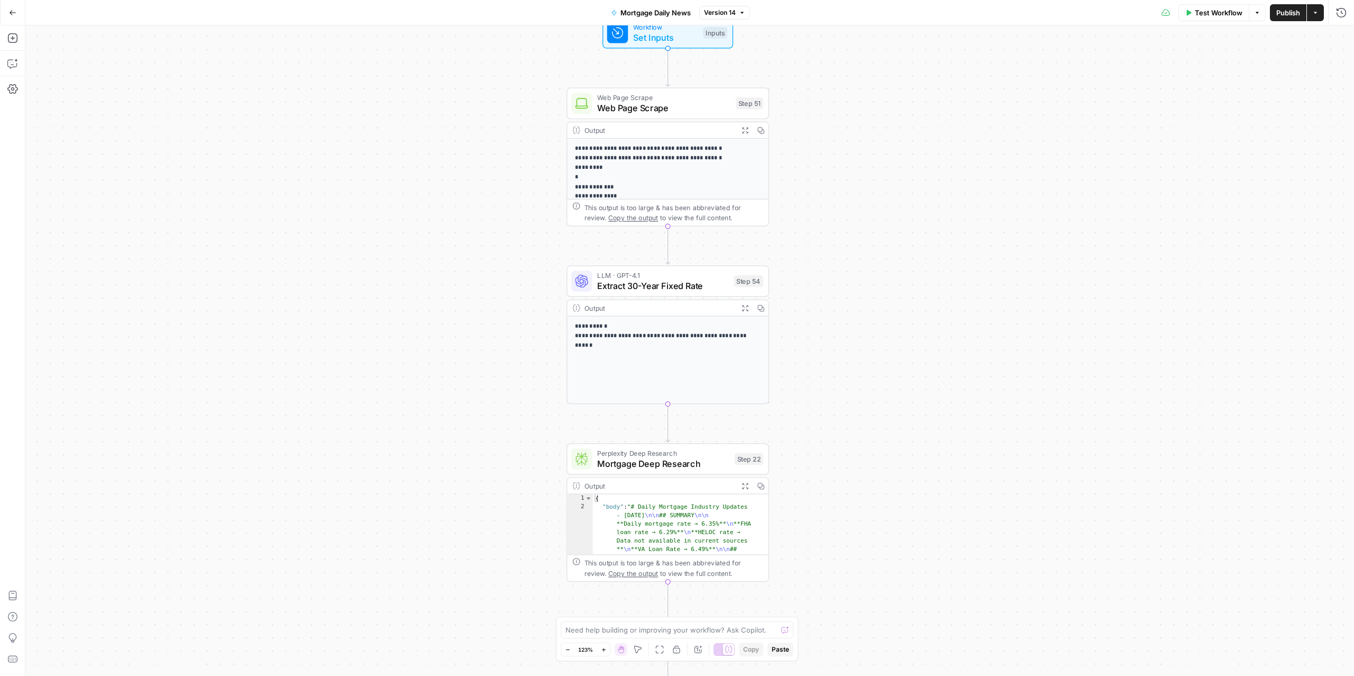
drag, startPoint x: 878, startPoint y: 279, endPoint x: 1096, endPoint y: 374, distance: 238.1
click at [1101, 376] on div "**********" at bounding box center [689, 350] width 1329 height 650
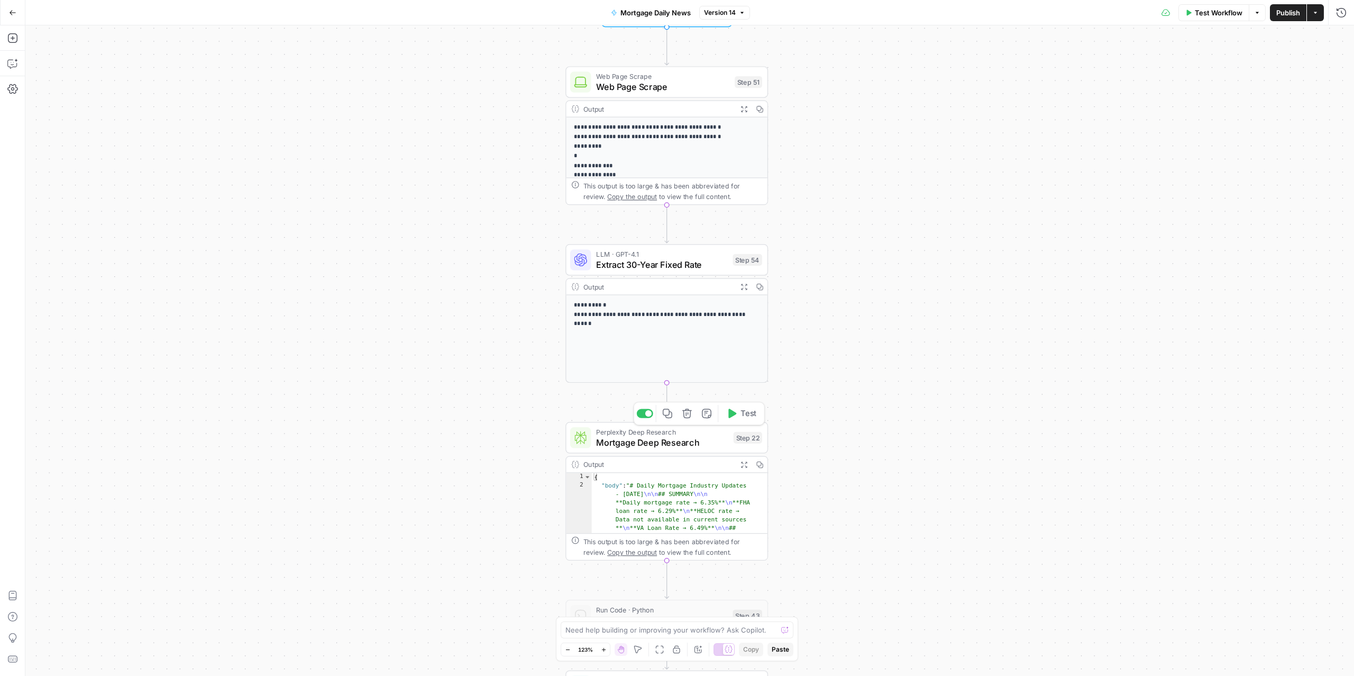
click at [616, 433] on span "Perplexity Deep Research" at bounding box center [662, 431] width 132 height 11
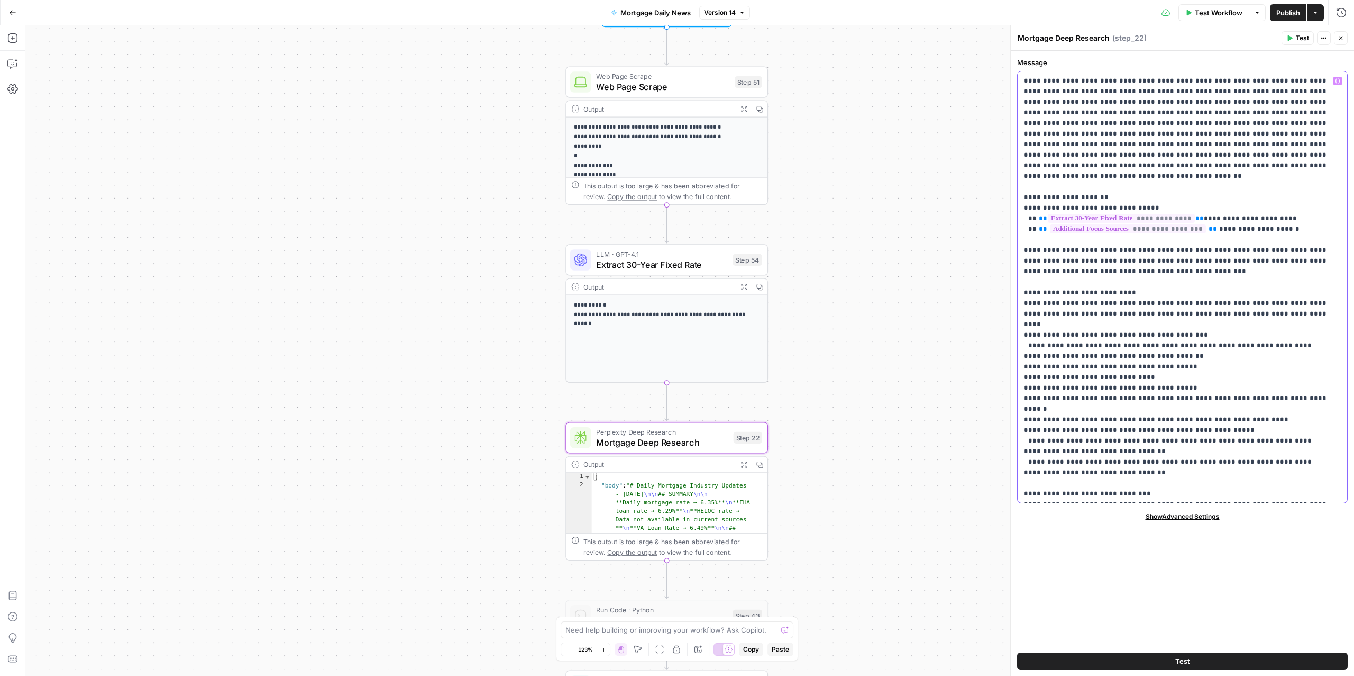
type input "HELOC"
click at [1200, 10] on span "Test Workflow" at bounding box center [1219, 12] width 48 height 11
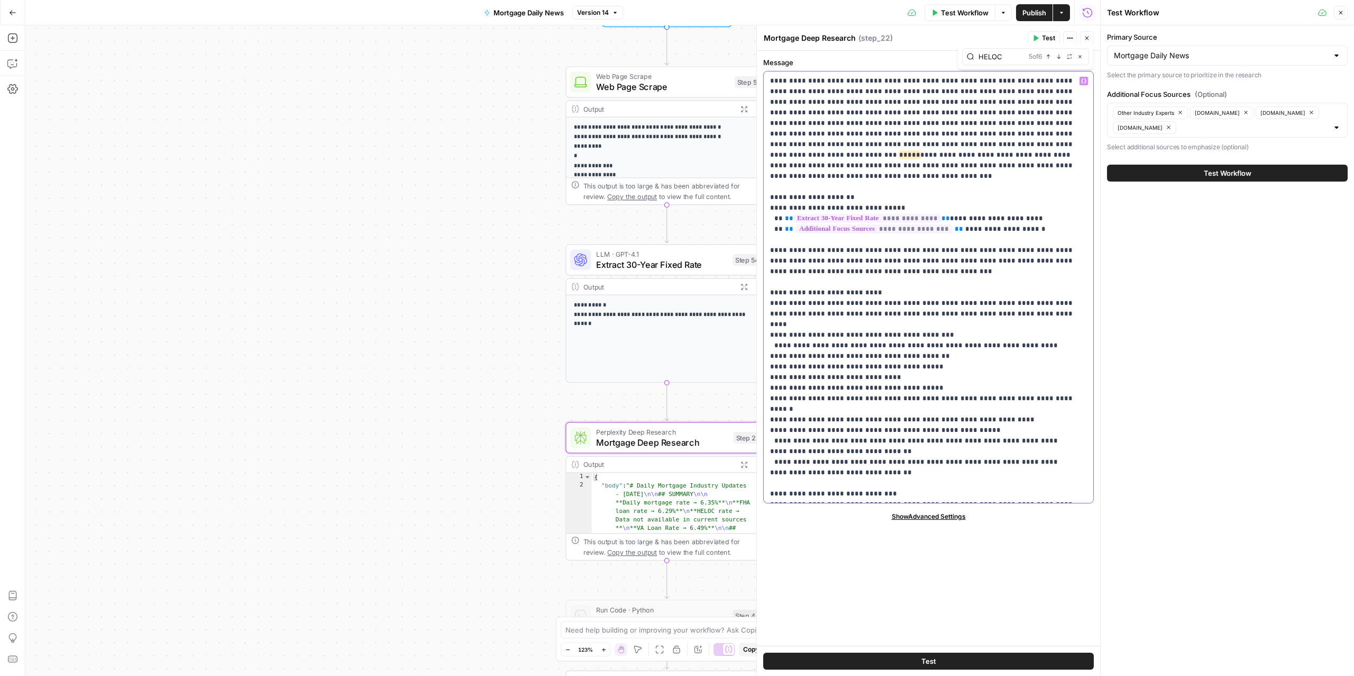
type input "nerdwal"
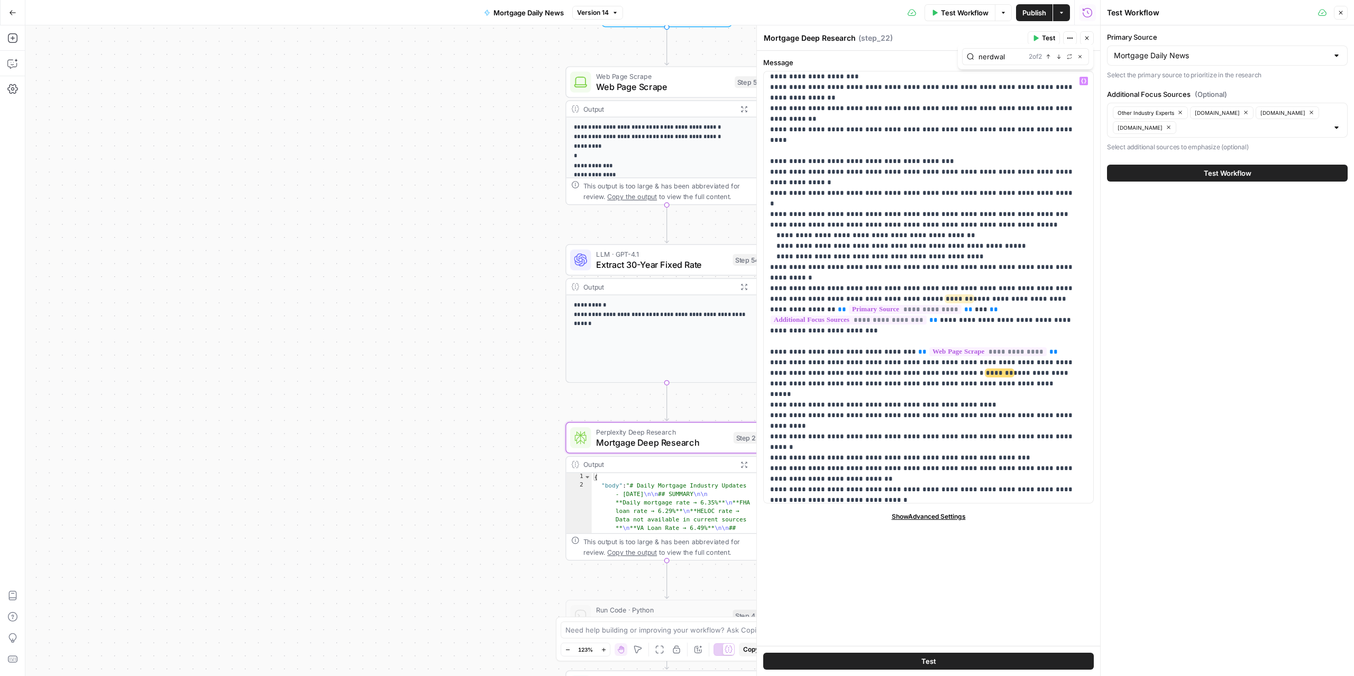
scroll to position [1101, 0]
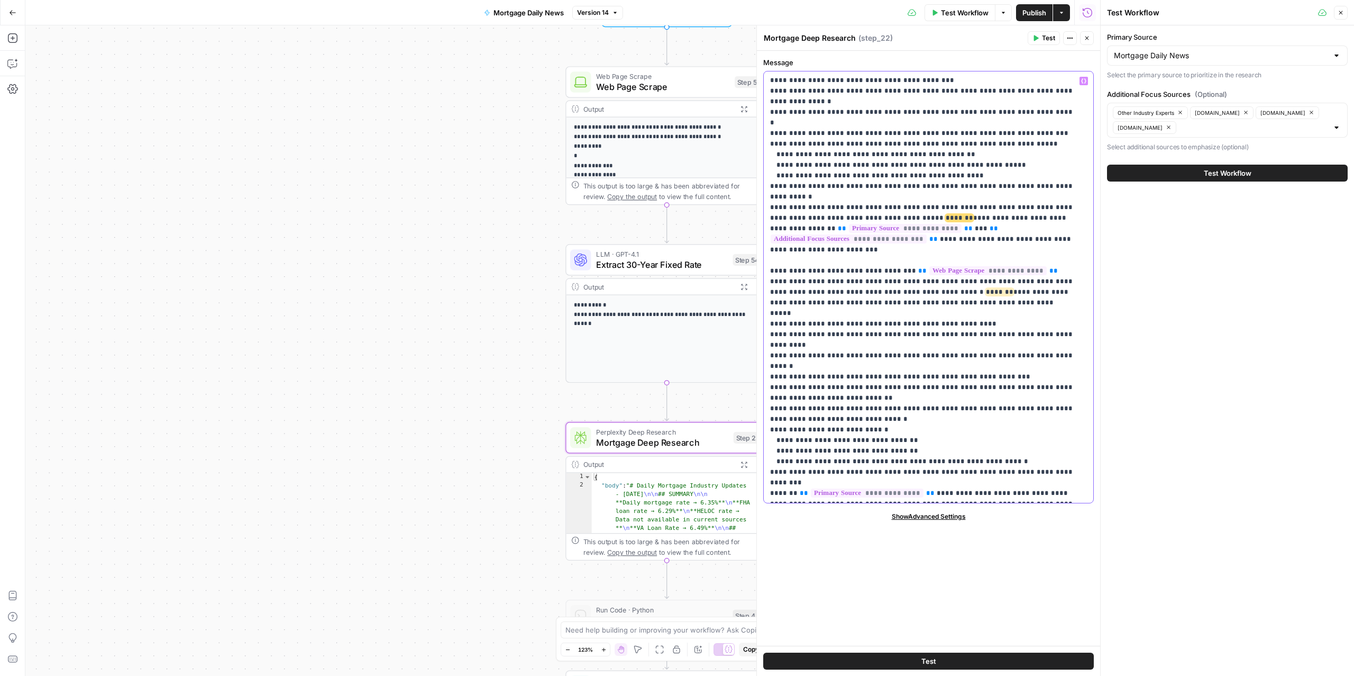
drag, startPoint x: 984, startPoint y: 123, endPoint x: 884, endPoint y: 120, distance: 100.0
click at [988, 214] on span "*******" at bounding box center [1002, 217] width 28 height 7
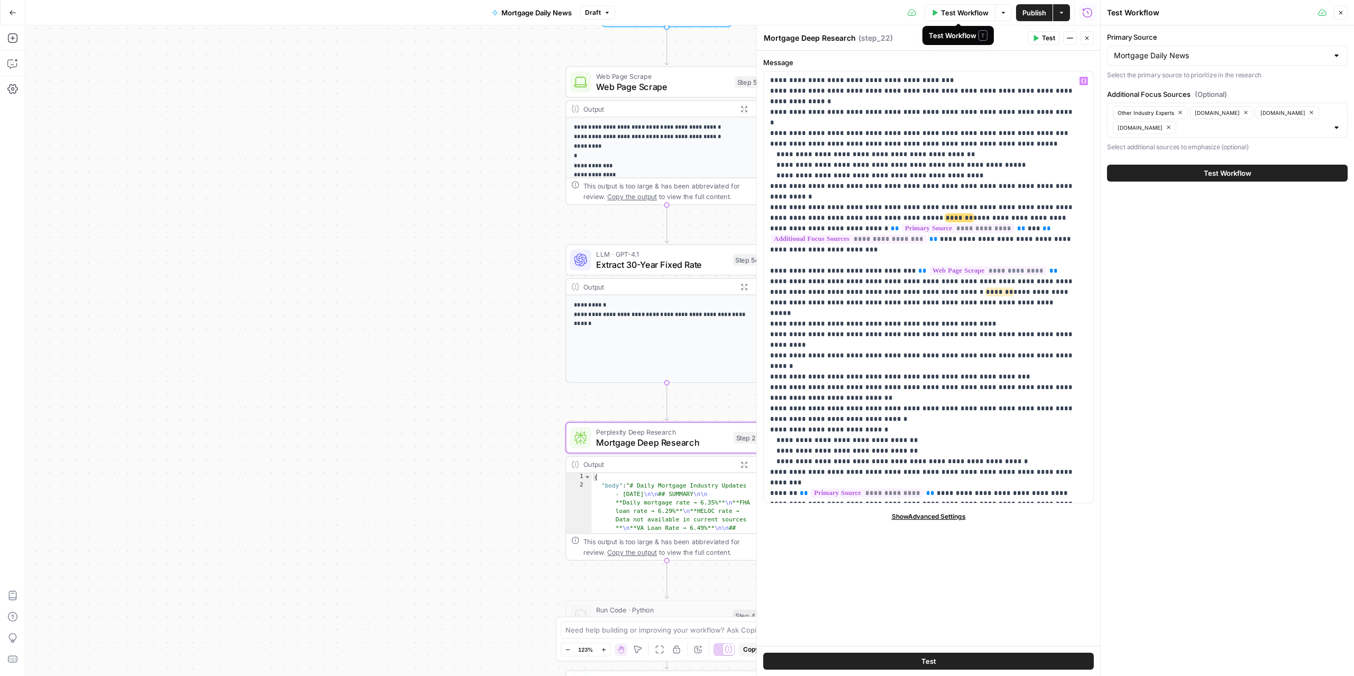
click at [945, 12] on span "Test Workflow" at bounding box center [965, 12] width 48 height 11
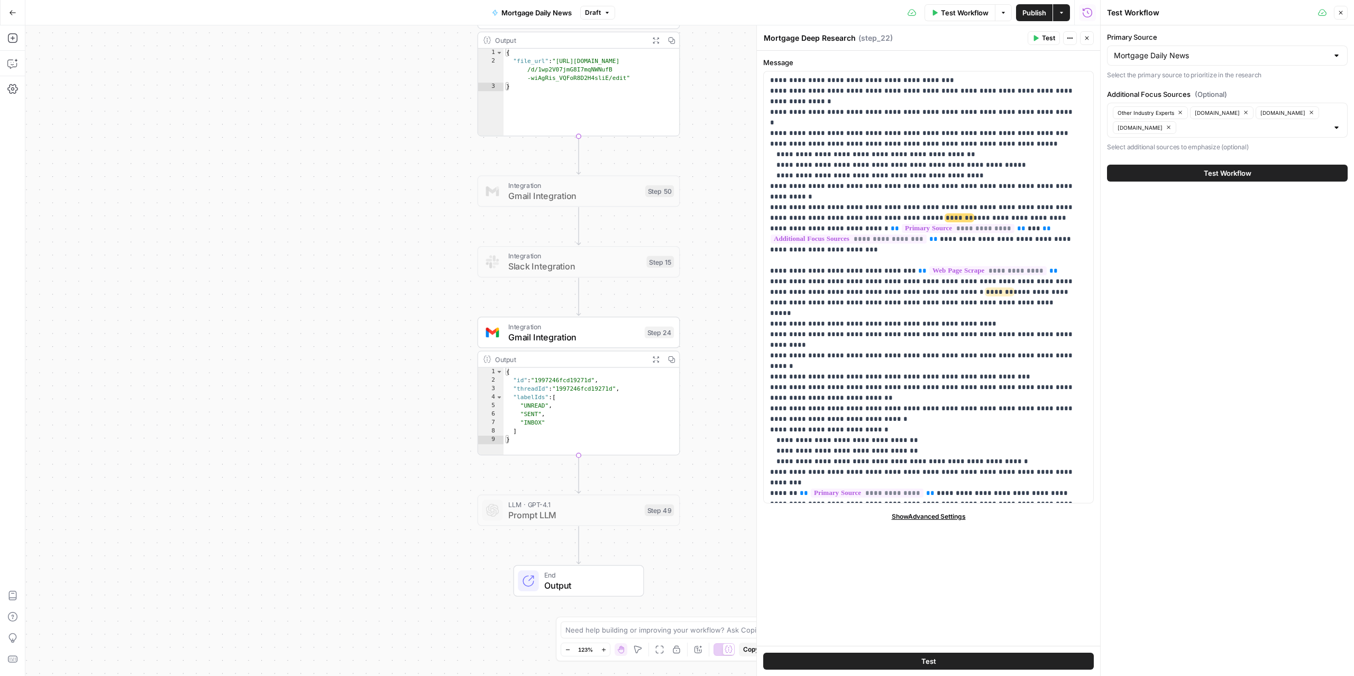
click at [1229, 183] on div "Test Workflow" at bounding box center [1227, 173] width 241 height 30
click at [1224, 169] on span "Test Workflow" at bounding box center [1228, 173] width 48 height 11
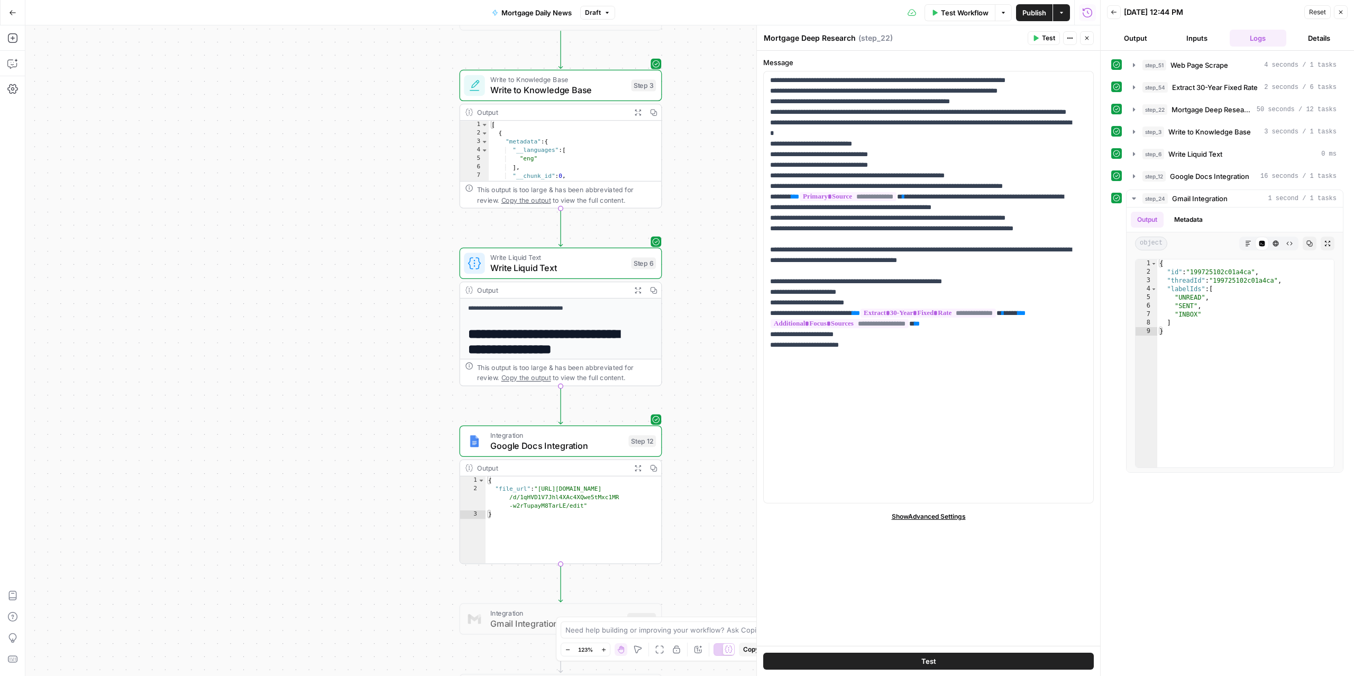
scroll to position [1101, 0]
click at [1113, 9] on icon "button" at bounding box center [1114, 12] width 6 height 6
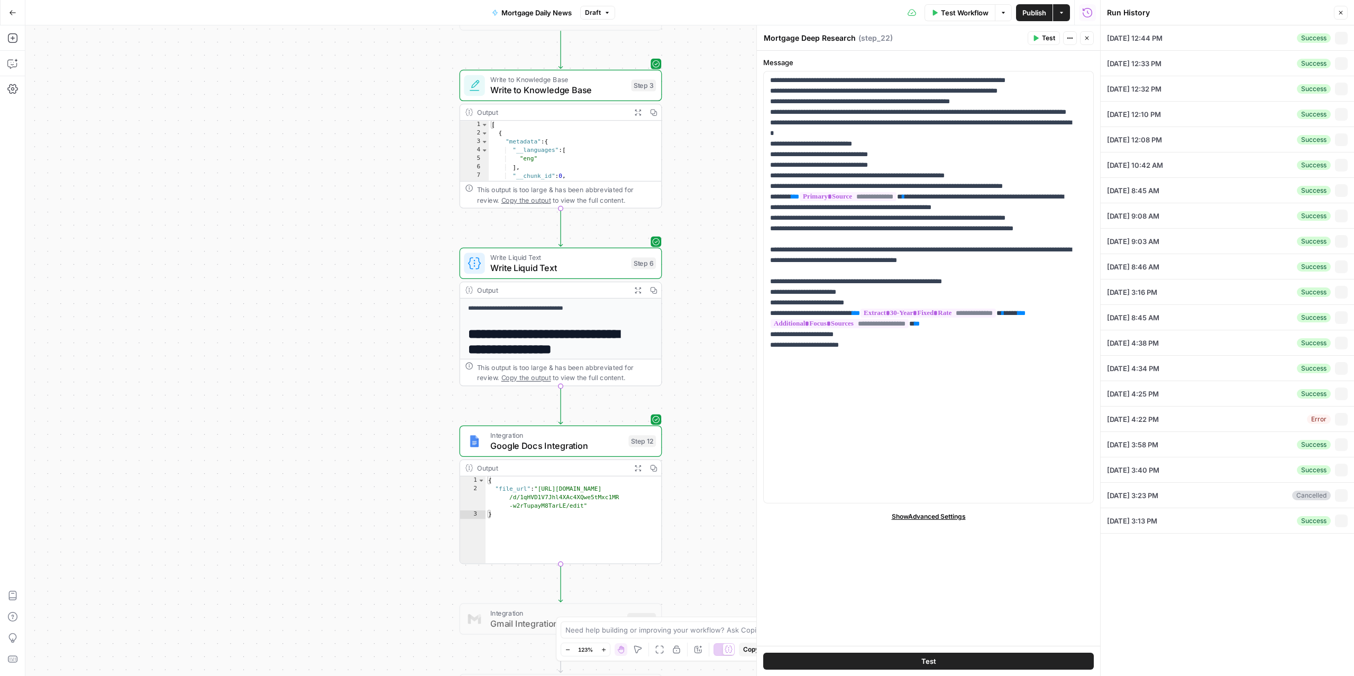
type input "Mortgage Daily News"
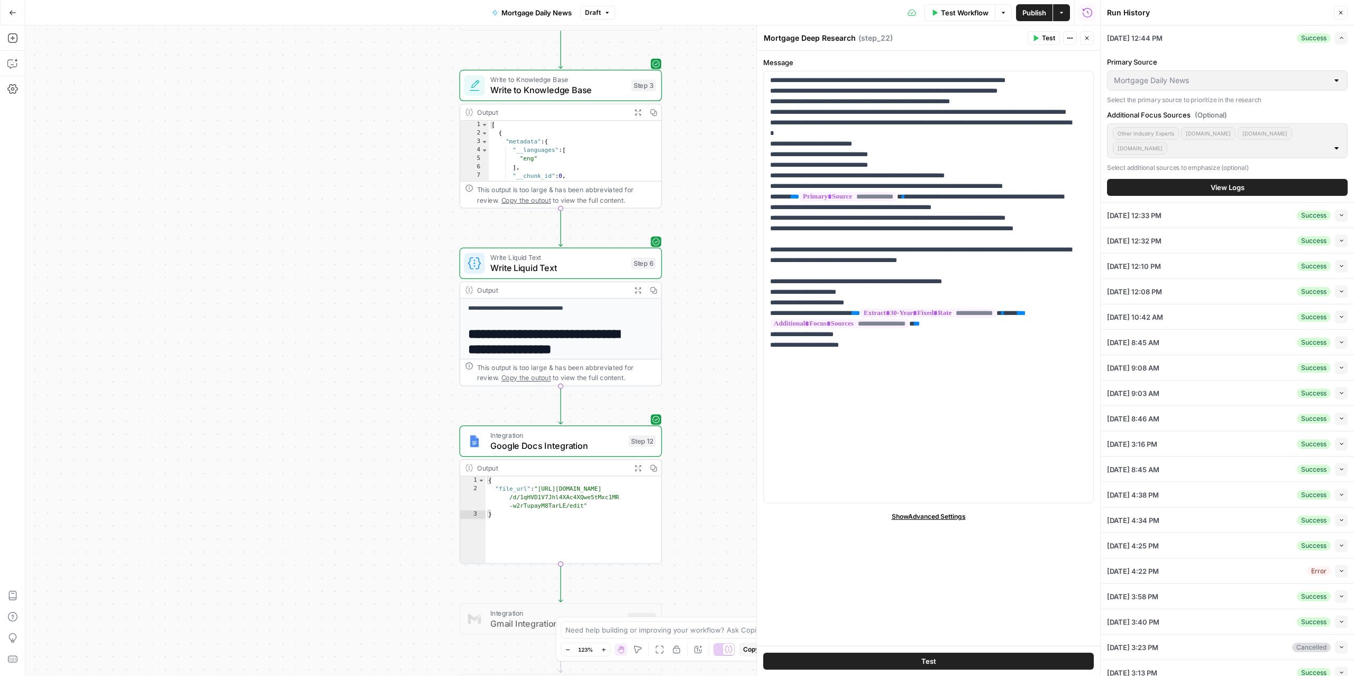
click at [1222, 182] on span "View Logs" at bounding box center [1228, 187] width 34 height 11
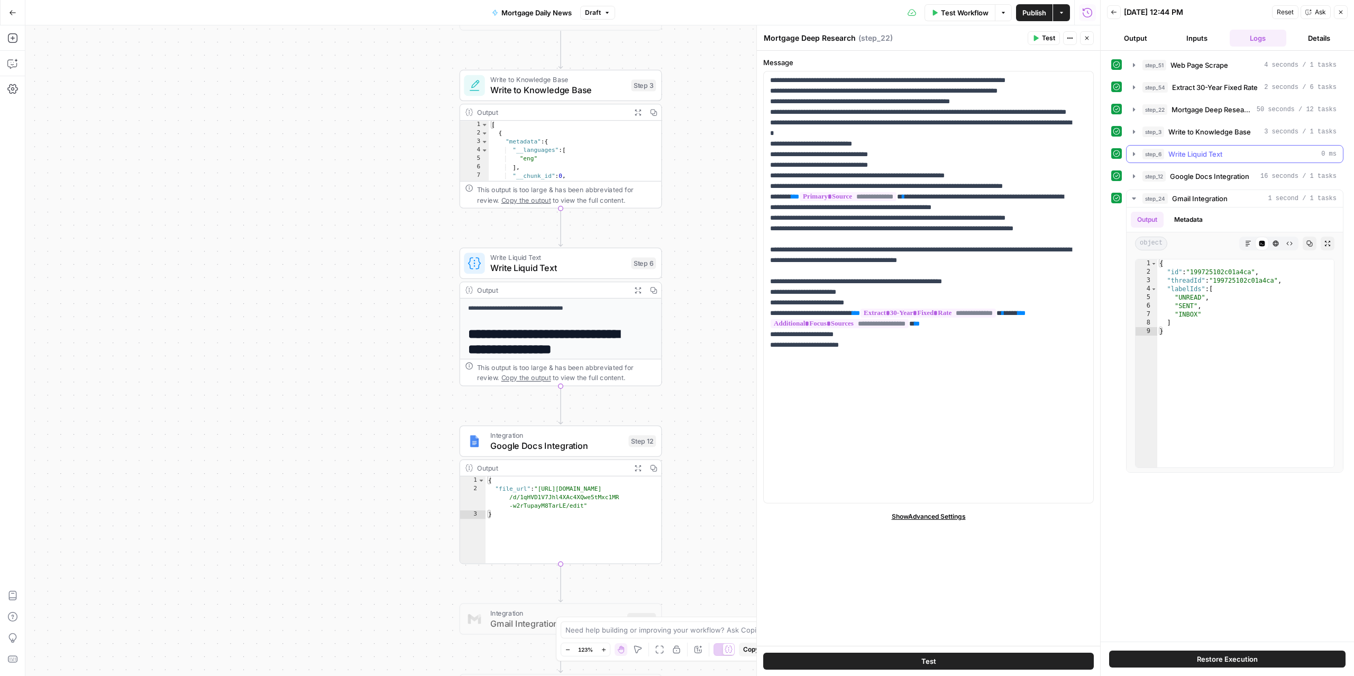
click at [1217, 152] on span "Write Liquid Text" at bounding box center [1196, 154] width 54 height 11
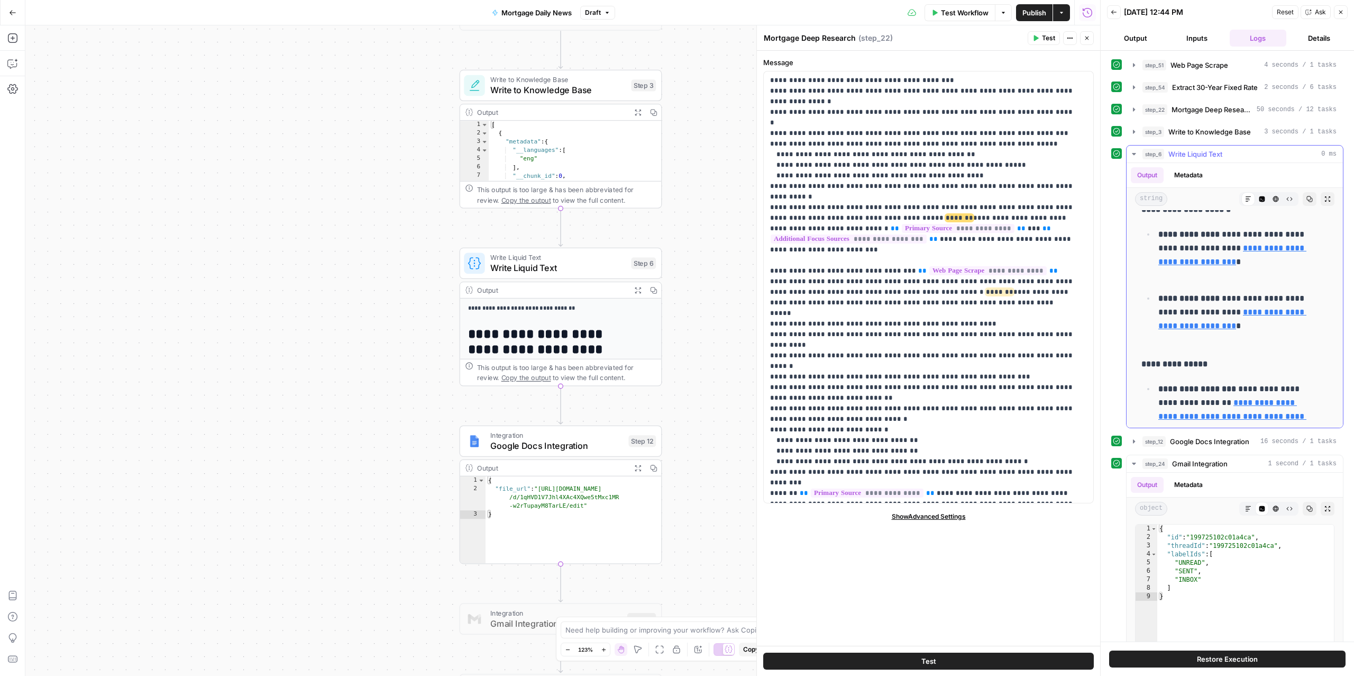
scroll to position [0, 0]
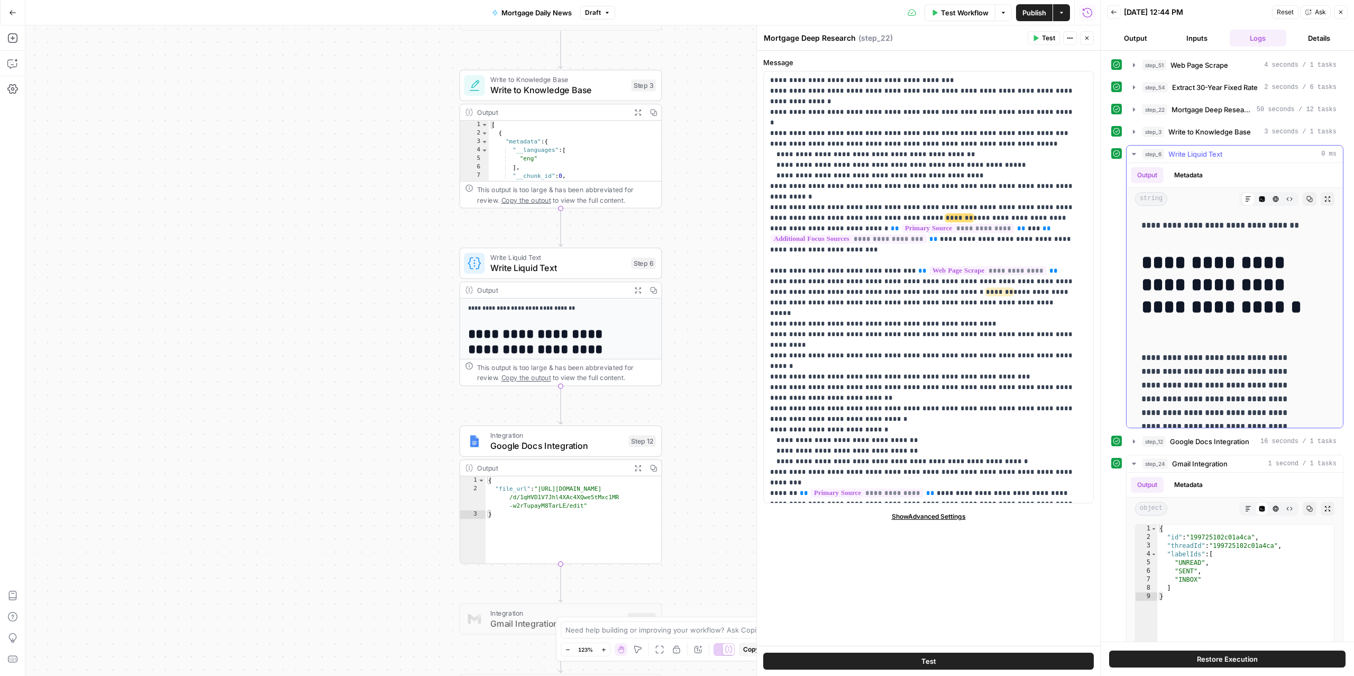
click at [1208, 153] on span "Write Liquid Text" at bounding box center [1196, 154] width 54 height 11
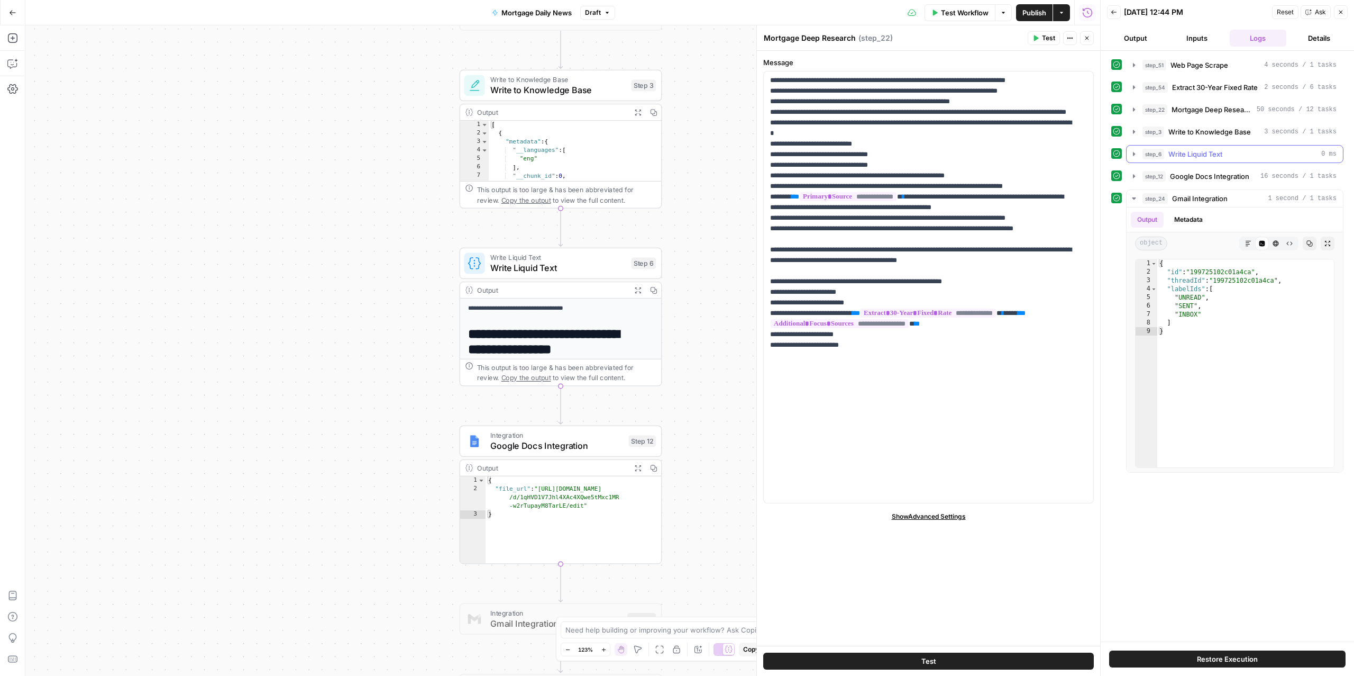
click at [1205, 157] on span "Write Liquid Text" at bounding box center [1196, 154] width 54 height 11
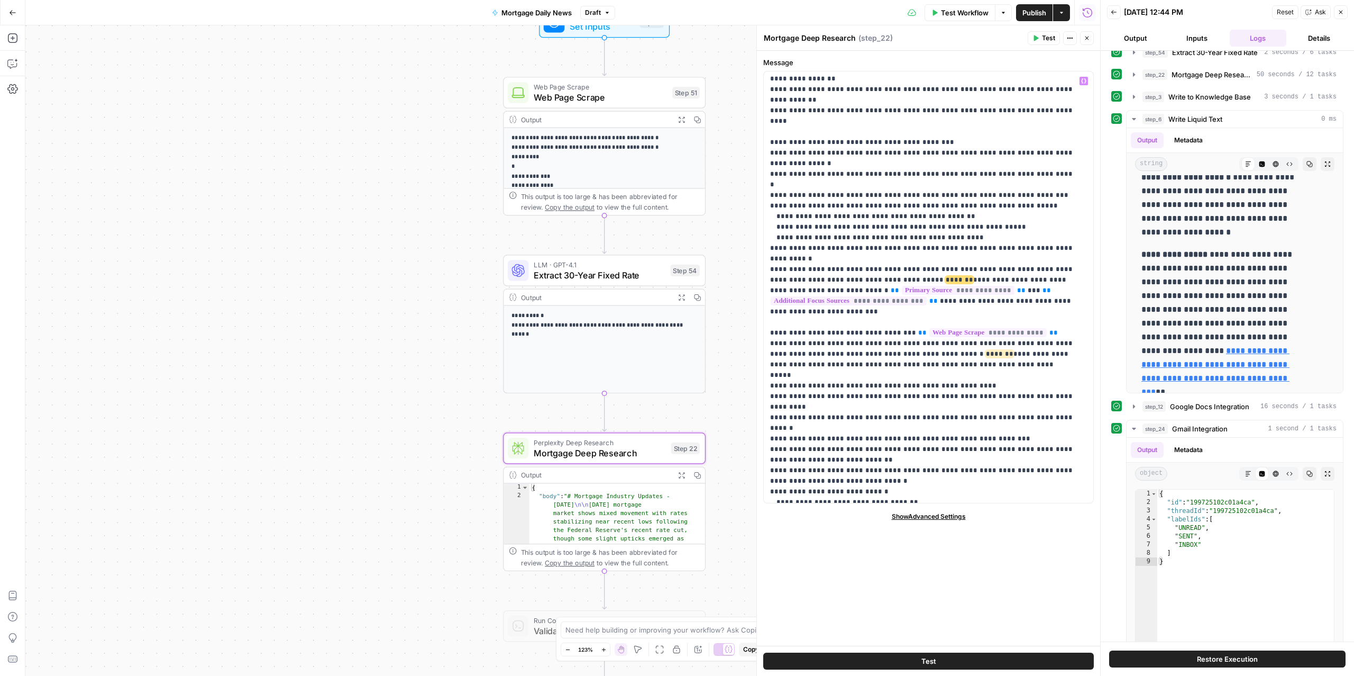
scroll to position [1028, 0]
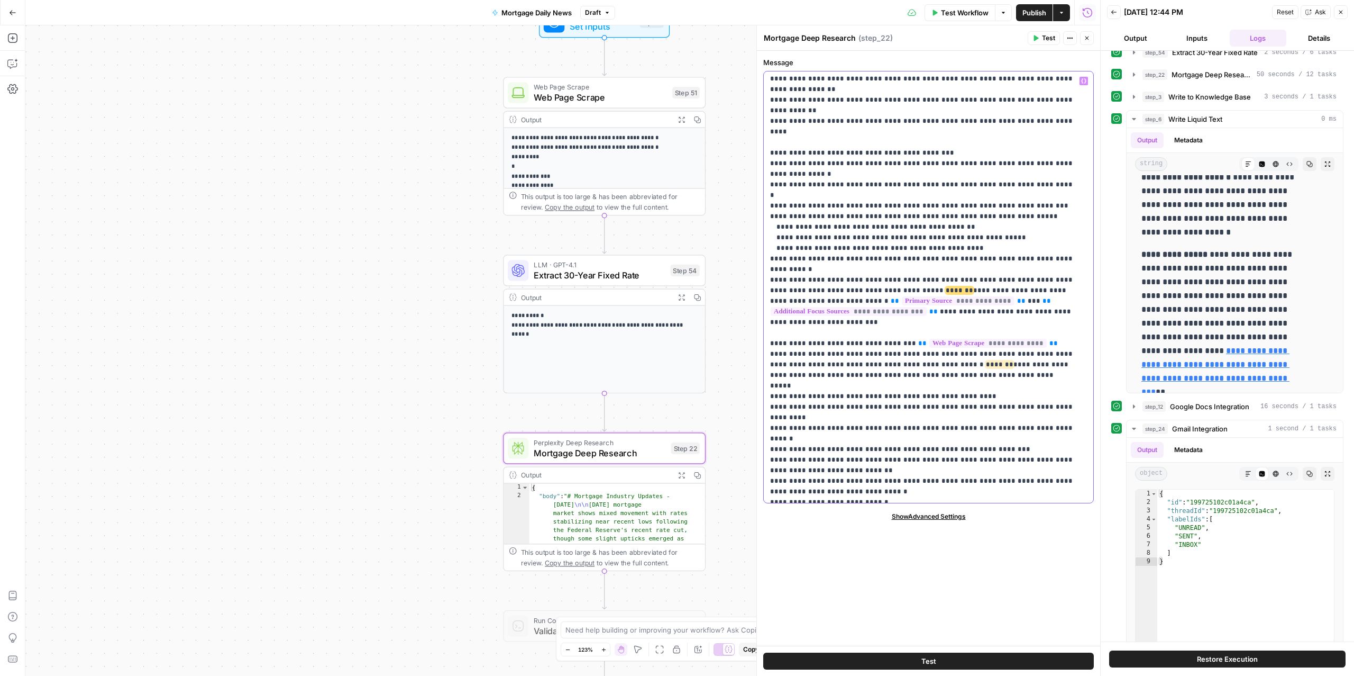
type input "HELOC"
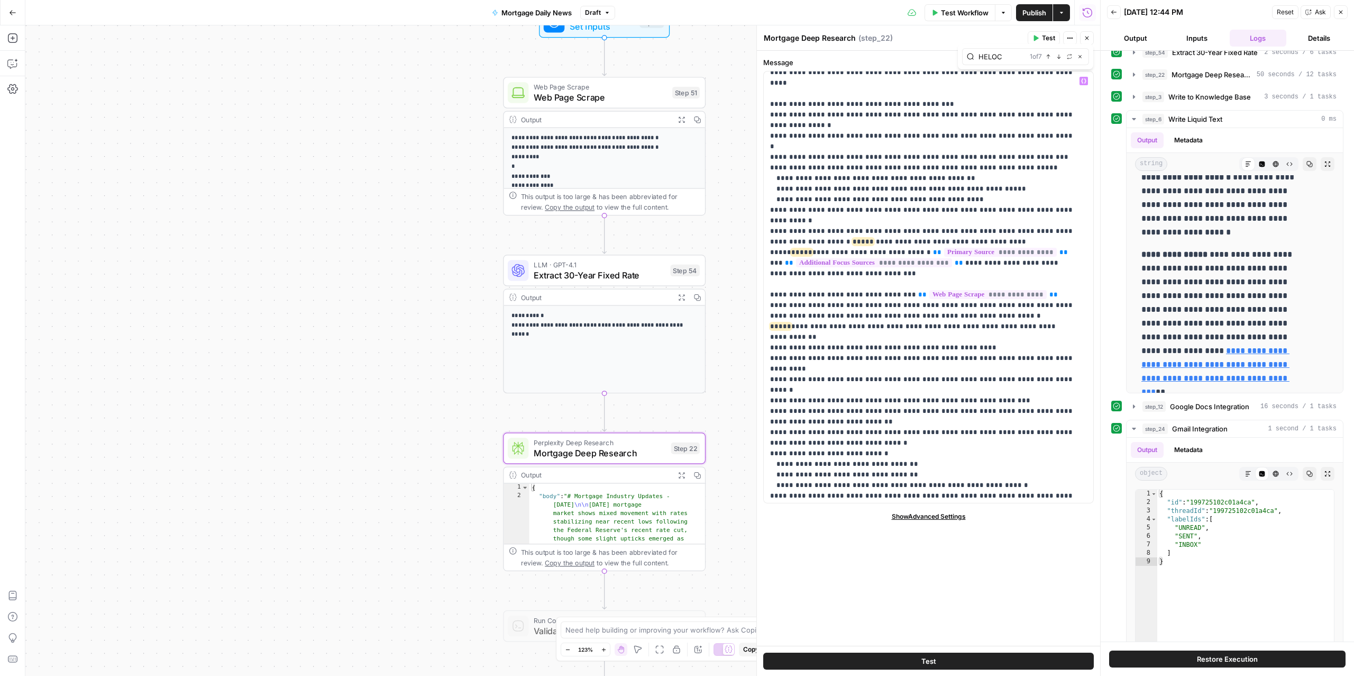
scroll to position [1067, 0]
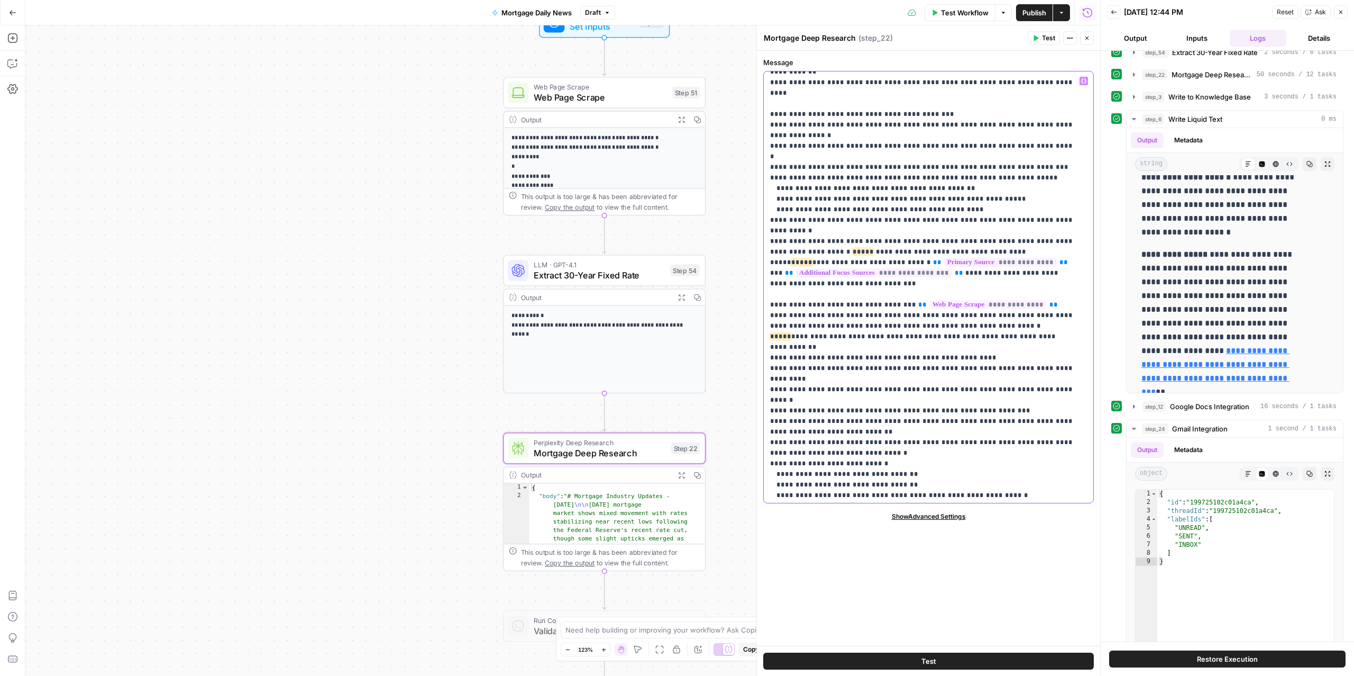
drag, startPoint x: 1032, startPoint y: 158, endPoint x: 982, endPoint y: 156, distance: 50.3
click at [964, 259] on span "**" at bounding box center [968, 262] width 8 height 7
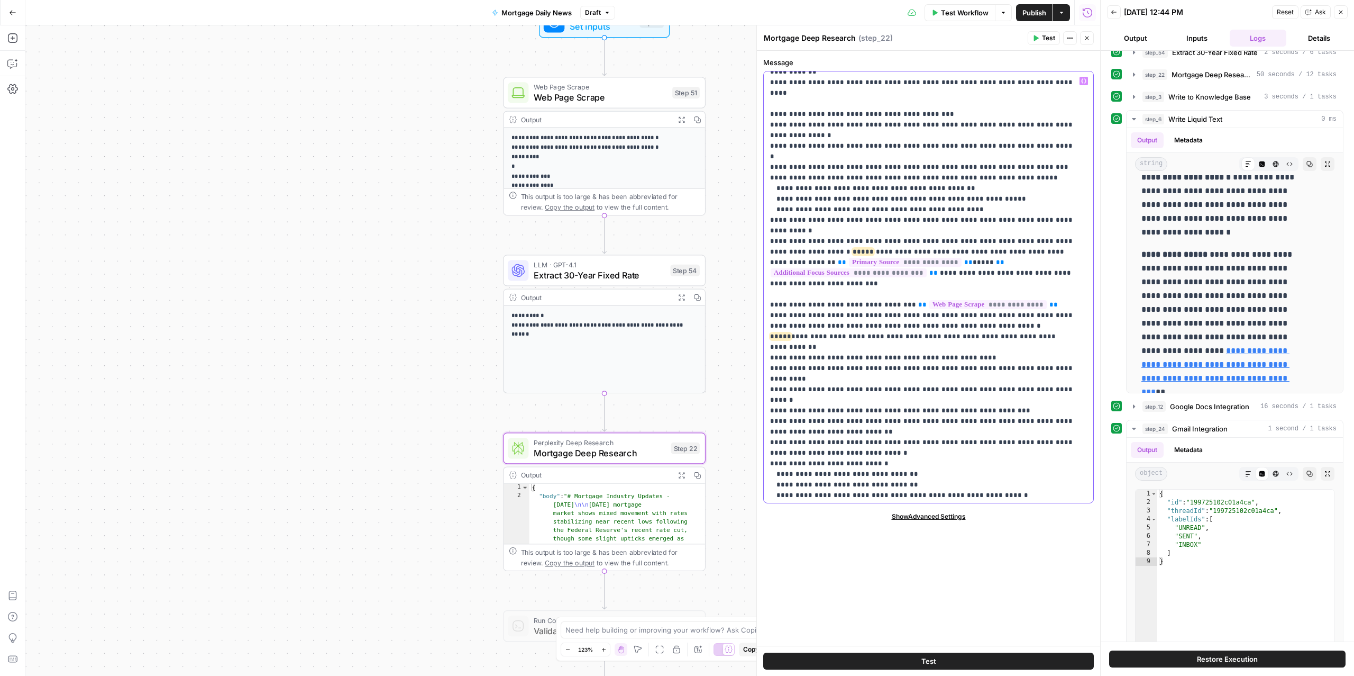
click at [846, 259] on span "**" at bounding box center [842, 262] width 8 height 7
click at [1085, 81] on icon "button" at bounding box center [1083, 80] width 5 height 5
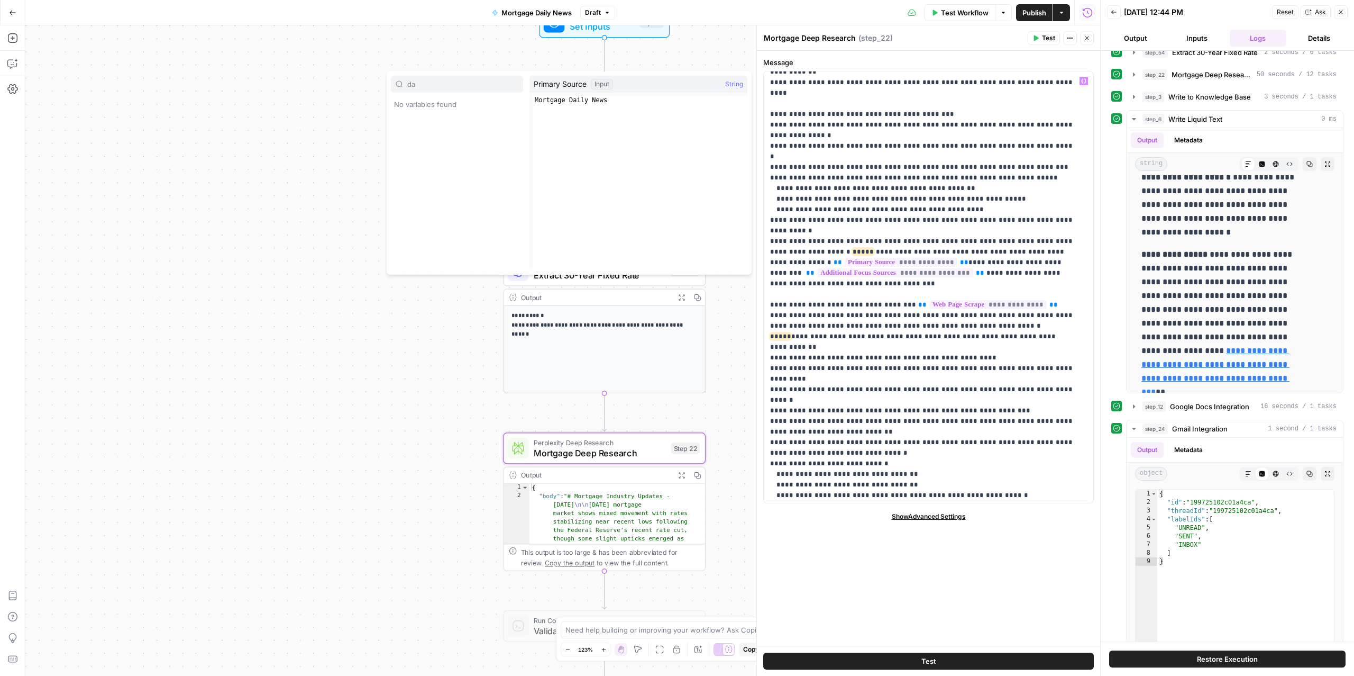
type input "d"
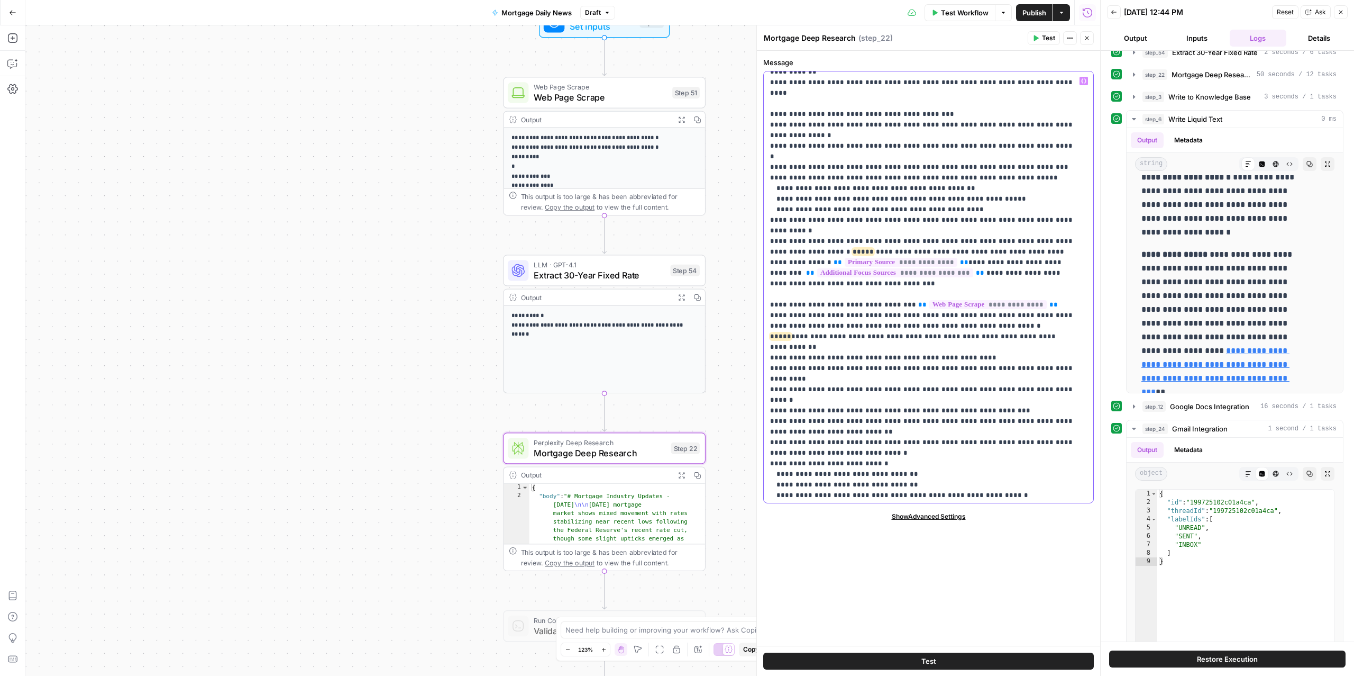
click at [1085, 80] on icon "button" at bounding box center [1083, 80] width 5 height 5
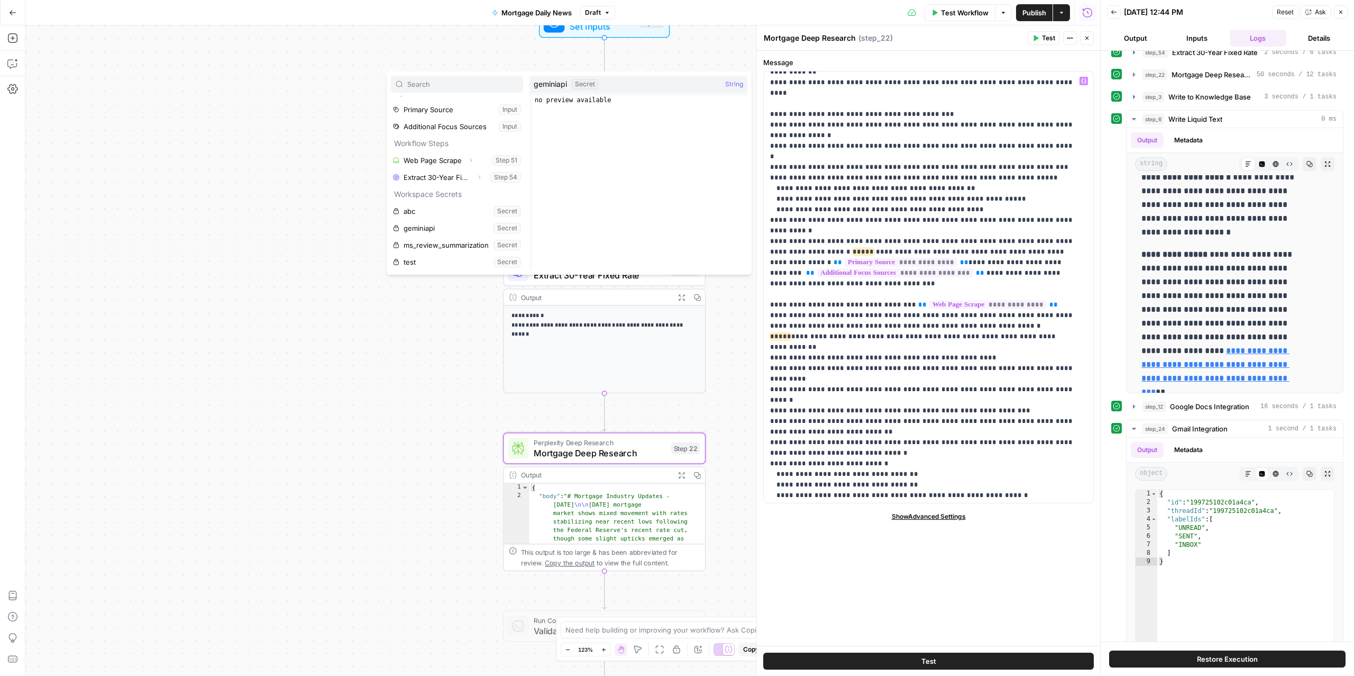
scroll to position [0, 0]
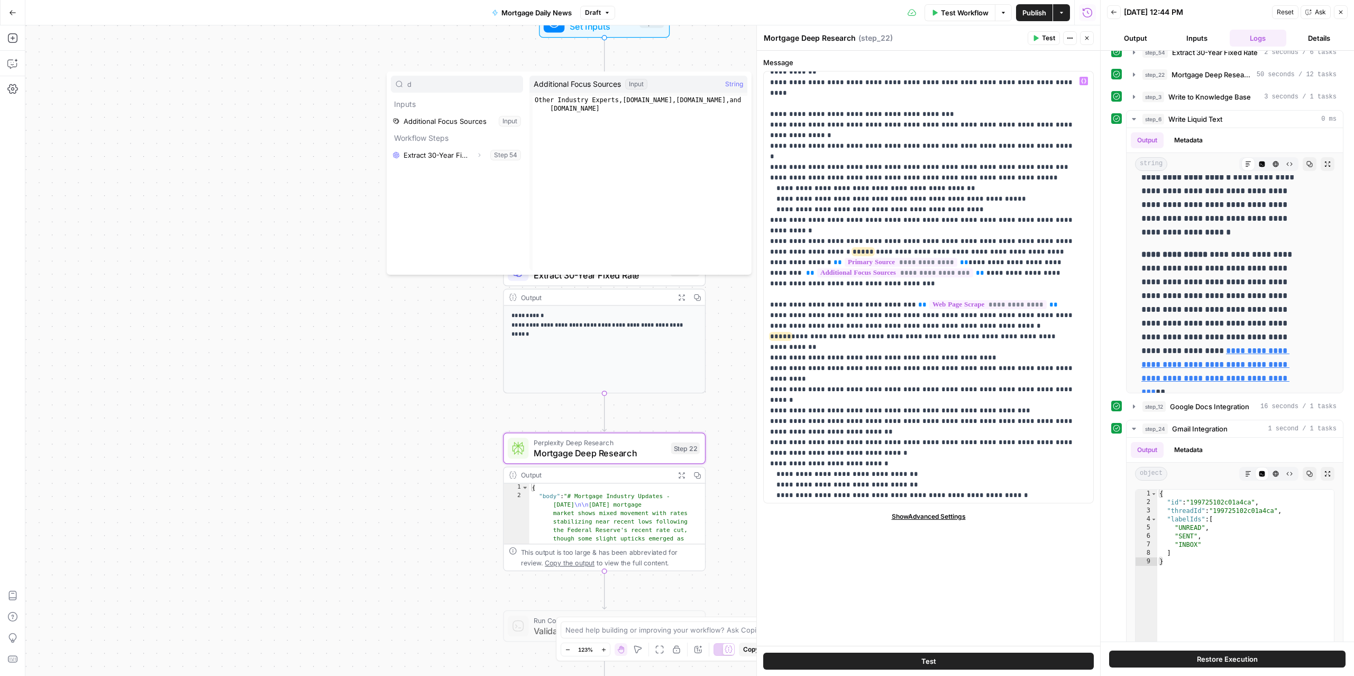
type input "d"
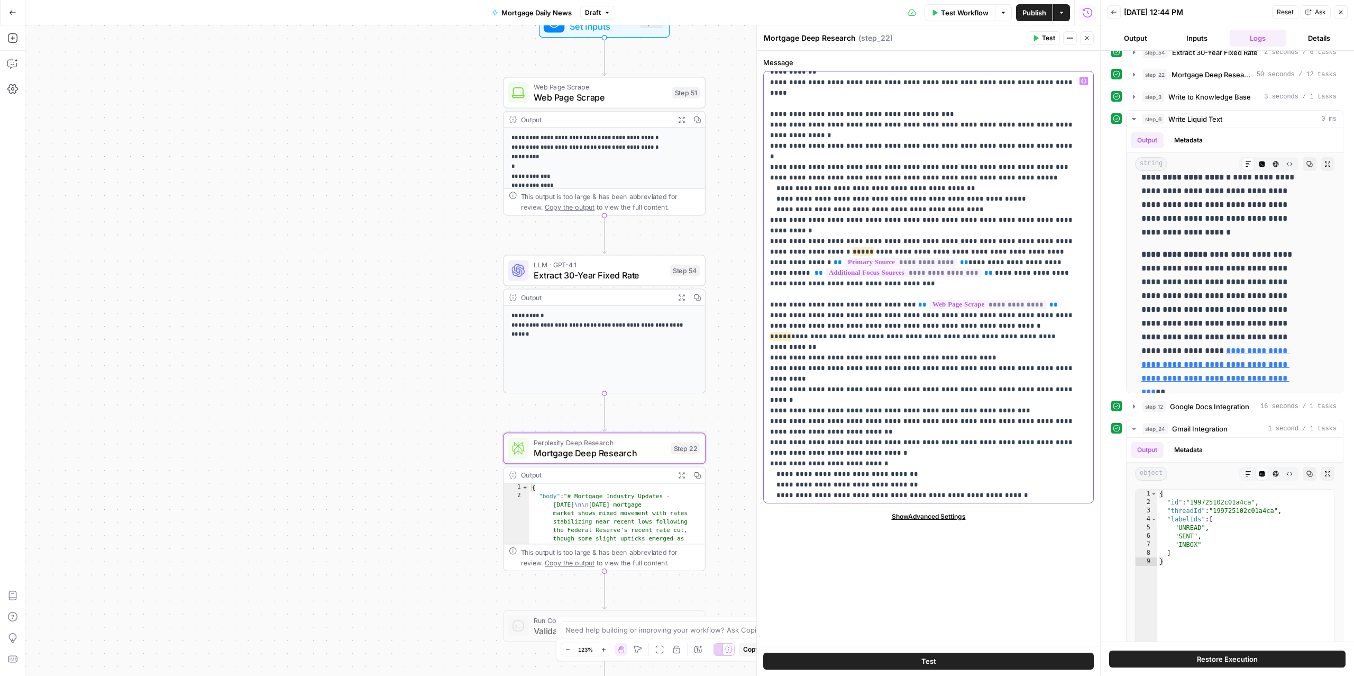
drag, startPoint x: 1003, startPoint y: 168, endPoint x: 1003, endPoint y: 176, distance: 8.5
click at [964, 12] on span "Test Workflow" at bounding box center [965, 12] width 48 height 11
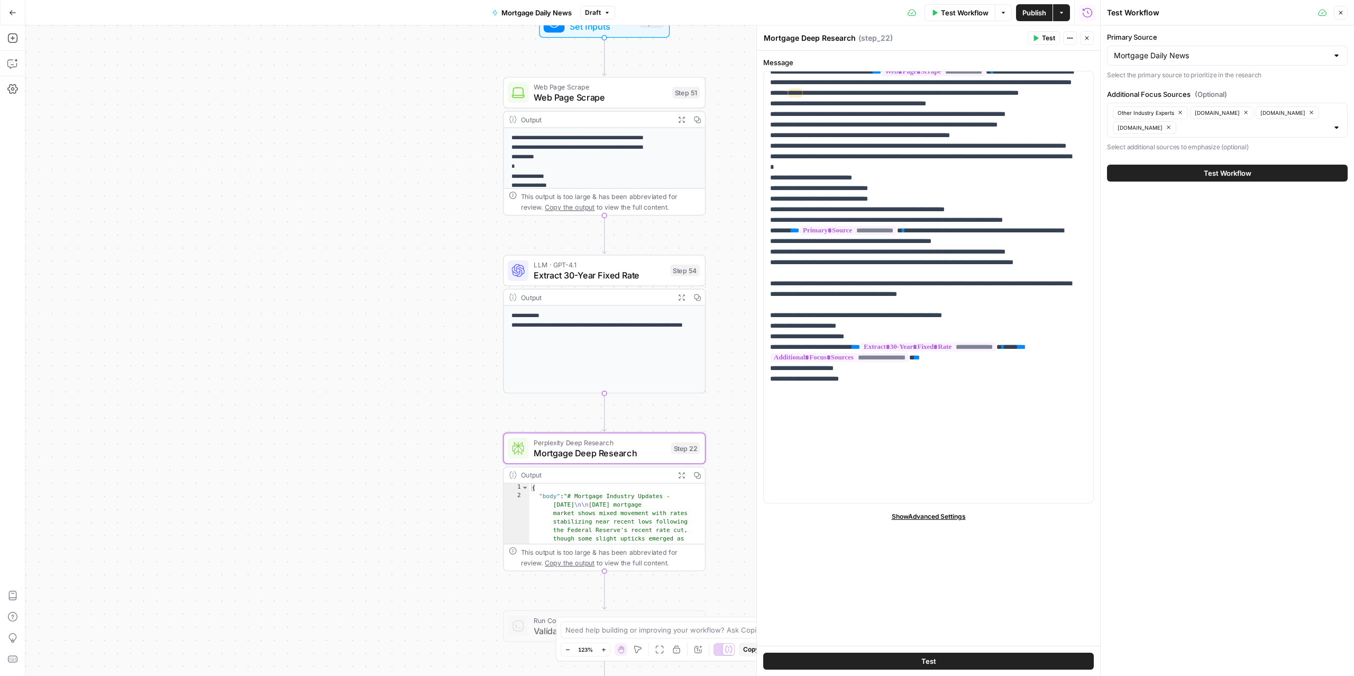
click at [1202, 180] on button "Test Workflow" at bounding box center [1227, 173] width 241 height 17
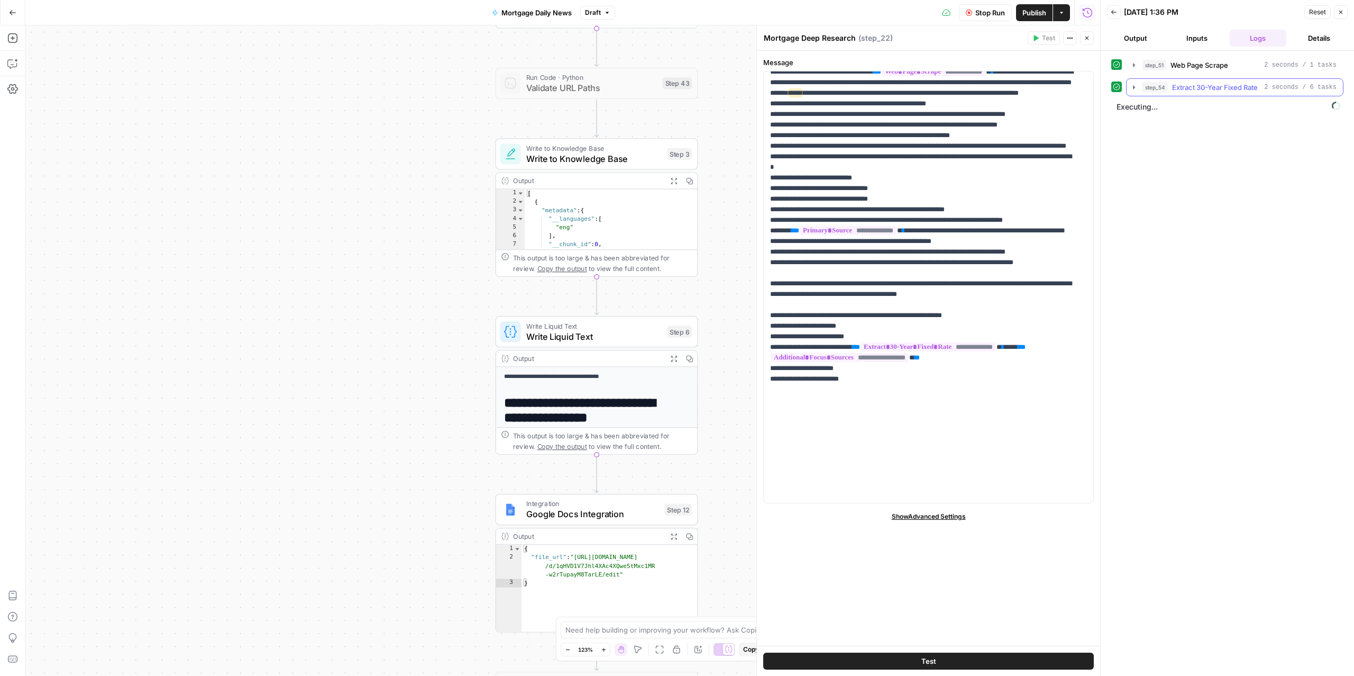
click at [1212, 89] on span "Extract 30-Year Fixed Rate" at bounding box center [1215, 87] width 86 height 11
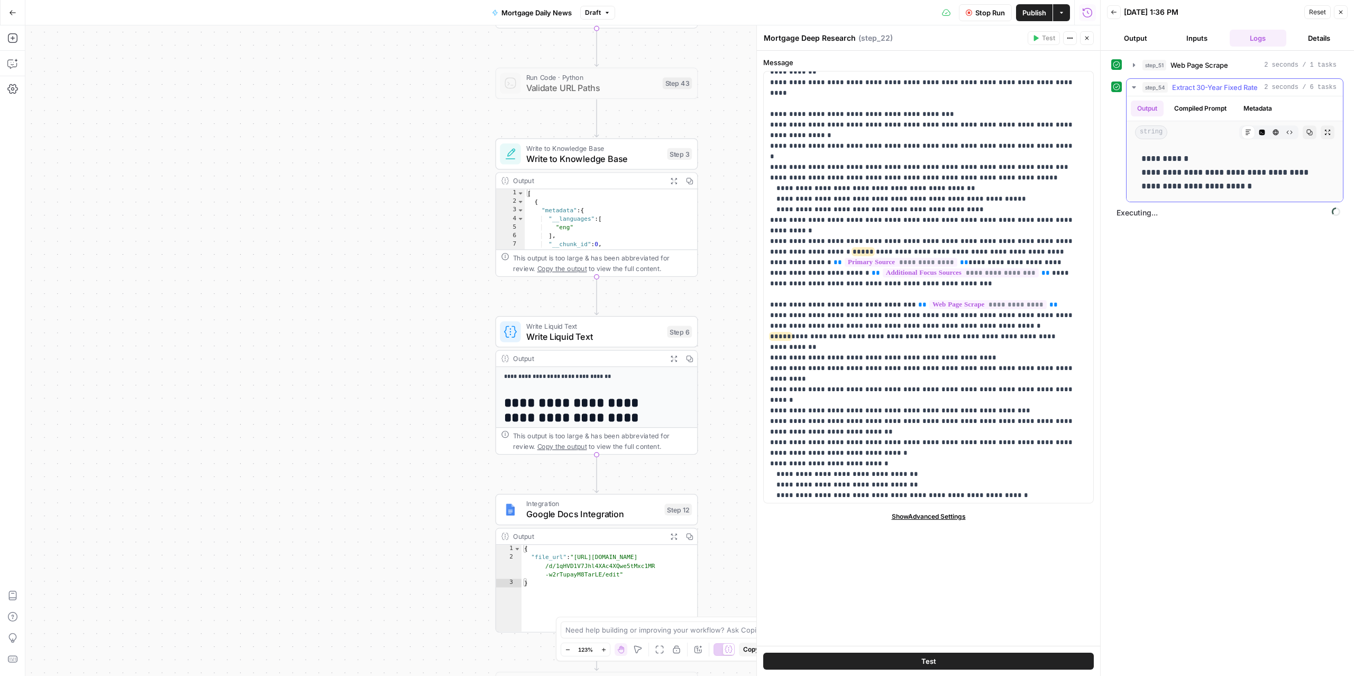
click at [1212, 89] on span "Extract 30-Year Fixed Rate" at bounding box center [1215, 87] width 86 height 11
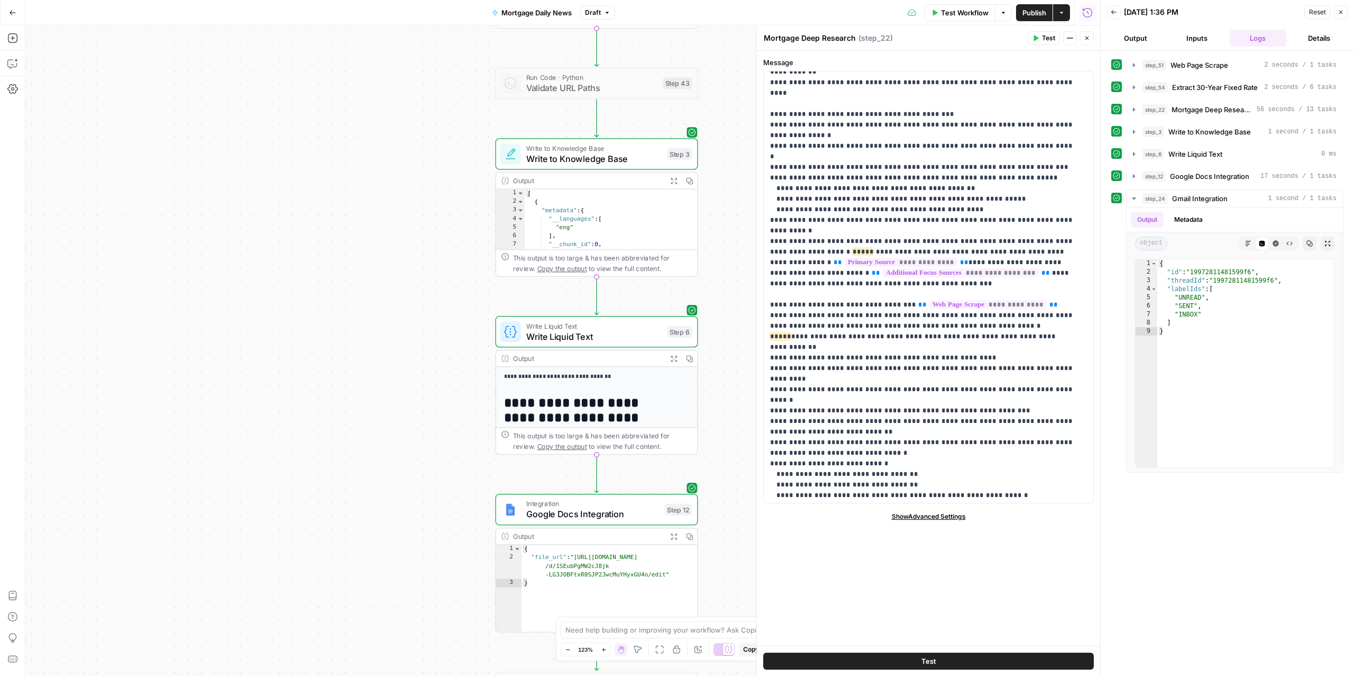
click at [1029, 7] on span "Publish" at bounding box center [1035, 12] width 24 height 11
